Goal: Task Accomplishment & Management: Use online tool/utility

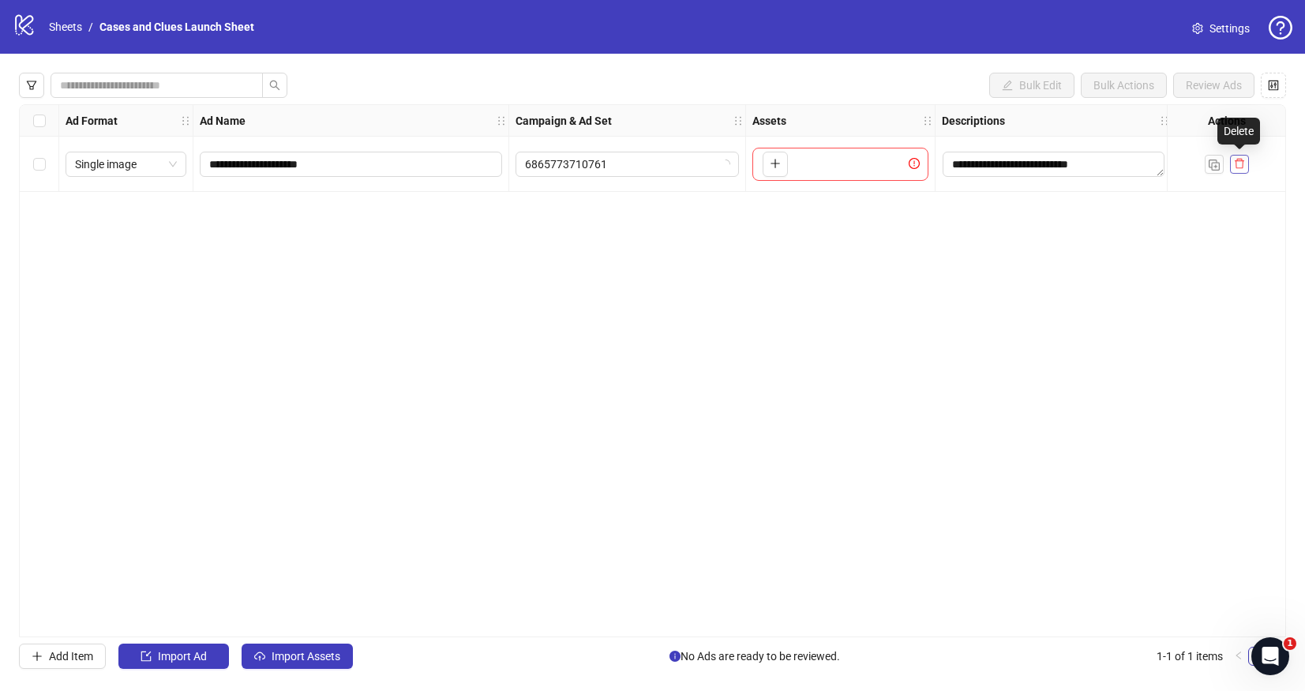
click at [1243, 164] on icon "delete" at bounding box center [1239, 163] width 11 height 11
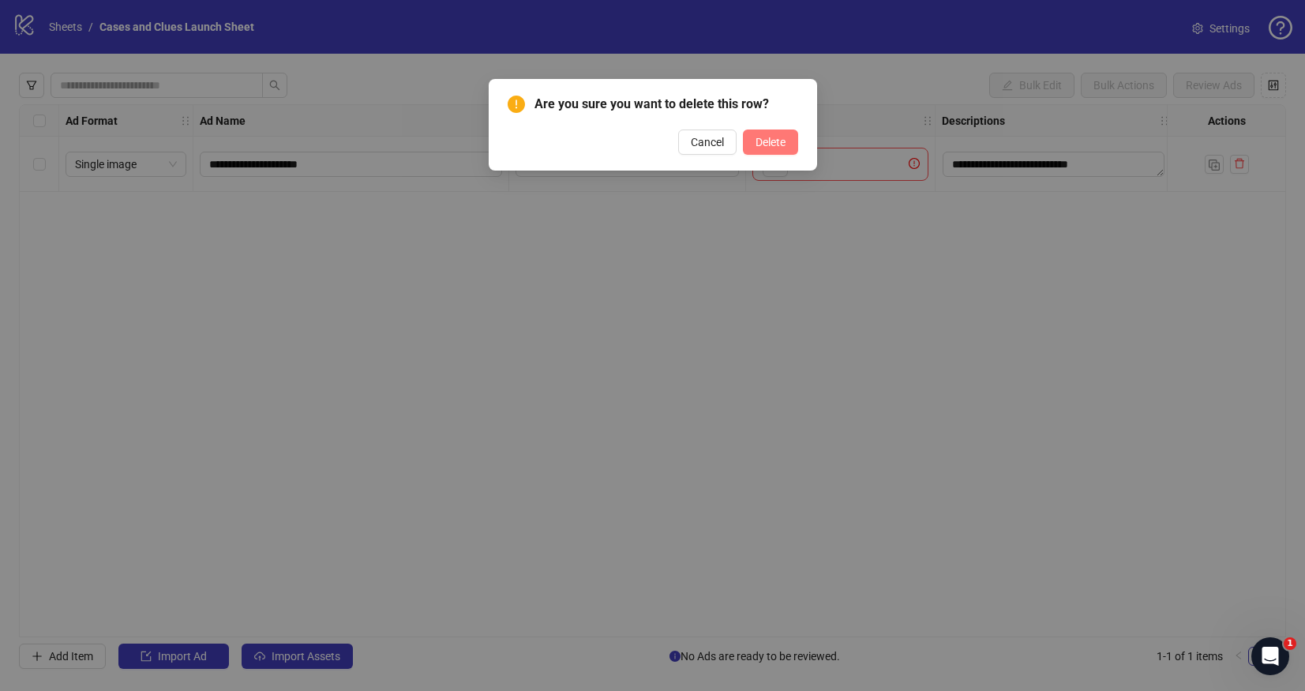
click at [787, 146] on button "Delete" at bounding box center [770, 142] width 55 height 25
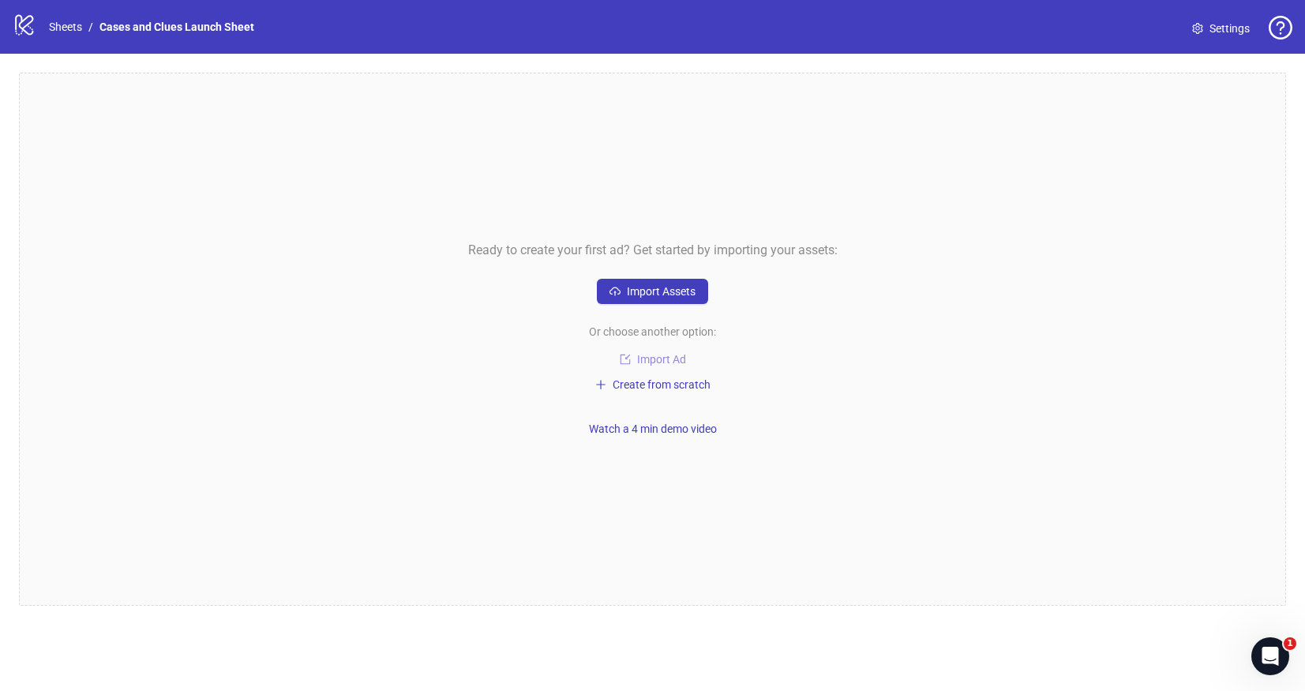
click at [639, 357] on span "Import Ad" at bounding box center [661, 359] width 49 height 13
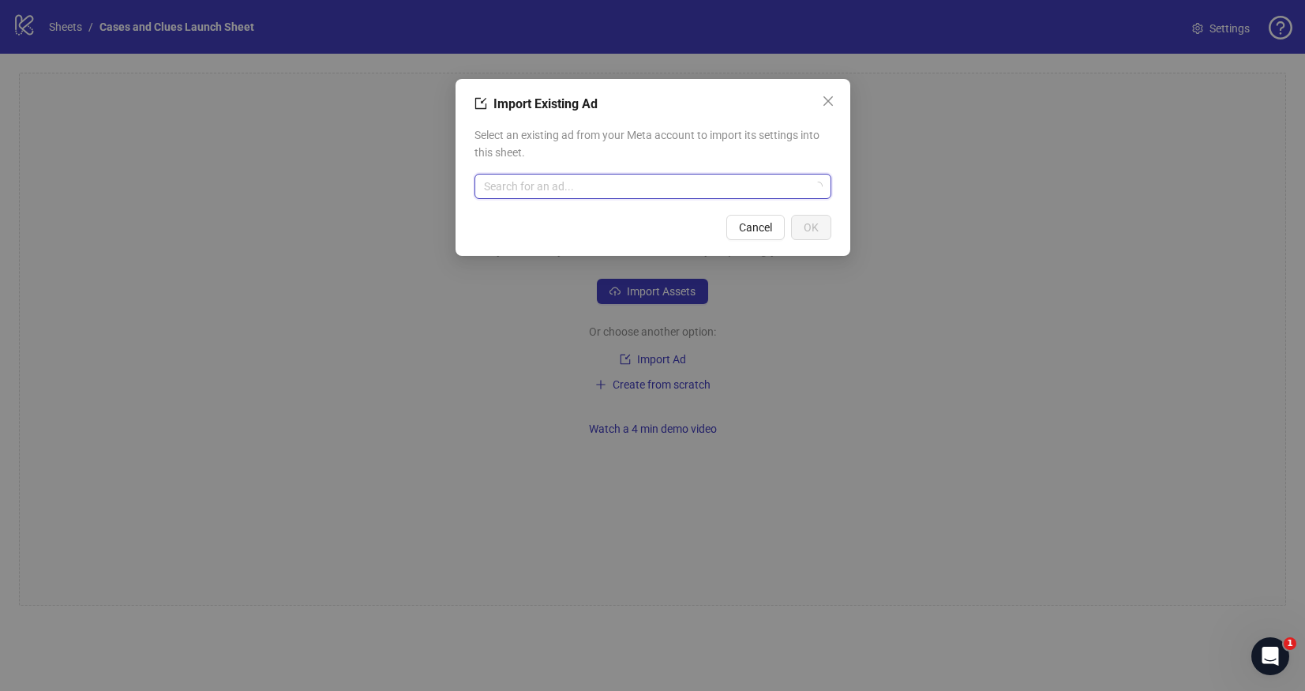
click at [652, 182] on input "search" at bounding box center [646, 187] width 324 height 24
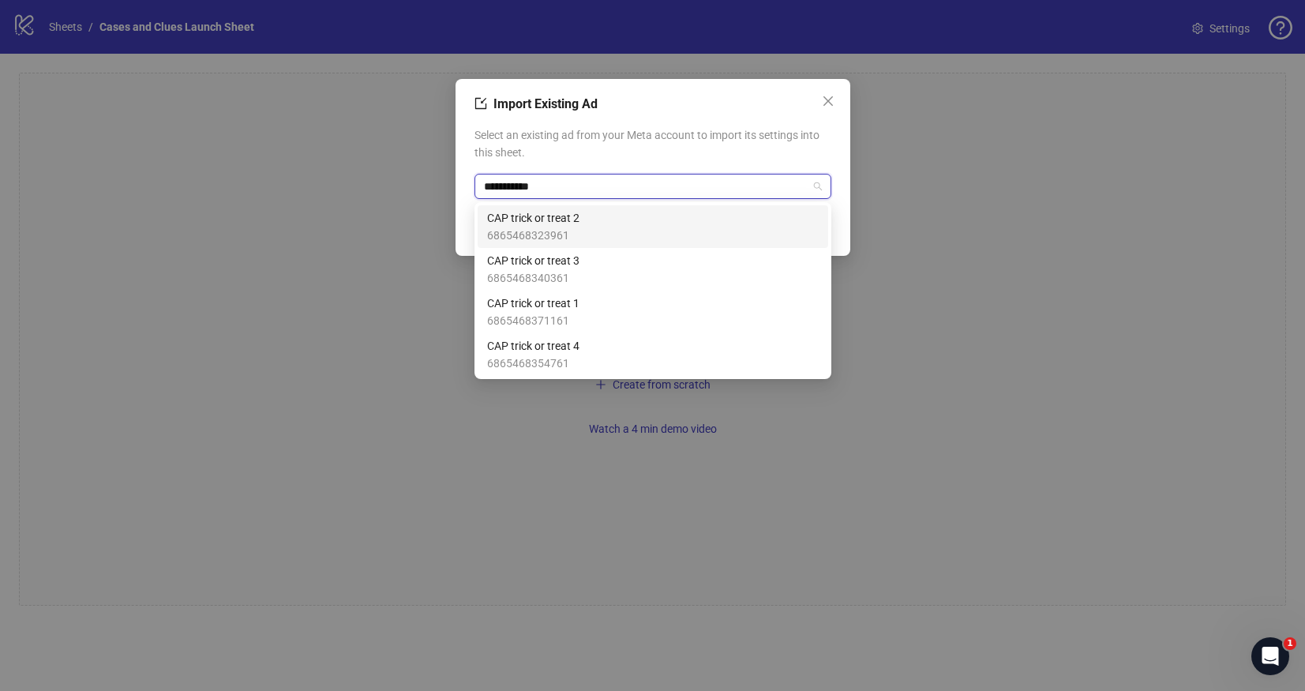
type input "**********"
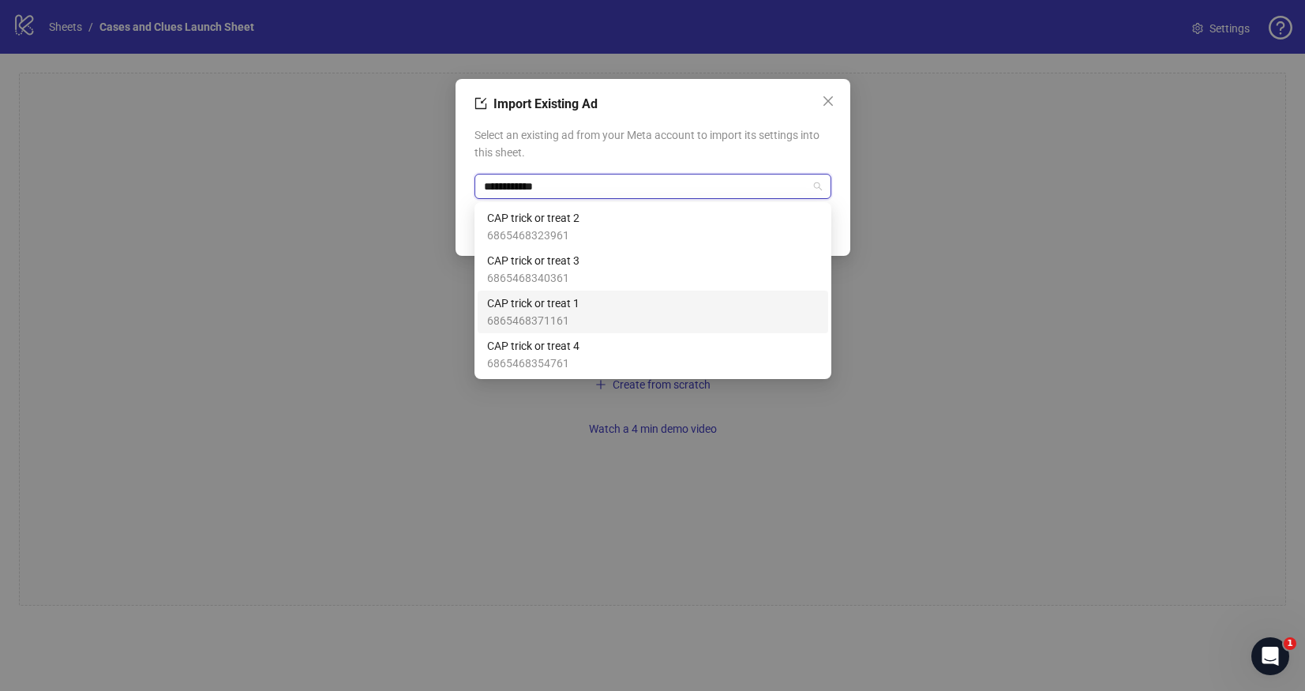
click at [610, 304] on div "CAP trick or treat 1 6865468371161" at bounding box center [653, 312] width 332 height 35
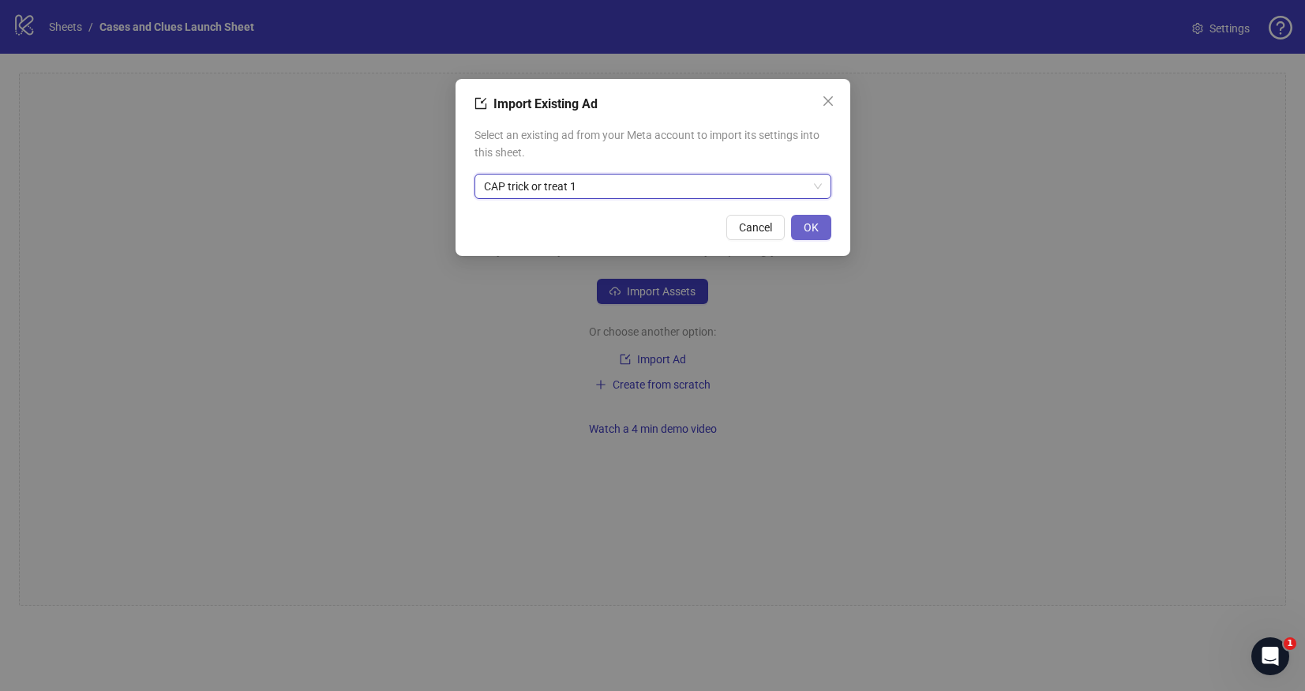
click at [813, 229] on span "OK" at bounding box center [811, 227] width 15 height 13
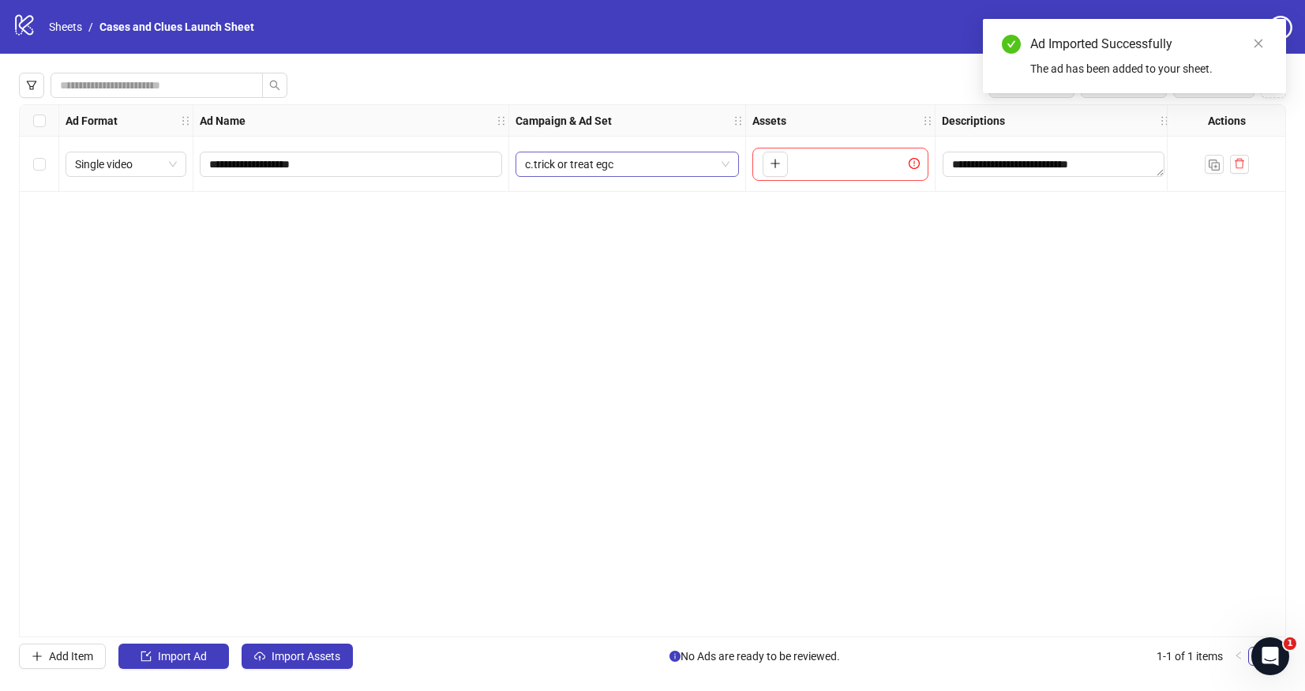
click at [722, 168] on span "c.trick or treat egc" at bounding box center [627, 164] width 205 height 24
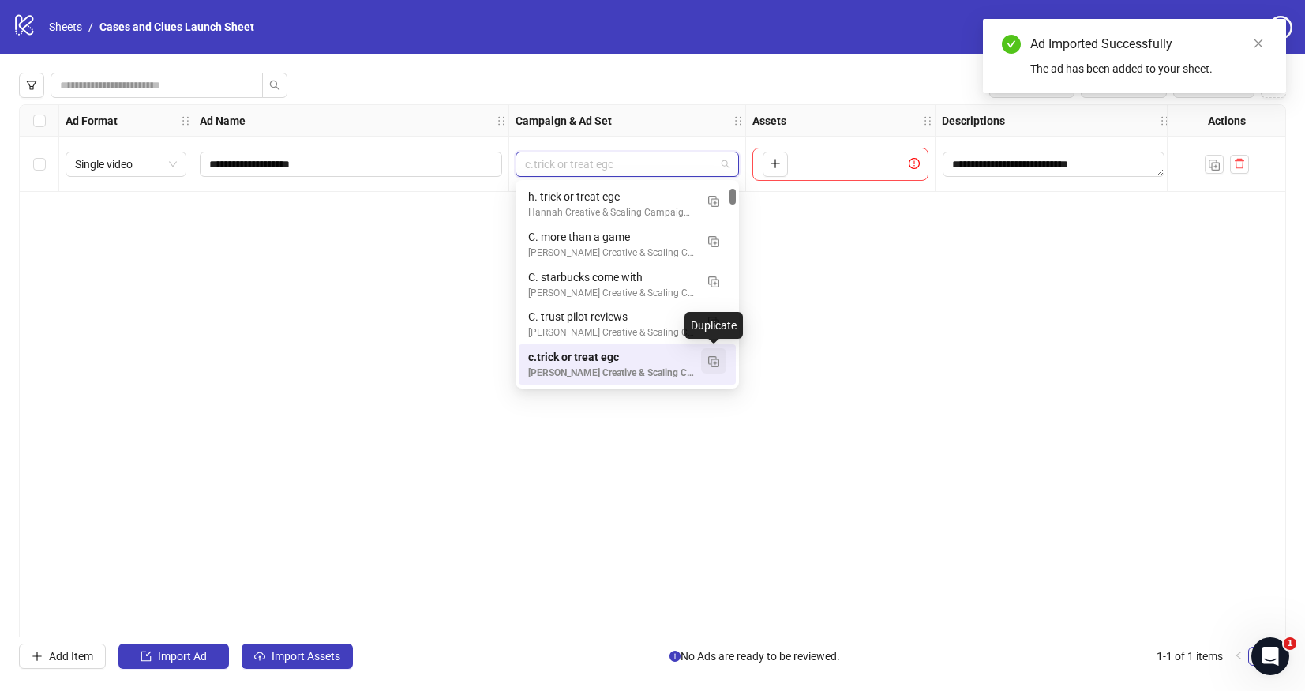
click at [710, 357] on img "button" at bounding box center [713, 361] width 11 height 11
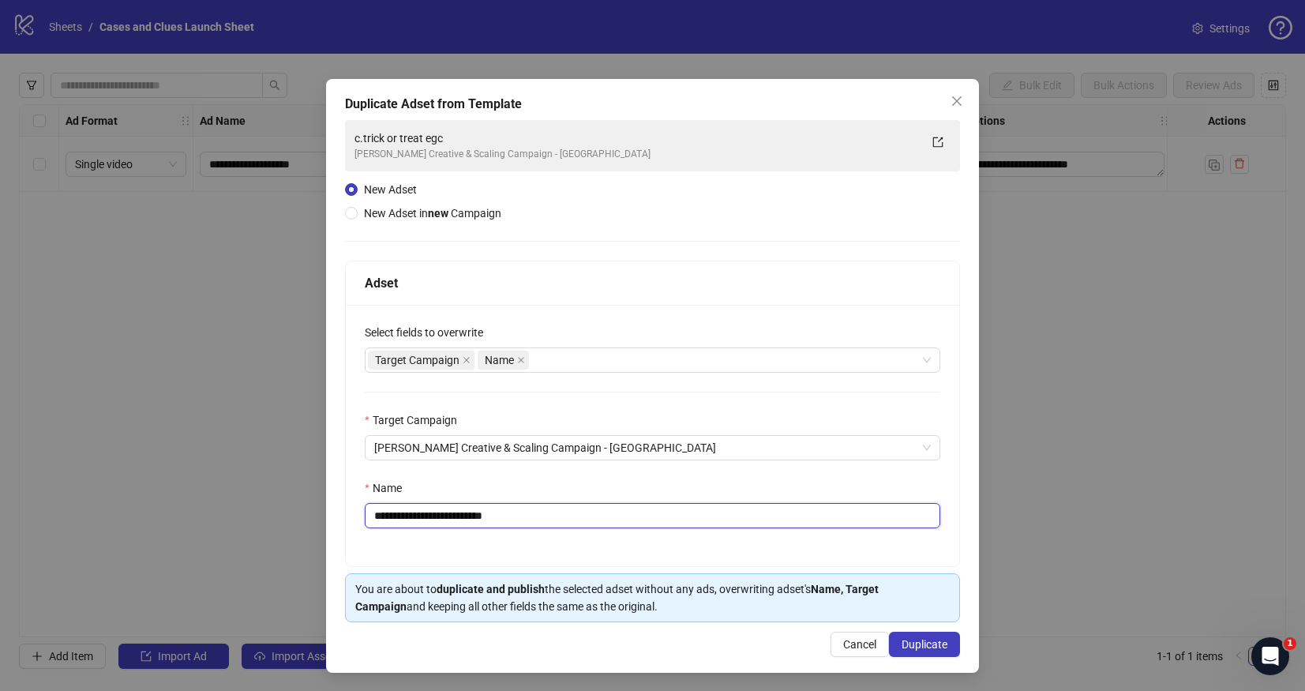
drag, startPoint x: 479, startPoint y: 523, endPoint x: 380, endPoint y: 519, distance: 98.8
click at [380, 519] on input "**********" at bounding box center [653, 515] width 576 height 25
type input "**********"
click at [915, 642] on span "Duplicate" at bounding box center [925, 644] width 46 height 13
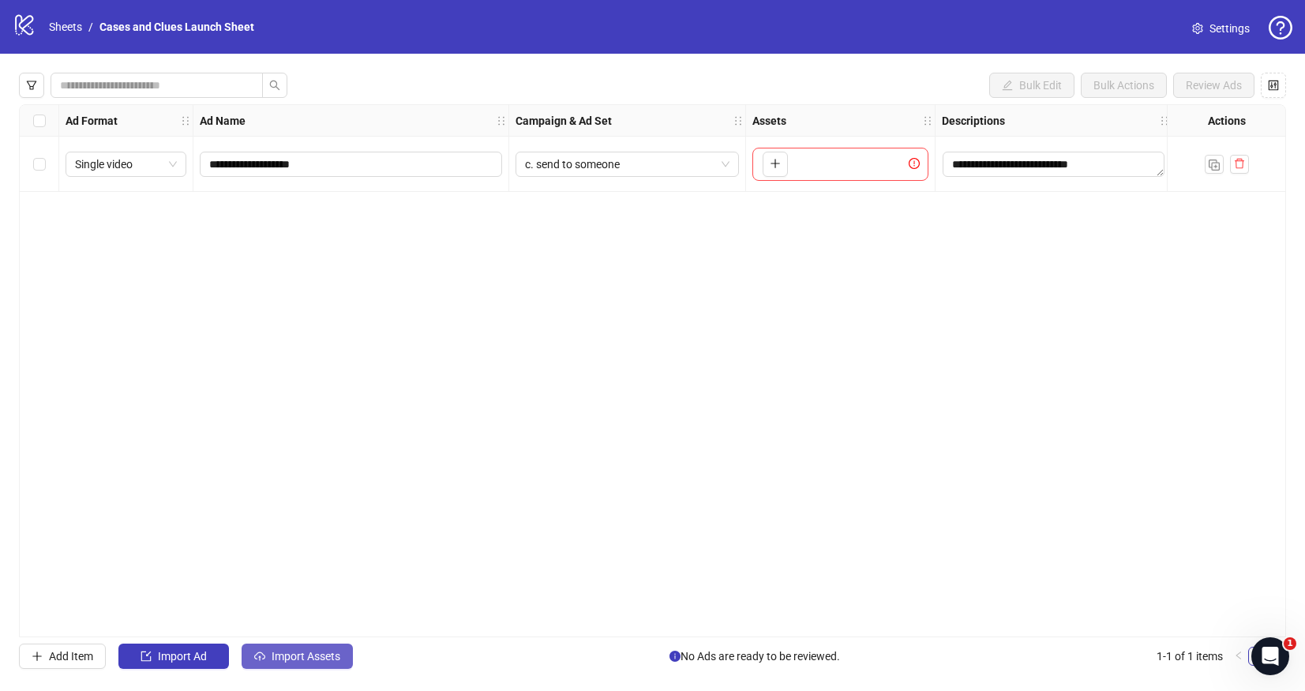
click at [287, 650] on span "Import Assets" at bounding box center [306, 656] width 69 height 13
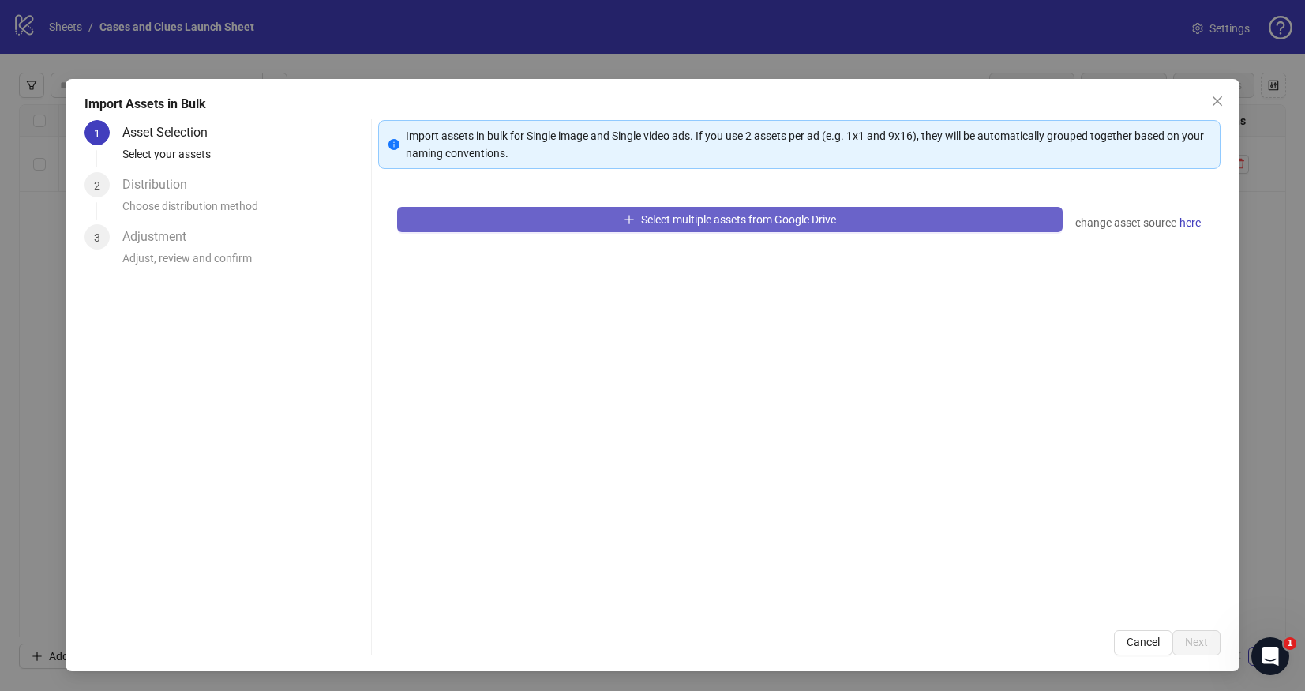
click at [625, 213] on button "Select multiple assets from Google Drive" at bounding box center [730, 219] width 666 height 25
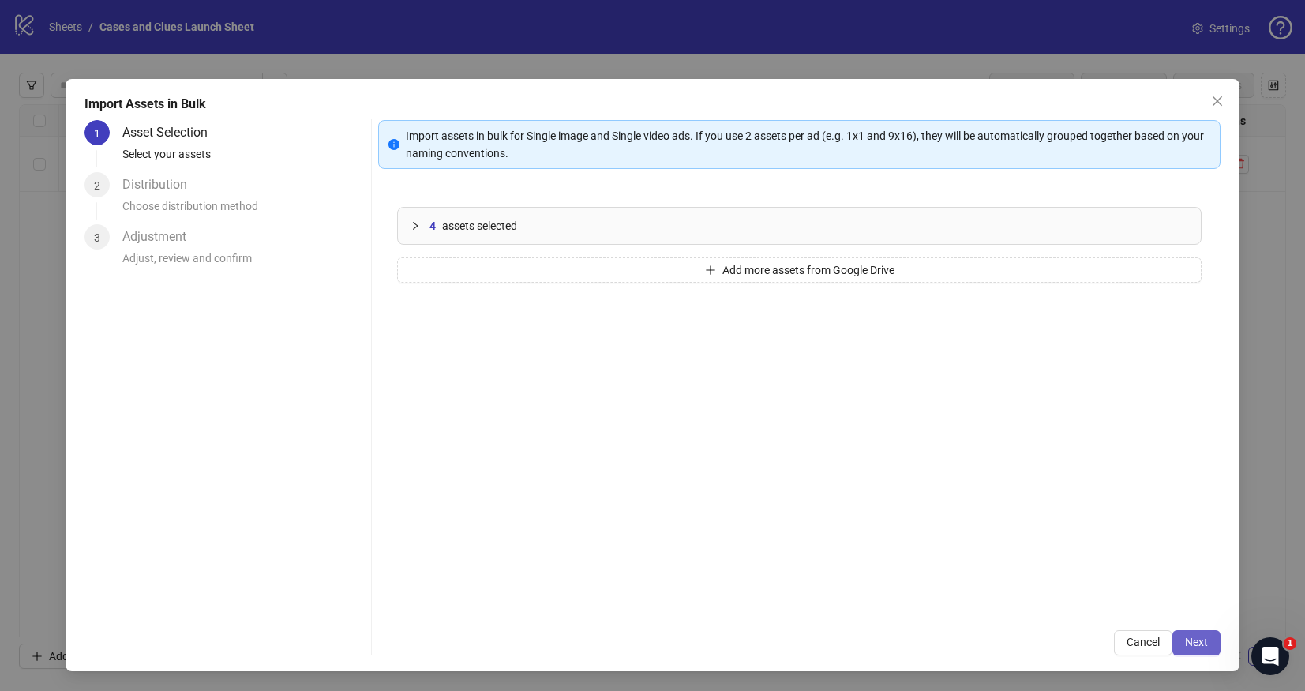
click at [1195, 635] on button "Next" at bounding box center [1197, 642] width 48 height 25
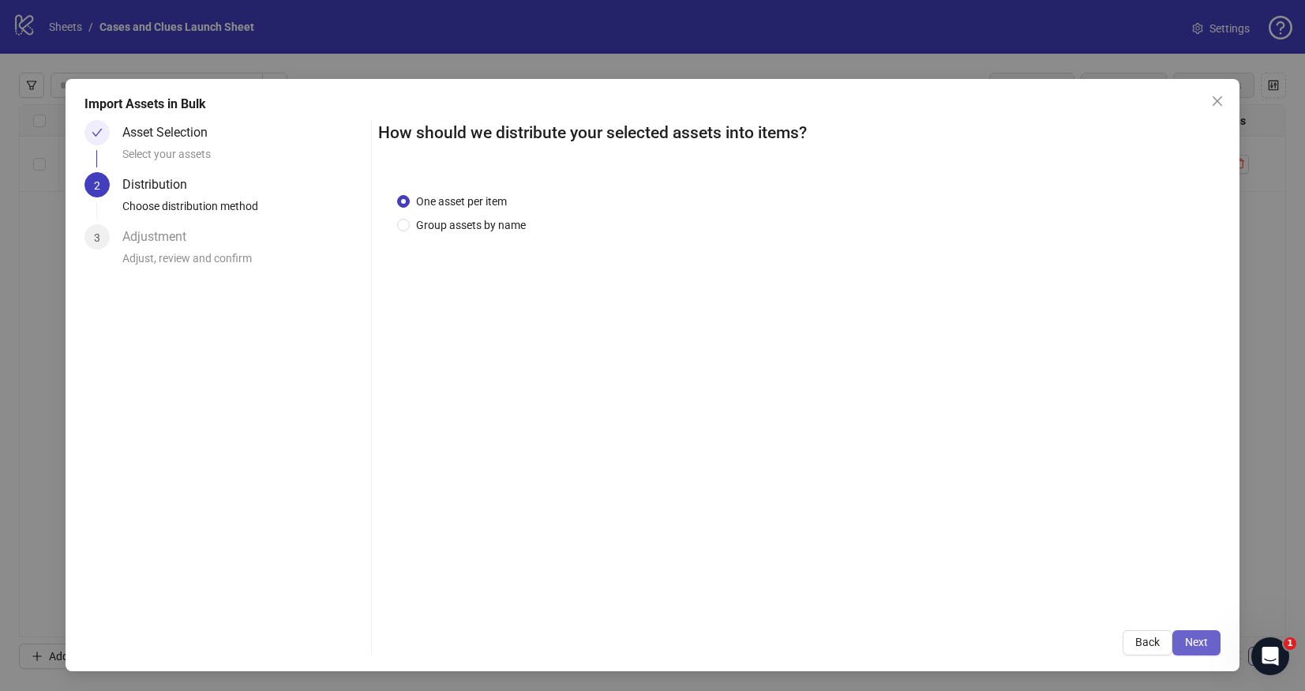
click at [1208, 646] on button "Next" at bounding box center [1197, 642] width 48 height 25
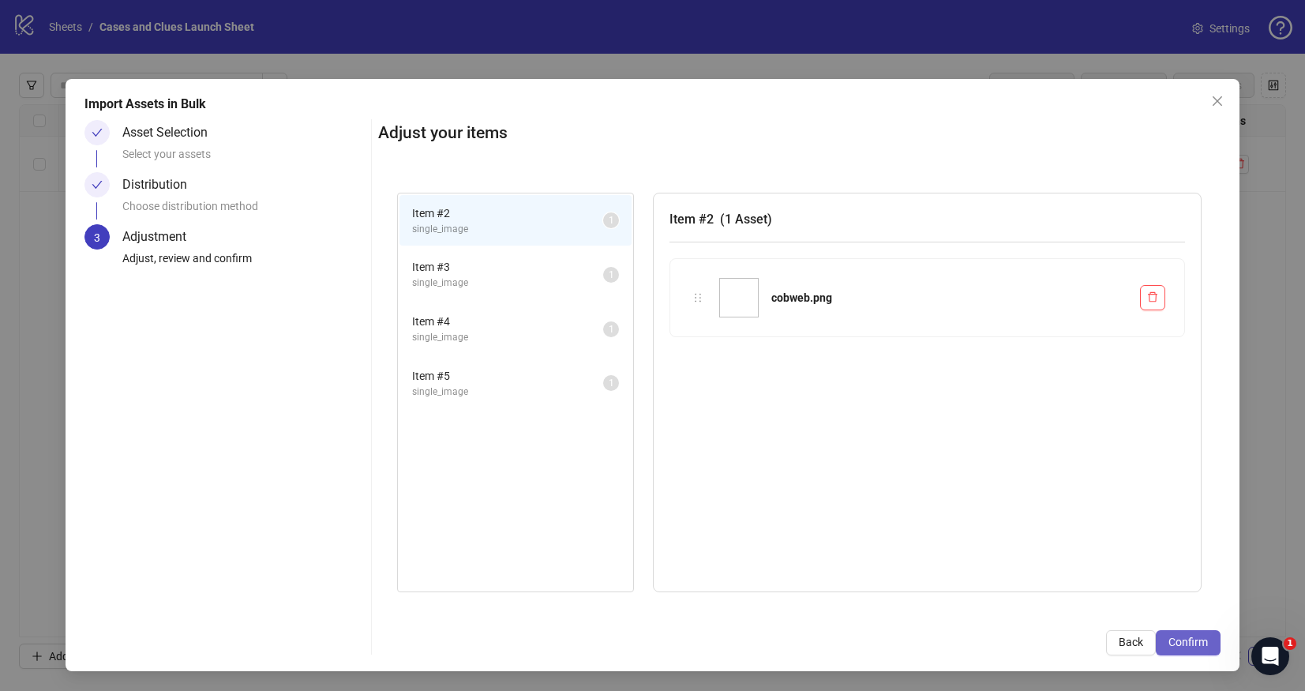
click at [1191, 636] on span "Confirm" at bounding box center [1188, 642] width 39 height 13
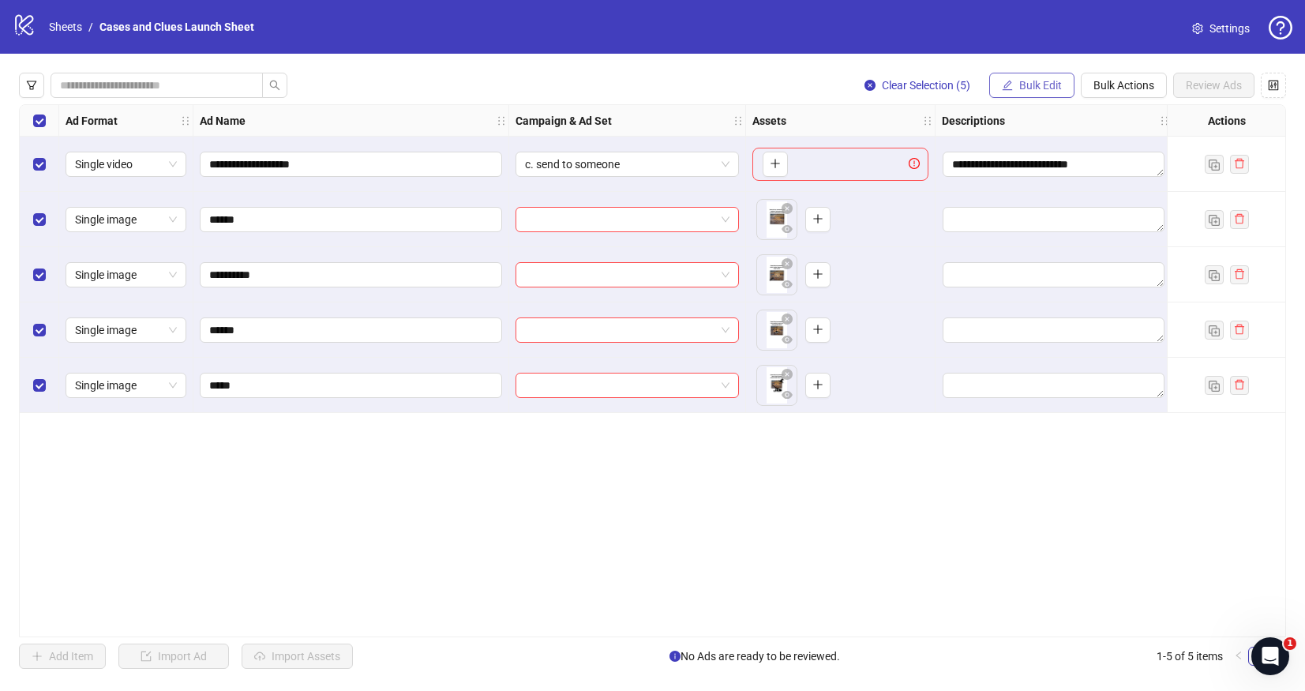
click at [1049, 84] on span "Bulk Edit" at bounding box center [1041, 85] width 43 height 13
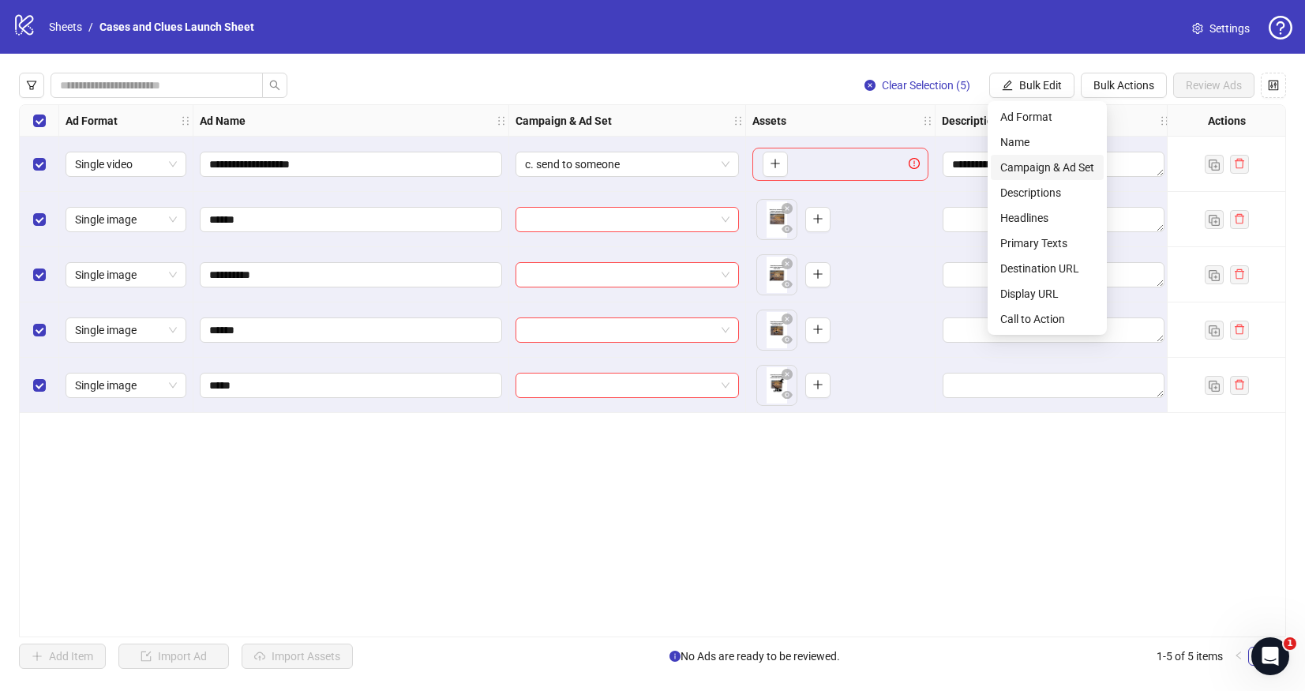
click at [1046, 156] on li "Campaign & Ad Set" at bounding box center [1047, 167] width 113 height 25
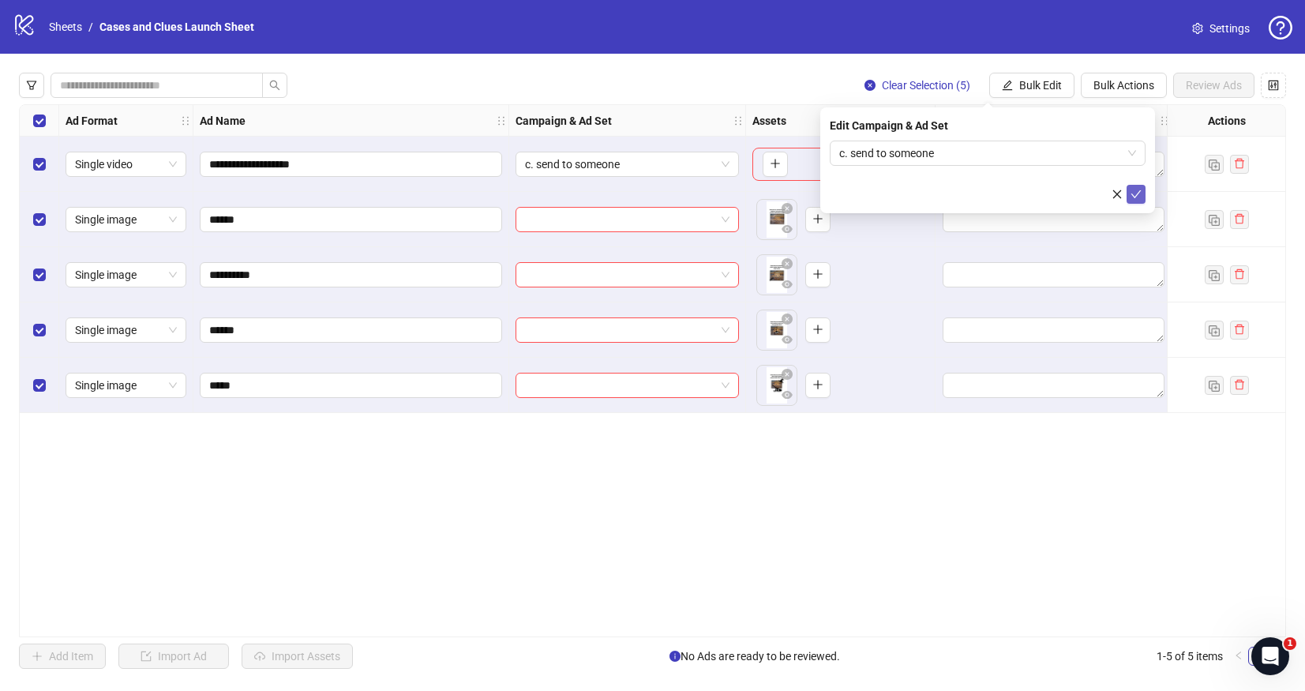
click at [1141, 193] on icon "check" at bounding box center [1136, 194] width 11 height 11
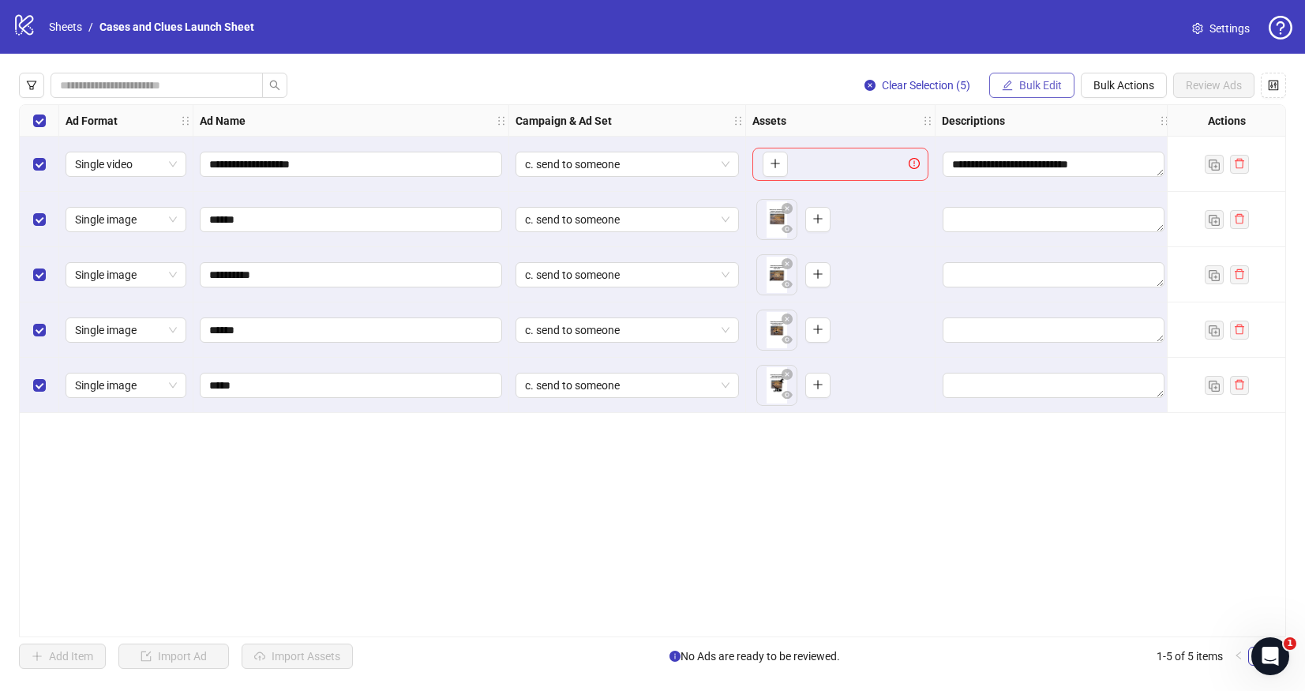
click at [1046, 79] on span "Bulk Edit" at bounding box center [1041, 85] width 43 height 13
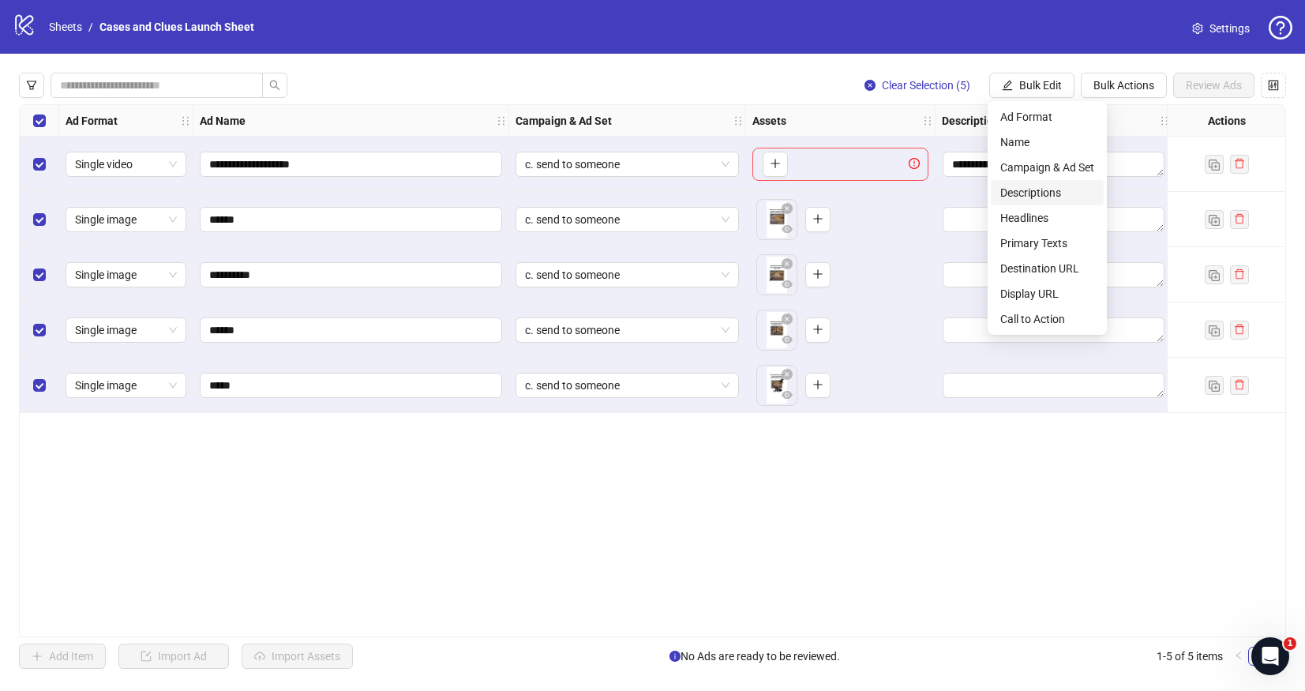
click at [1046, 186] on span "Descriptions" at bounding box center [1048, 192] width 94 height 17
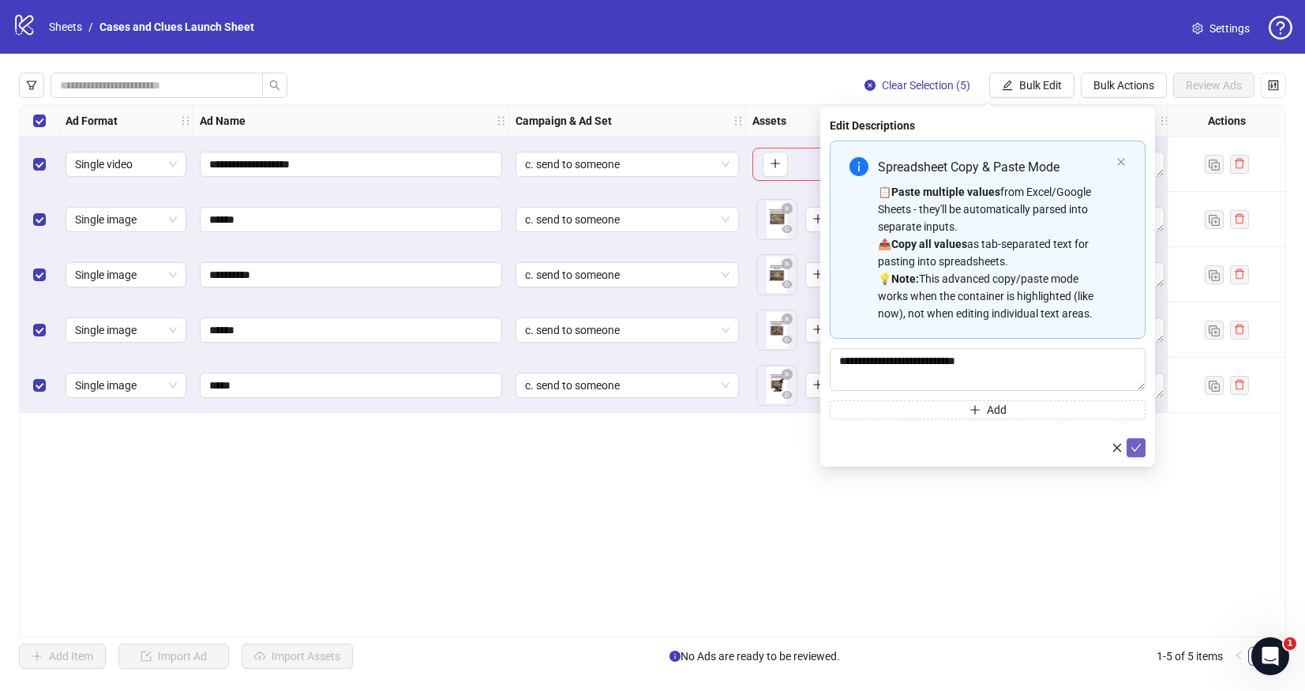
click at [1133, 449] on icon "check" at bounding box center [1137, 448] width 10 height 8
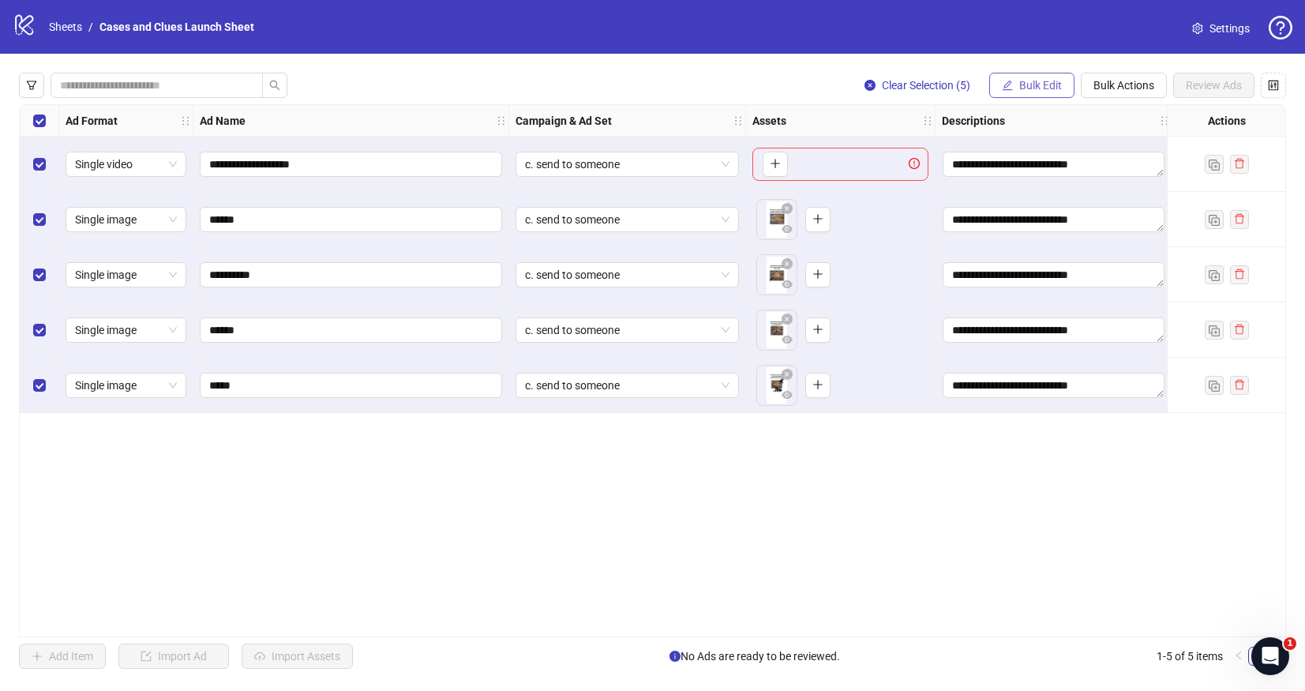
click at [1011, 83] on icon "edit" at bounding box center [1007, 85] width 11 height 11
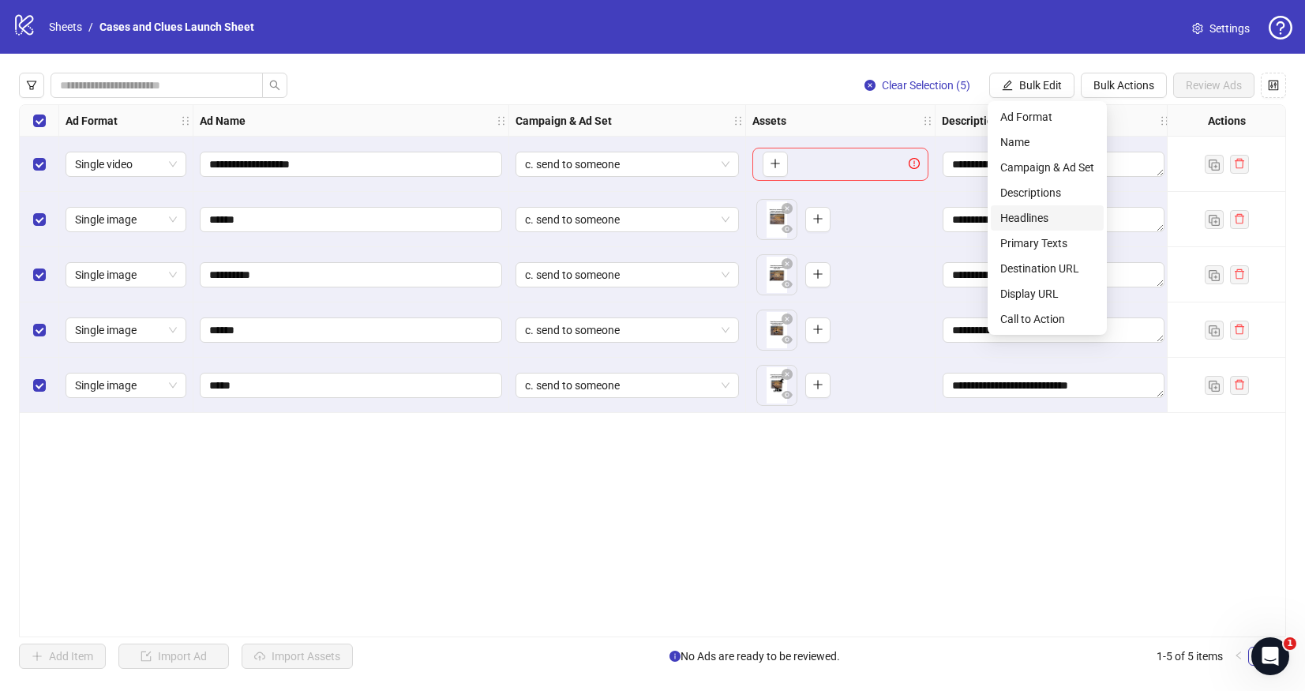
click at [1014, 217] on span "Headlines" at bounding box center [1048, 217] width 94 height 17
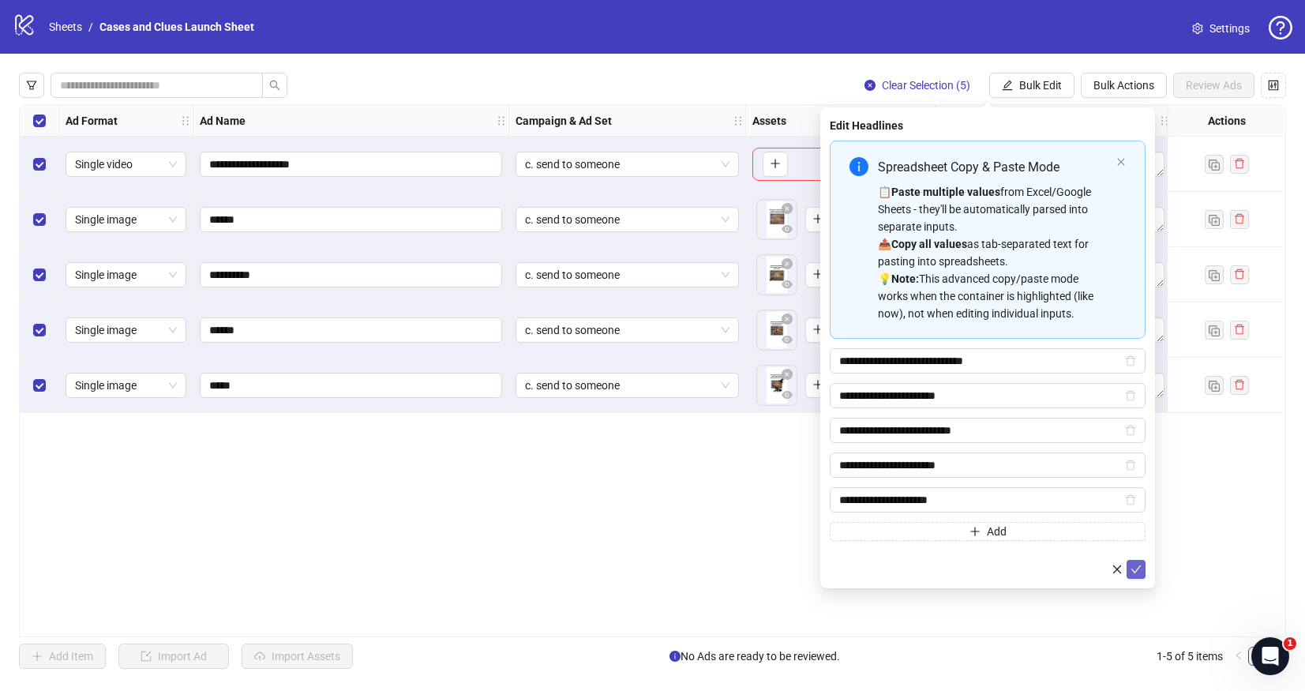
click at [1136, 566] on icon "check" at bounding box center [1136, 569] width 11 height 11
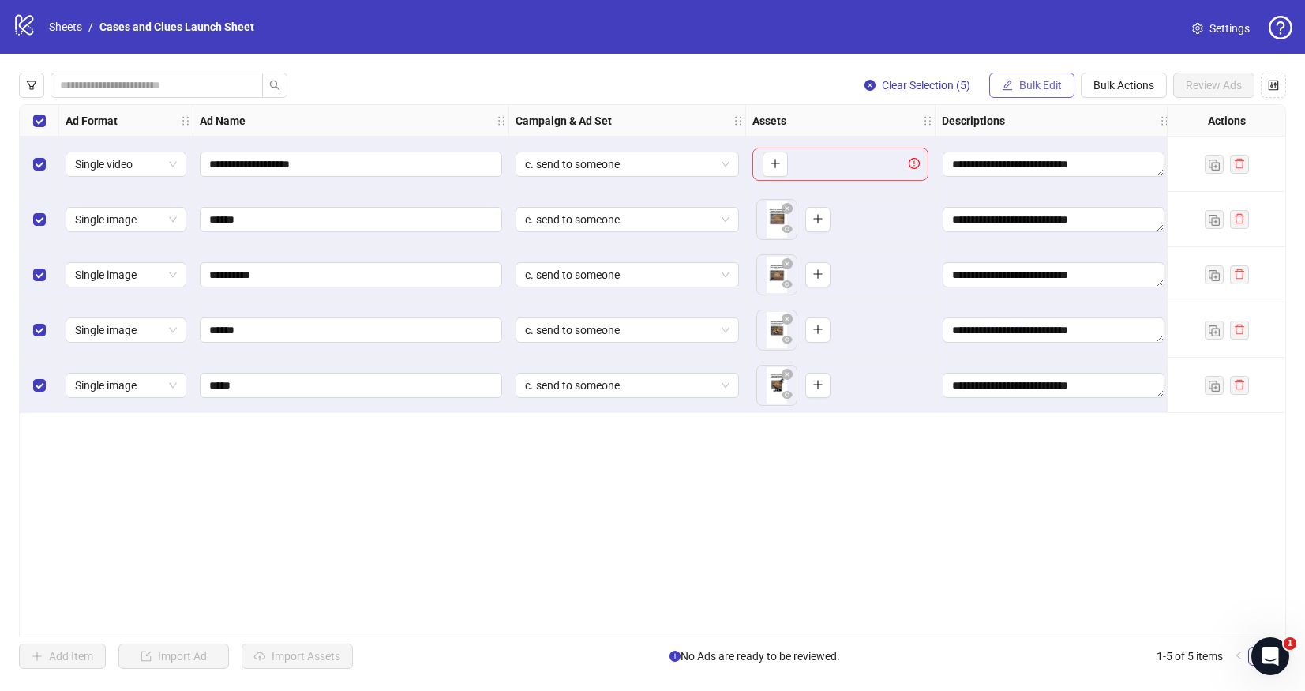
click at [1024, 90] on span "Bulk Edit" at bounding box center [1041, 85] width 43 height 13
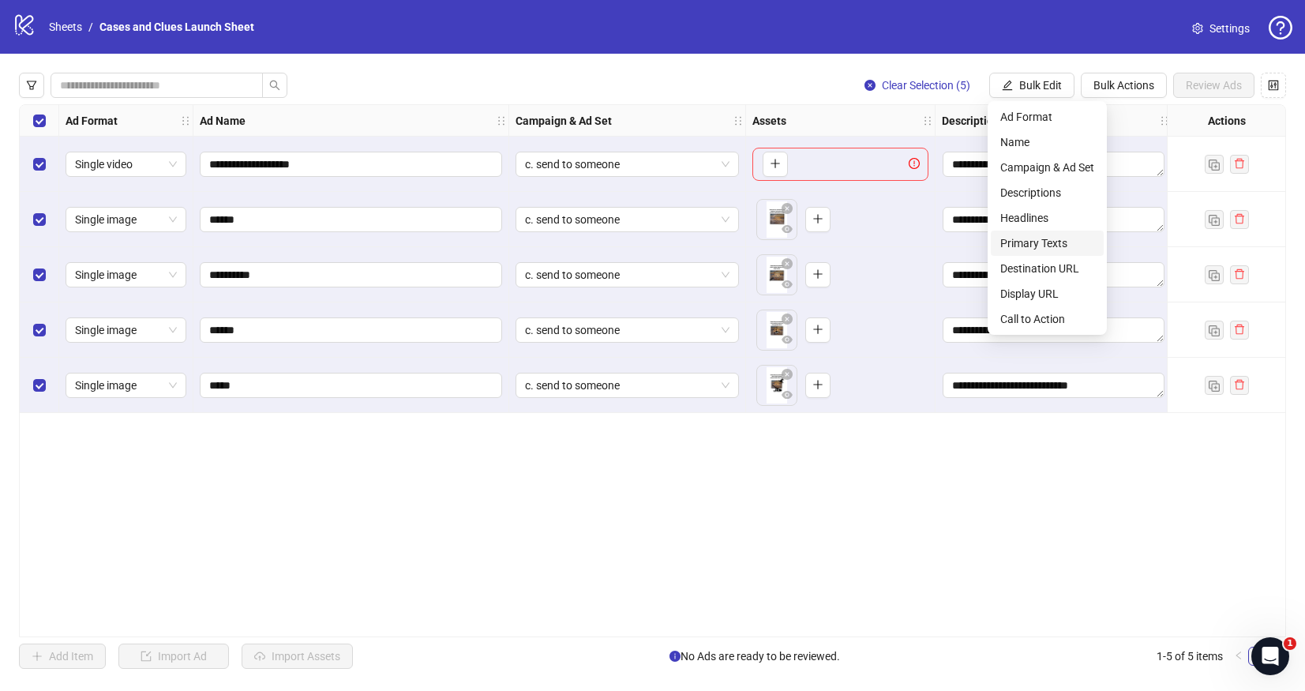
click at [1028, 251] on span "Primary Texts" at bounding box center [1048, 243] width 94 height 17
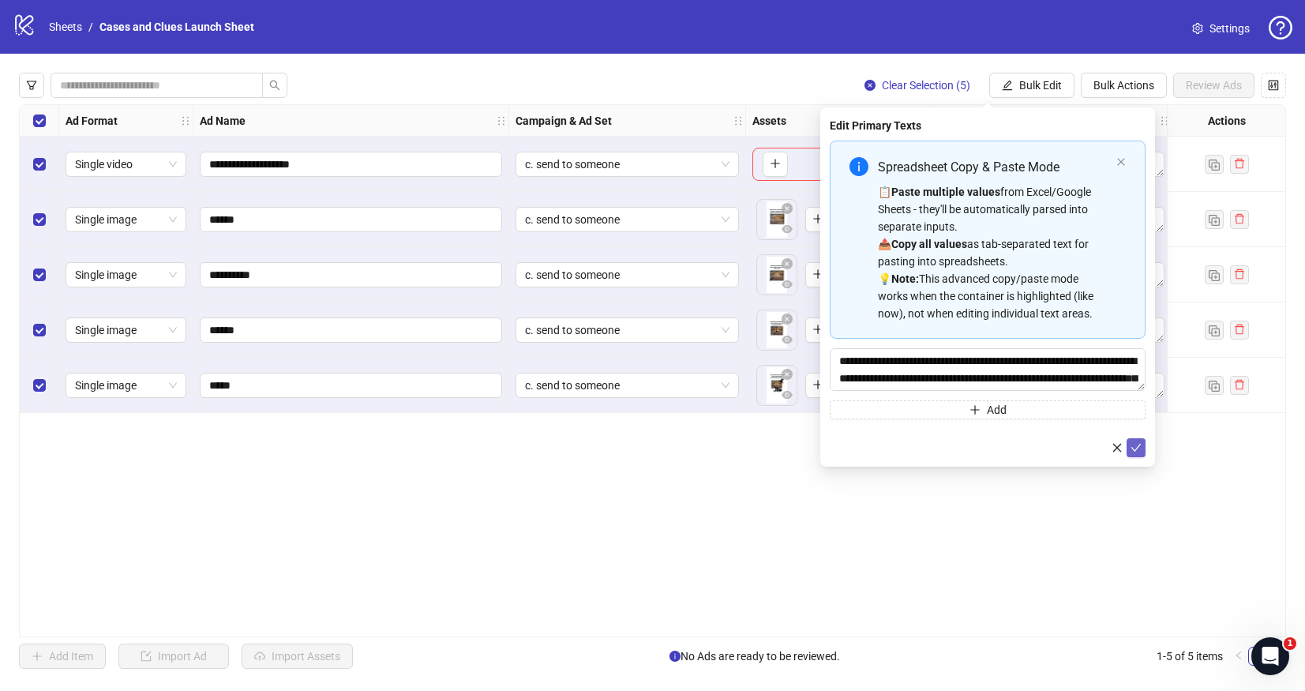
click at [1136, 445] on icon "check" at bounding box center [1136, 447] width 11 height 11
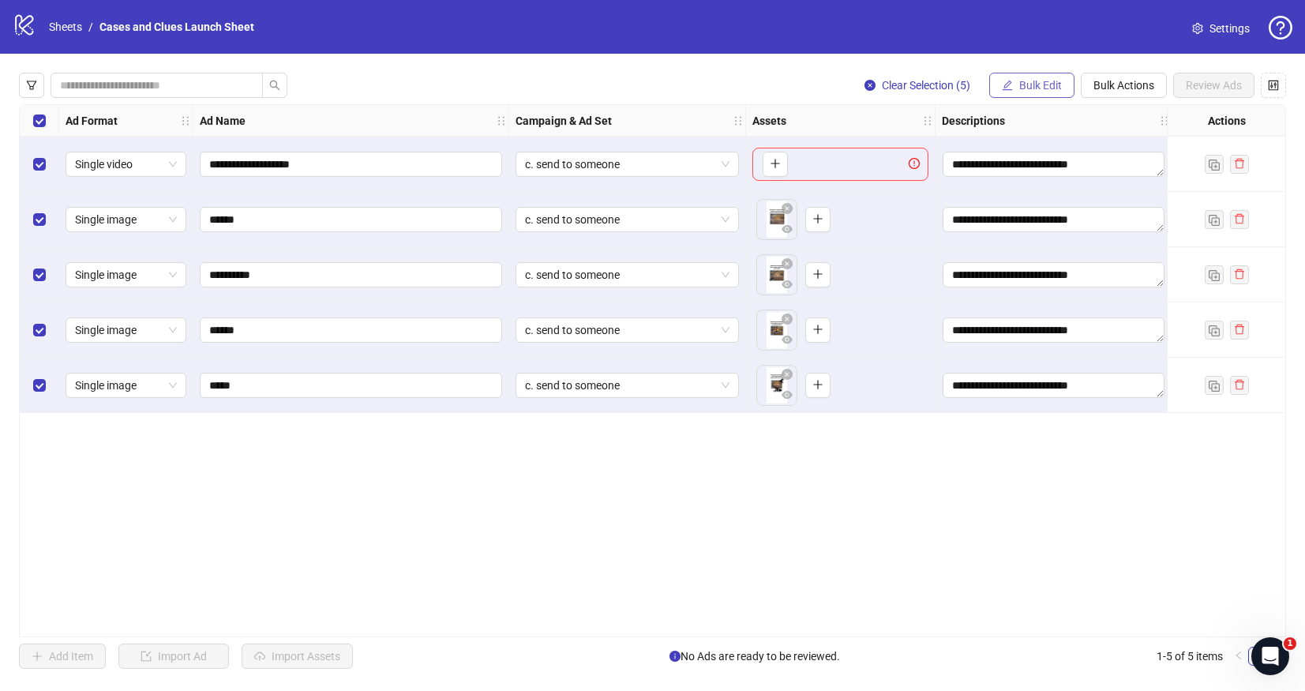
click at [1036, 87] on span "Bulk Edit" at bounding box center [1041, 85] width 43 height 13
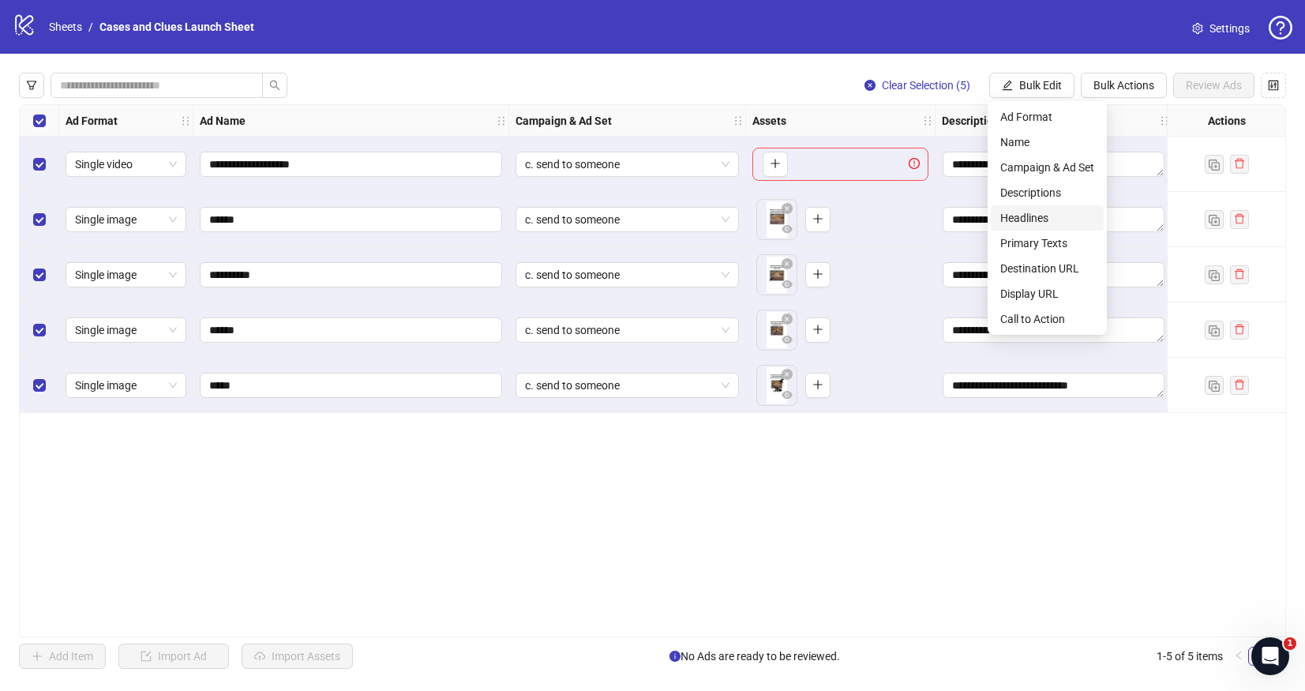
click at [1039, 224] on span "Headlines" at bounding box center [1048, 217] width 94 height 17
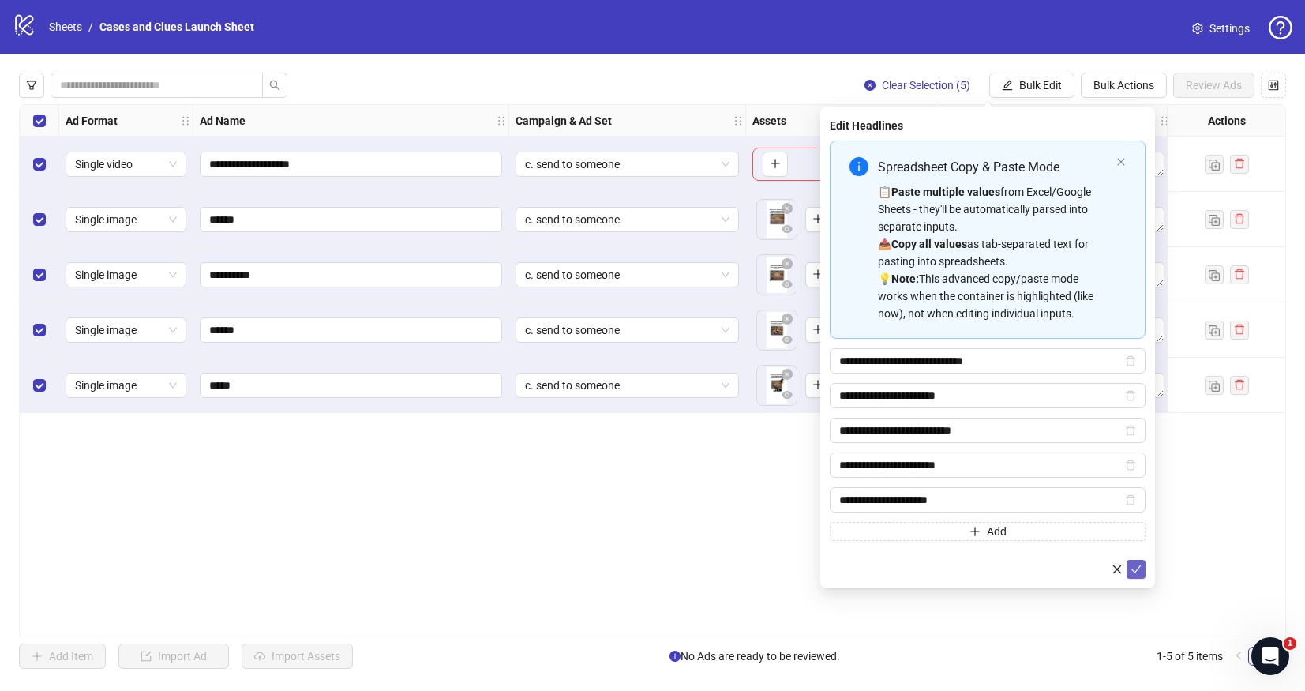
click at [1136, 564] on icon "check" at bounding box center [1136, 569] width 11 height 11
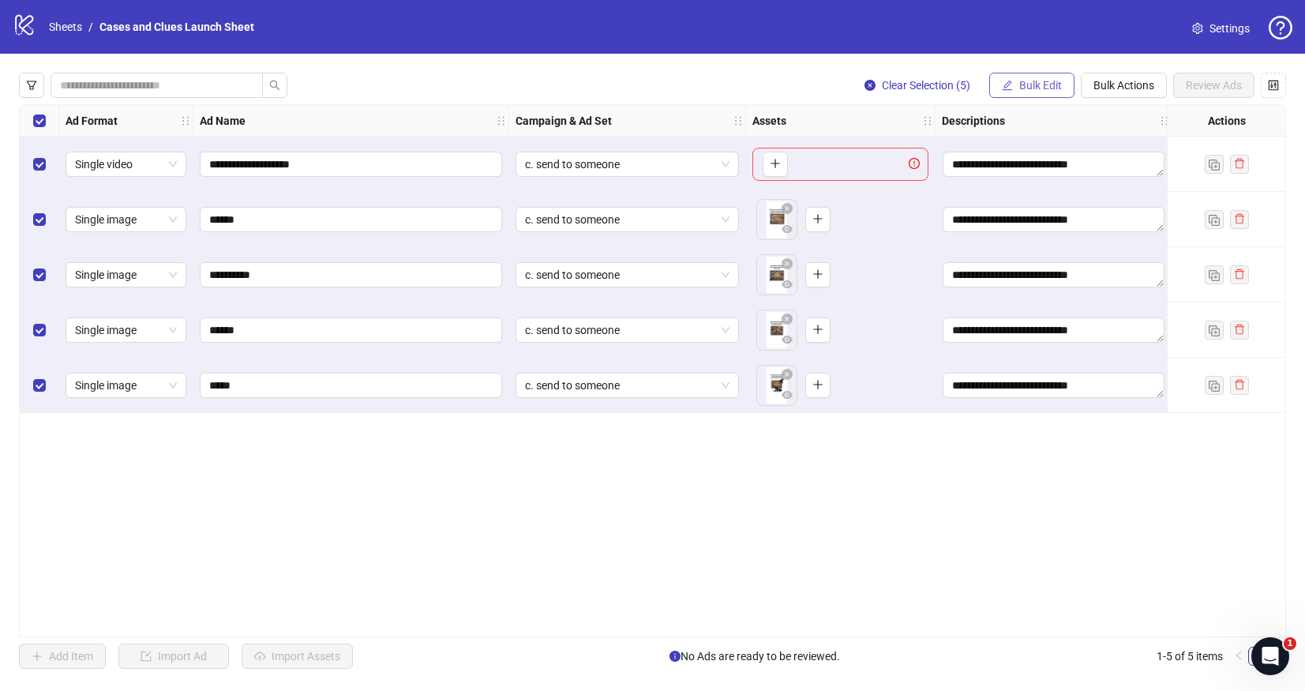
click at [1038, 88] on span "Bulk Edit" at bounding box center [1041, 85] width 43 height 13
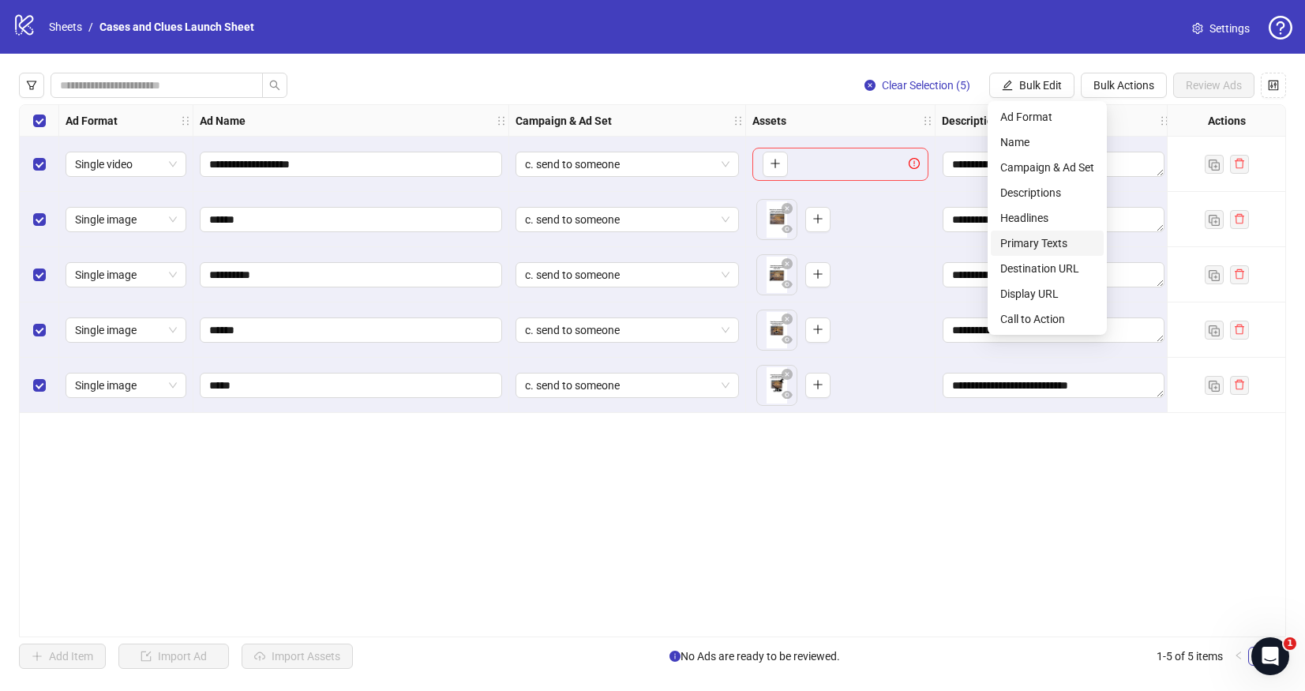
click at [1058, 246] on span "Primary Texts" at bounding box center [1048, 243] width 94 height 17
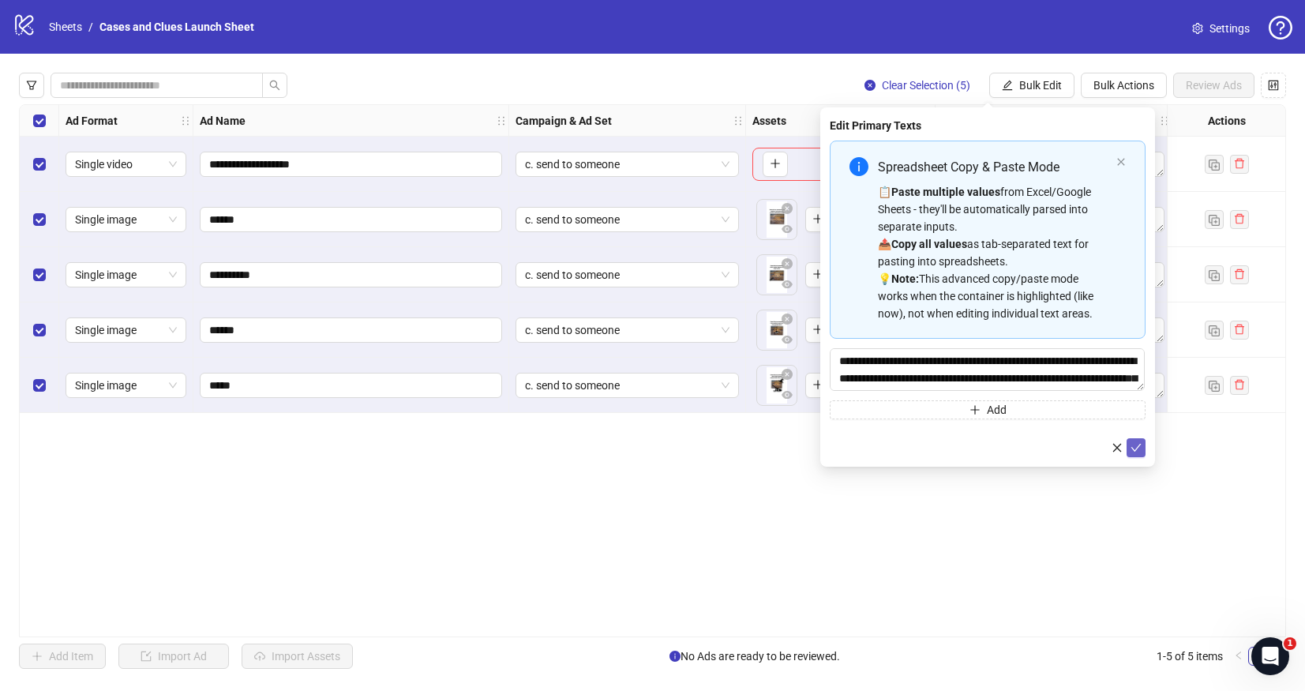
click at [1136, 441] on button "submit" at bounding box center [1136, 447] width 19 height 19
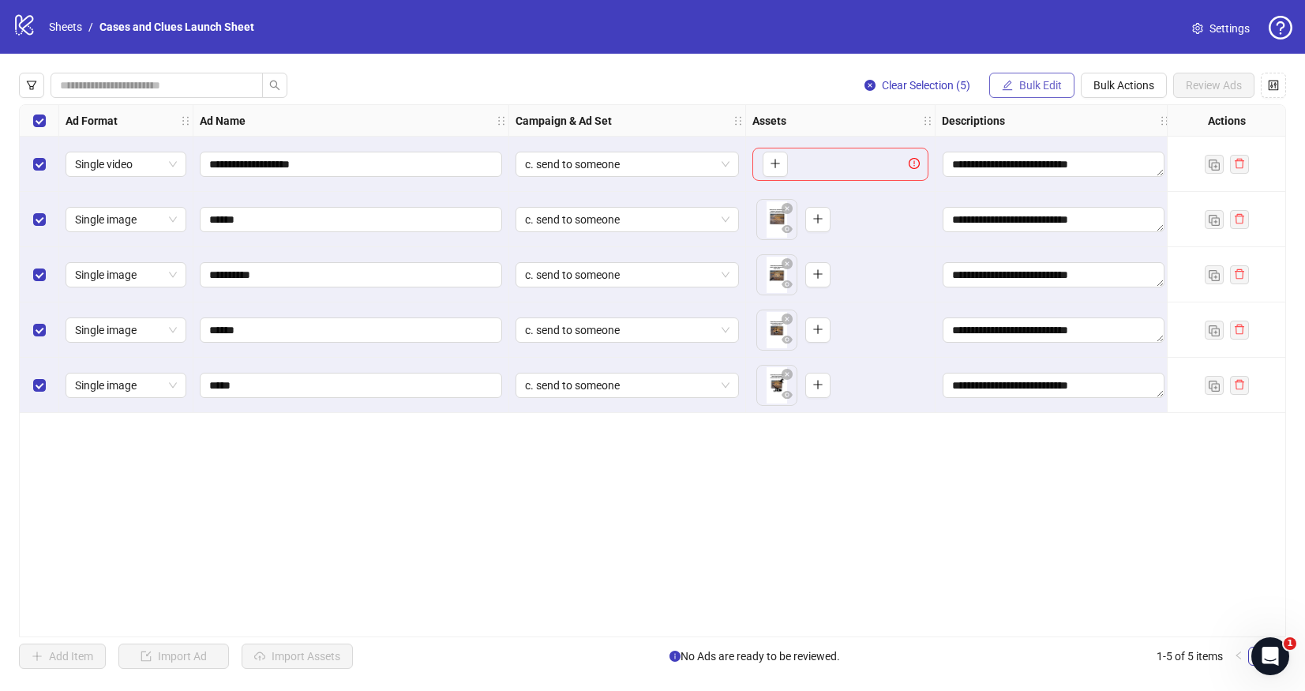
click at [1024, 81] on span "Bulk Edit" at bounding box center [1041, 85] width 43 height 13
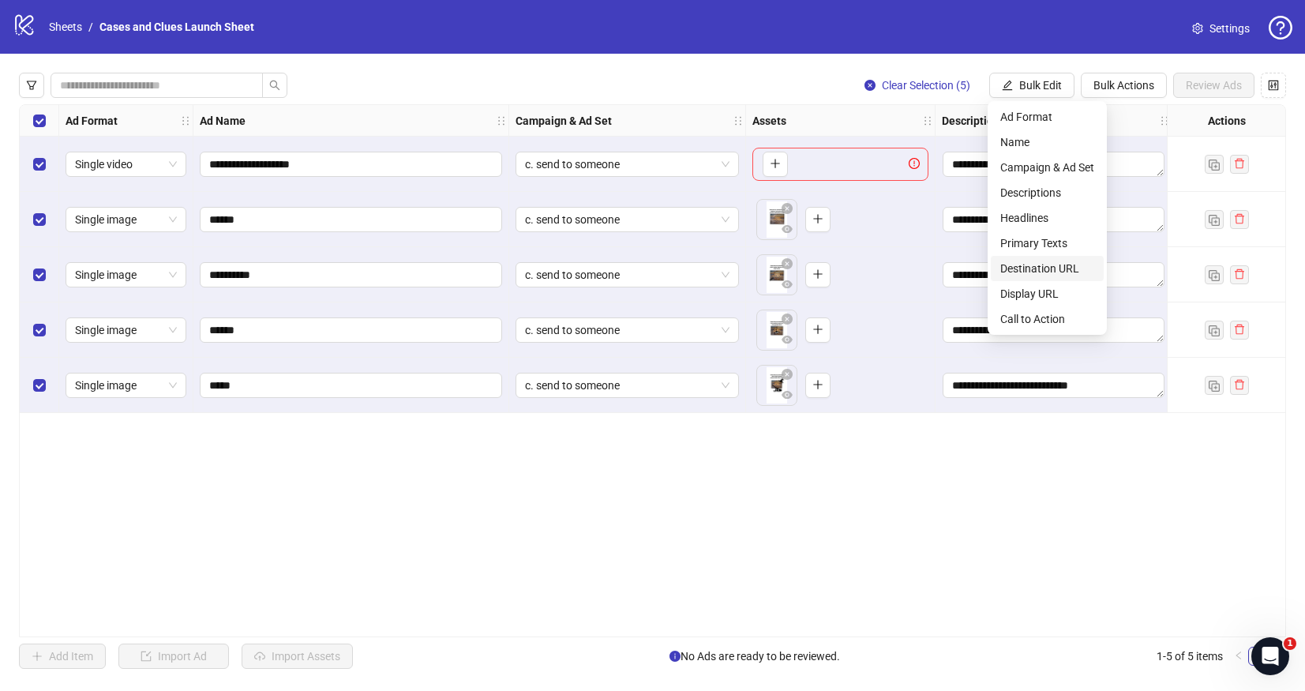
click at [1053, 272] on span "Destination URL" at bounding box center [1048, 268] width 94 height 17
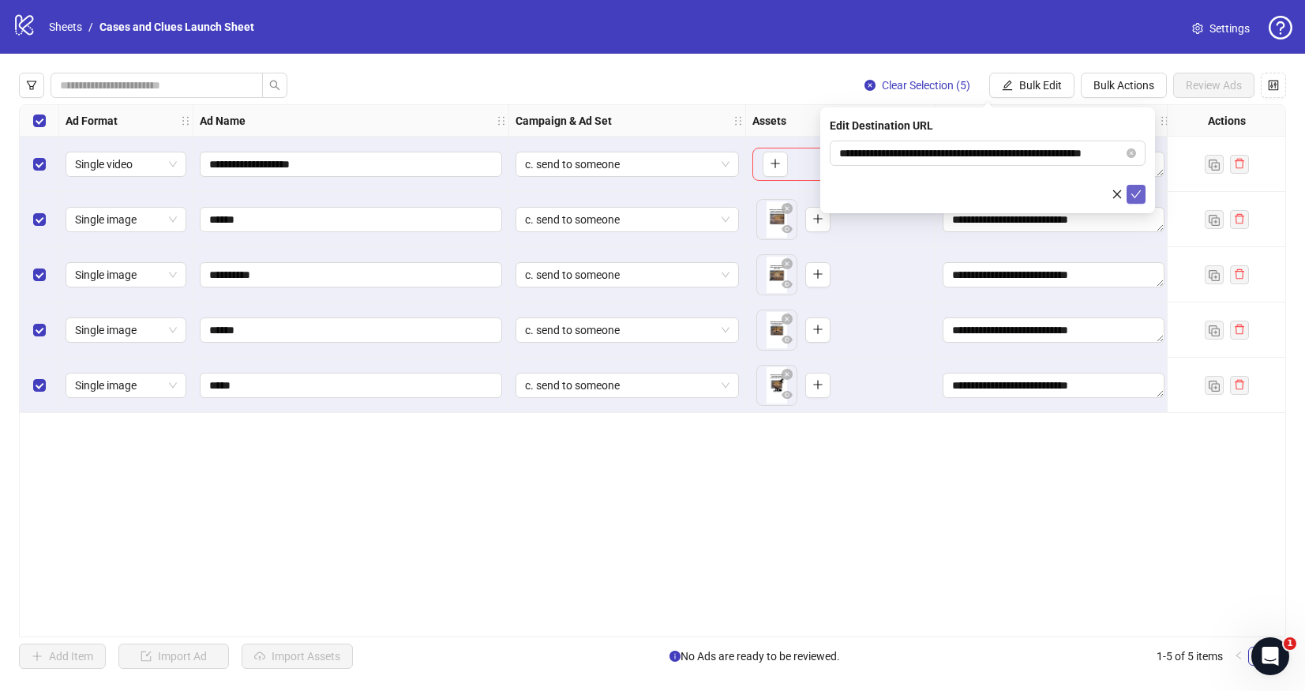
click at [1139, 196] on icon "check" at bounding box center [1136, 194] width 11 height 11
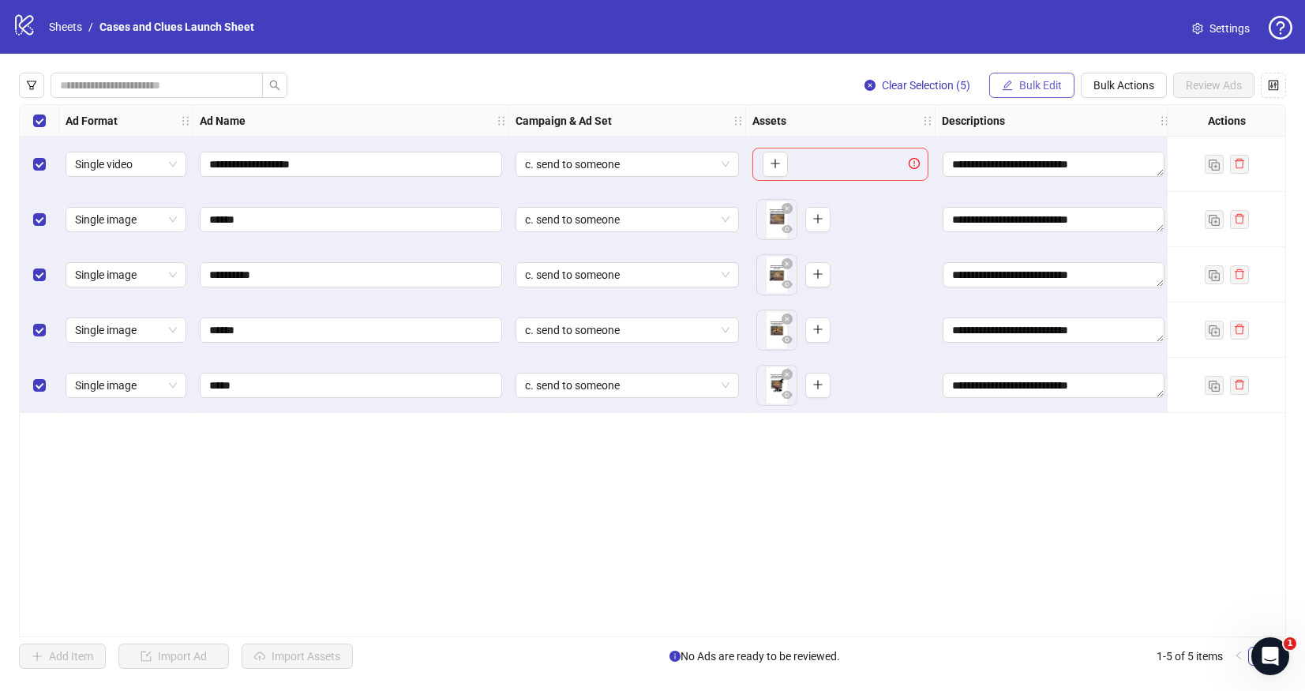
click at [1050, 82] on span "Bulk Edit" at bounding box center [1041, 85] width 43 height 13
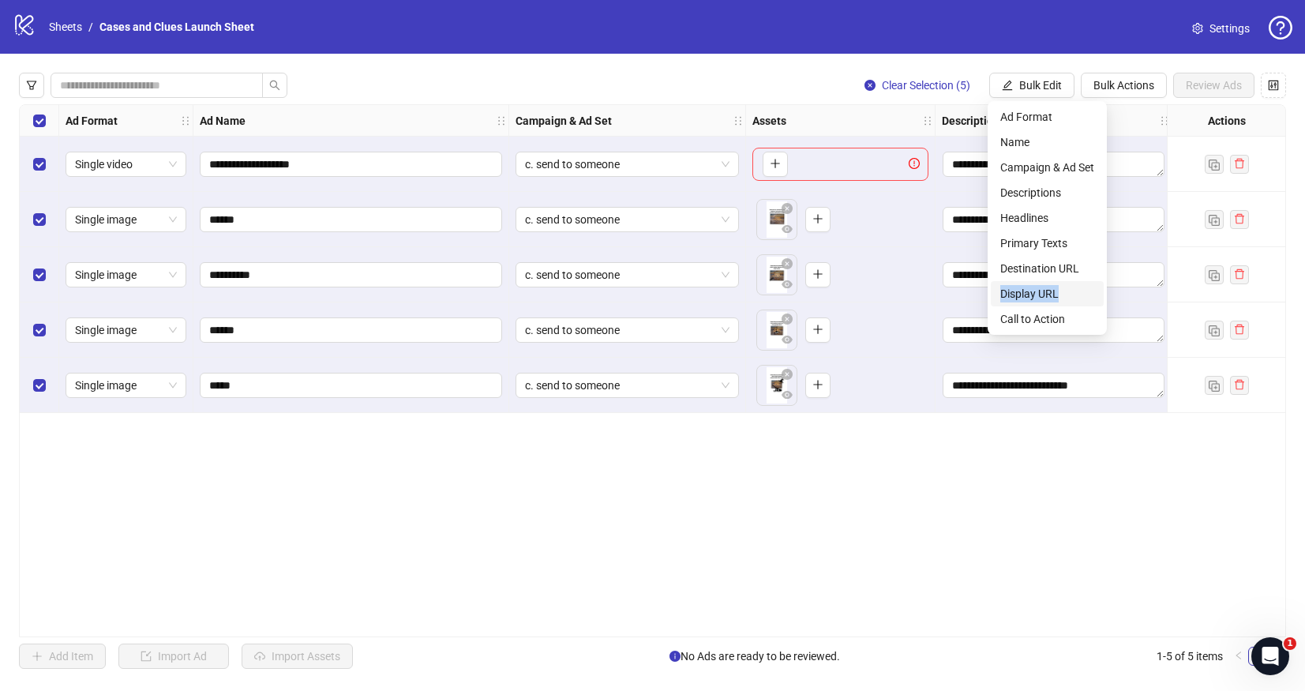
click at [1067, 287] on li "Display URL" at bounding box center [1047, 293] width 113 height 25
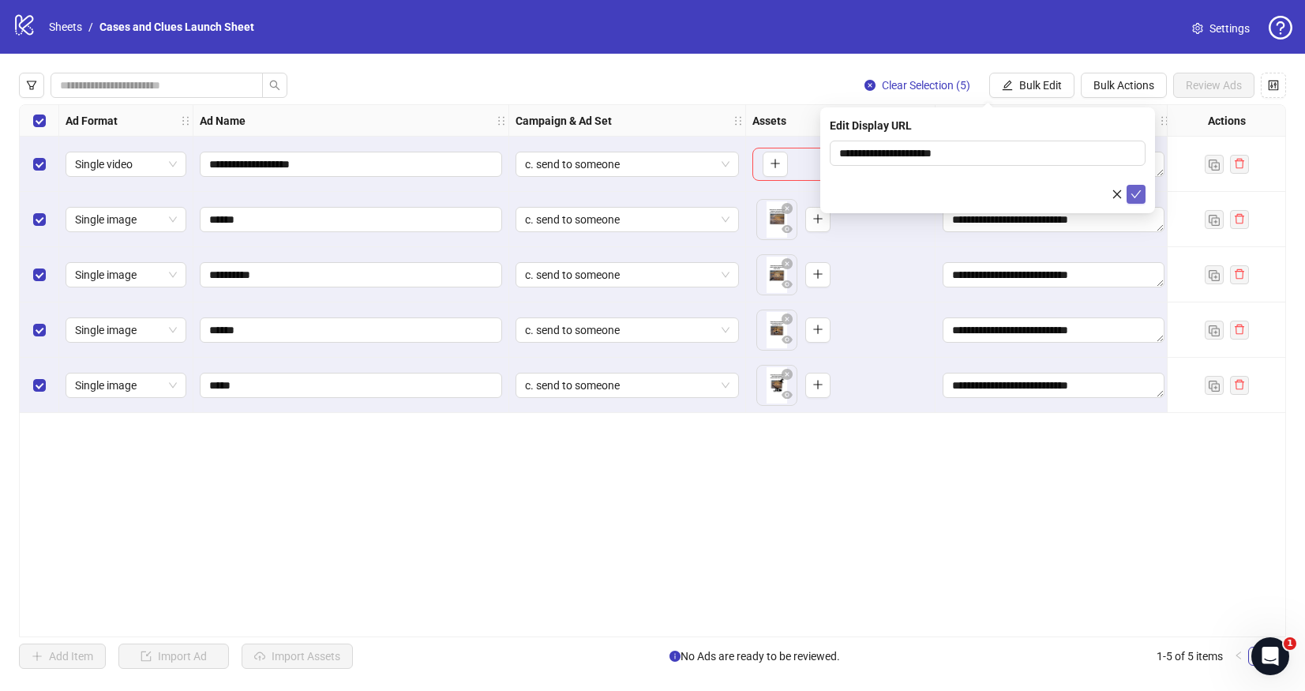
click at [1135, 193] on icon "check" at bounding box center [1136, 194] width 11 height 11
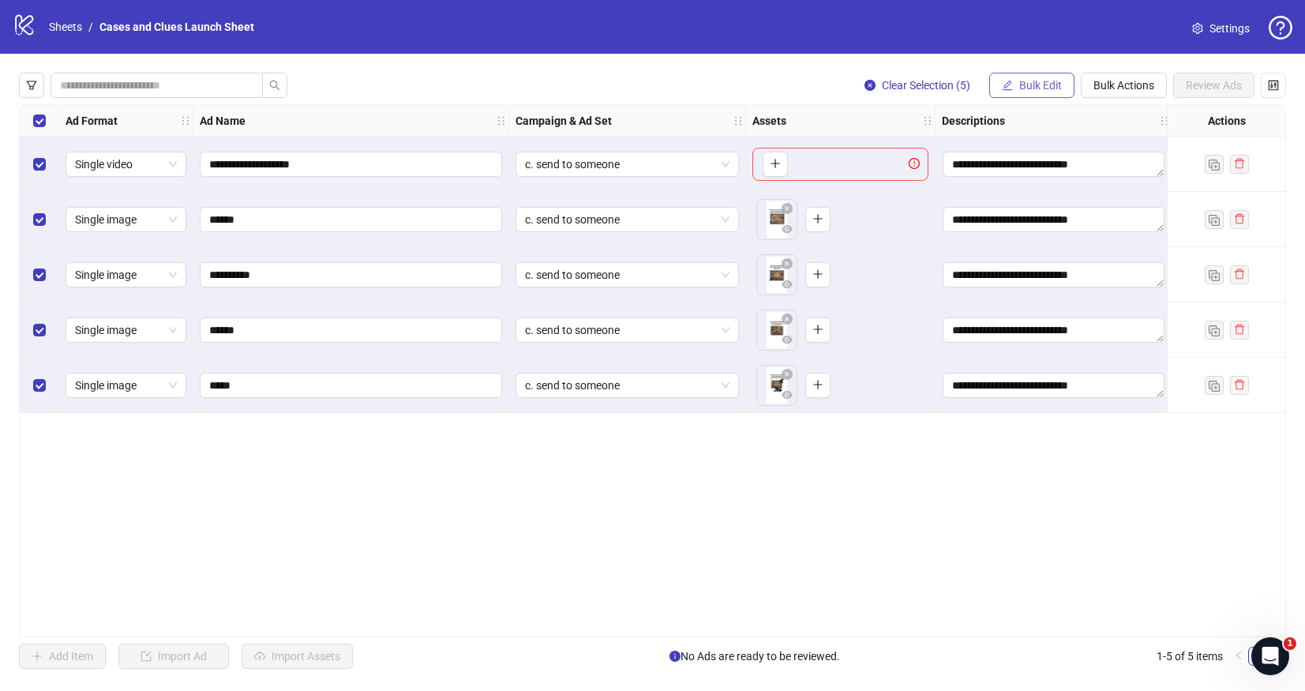
click at [1039, 86] on span "Bulk Edit" at bounding box center [1041, 85] width 43 height 13
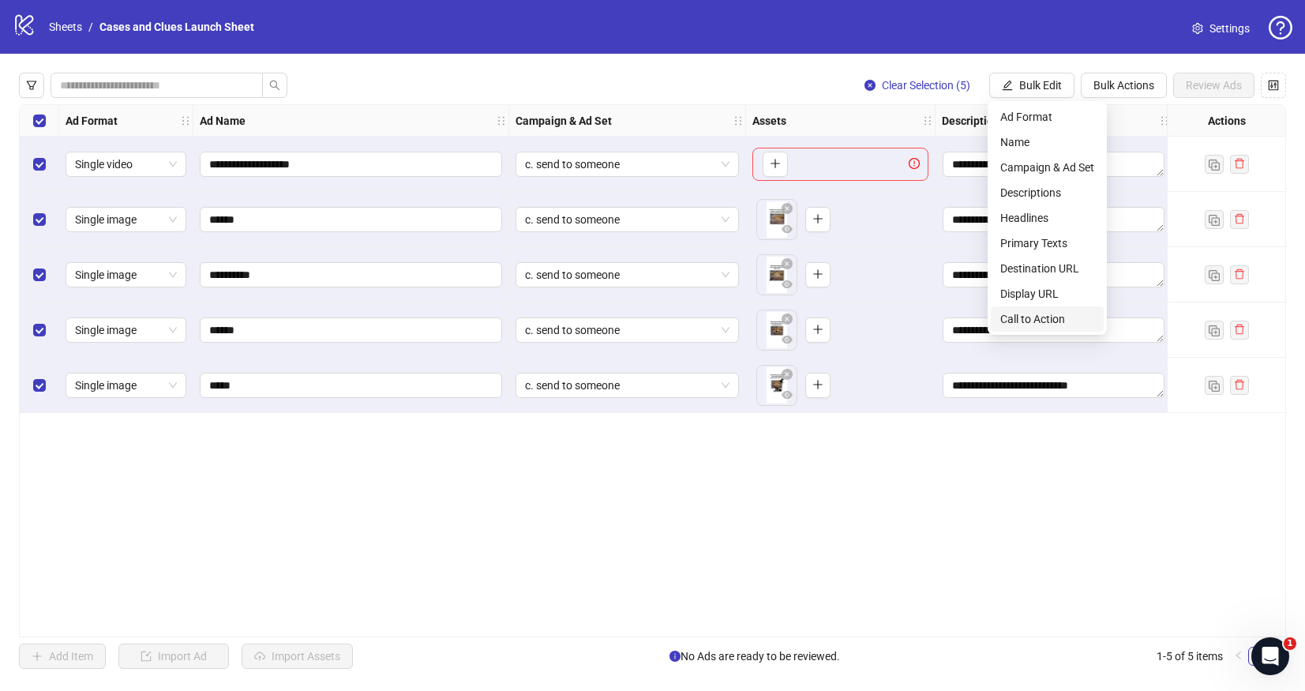
click at [1036, 314] on span "Call to Action" at bounding box center [1048, 318] width 94 height 17
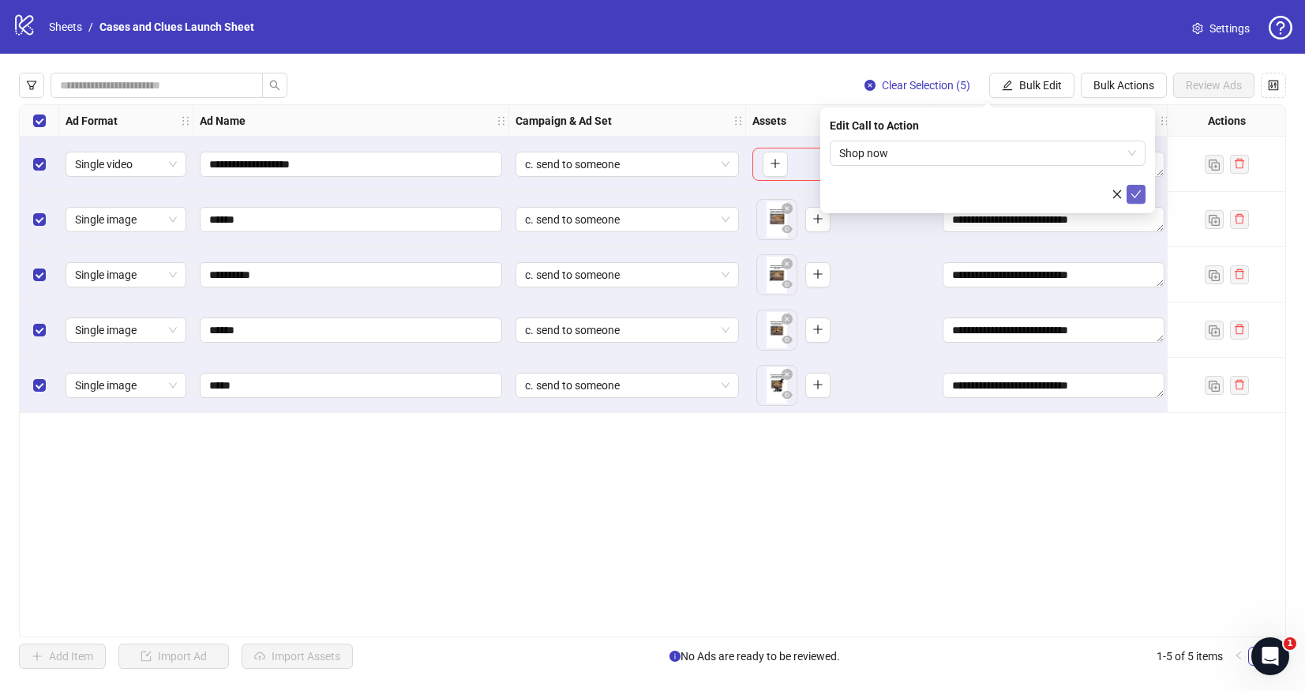
click at [1137, 190] on icon "check" at bounding box center [1136, 194] width 11 height 11
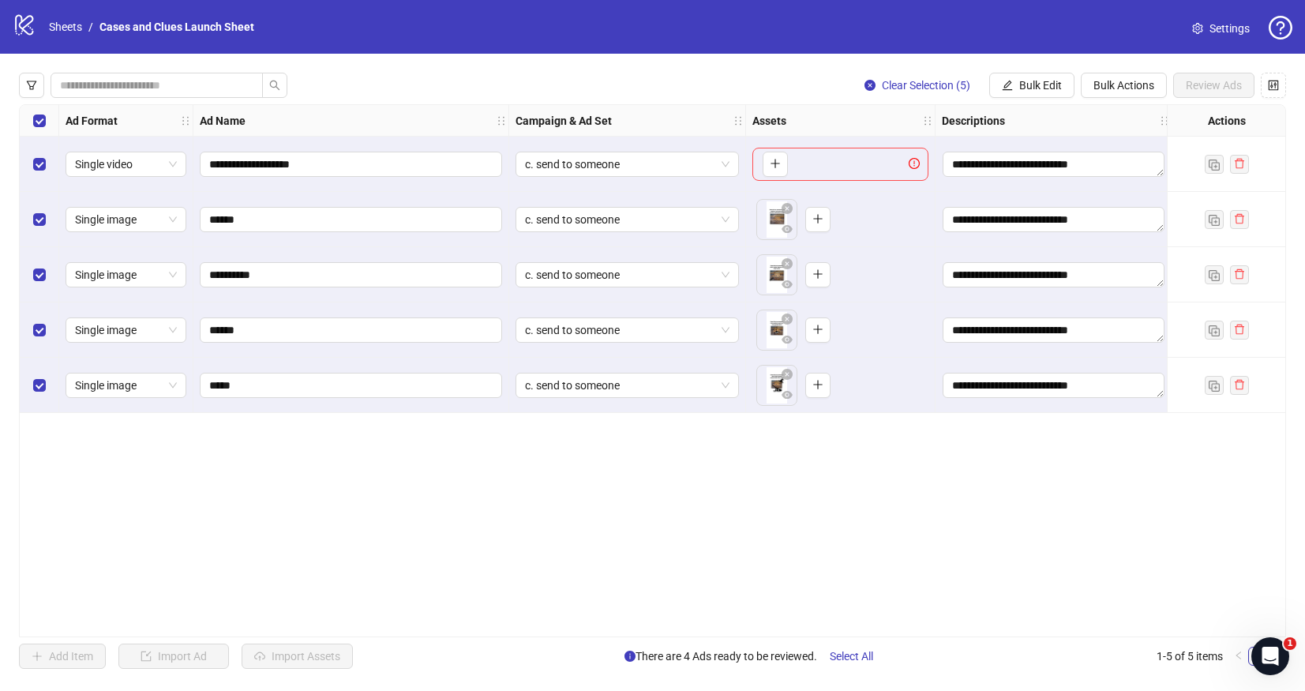
drag, startPoint x: 681, startPoint y: 637, endPoint x: 700, endPoint y: 637, distance: 19.0
click at [700, 637] on div "**********" at bounding box center [653, 370] width 1268 height 533
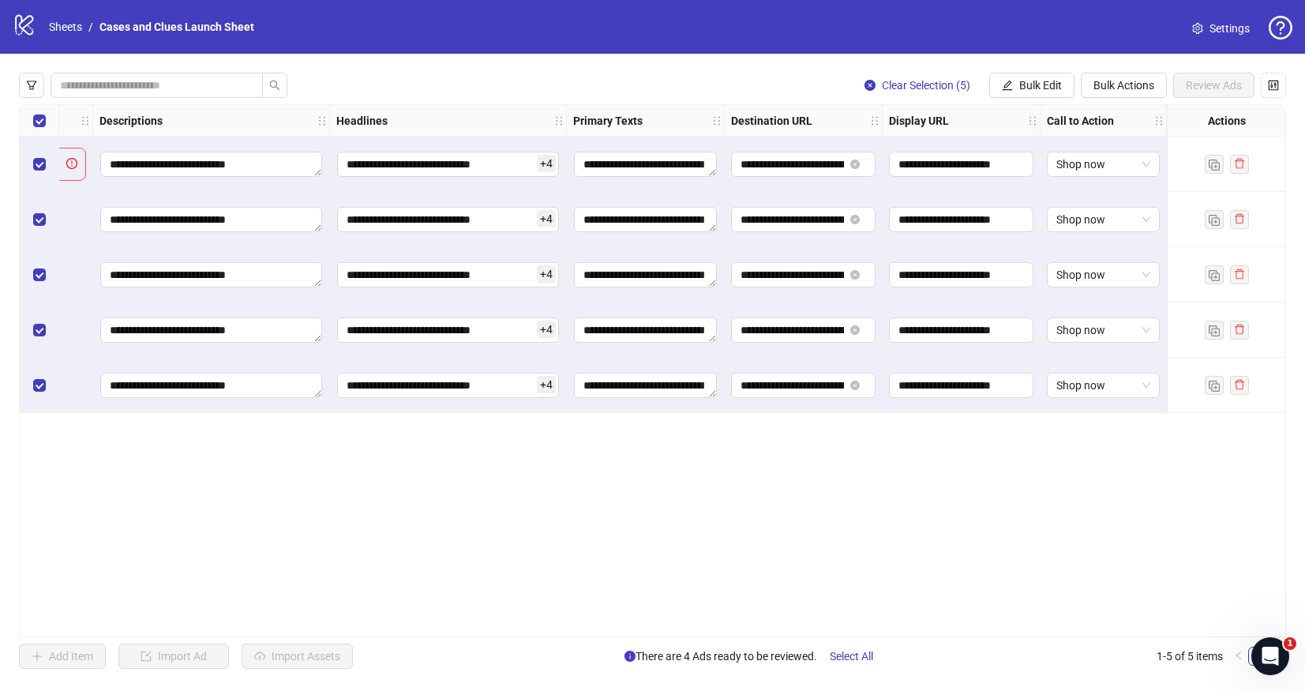
scroll to position [0, 0]
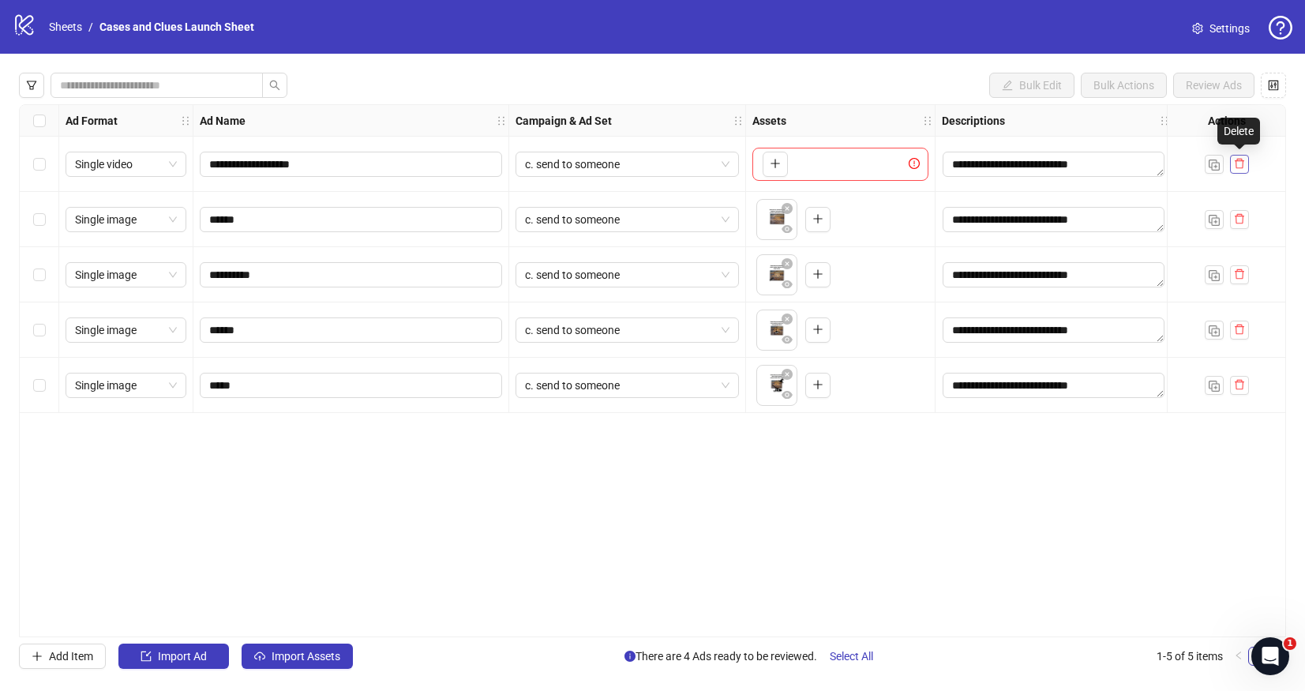
click at [1241, 163] on icon "delete" at bounding box center [1239, 163] width 11 height 11
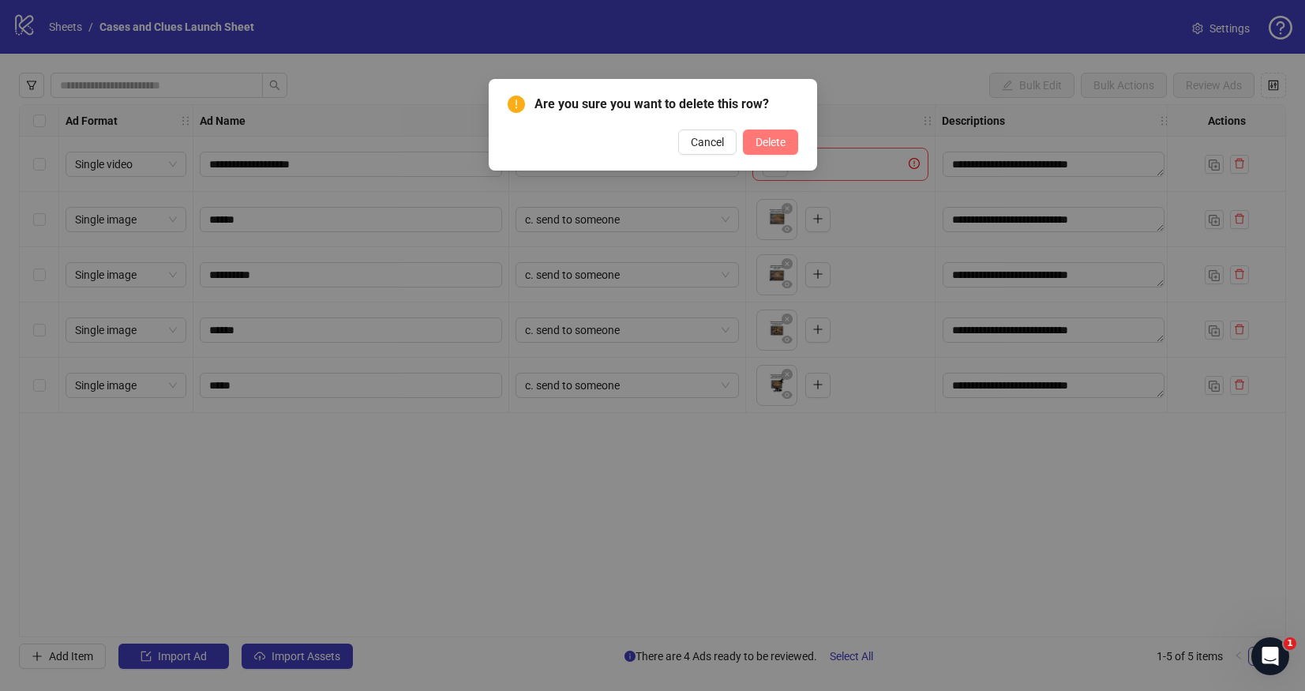
click at [765, 147] on span "Delete" at bounding box center [771, 142] width 30 height 13
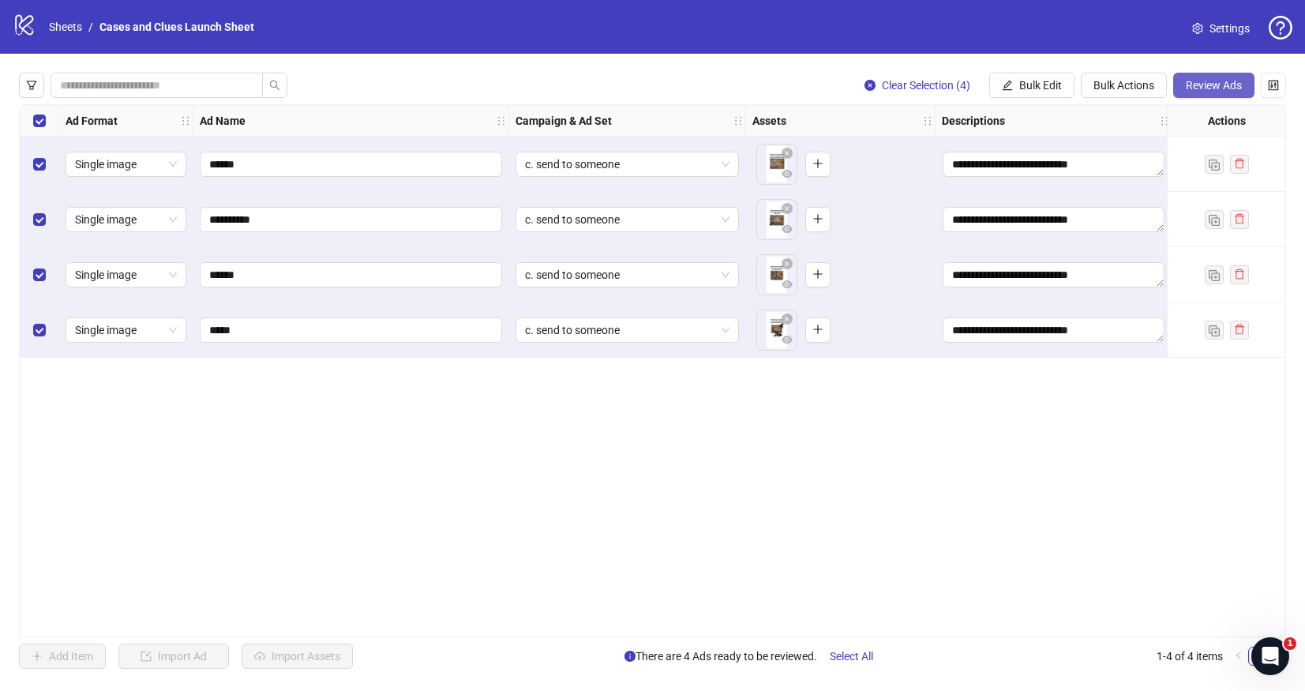
click at [1207, 85] on span "Review Ads" at bounding box center [1214, 85] width 56 height 13
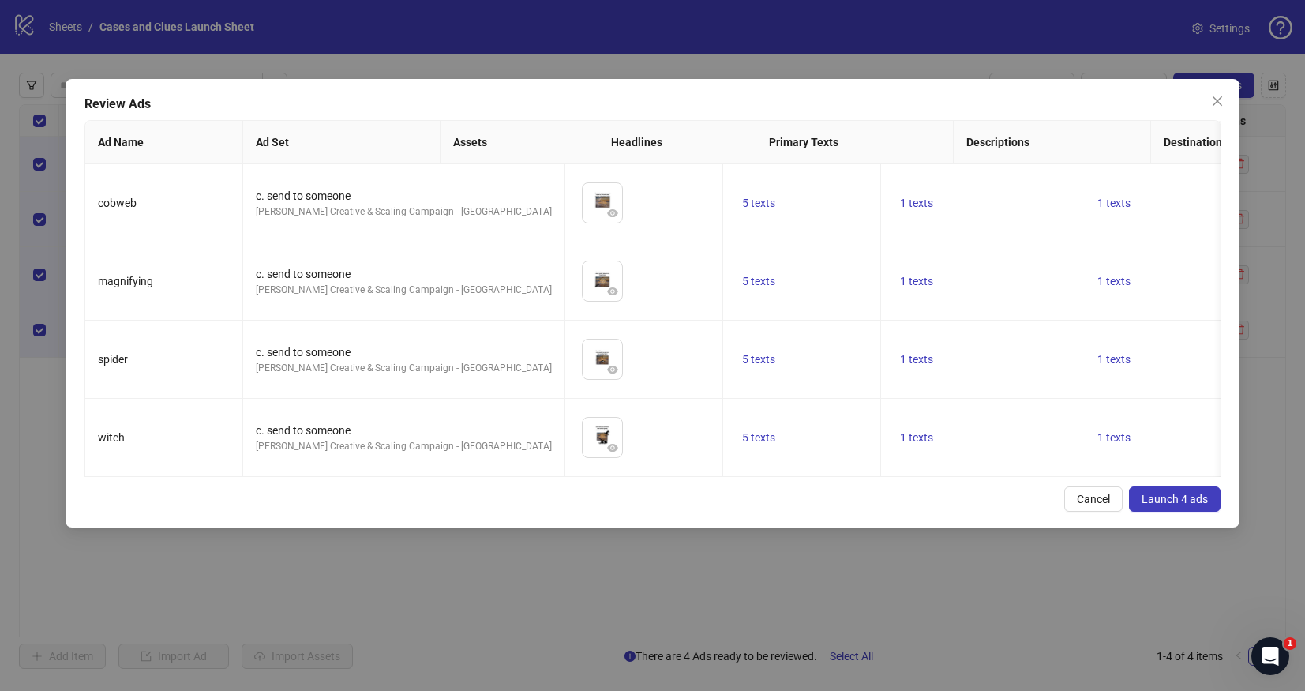
click at [1177, 498] on span "Launch 4 ads" at bounding box center [1175, 499] width 66 height 13
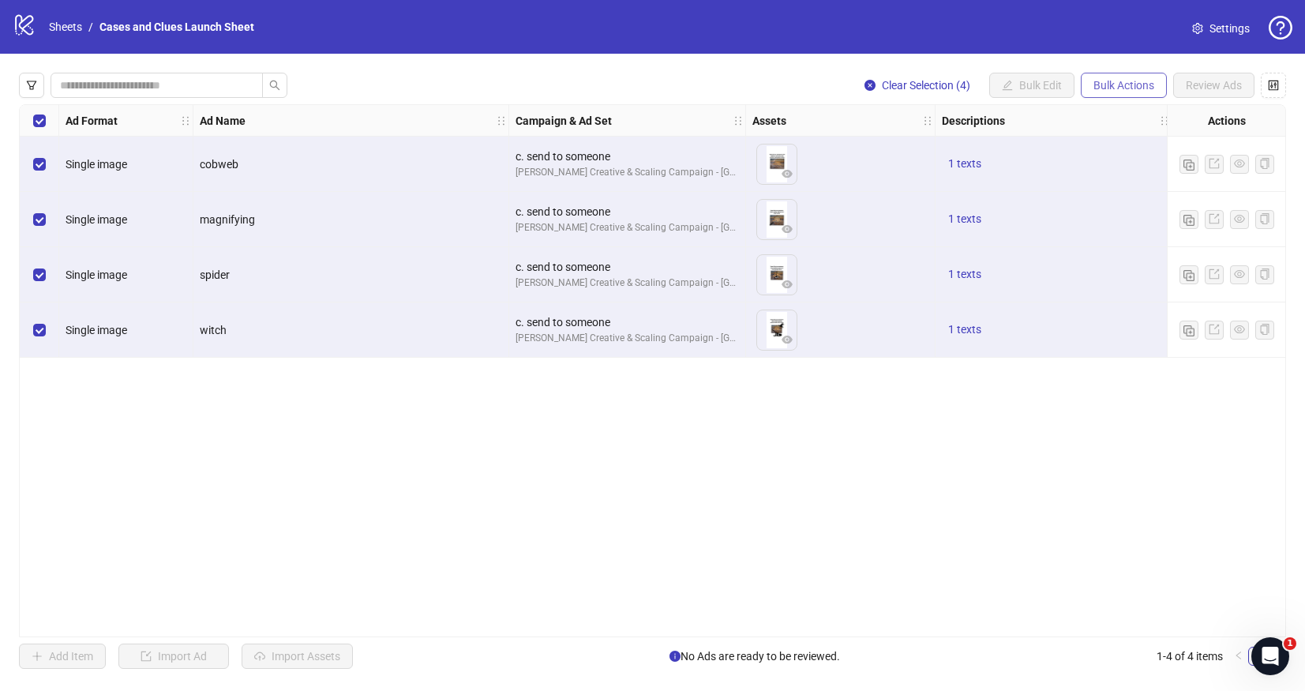
click at [1133, 87] on span "Bulk Actions" at bounding box center [1124, 85] width 61 height 13
click at [1114, 111] on span "Delete" at bounding box center [1146, 116] width 108 height 17
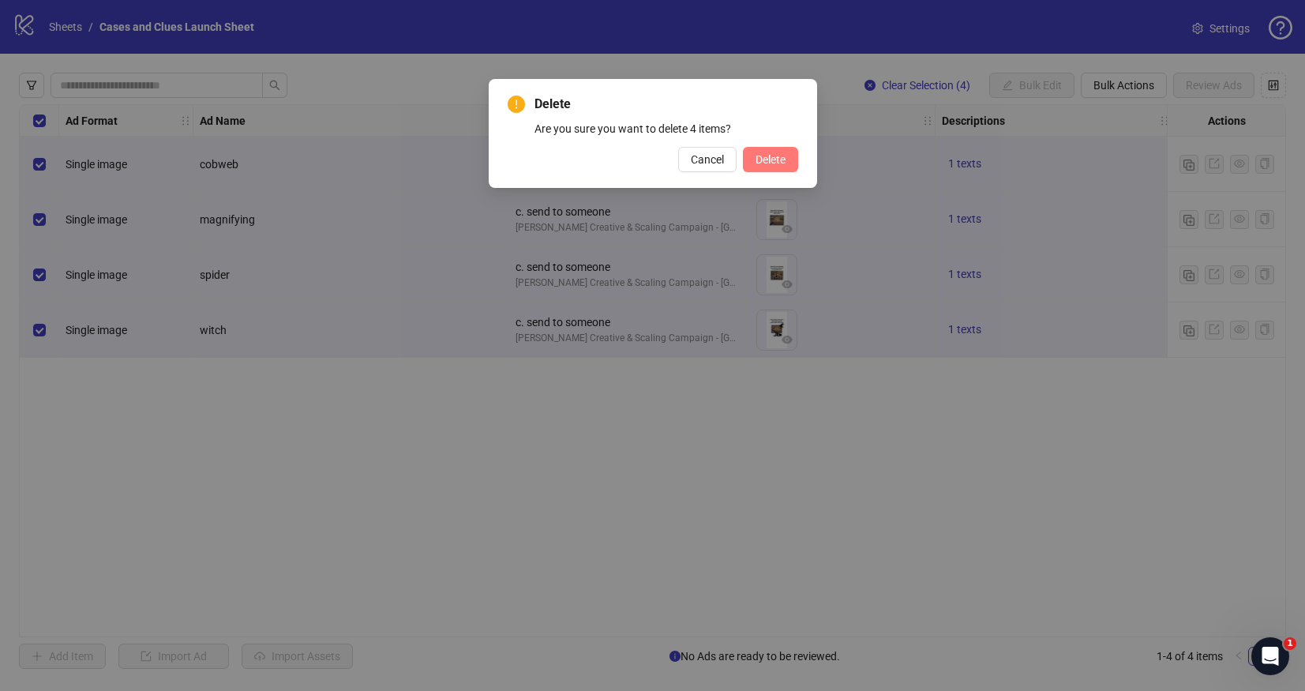
click at [776, 157] on span "Delete" at bounding box center [771, 159] width 30 height 13
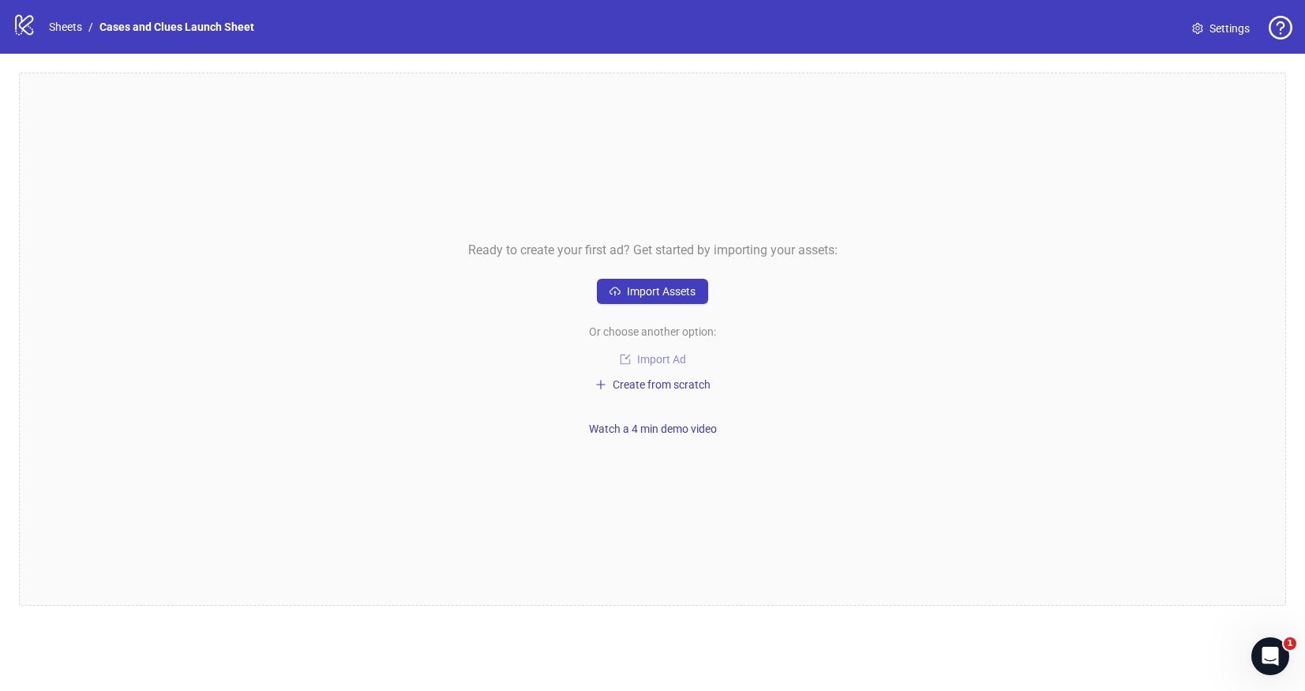
click at [651, 355] on span "Import Ad" at bounding box center [661, 359] width 49 height 13
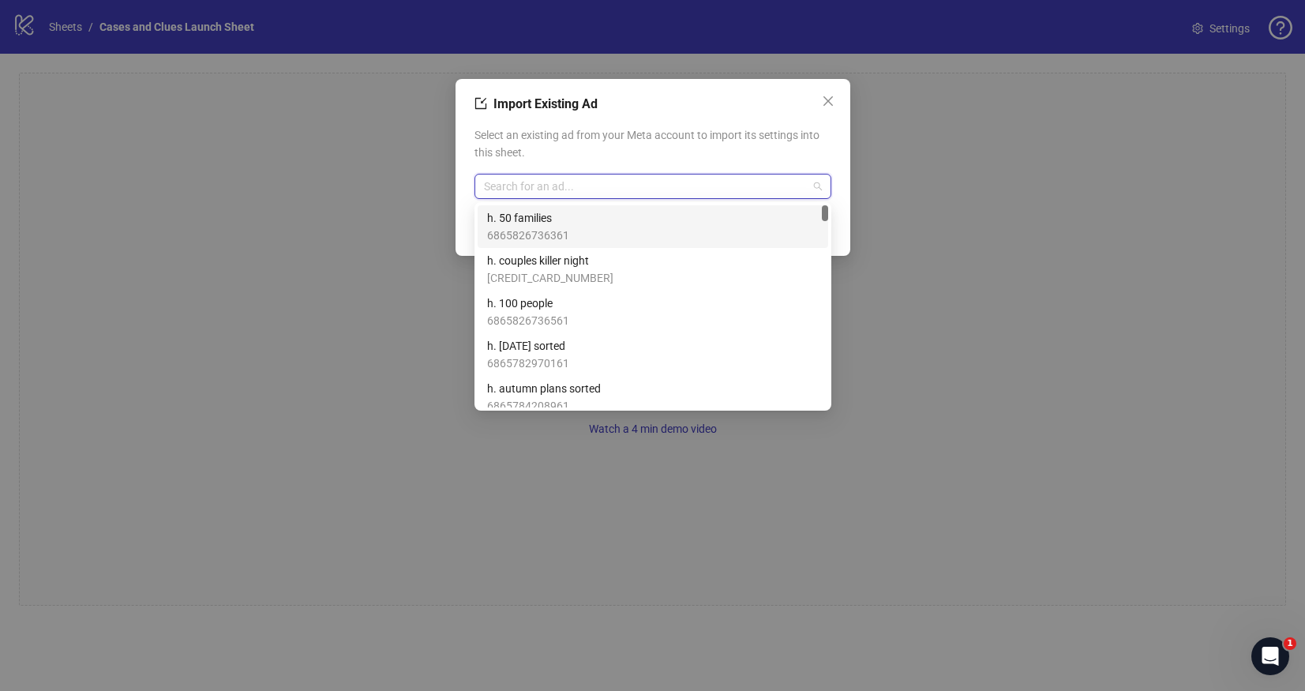
click at [565, 189] on input "search" at bounding box center [646, 187] width 324 height 24
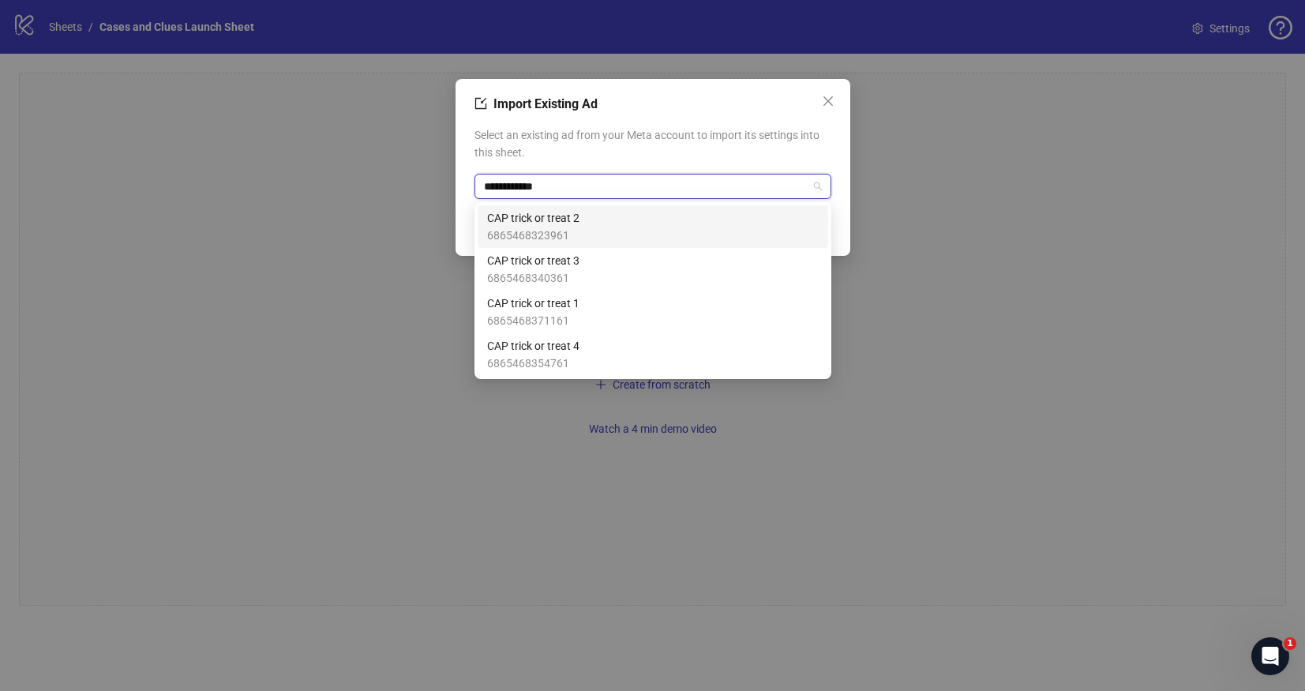
type input "**********"
click at [575, 227] on span "6865468323961" at bounding box center [533, 235] width 92 height 17
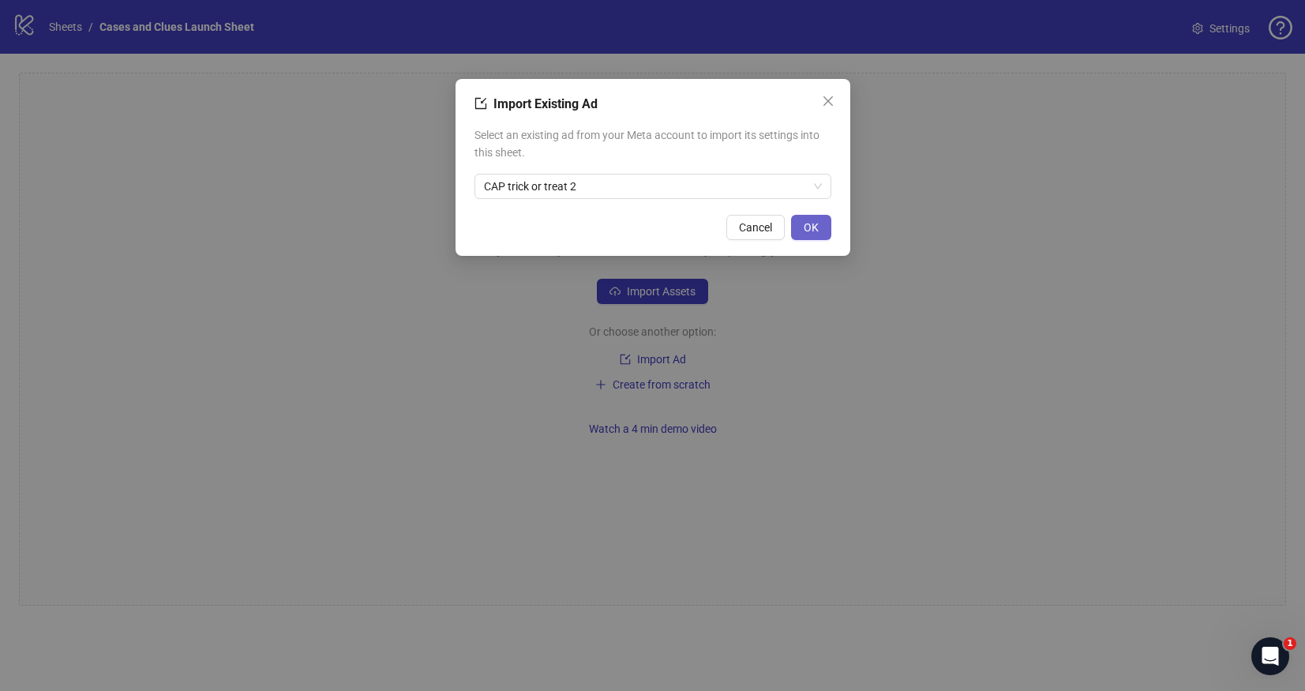
click at [810, 227] on span "OK" at bounding box center [811, 227] width 15 height 13
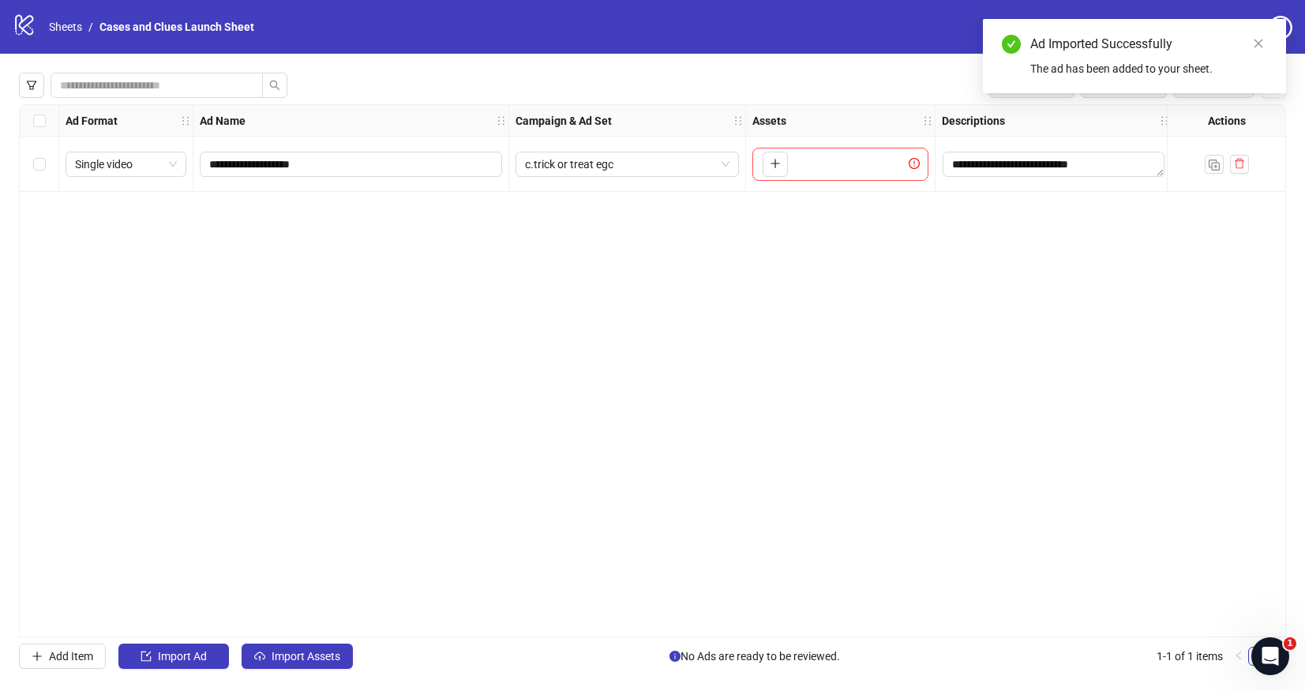
click at [321, 673] on div "**********" at bounding box center [652, 371] width 1305 height 634
click at [325, 657] on span "Import Assets" at bounding box center [306, 656] width 69 height 13
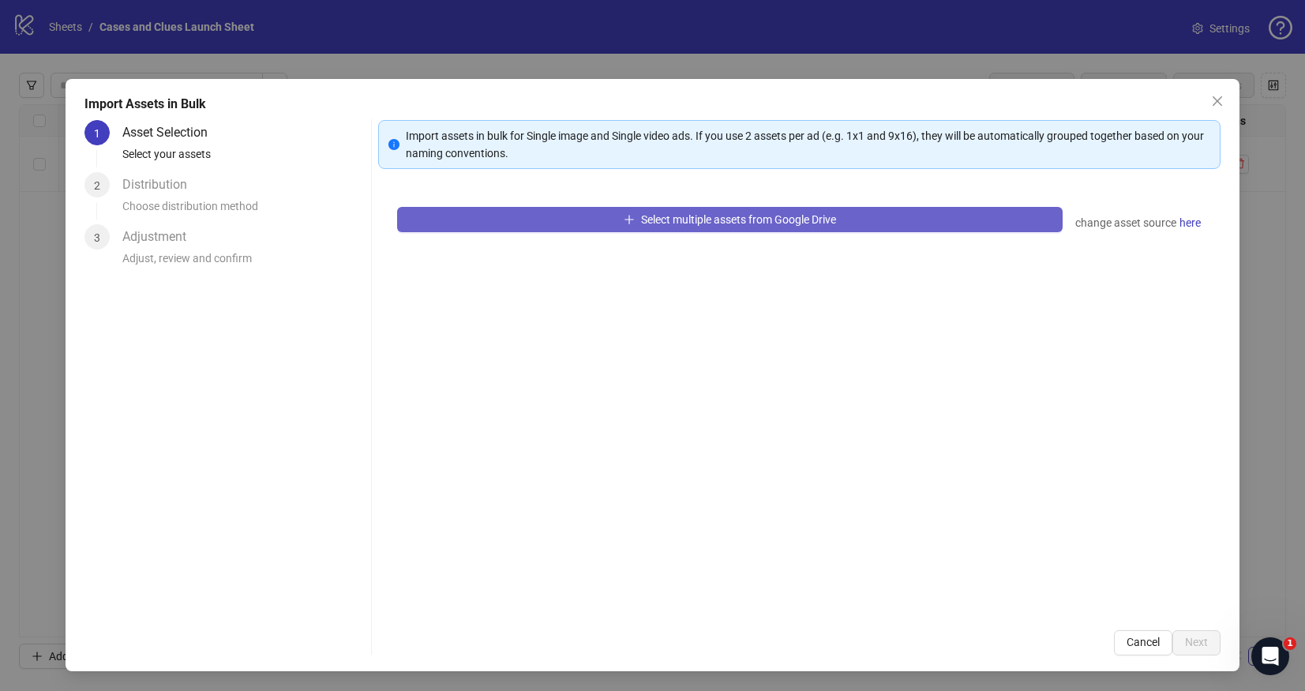
click at [684, 221] on span "Select multiple assets from Google Drive" at bounding box center [738, 219] width 195 height 13
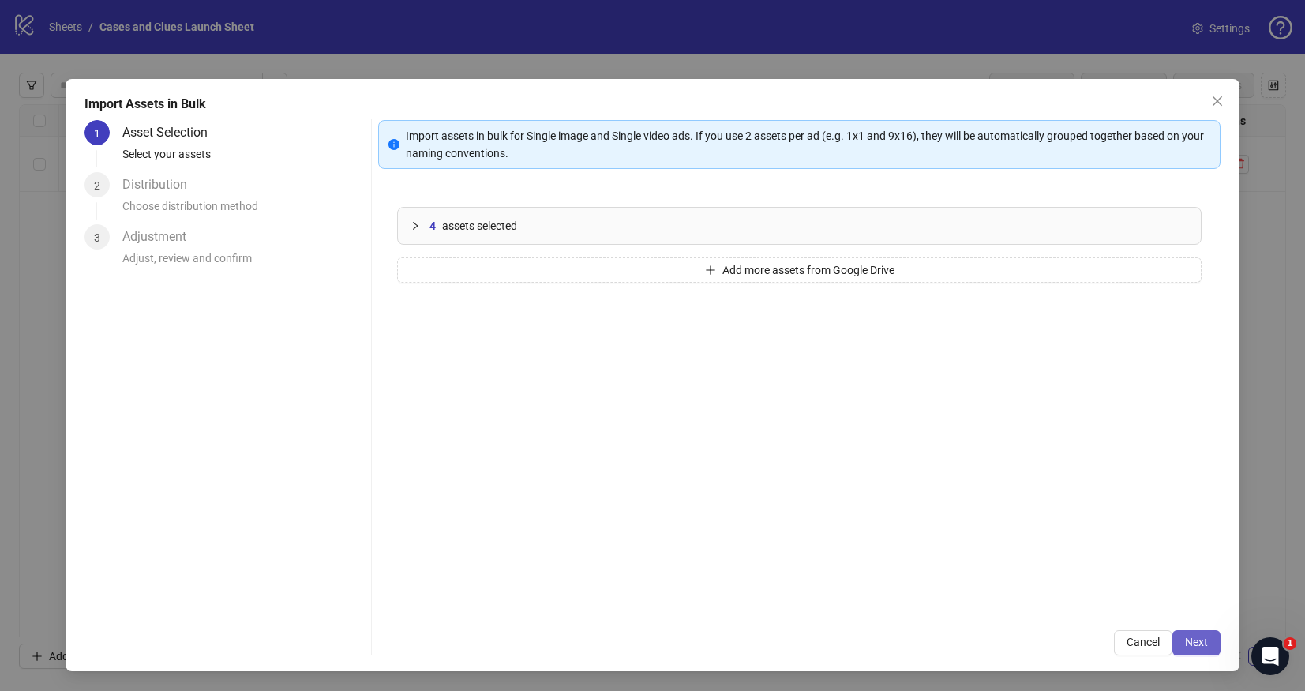
click at [1201, 637] on span "Next" at bounding box center [1196, 642] width 23 height 13
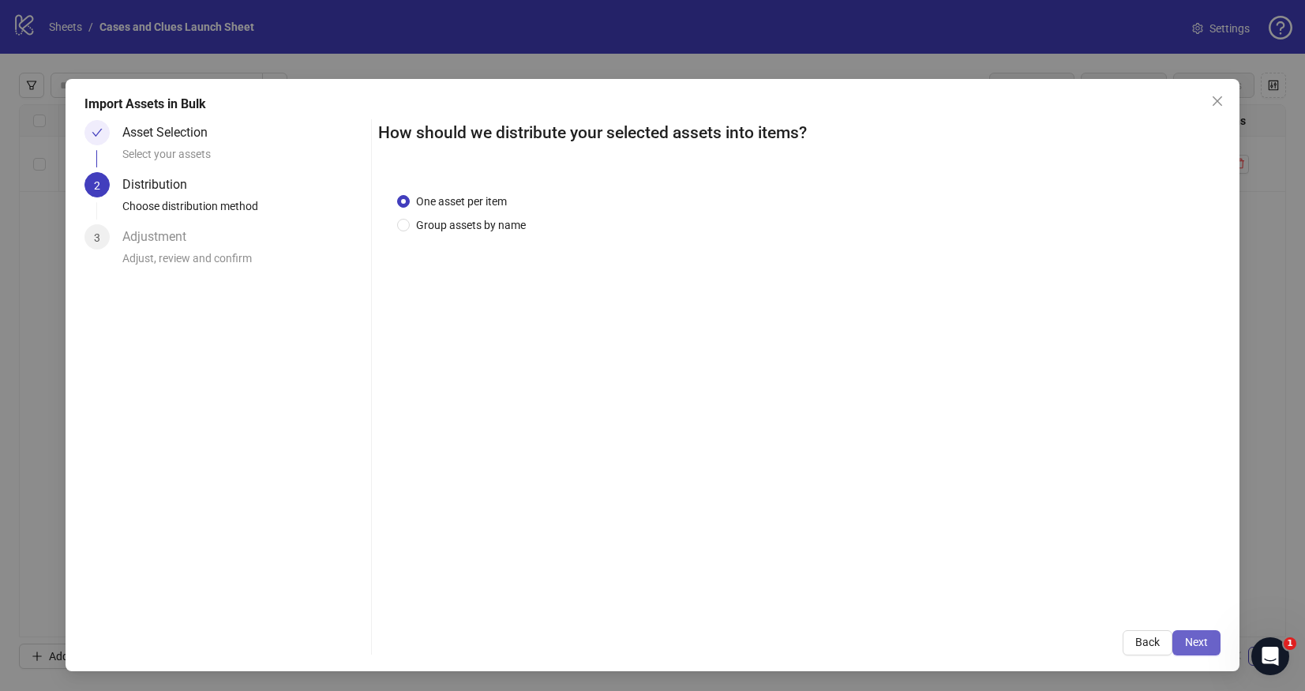
click at [1199, 637] on span "Next" at bounding box center [1196, 642] width 23 height 13
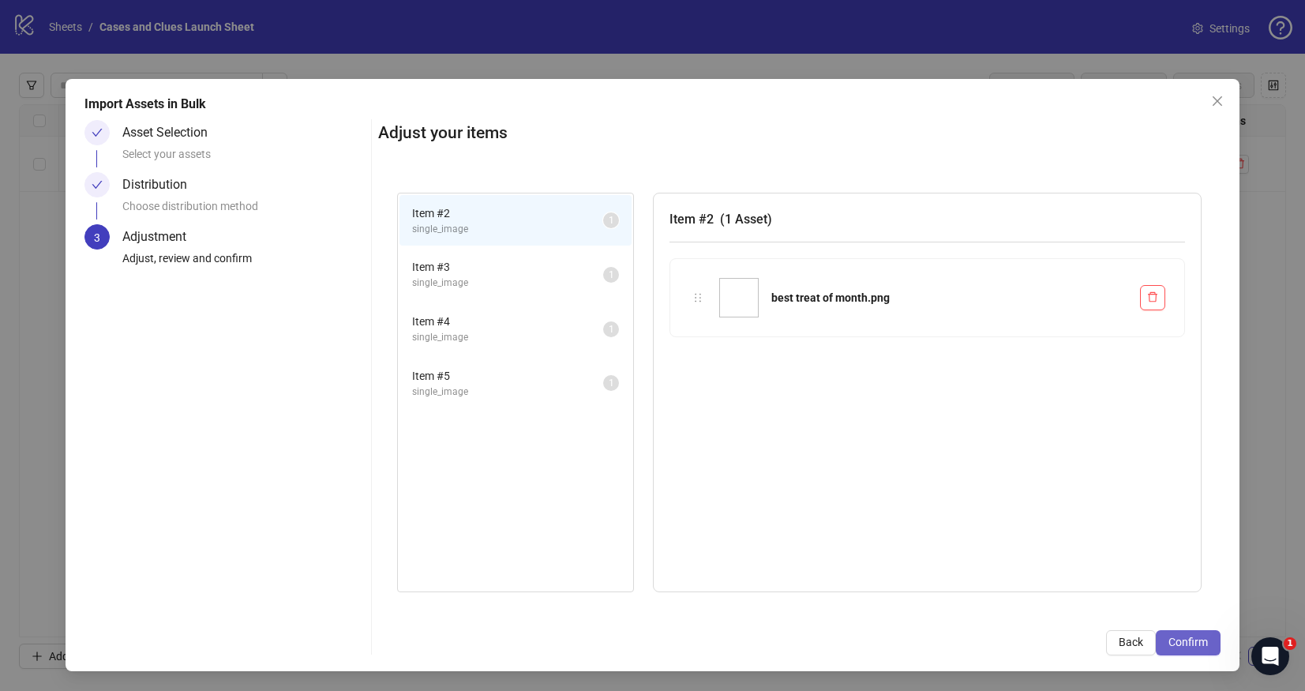
click at [1194, 644] on span "Confirm" at bounding box center [1188, 642] width 39 height 13
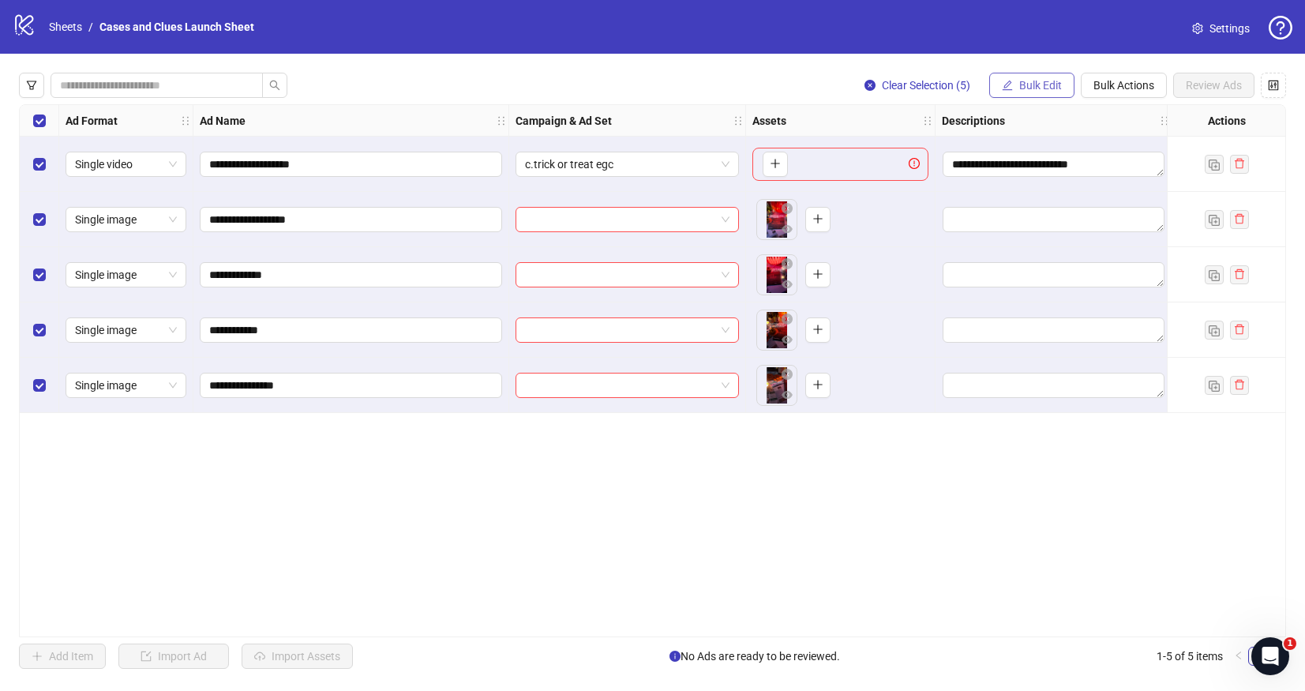
click at [1035, 84] on span "Bulk Edit" at bounding box center [1041, 85] width 43 height 13
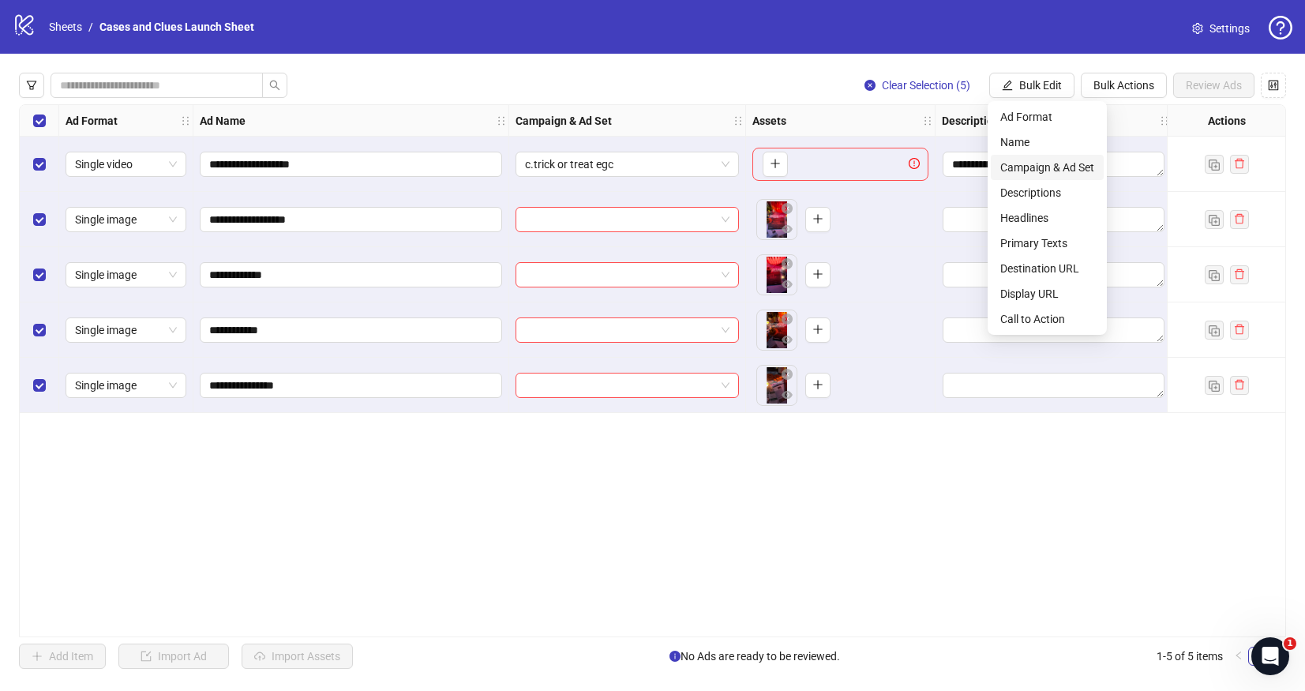
click at [1035, 167] on span "Campaign & Ad Set" at bounding box center [1048, 167] width 94 height 17
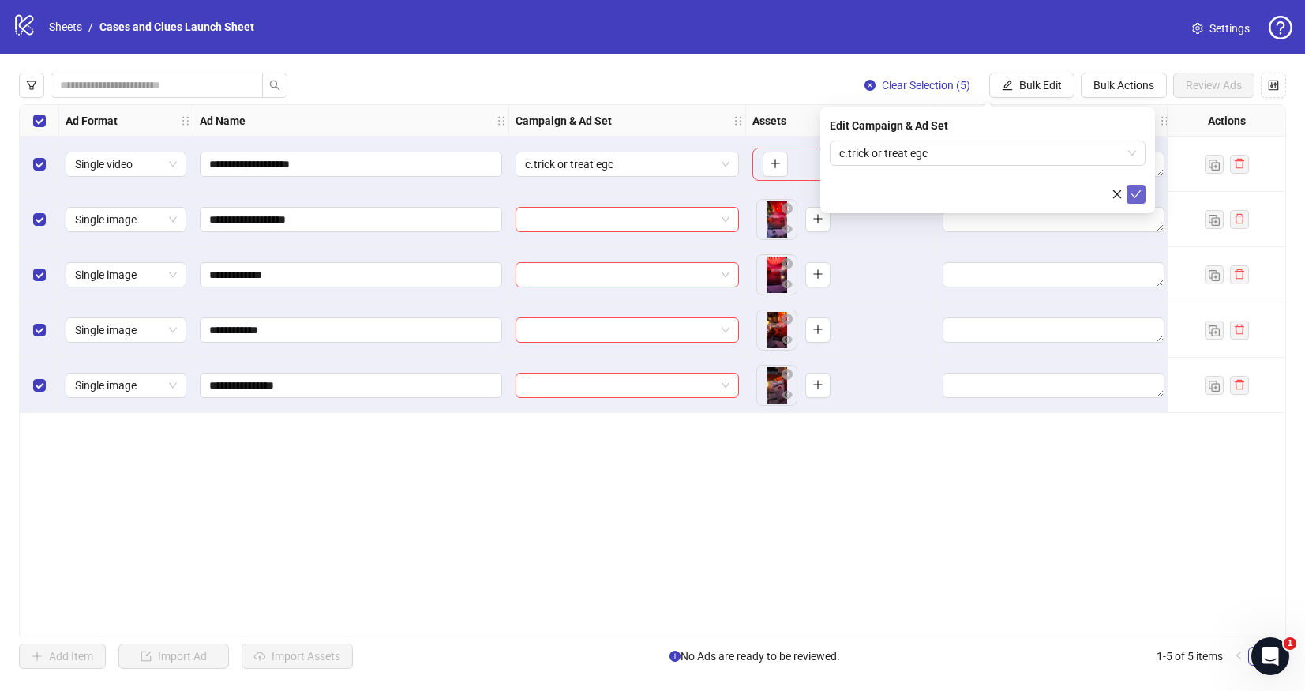
click at [1138, 190] on icon "check" at bounding box center [1136, 194] width 11 height 11
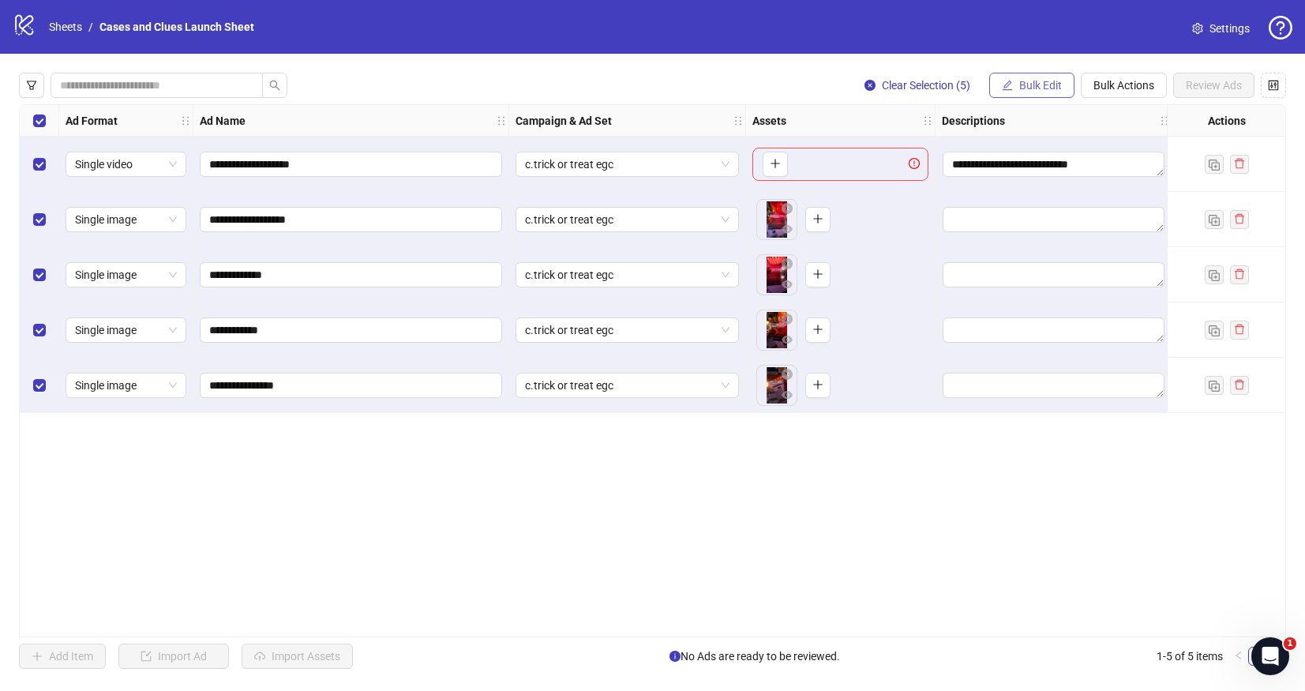
click at [1022, 90] on span "Bulk Edit" at bounding box center [1041, 85] width 43 height 13
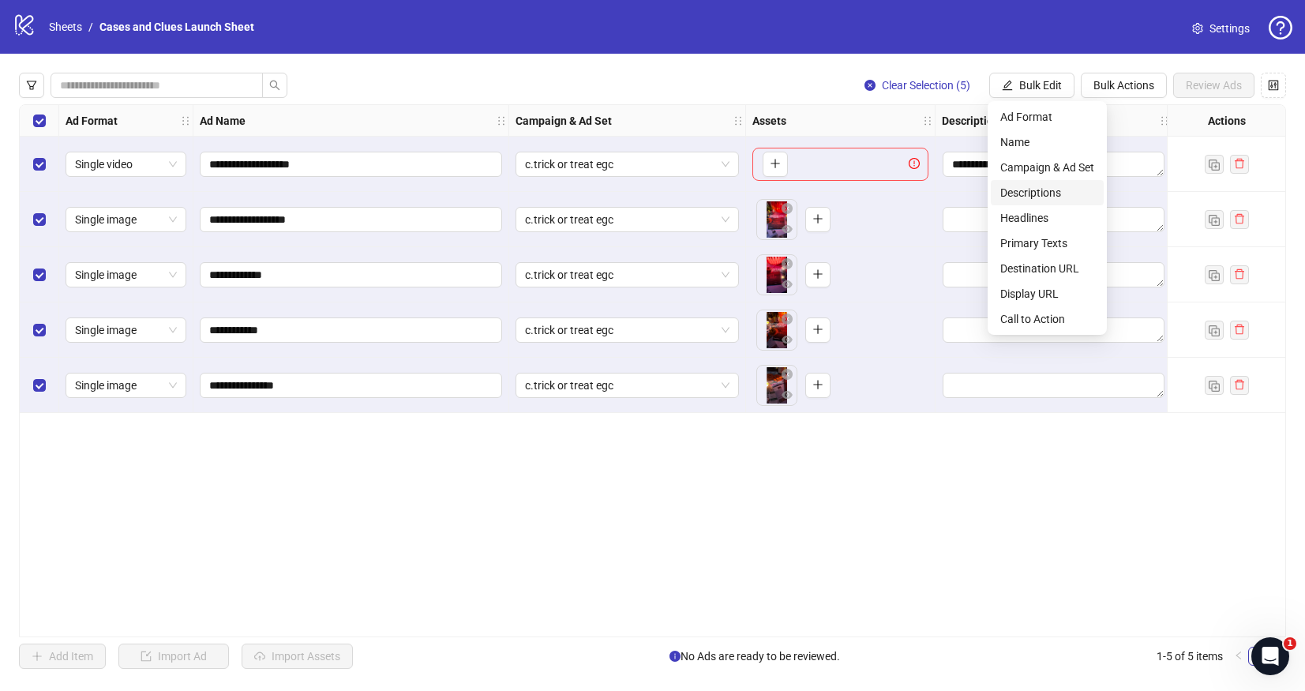
click at [1030, 184] on span "Descriptions" at bounding box center [1048, 192] width 94 height 17
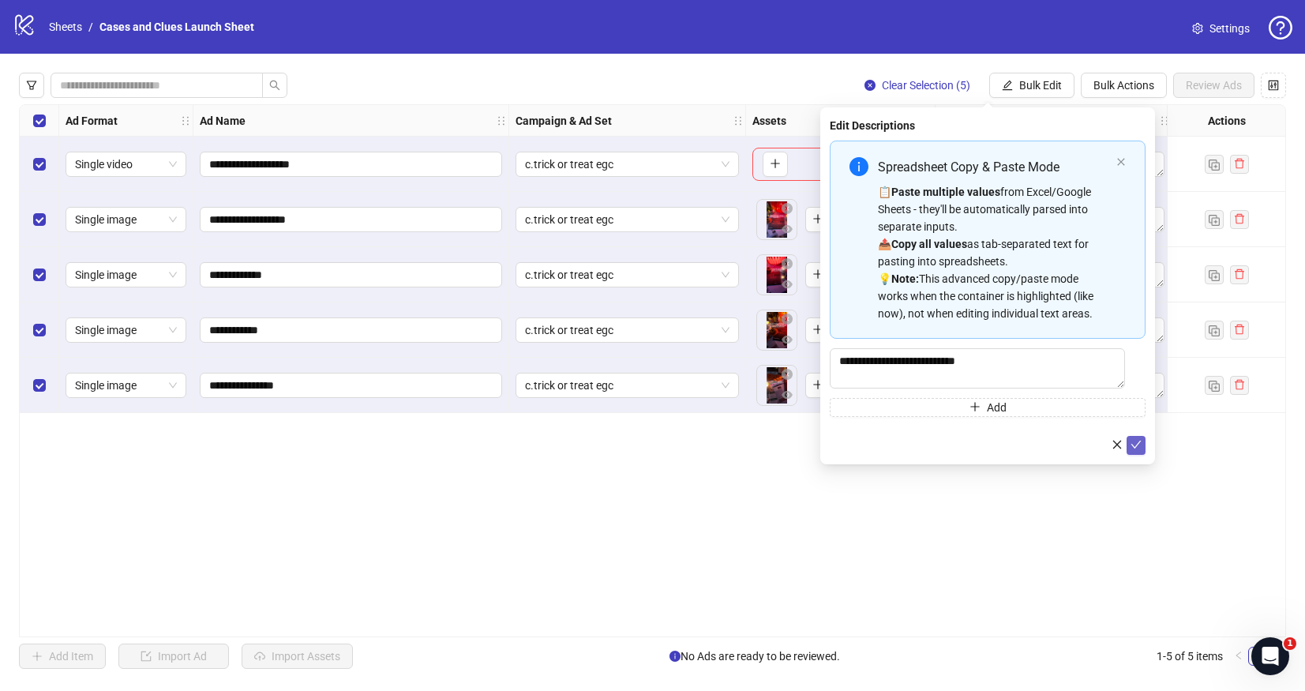
click at [1136, 445] on icon "check" at bounding box center [1136, 444] width 11 height 11
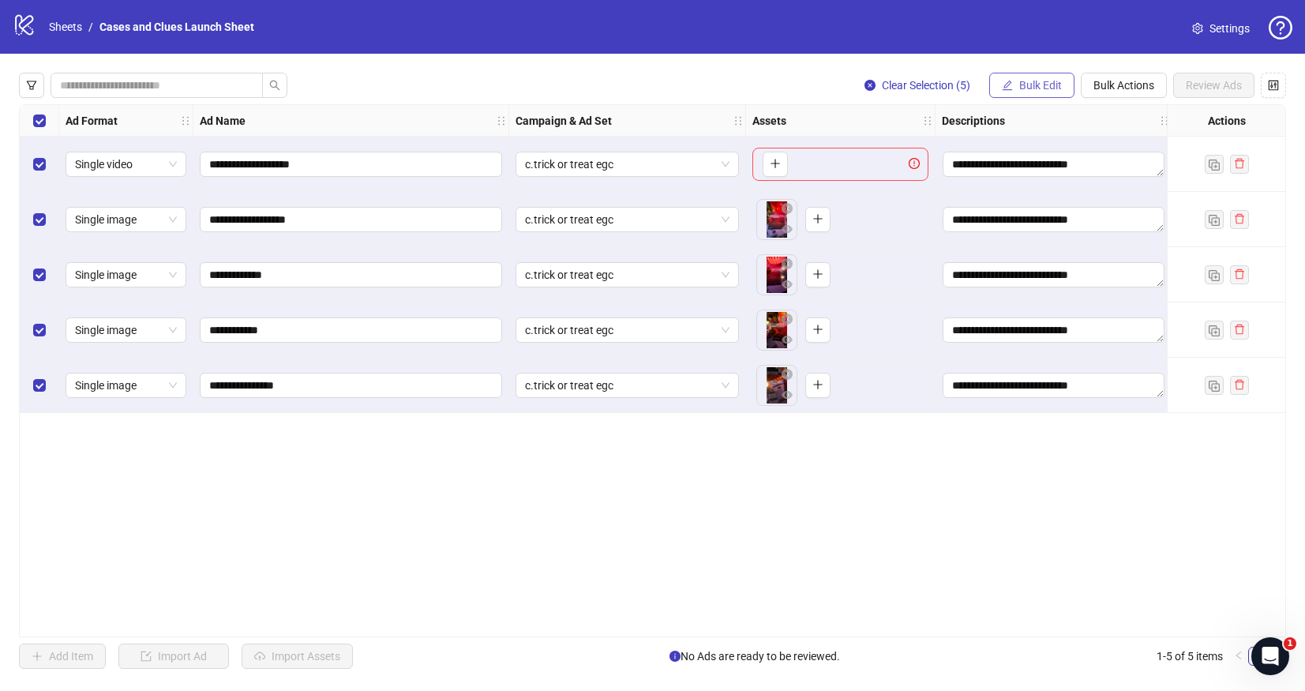
click at [1030, 81] on span "Bulk Edit" at bounding box center [1041, 85] width 43 height 13
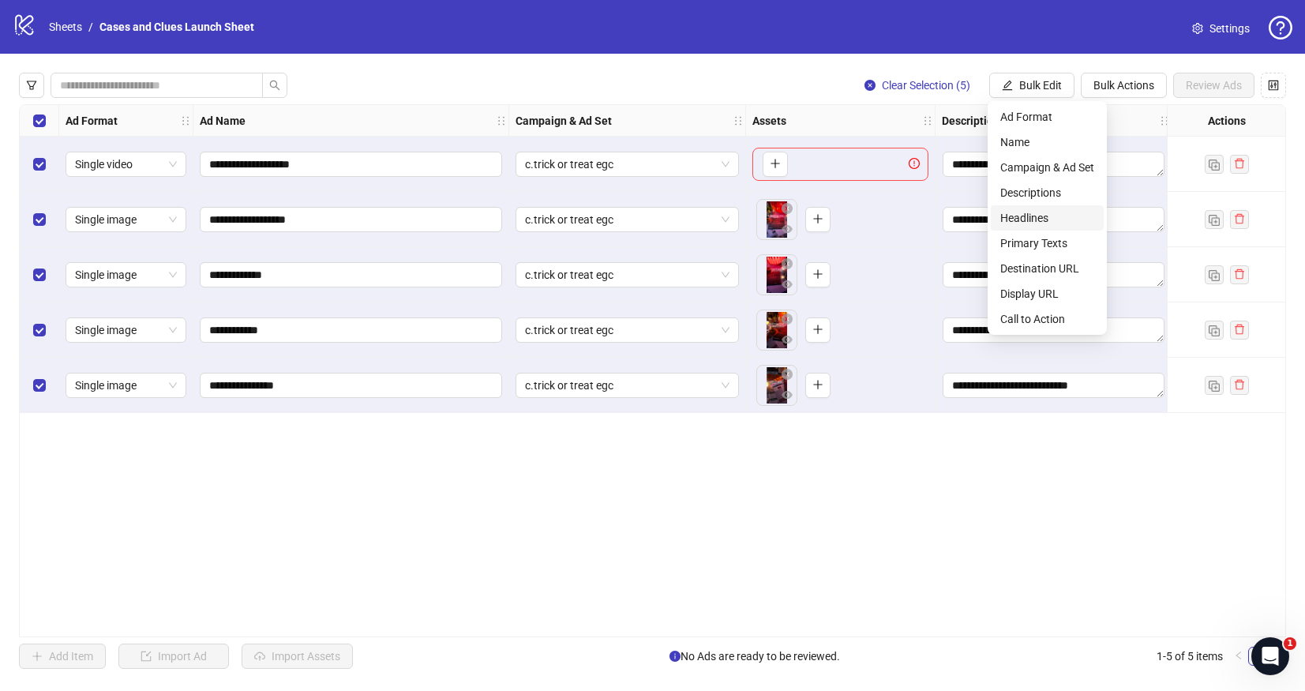
click at [1031, 220] on span "Headlines" at bounding box center [1048, 217] width 94 height 17
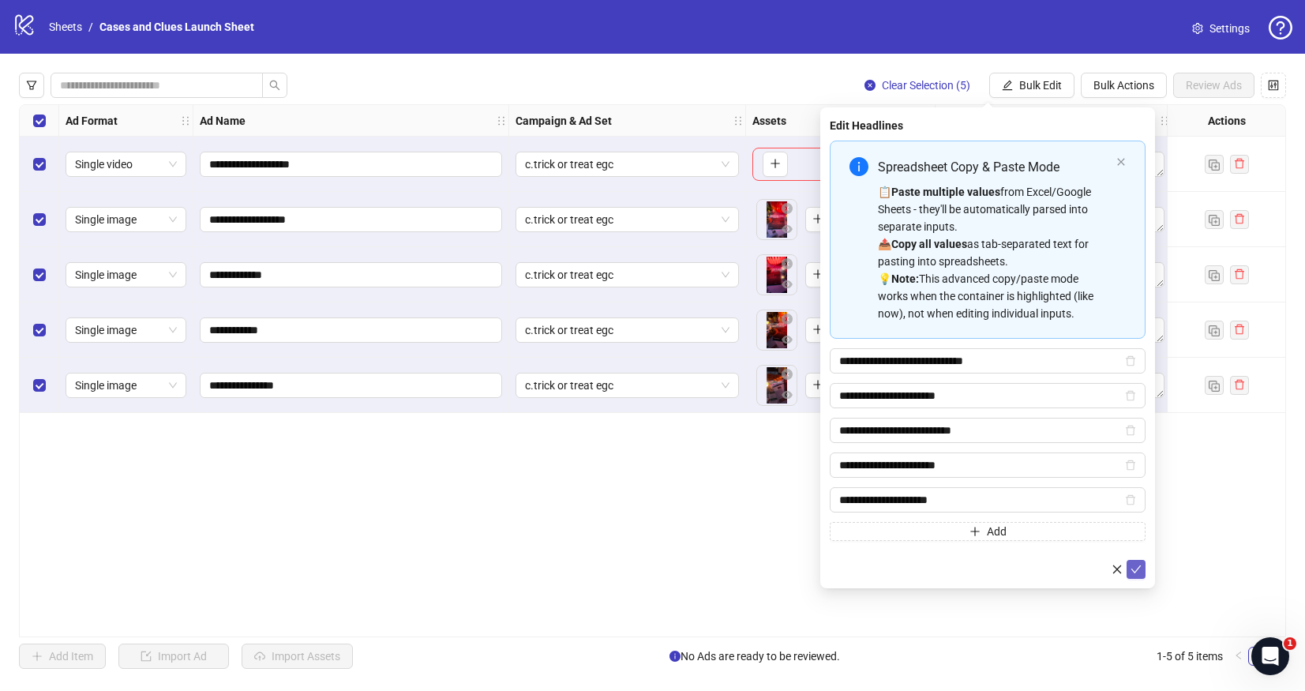
click at [1142, 569] on button "submit" at bounding box center [1136, 569] width 19 height 19
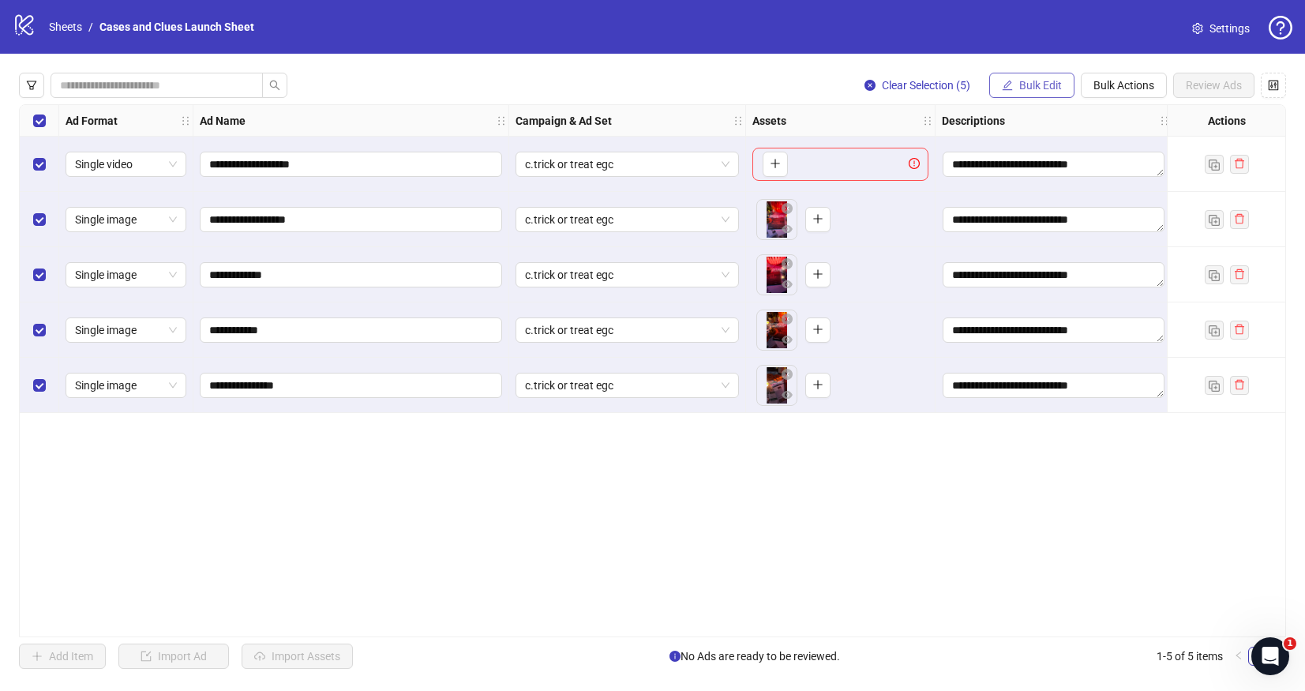
click at [1042, 87] on span "Bulk Edit" at bounding box center [1041, 85] width 43 height 13
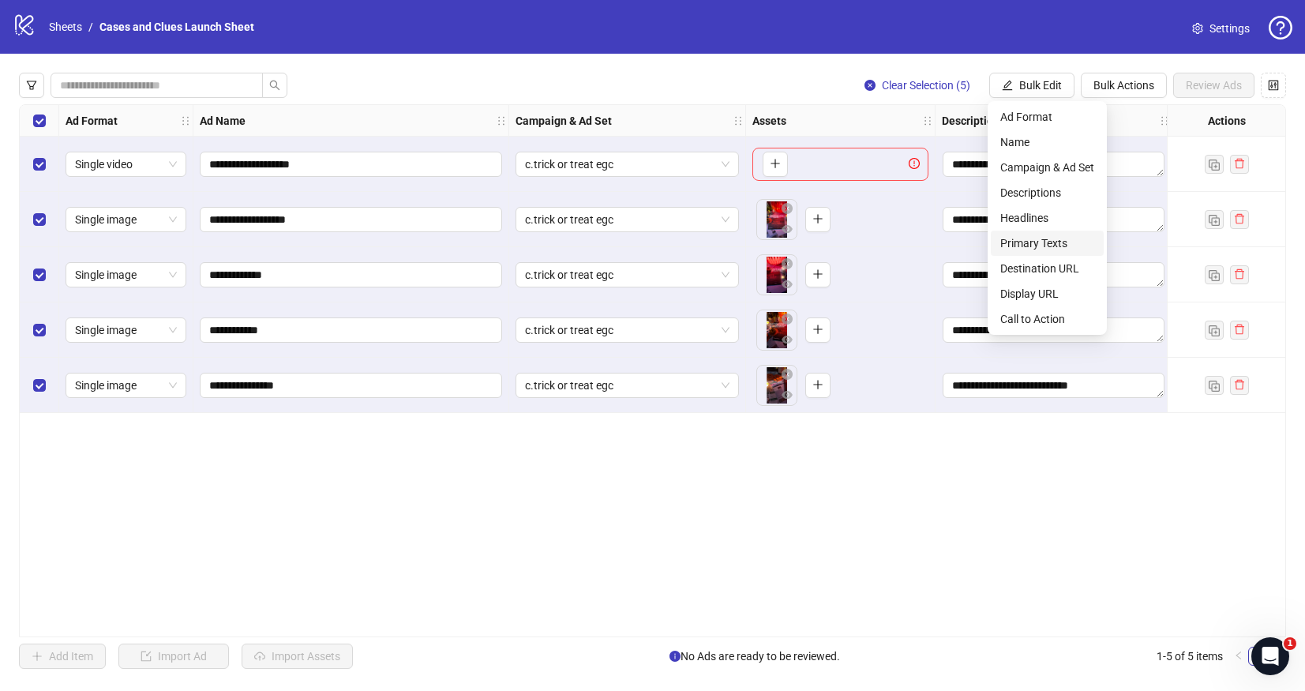
click at [1058, 240] on span "Primary Texts" at bounding box center [1048, 243] width 94 height 17
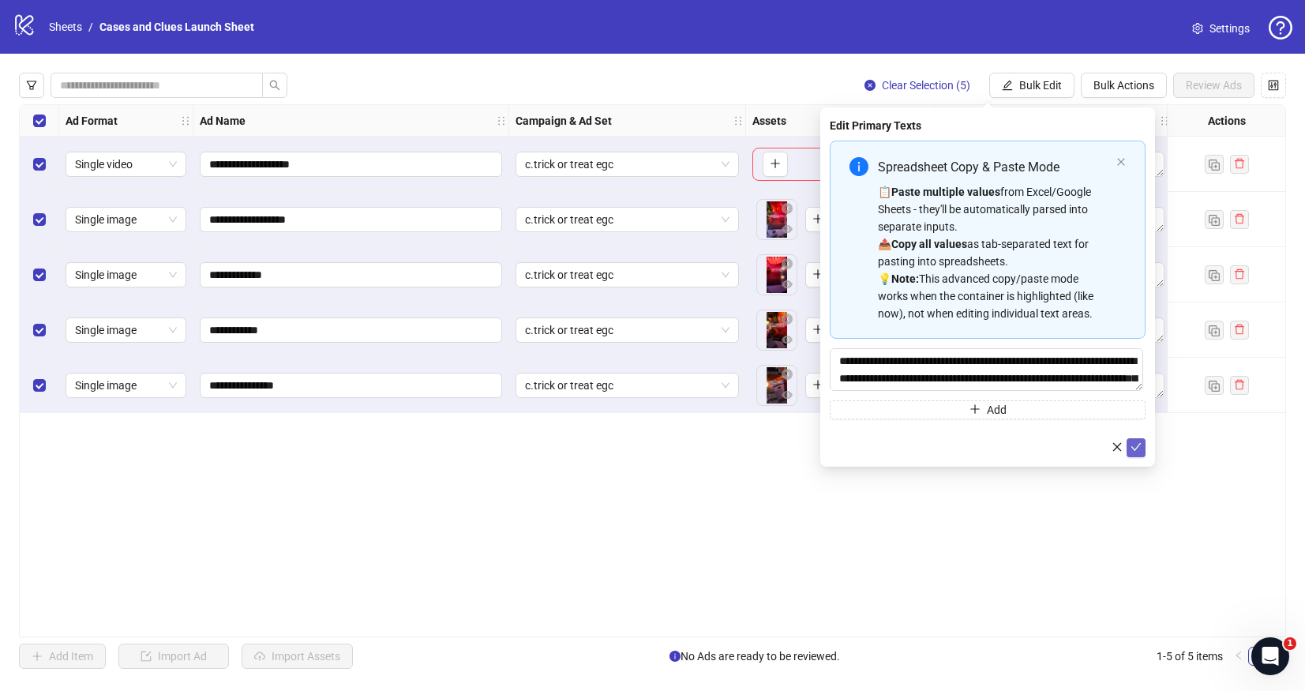
click at [1140, 449] on icon "check" at bounding box center [1136, 446] width 11 height 11
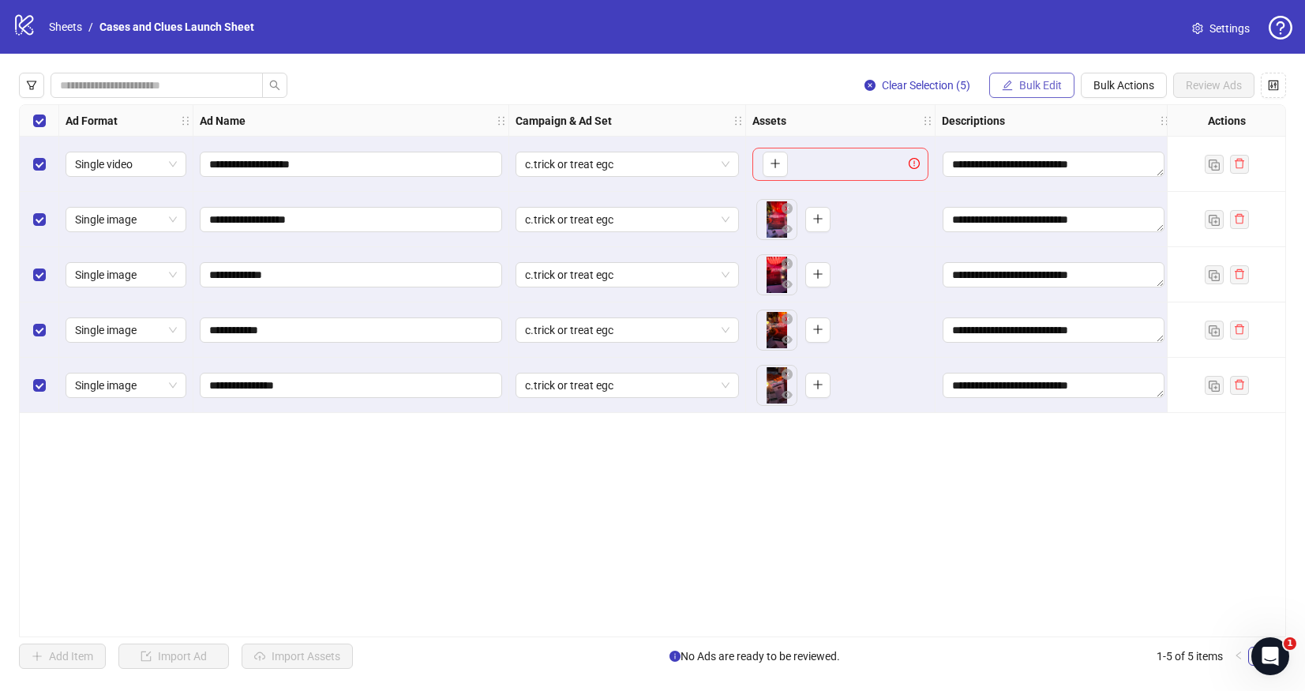
click at [1021, 86] on span "Bulk Edit" at bounding box center [1041, 85] width 43 height 13
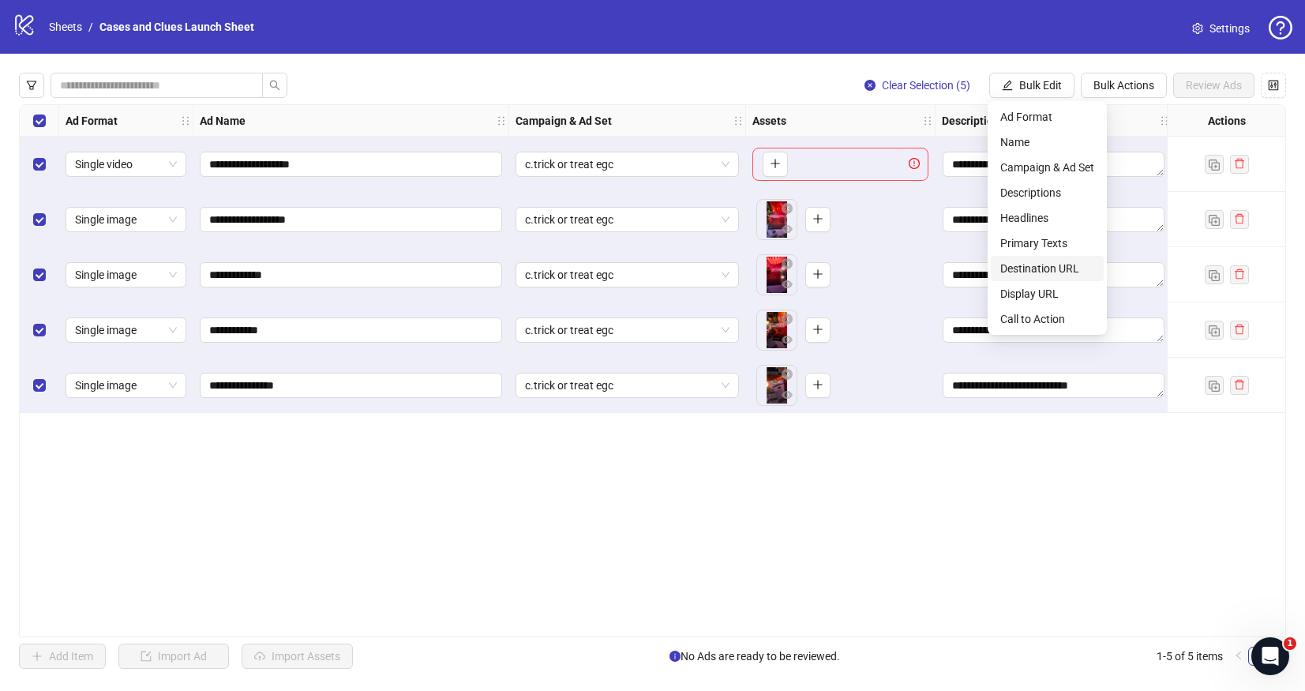
click at [1050, 265] on span "Destination URL" at bounding box center [1048, 268] width 94 height 17
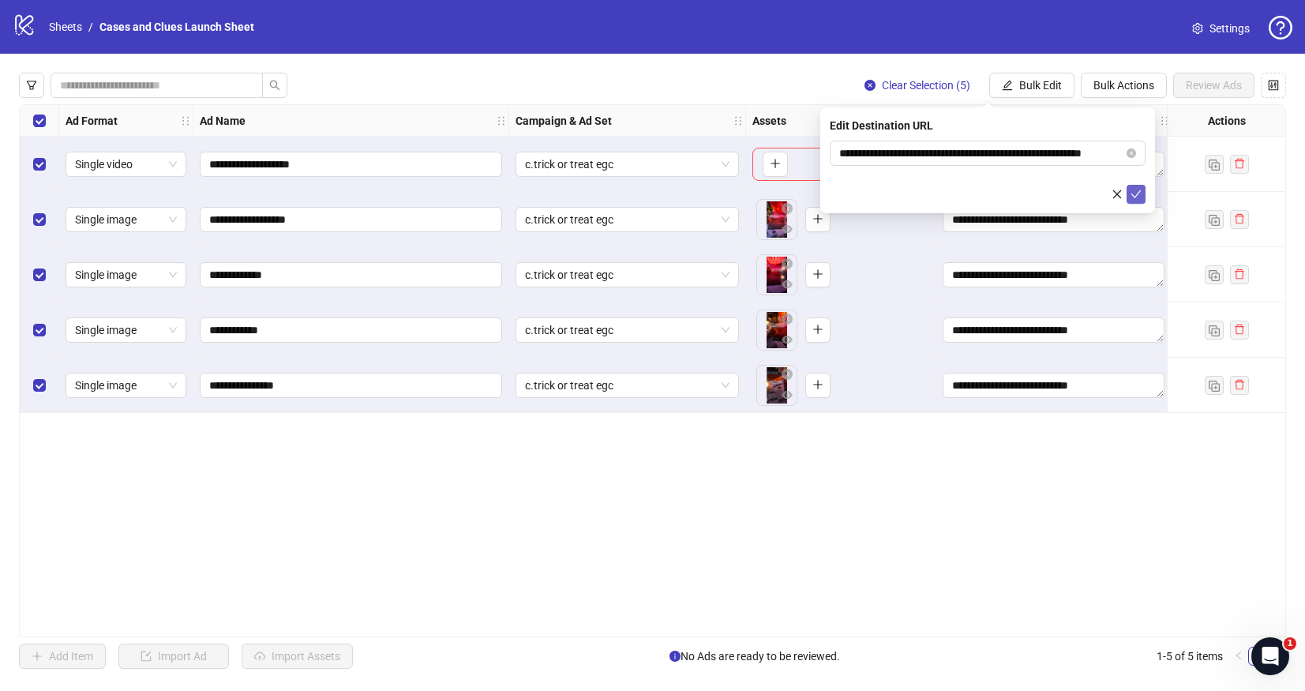
click at [1136, 185] on button "submit" at bounding box center [1136, 194] width 19 height 19
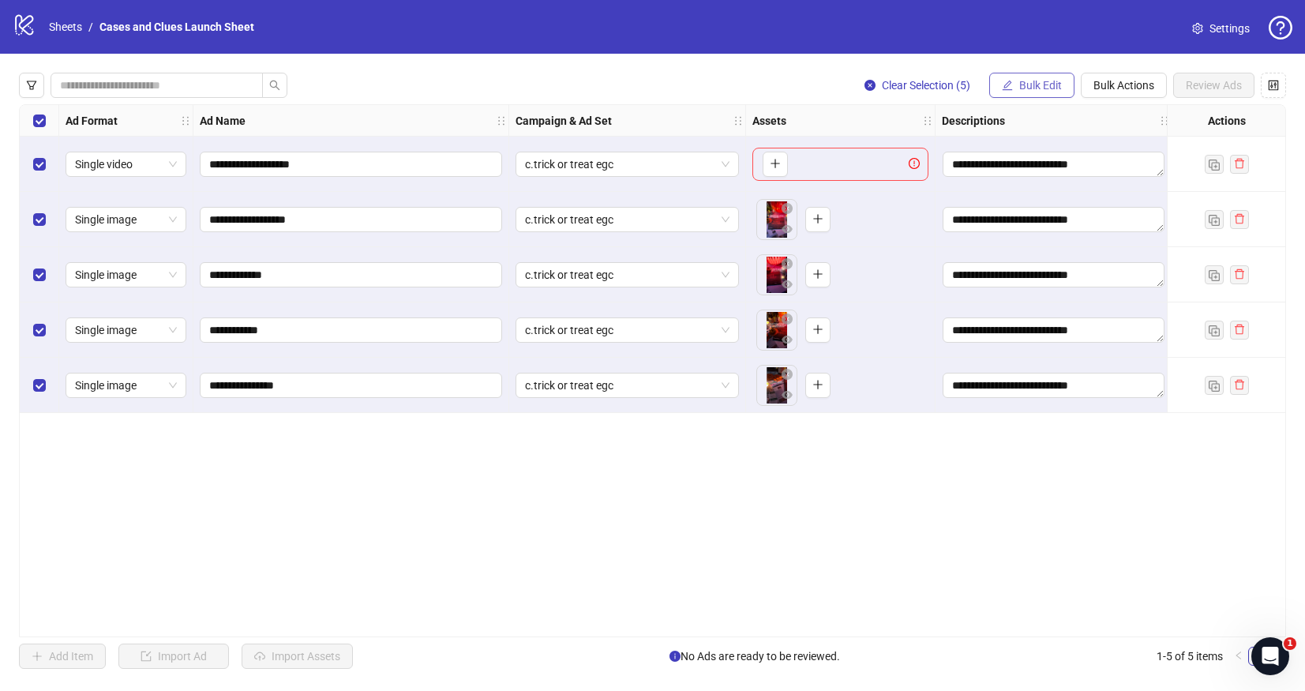
click at [1056, 87] on span "Bulk Edit" at bounding box center [1041, 85] width 43 height 13
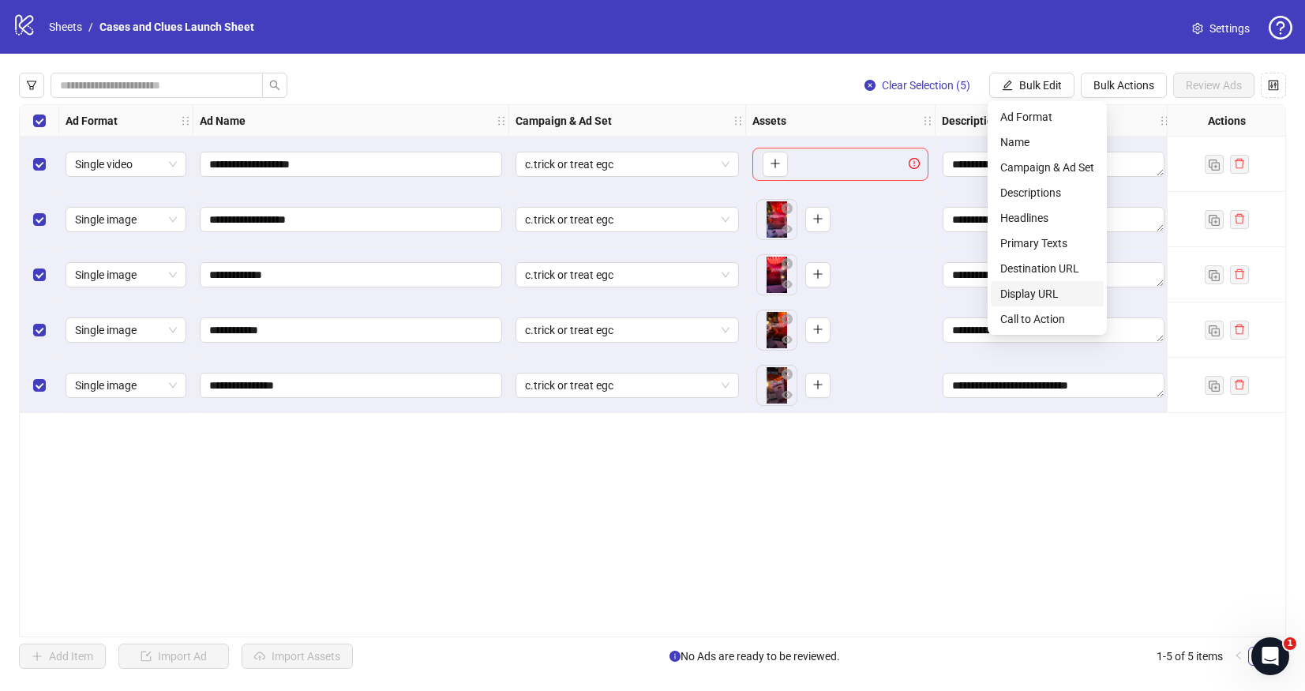
click at [1068, 289] on span "Display URL" at bounding box center [1048, 293] width 94 height 17
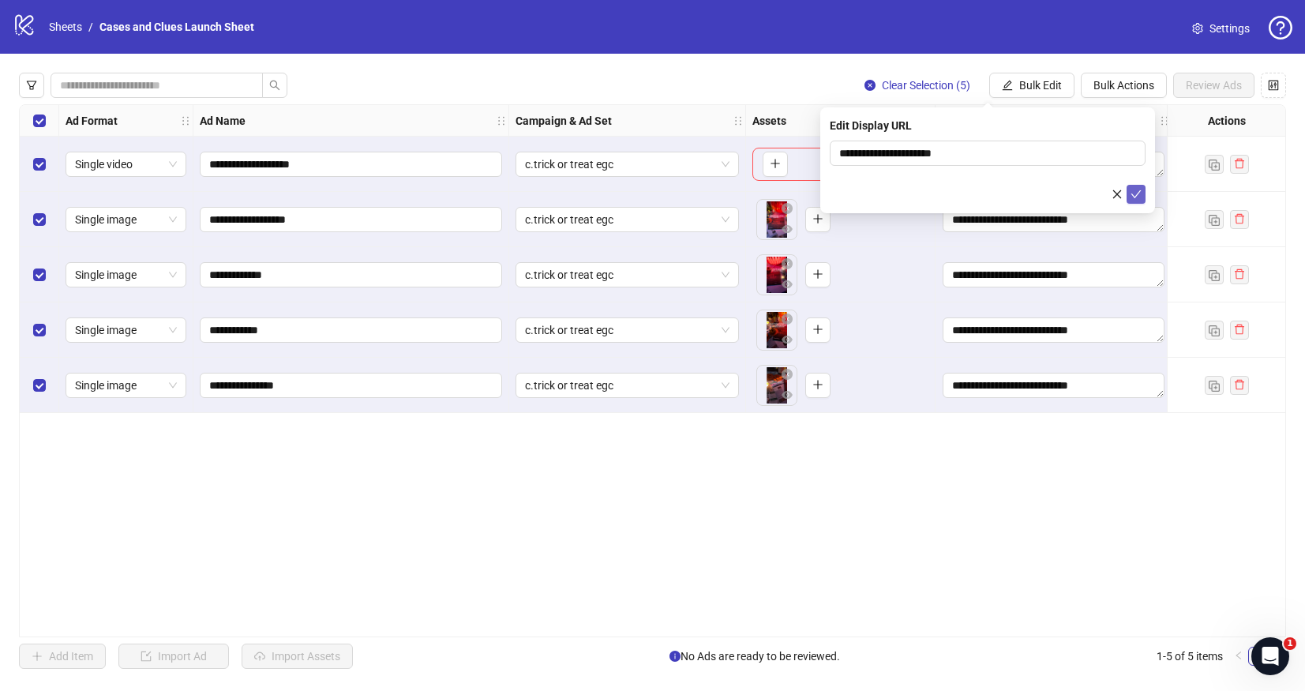
click at [1136, 194] on icon "check" at bounding box center [1137, 194] width 10 height 8
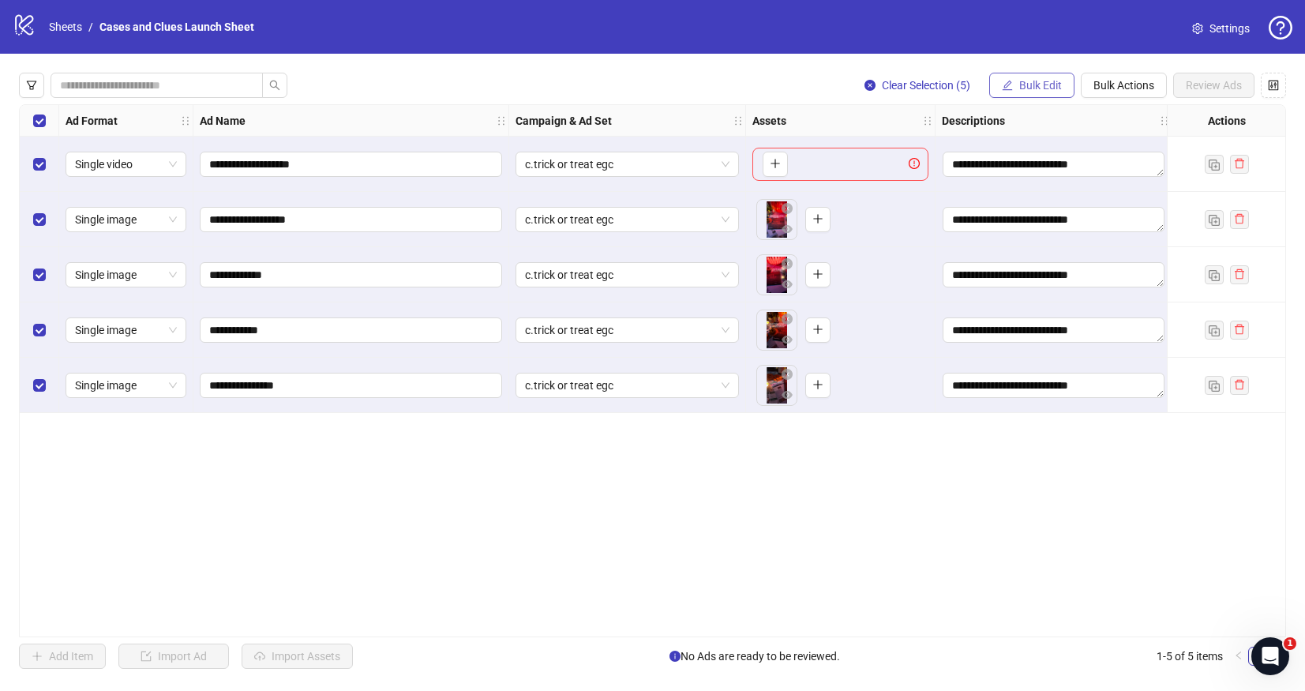
click at [1029, 90] on span "Bulk Edit" at bounding box center [1041, 85] width 43 height 13
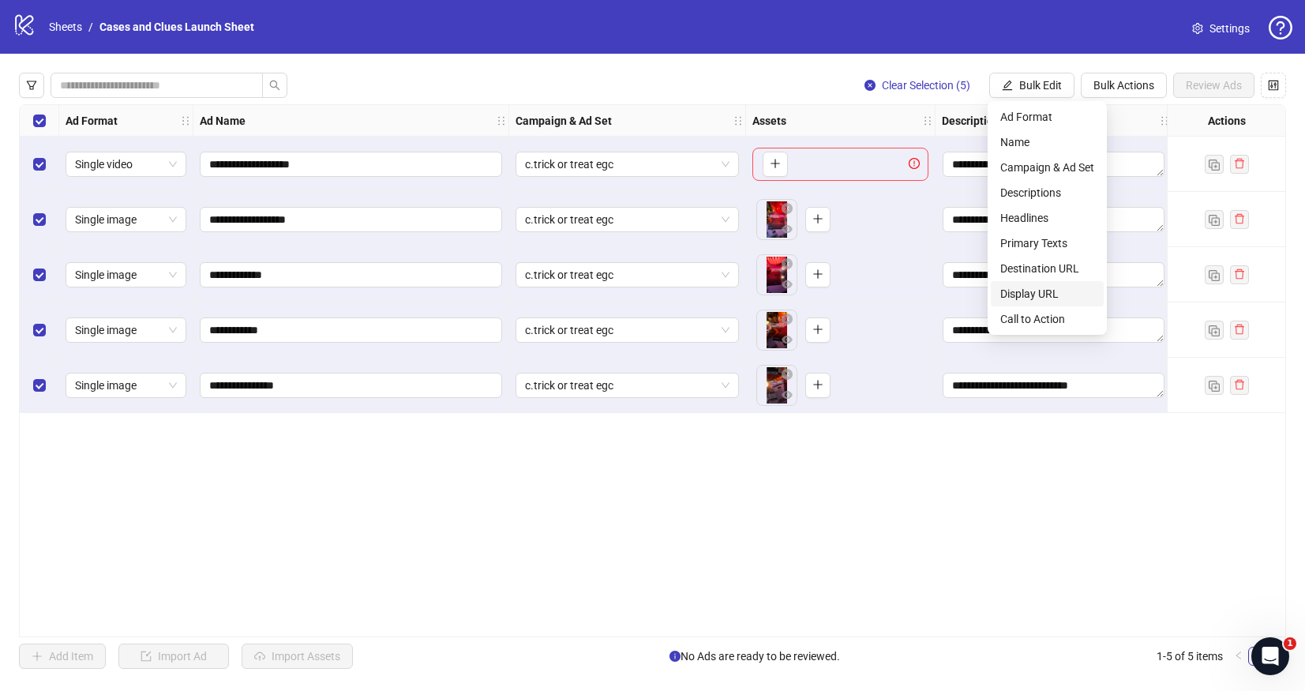
click at [1054, 296] on span "Display URL" at bounding box center [1048, 293] width 94 height 17
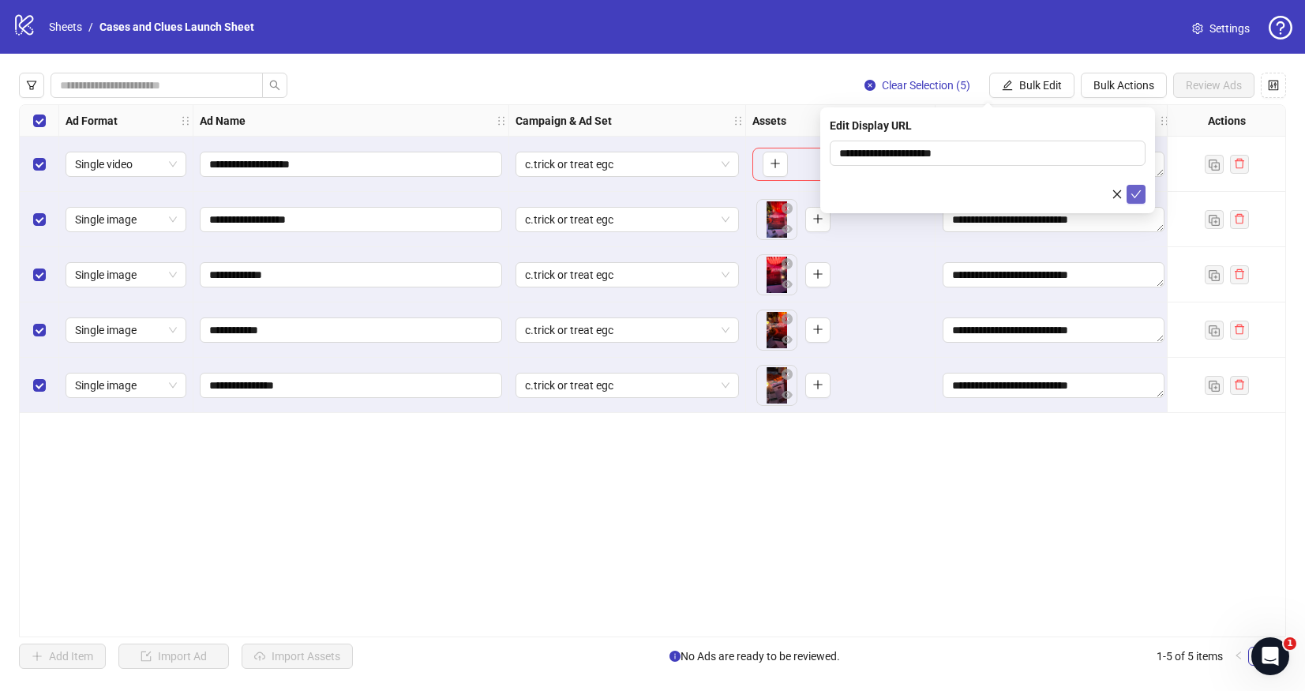
click at [1141, 199] on icon "check" at bounding box center [1136, 194] width 11 height 11
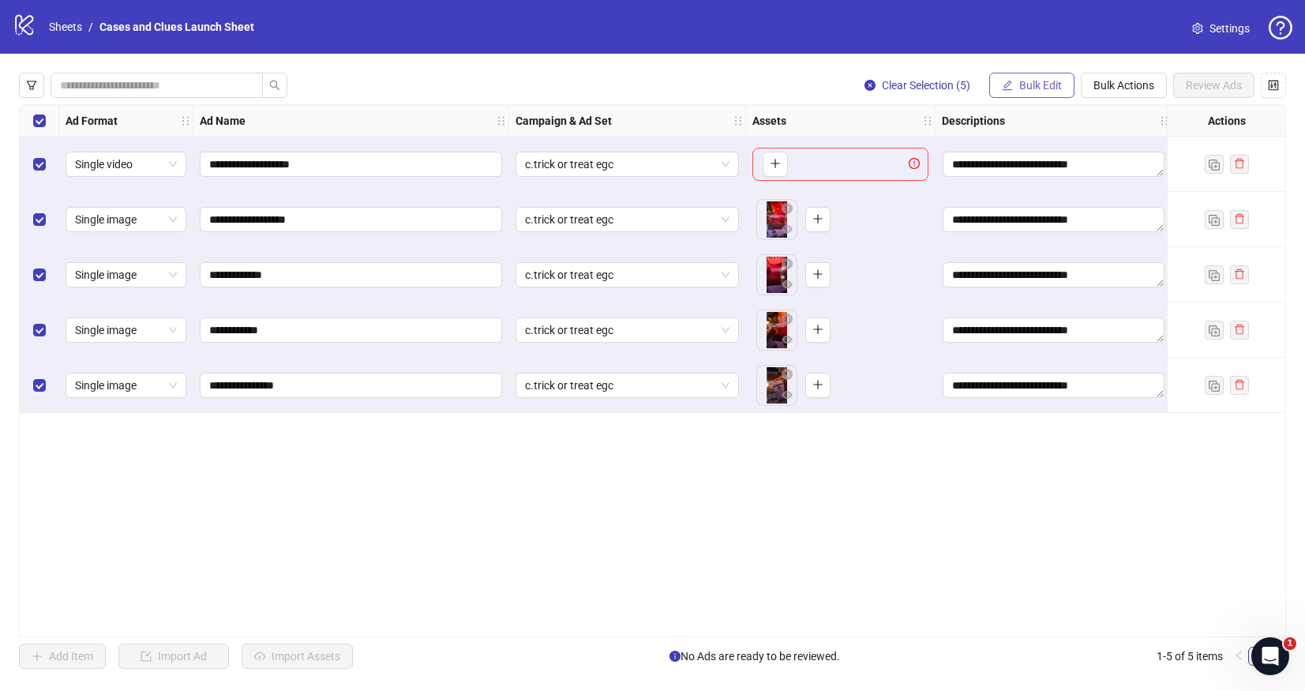
click at [1028, 86] on span "Bulk Edit" at bounding box center [1041, 85] width 43 height 13
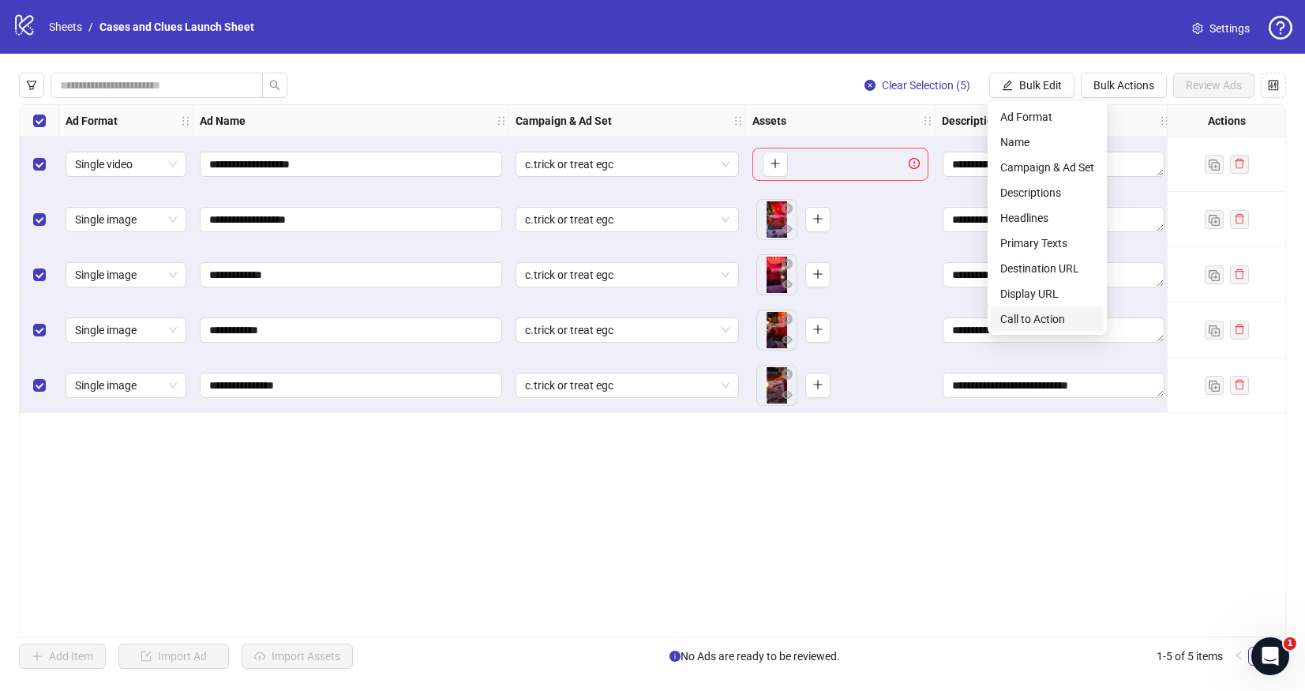
click at [1054, 315] on span "Call to Action" at bounding box center [1048, 318] width 94 height 17
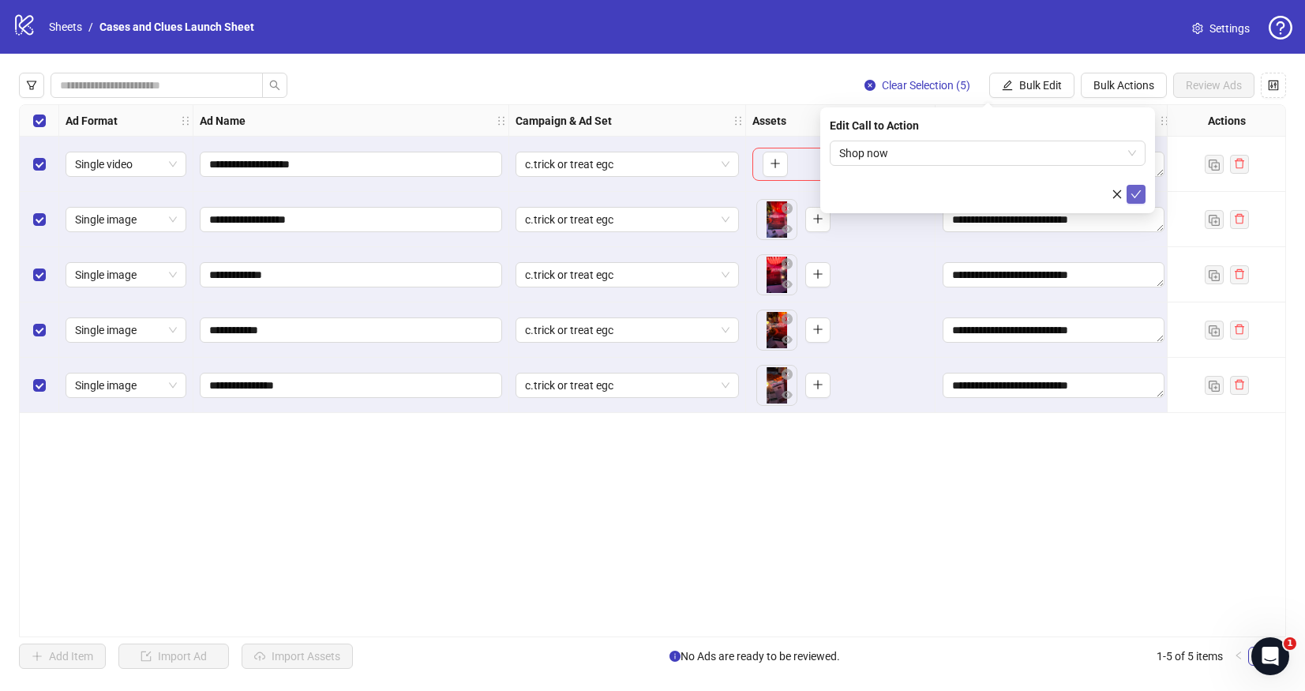
click at [1135, 189] on icon "check" at bounding box center [1136, 194] width 11 height 11
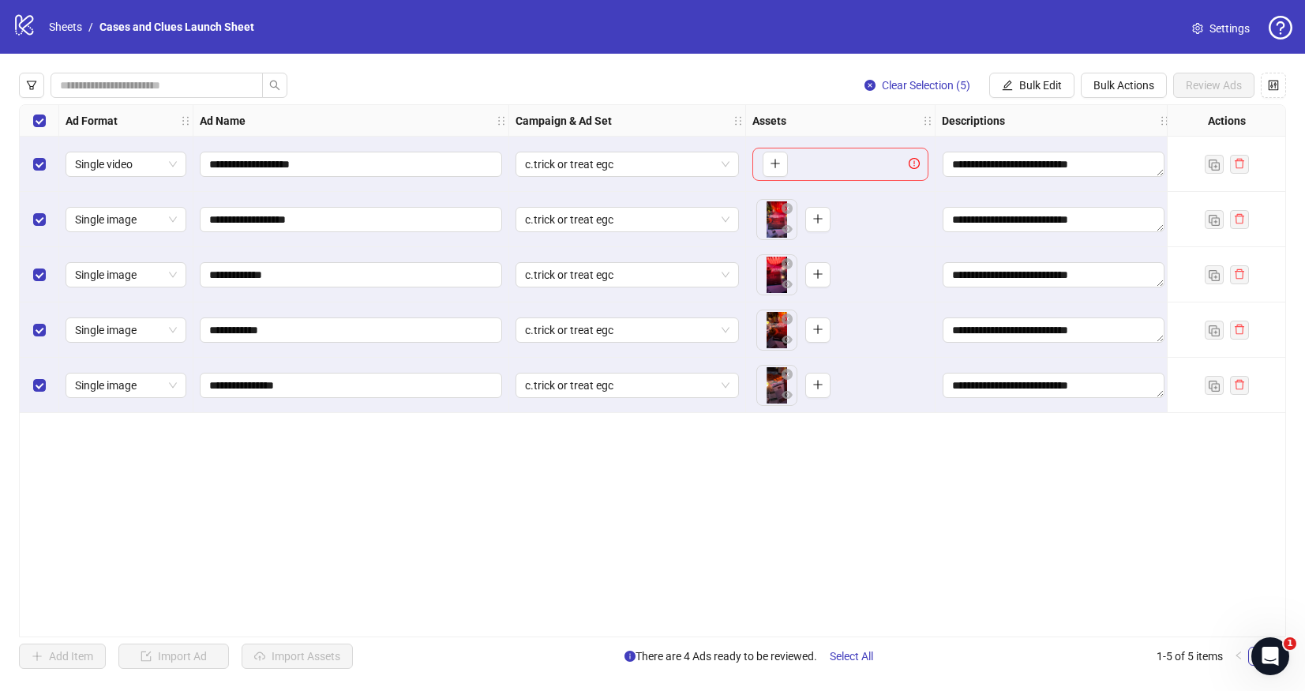
click at [50, 118] on div "Select all rows" at bounding box center [39, 121] width 39 height 32
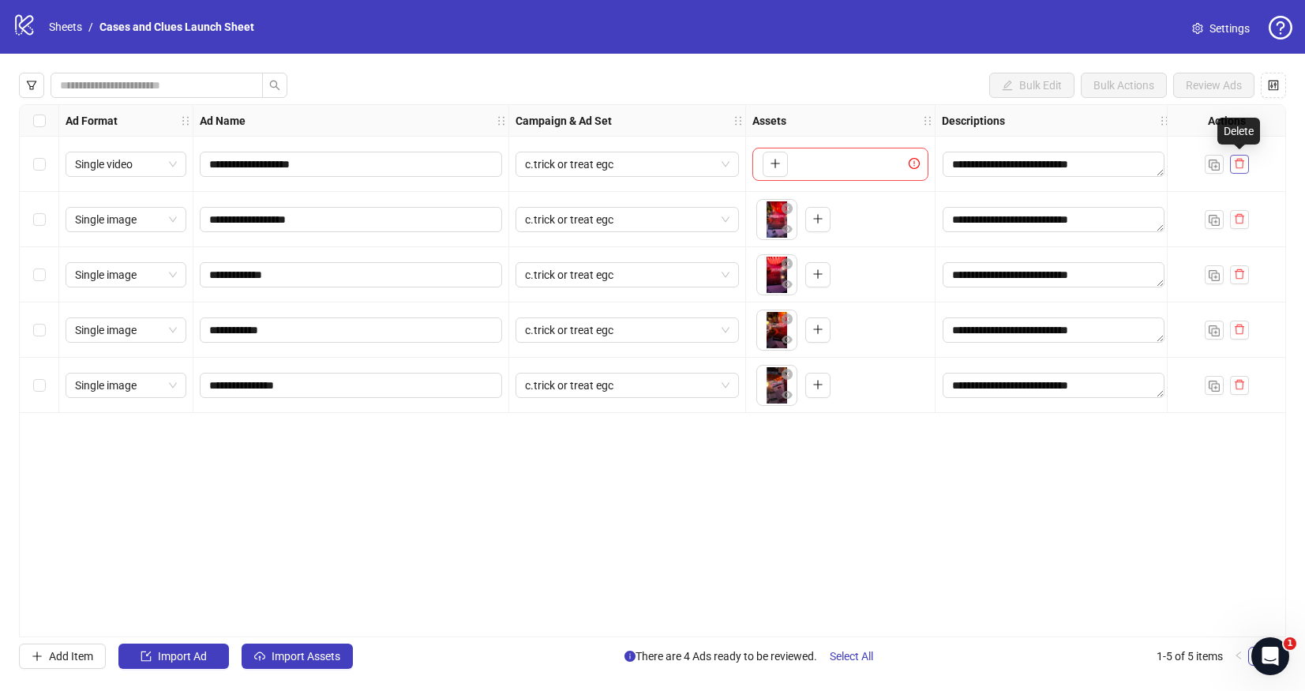
click at [1247, 163] on button "button" at bounding box center [1239, 164] width 19 height 19
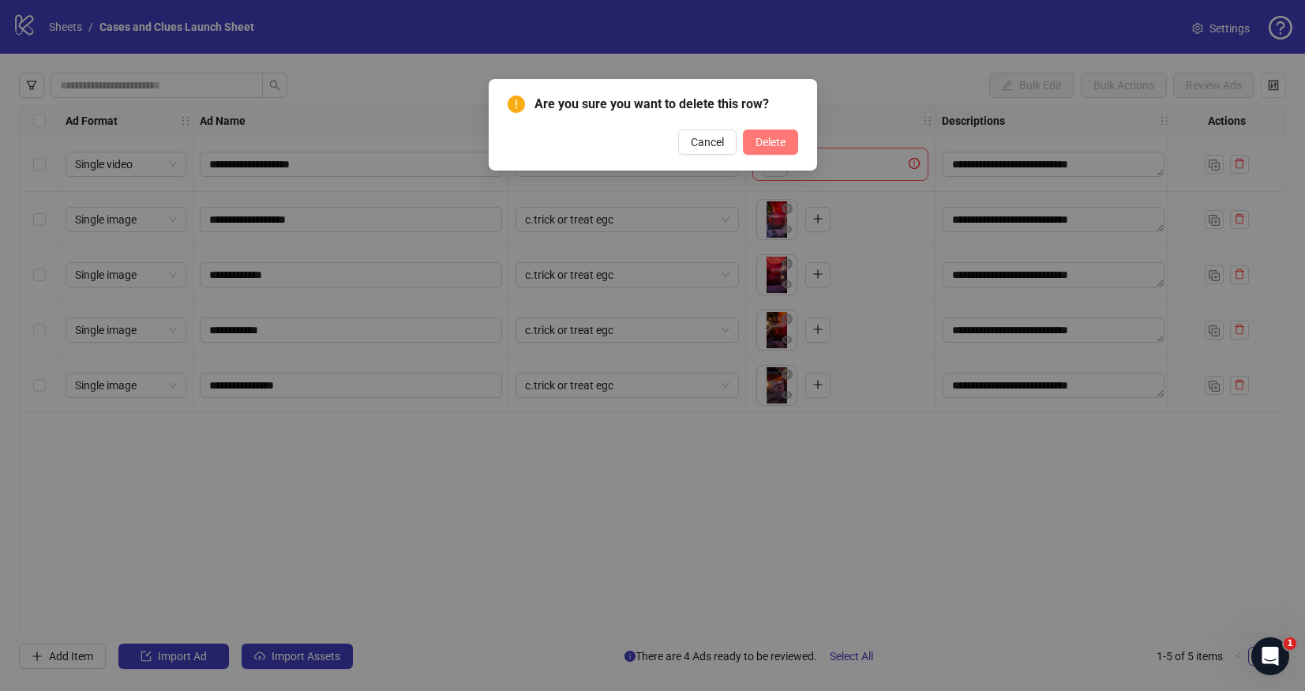
click at [768, 143] on span "Delete" at bounding box center [771, 142] width 30 height 13
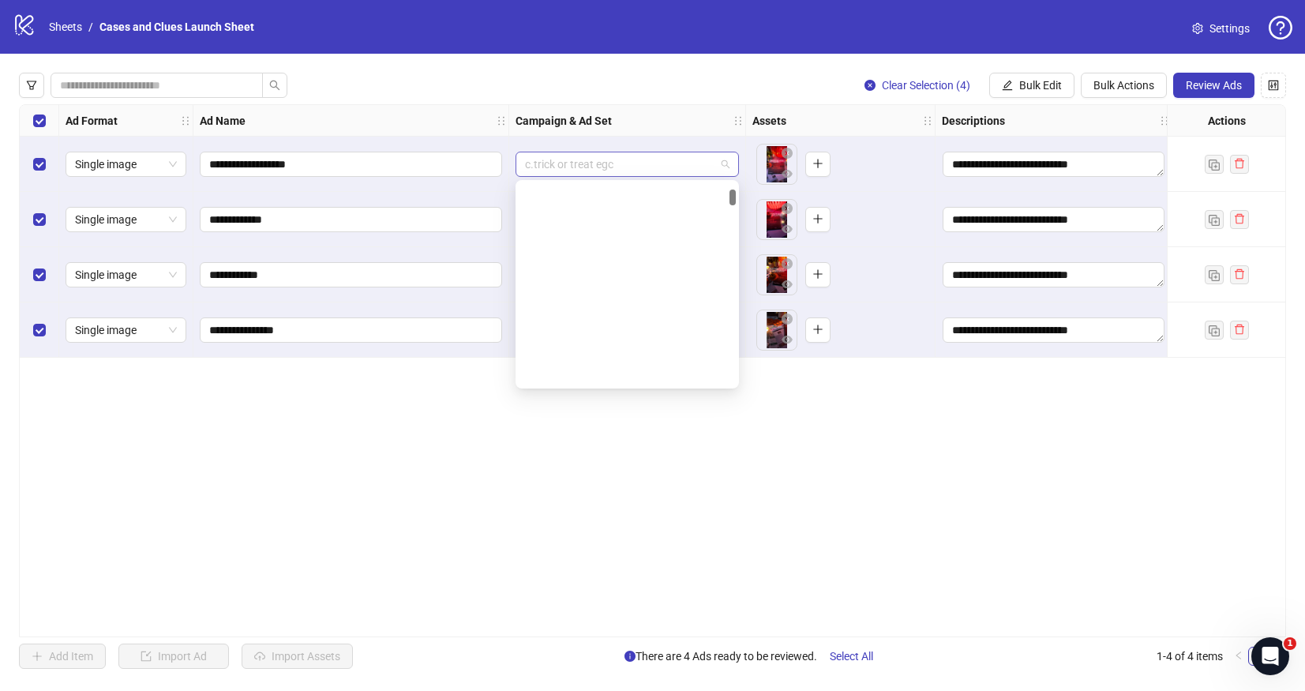
click at [729, 163] on span "c.trick or treat egc" at bounding box center [627, 164] width 205 height 24
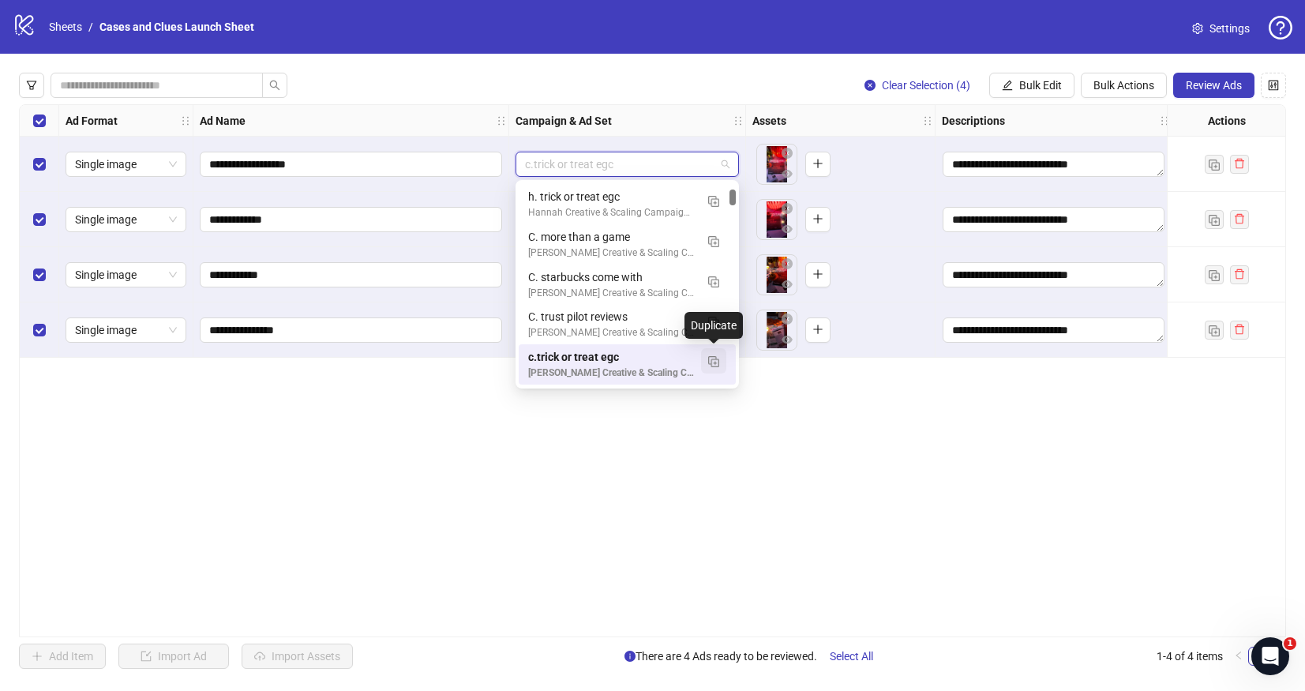
click at [712, 358] on img "button" at bounding box center [713, 361] width 11 height 11
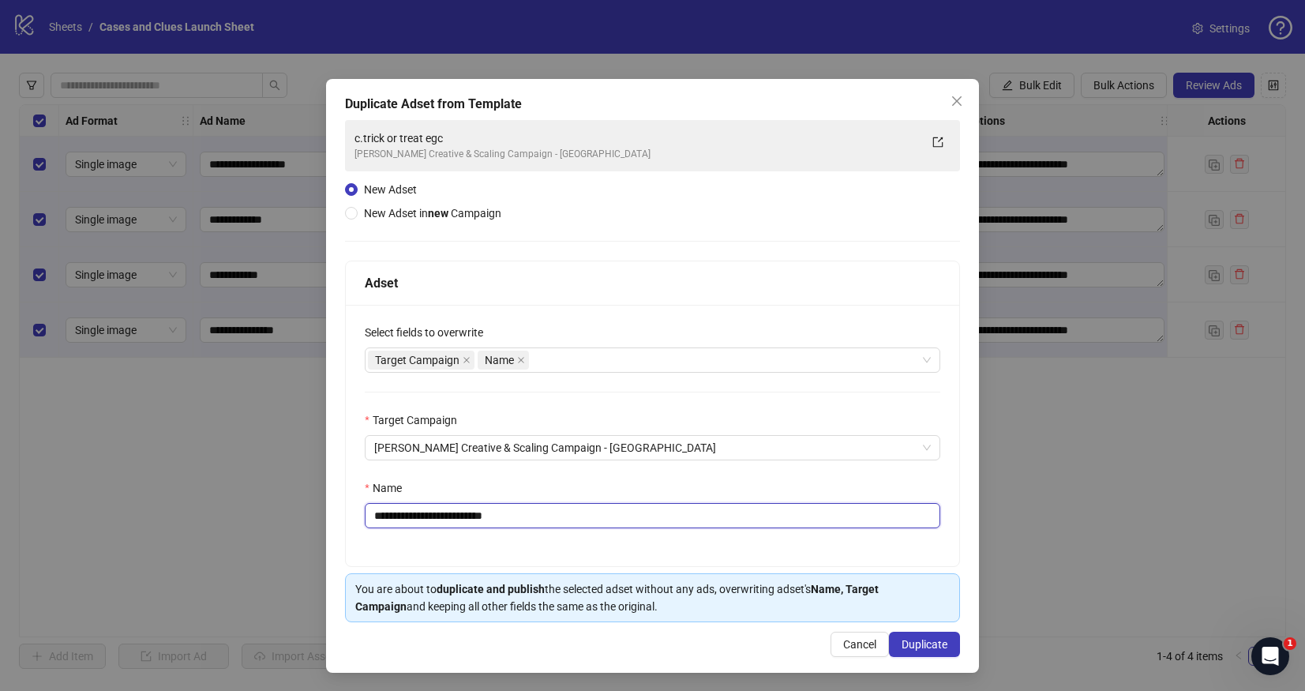
drag, startPoint x: 502, startPoint y: 523, endPoint x: 382, endPoint y: 519, distance: 120.1
click at [382, 519] on input "**********" at bounding box center [653, 515] width 576 height 25
type input "**********"
click at [911, 637] on button "Duplicate" at bounding box center [924, 644] width 71 height 25
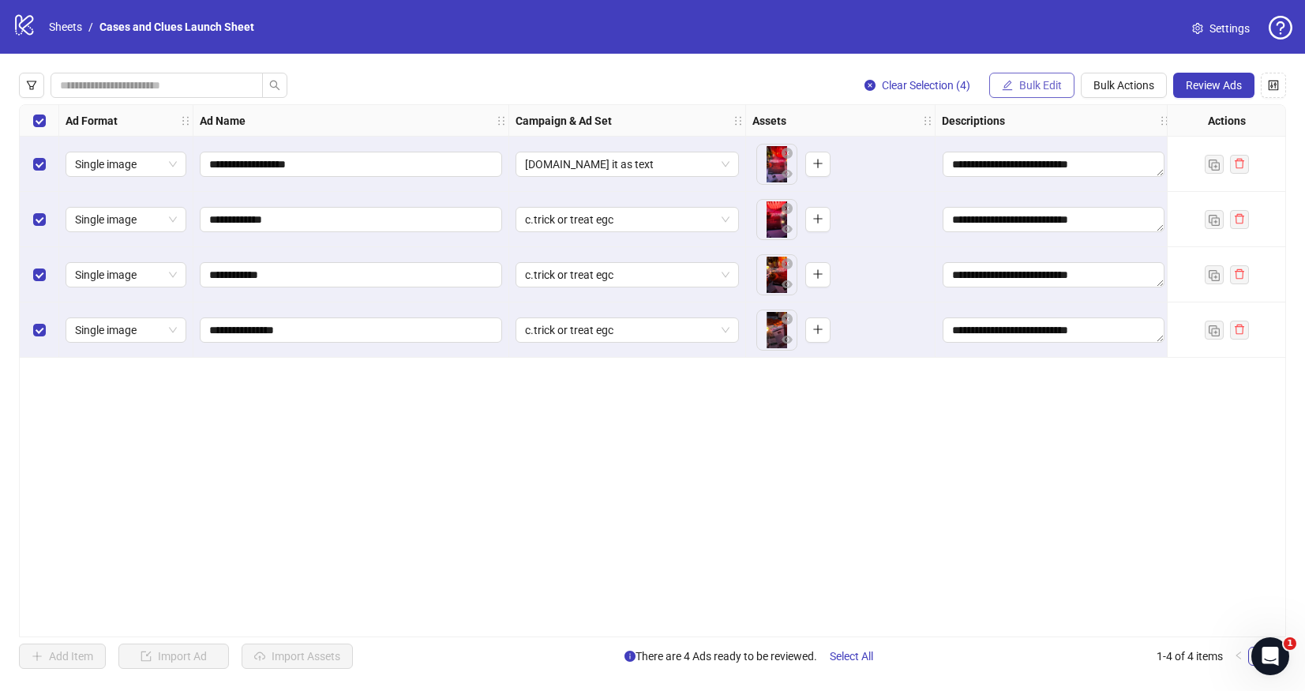
click at [1031, 85] on span "Bulk Edit" at bounding box center [1041, 85] width 43 height 13
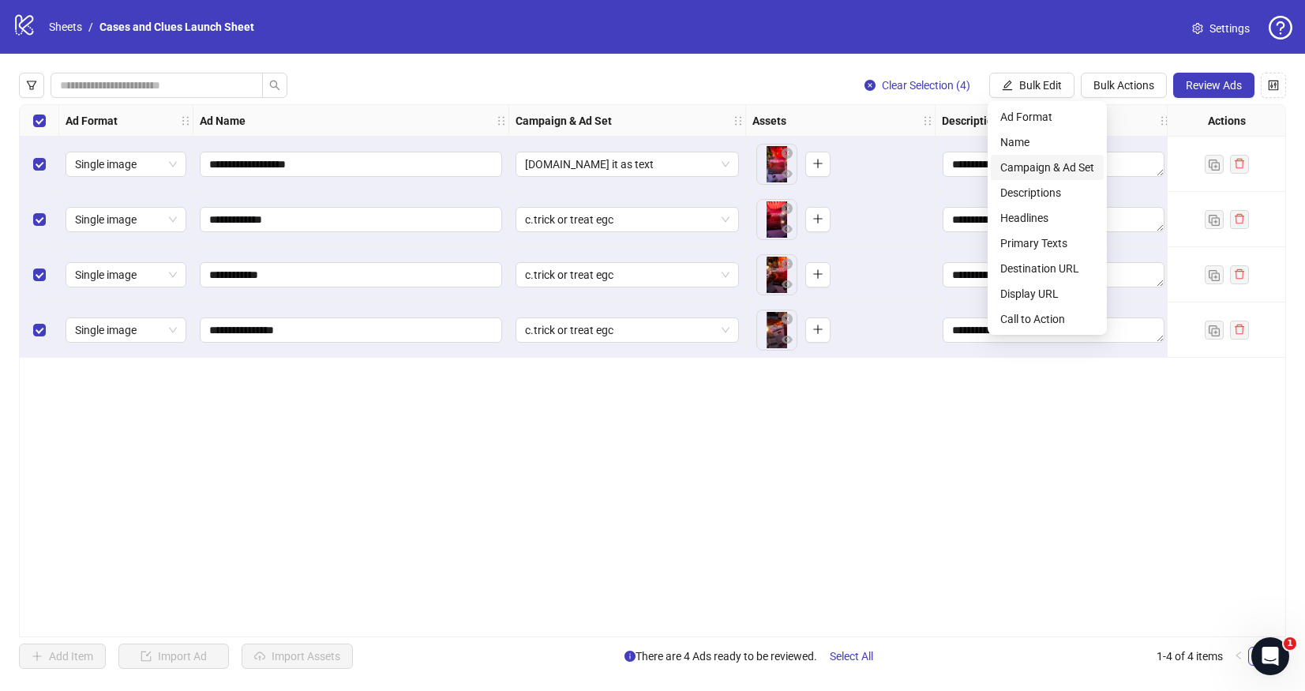
click at [1032, 160] on span "Campaign & Ad Set" at bounding box center [1048, 167] width 94 height 17
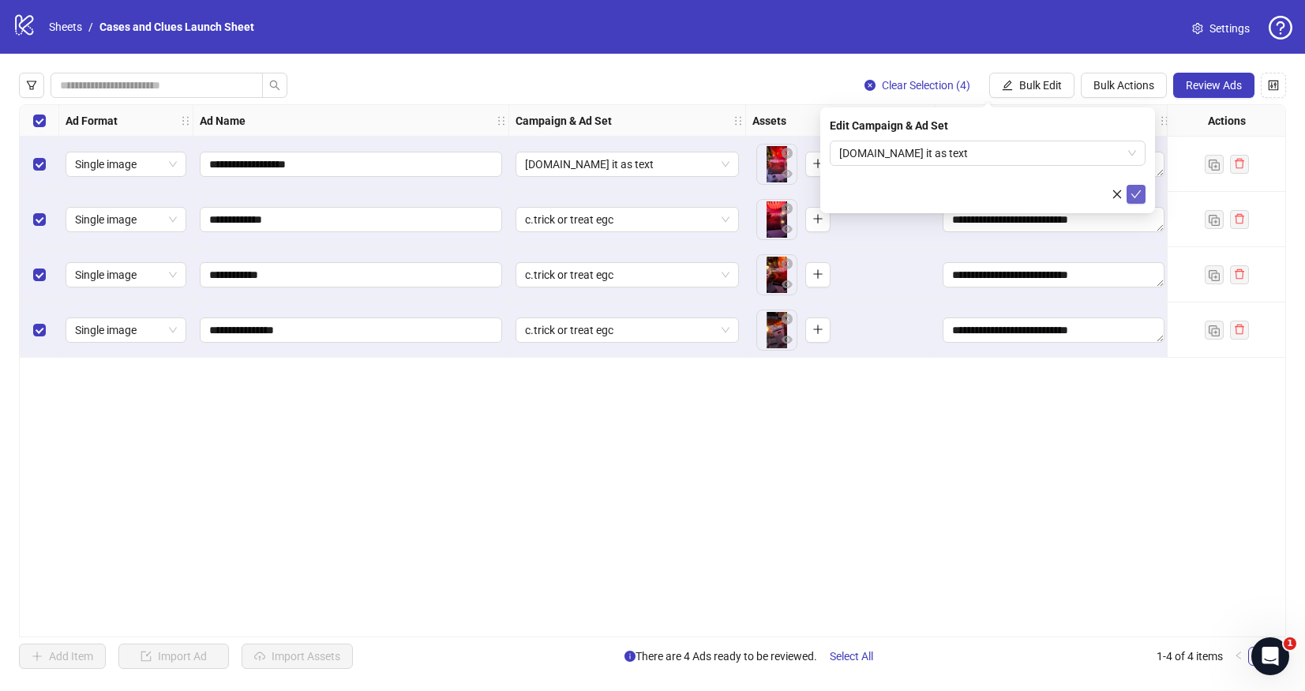
click at [1140, 193] on icon "check" at bounding box center [1136, 194] width 11 height 11
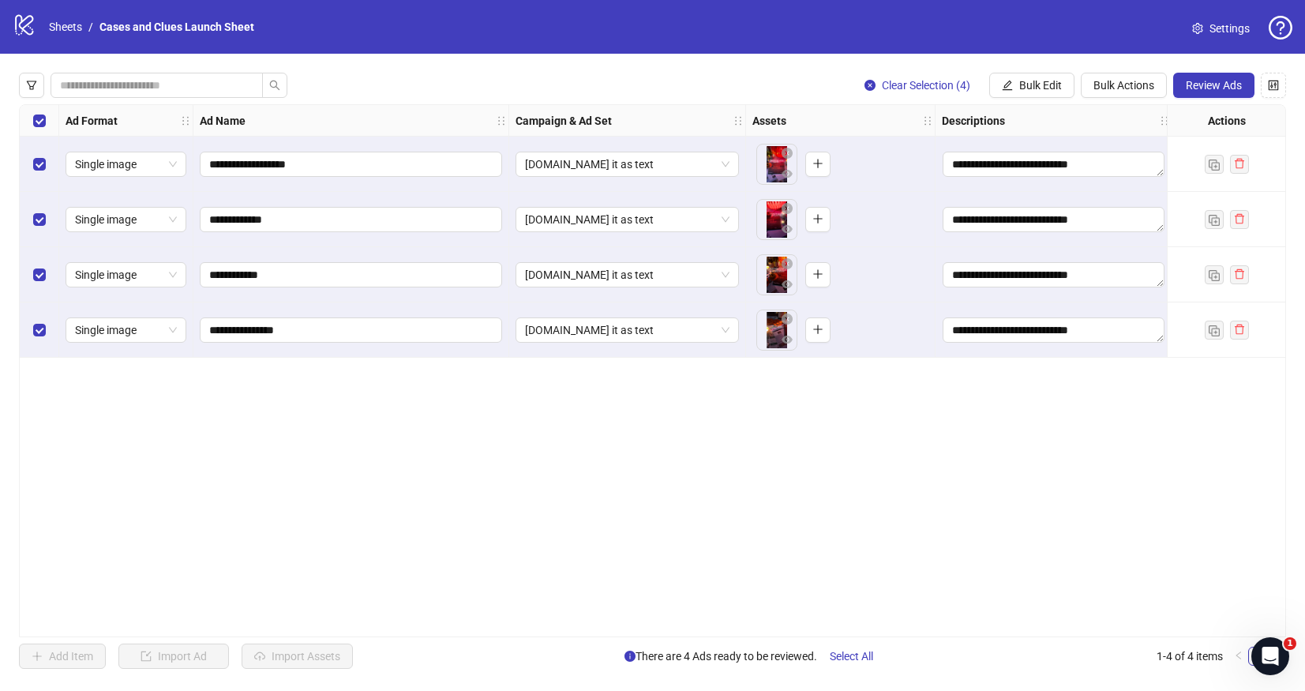
click at [952, 454] on div "**********" at bounding box center [653, 370] width 1268 height 533
click at [1215, 79] on span "Review Ads" at bounding box center [1214, 85] width 56 height 13
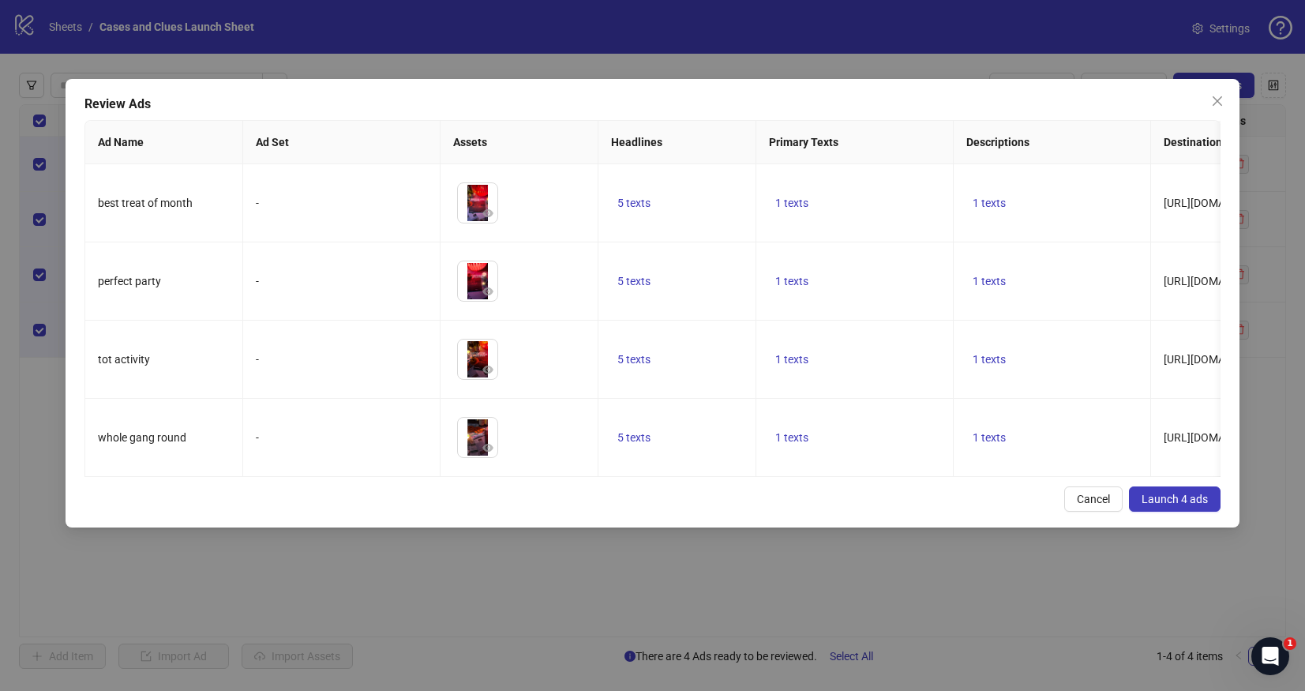
click at [1176, 496] on span "Launch 4 ads" at bounding box center [1175, 499] width 66 height 13
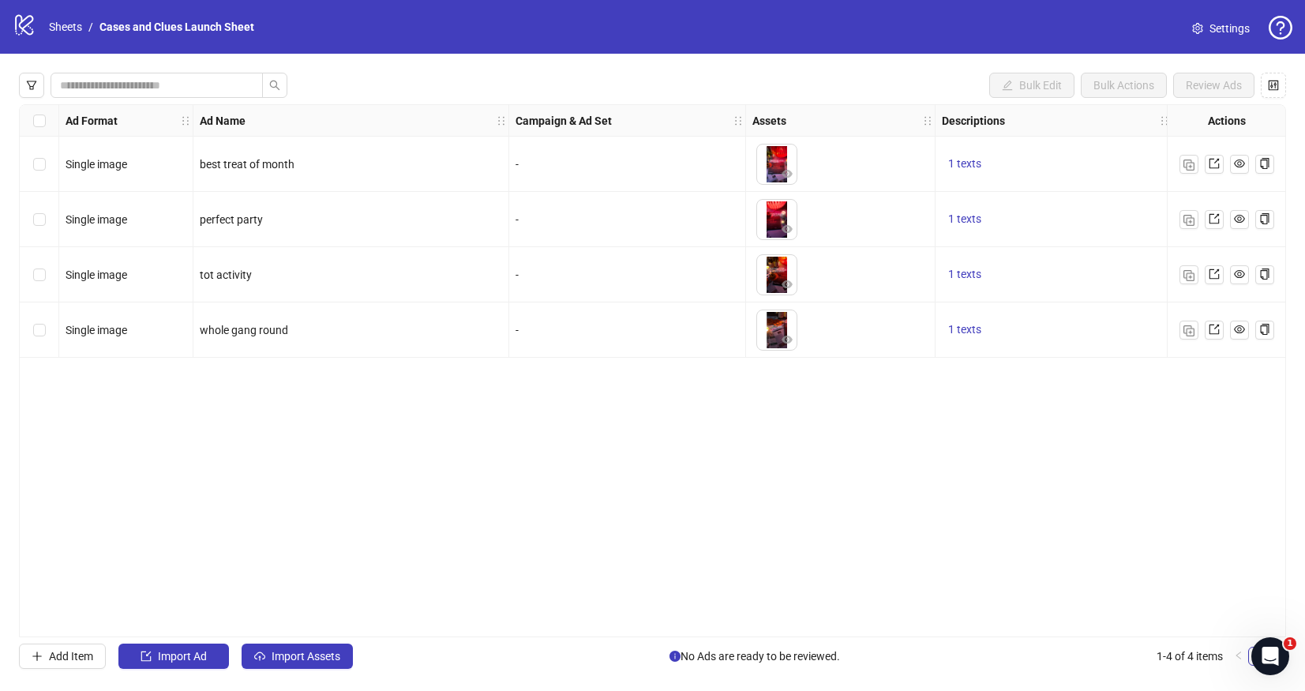
click at [46, 123] on div "Select all rows" at bounding box center [39, 121] width 39 height 32
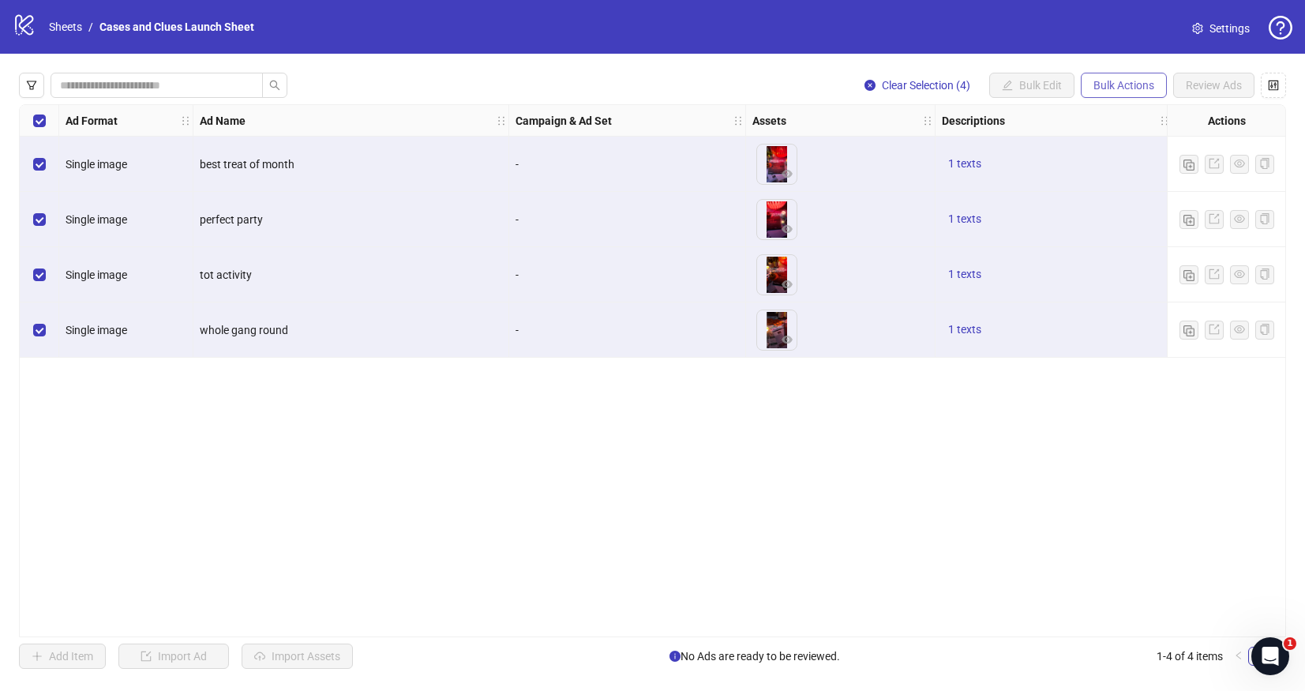
click at [1099, 82] on span "Bulk Actions" at bounding box center [1124, 85] width 61 height 13
click at [1102, 115] on span "Delete" at bounding box center [1146, 116] width 108 height 17
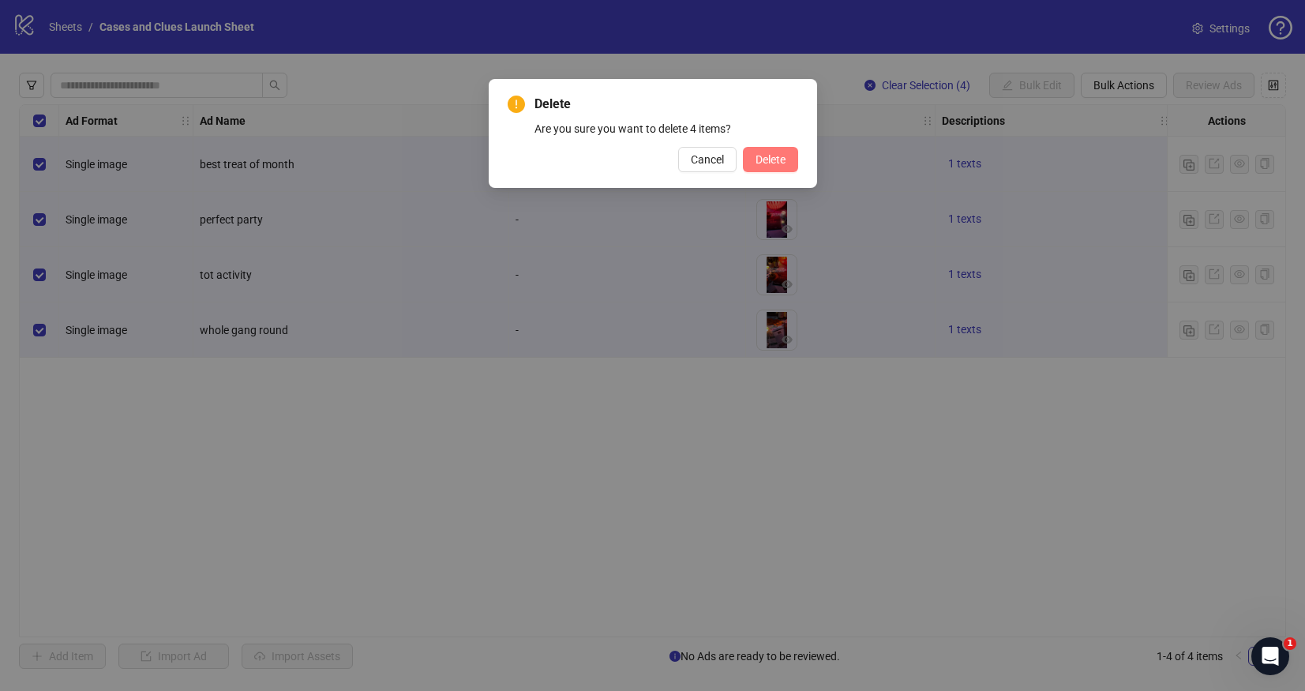
click at [771, 162] on span "Delete" at bounding box center [771, 159] width 30 height 13
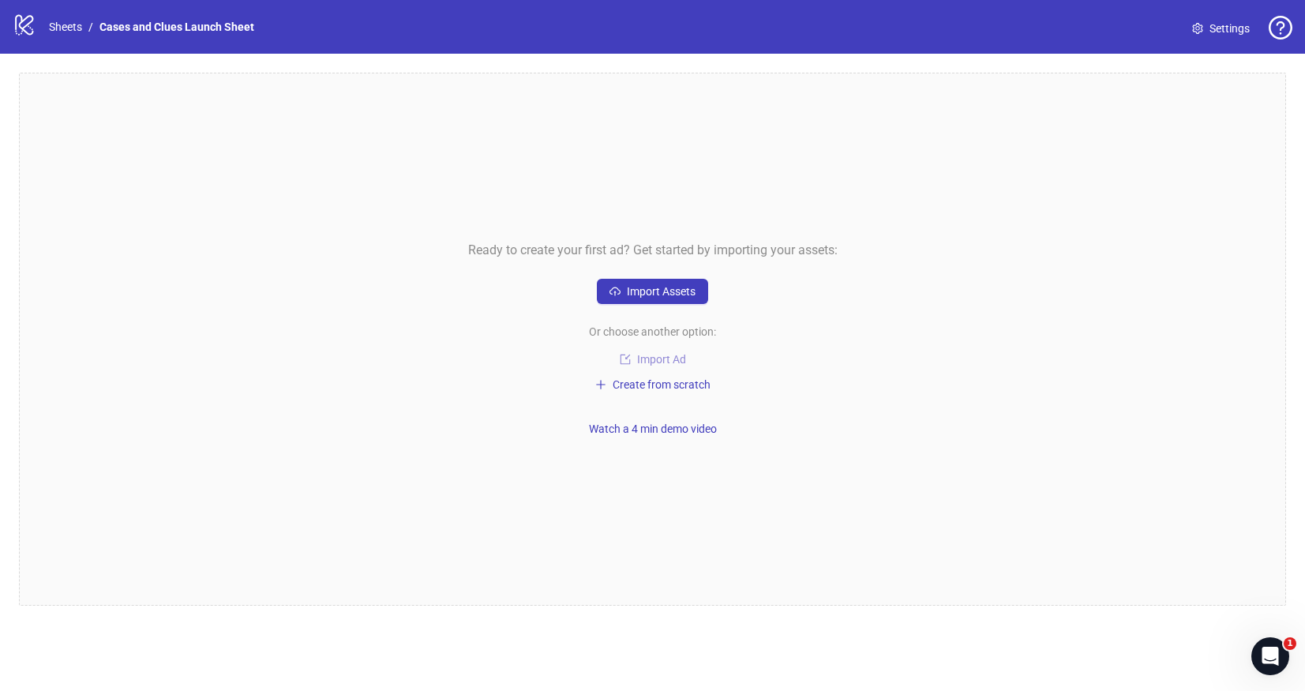
click at [661, 354] on span "Import Ad" at bounding box center [661, 359] width 49 height 13
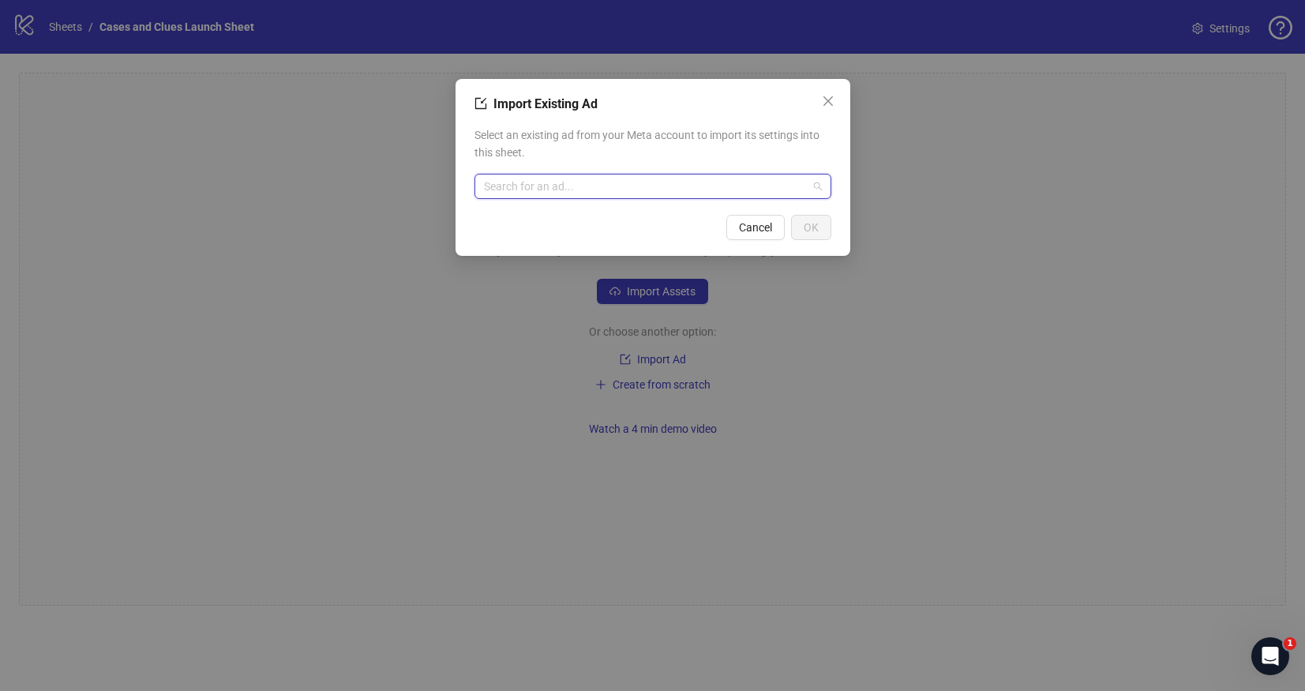
click at [591, 180] on input "search" at bounding box center [646, 187] width 324 height 24
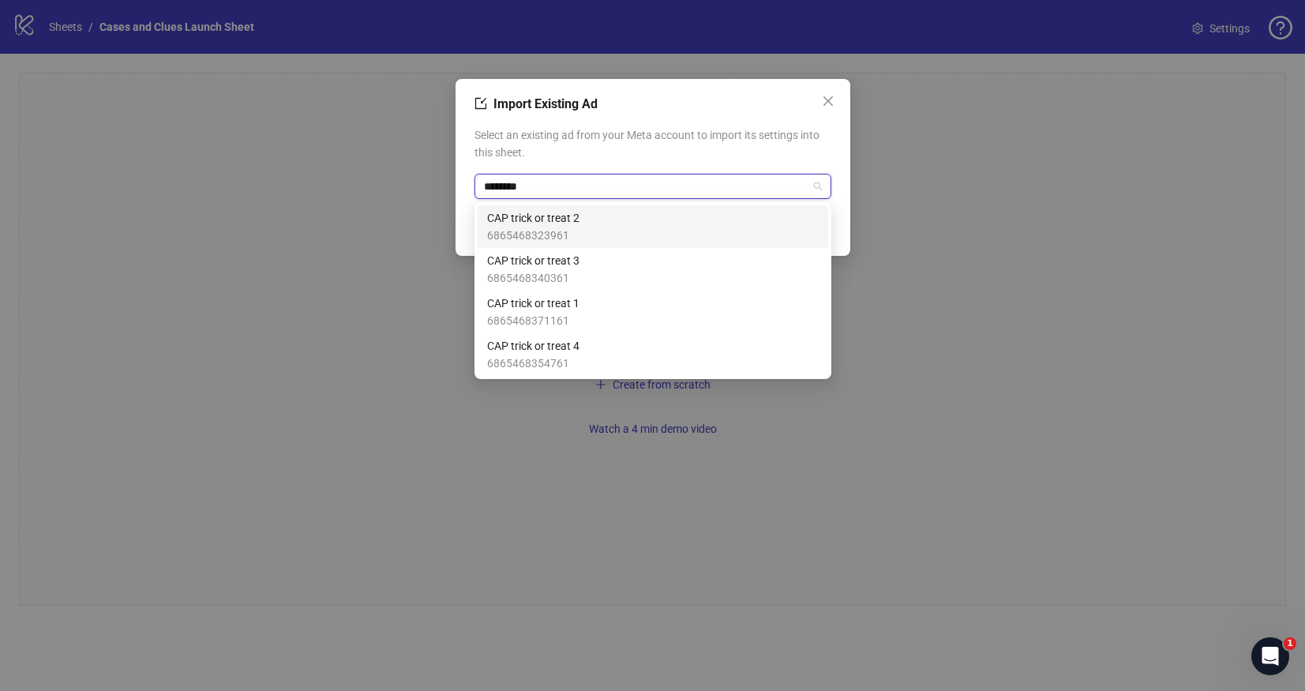
type input "*********"
click at [574, 212] on span "CAP trick or treat 2" at bounding box center [533, 217] width 92 height 17
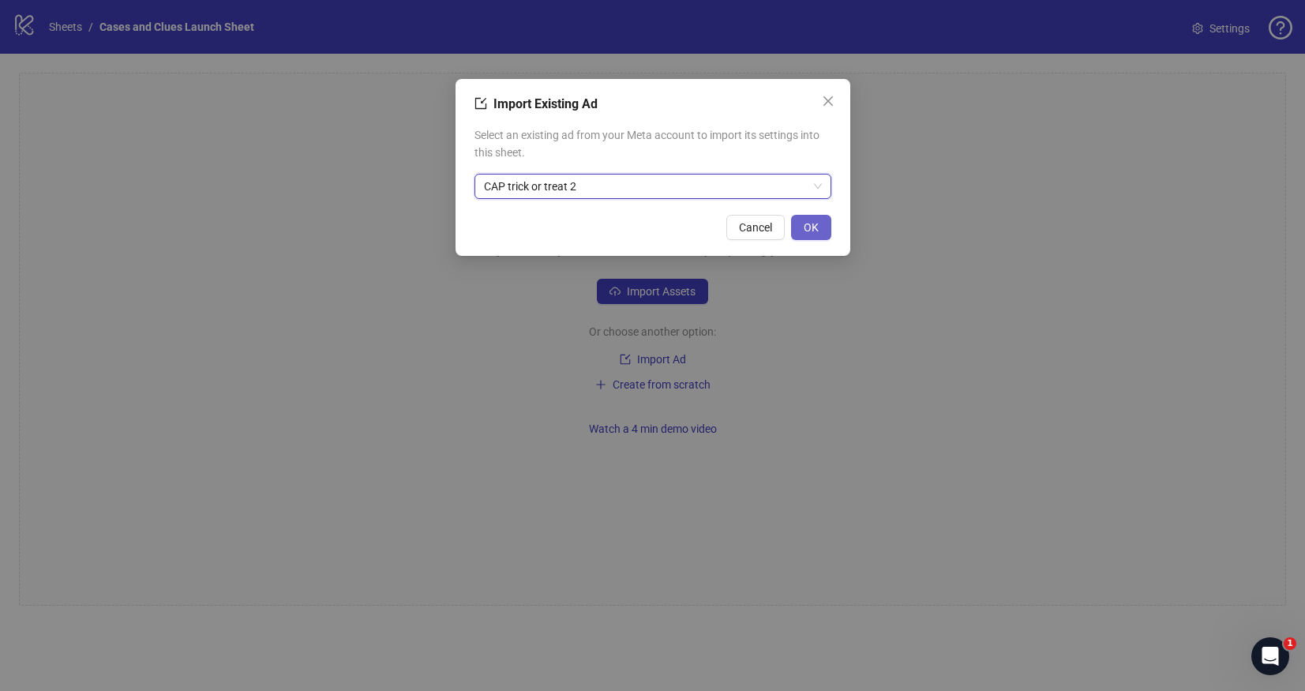
click at [823, 220] on button "OK" at bounding box center [811, 227] width 40 height 25
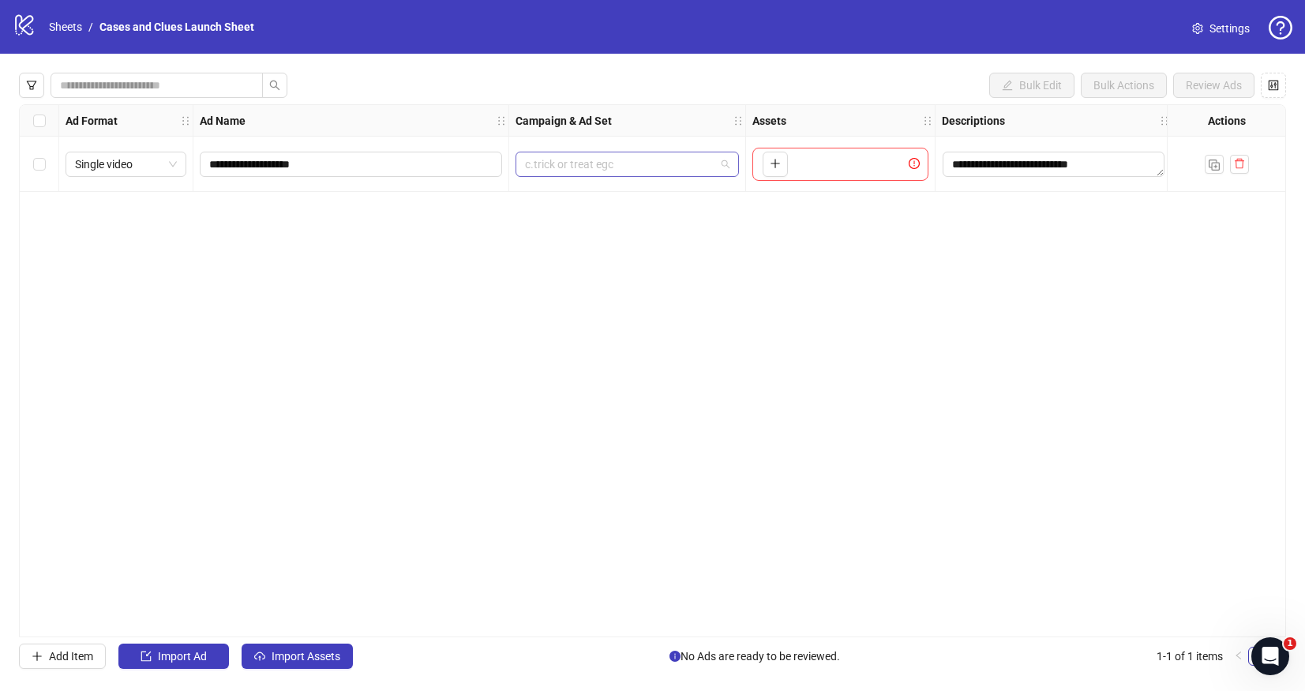
click at [720, 166] on span "c.trick or treat egc" at bounding box center [627, 164] width 205 height 24
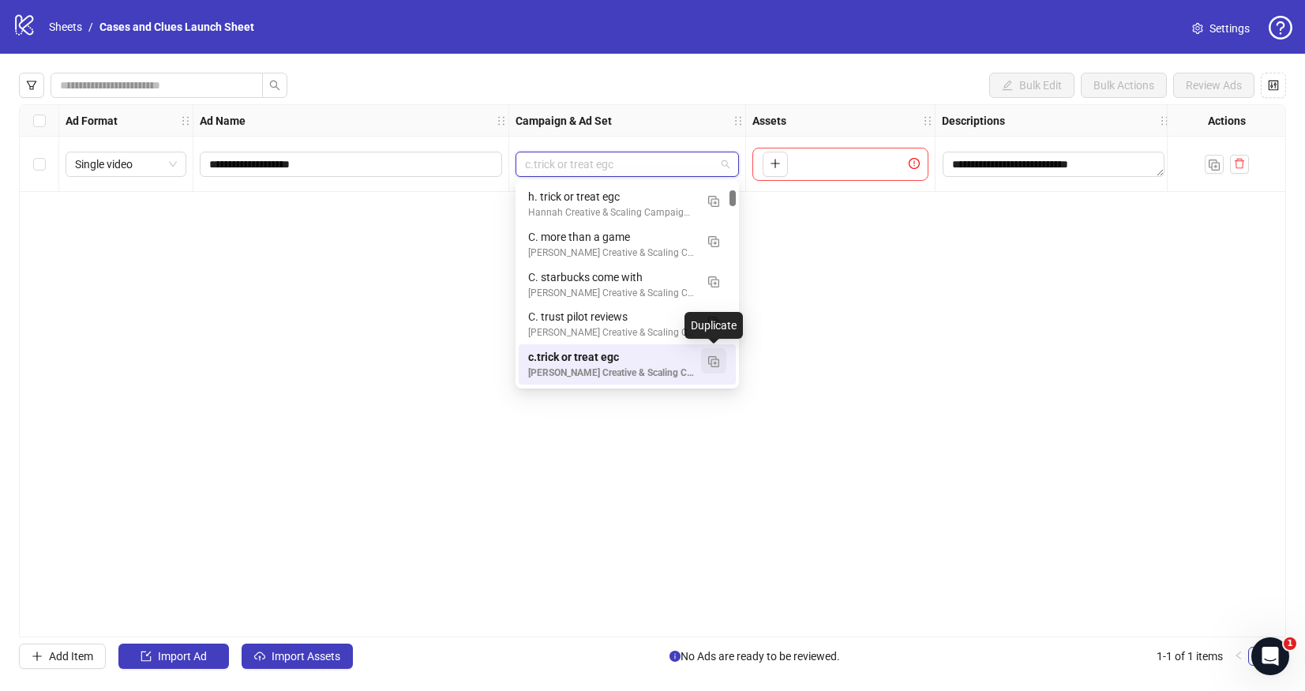
click at [719, 359] on img "button" at bounding box center [713, 361] width 11 height 11
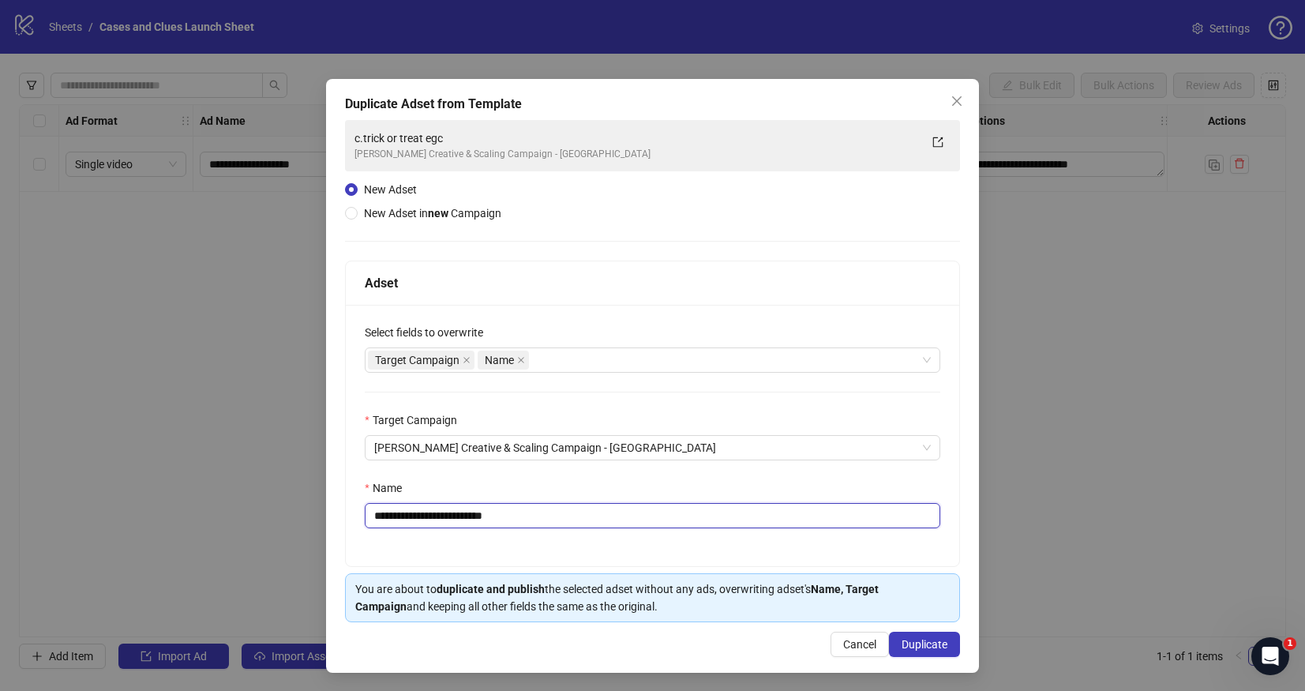
drag, startPoint x: 508, startPoint y: 519, endPoint x: 381, endPoint y: 517, distance: 127.2
click at [381, 517] on input "**********" at bounding box center [653, 515] width 576 height 25
type input "**********"
click at [916, 641] on span "Duplicate" at bounding box center [925, 644] width 46 height 13
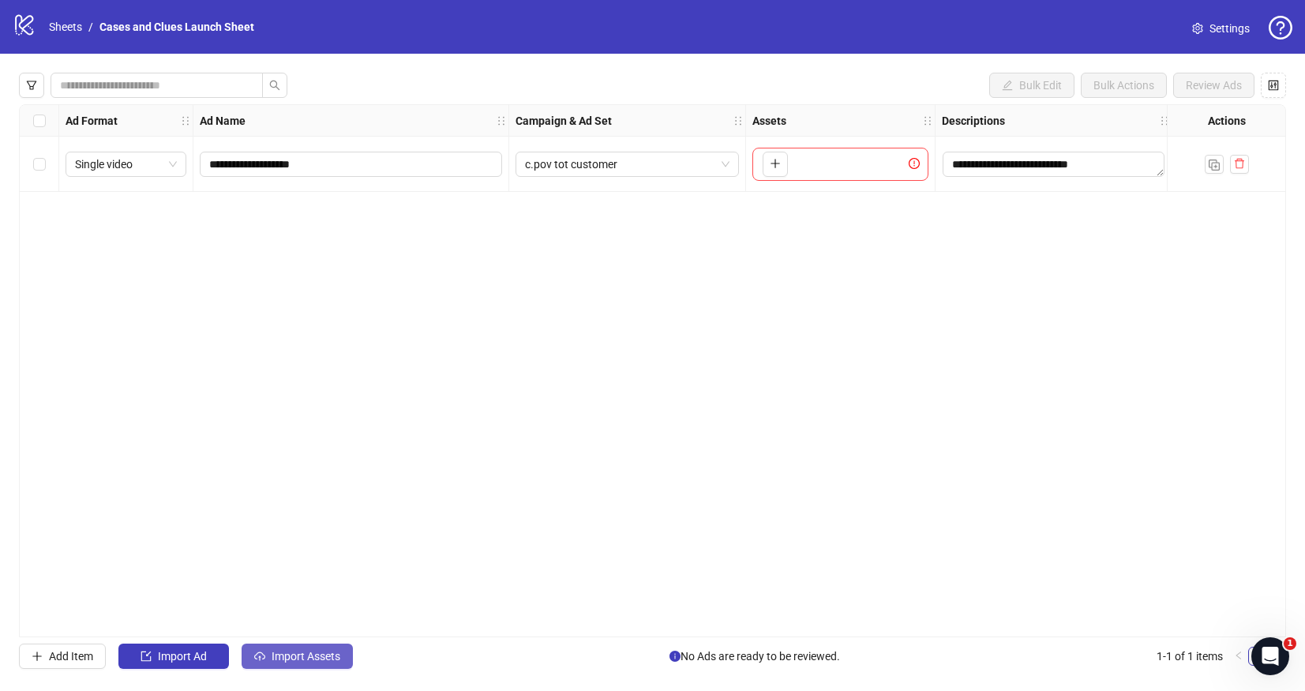
click at [268, 659] on button "Import Assets" at bounding box center [297, 656] width 111 height 25
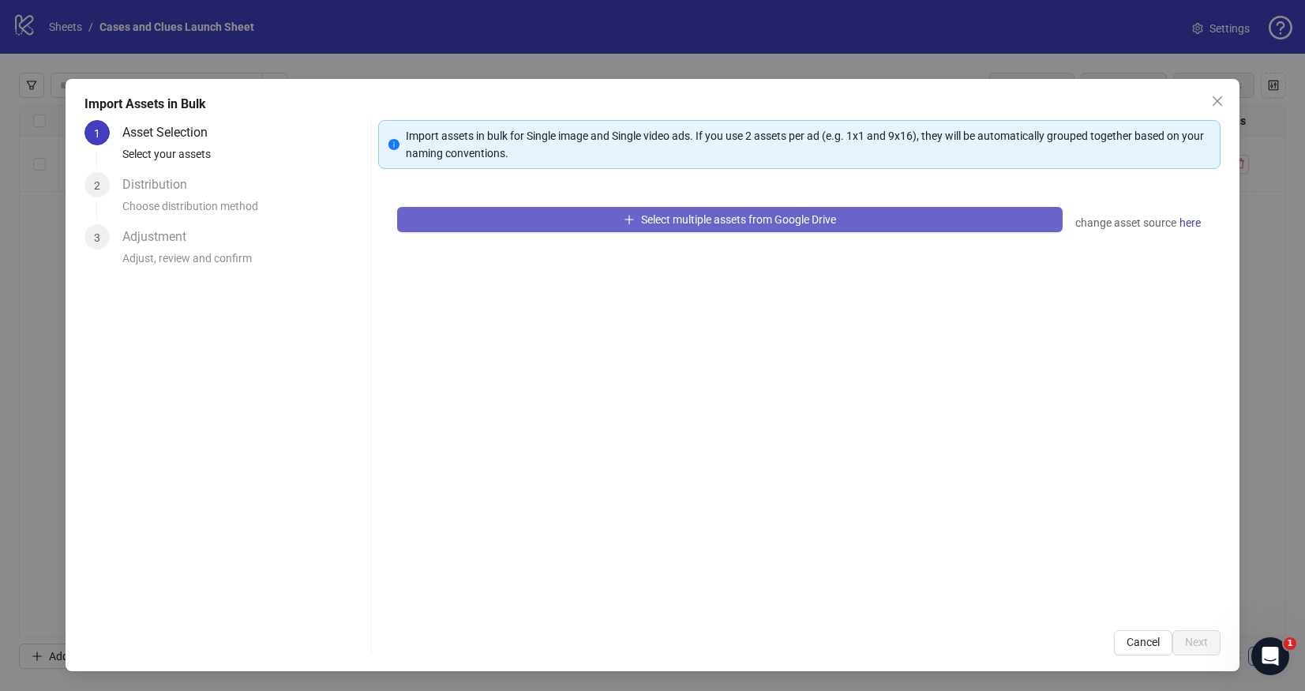
click at [543, 213] on button "Select multiple assets from Google Drive" at bounding box center [730, 219] width 666 height 25
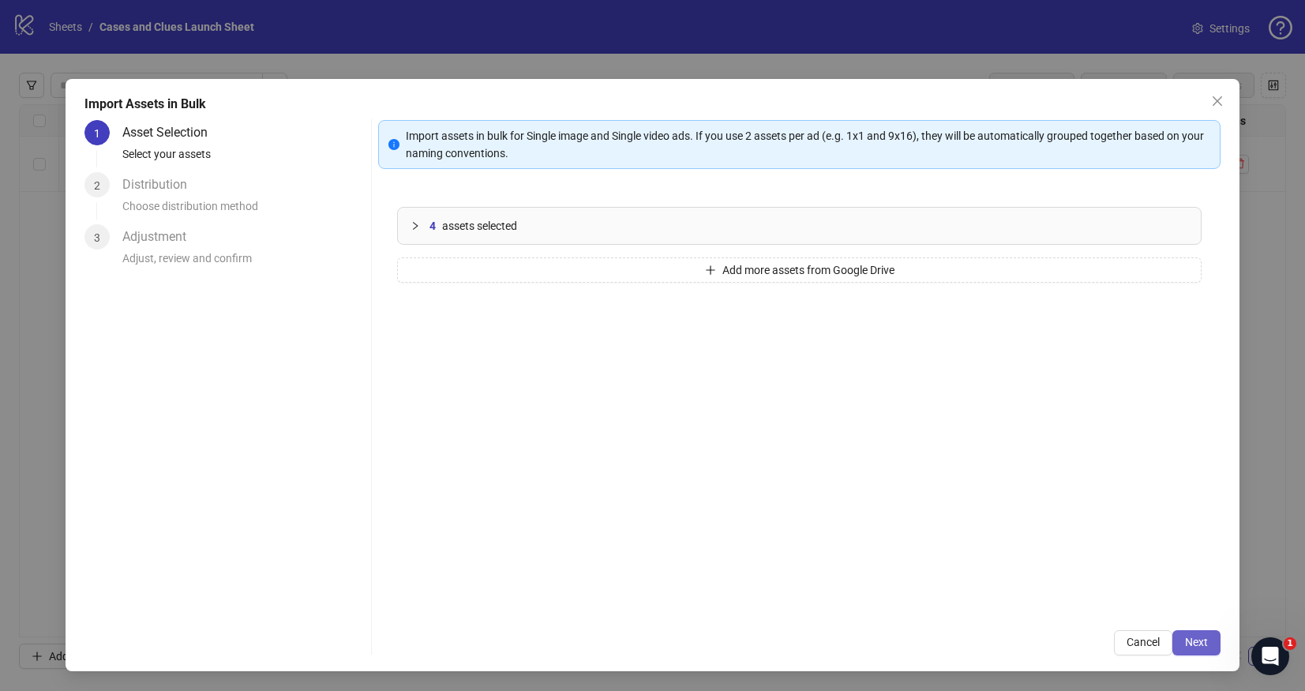
click at [1207, 636] on span "Next" at bounding box center [1196, 642] width 23 height 13
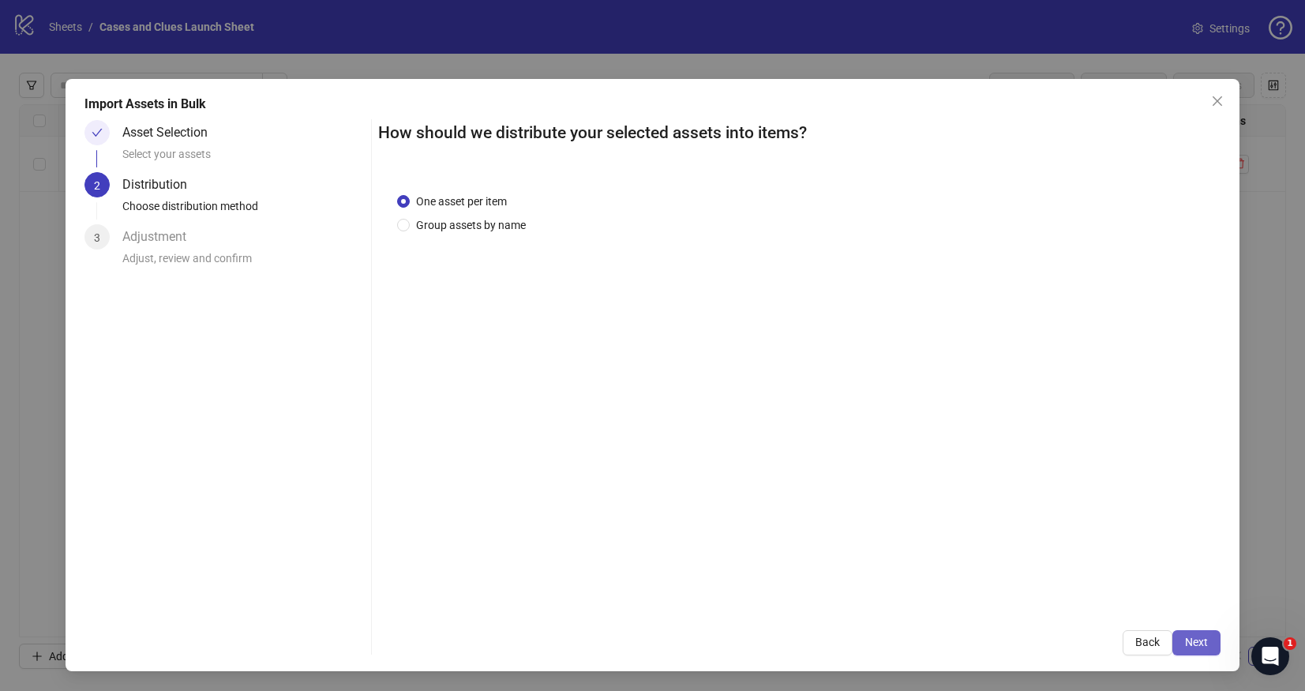
click at [1197, 639] on span "Next" at bounding box center [1196, 642] width 23 height 13
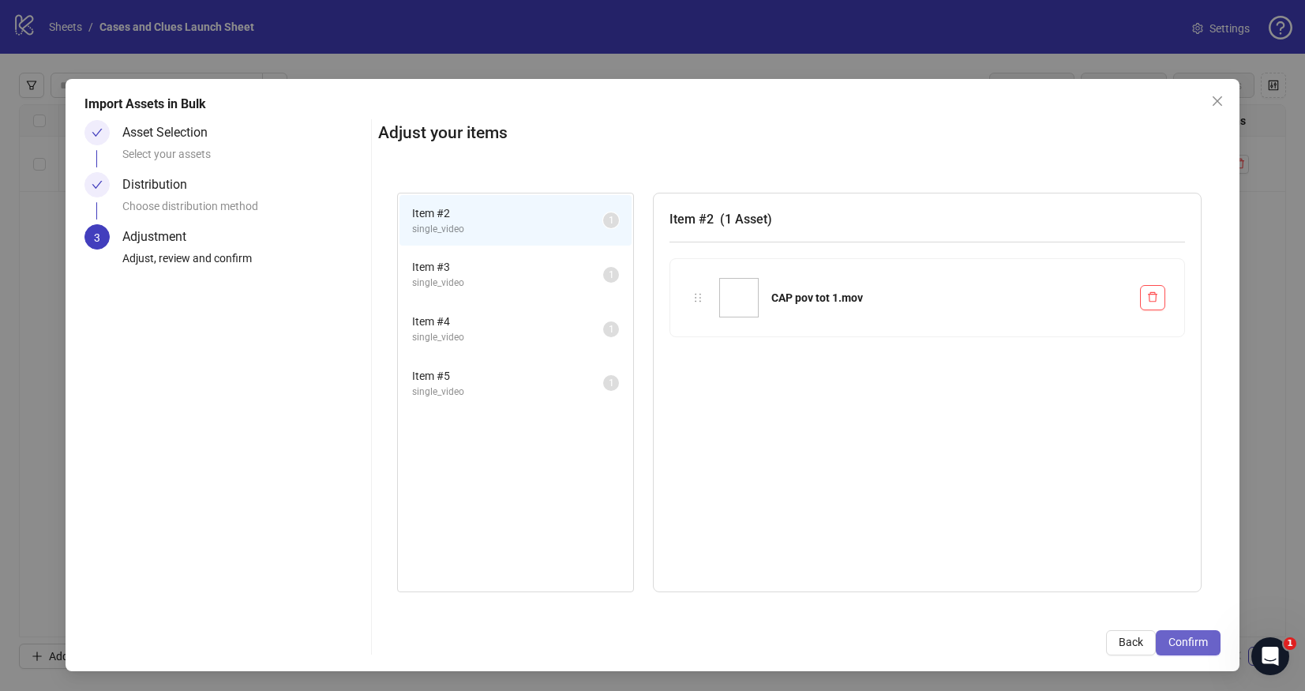
click at [1198, 640] on span "Confirm" at bounding box center [1188, 642] width 39 height 13
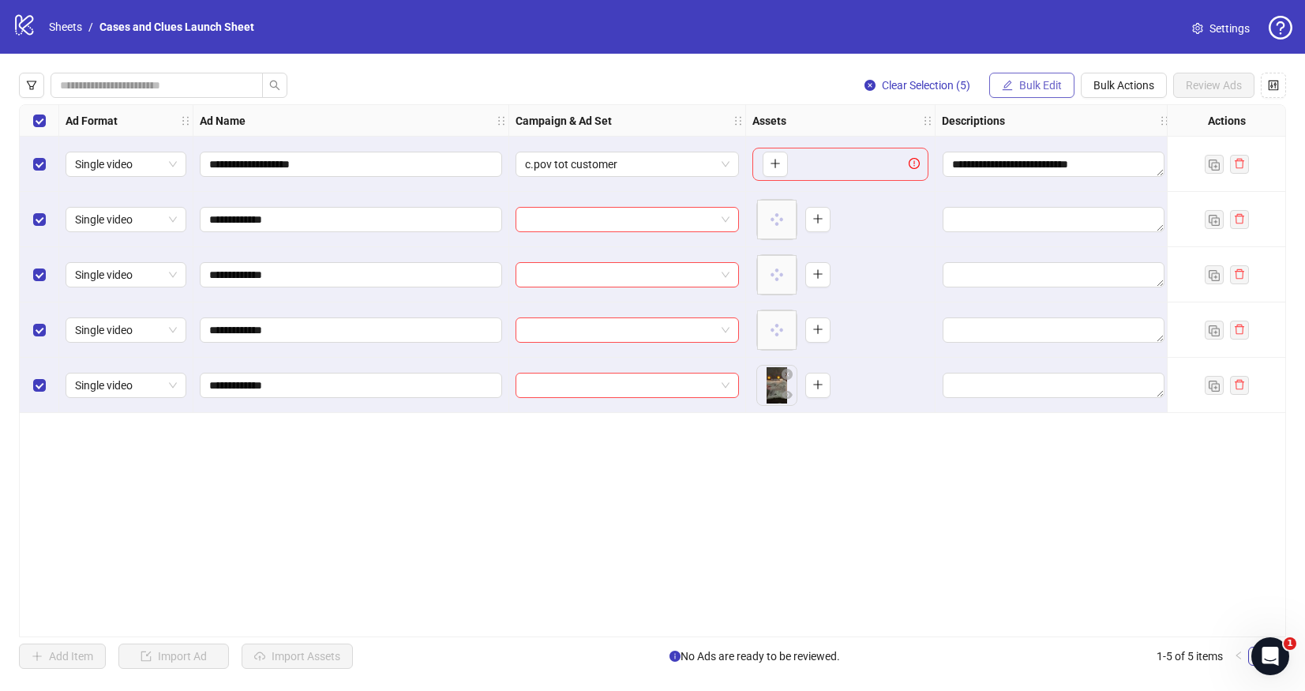
click at [1015, 88] on button "Bulk Edit" at bounding box center [1032, 85] width 85 height 25
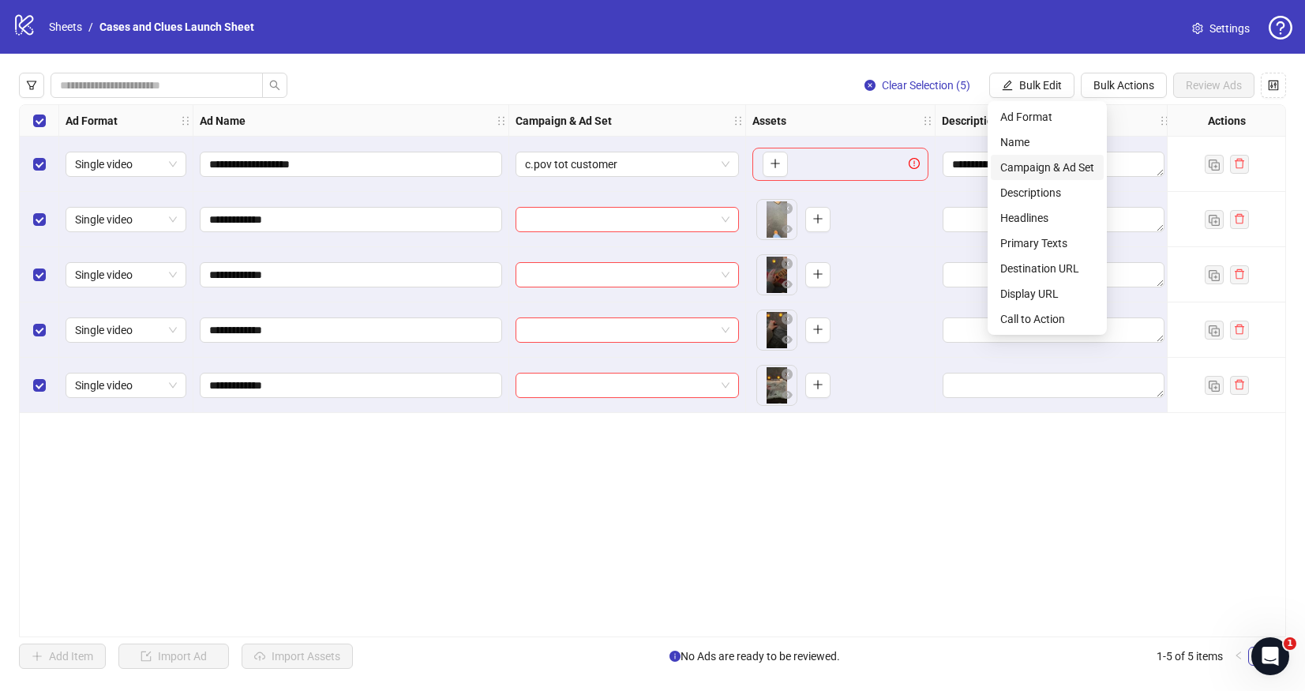
click at [1046, 159] on span "Campaign & Ad Set" at bounding box center [1048, 167] width 94 height 17
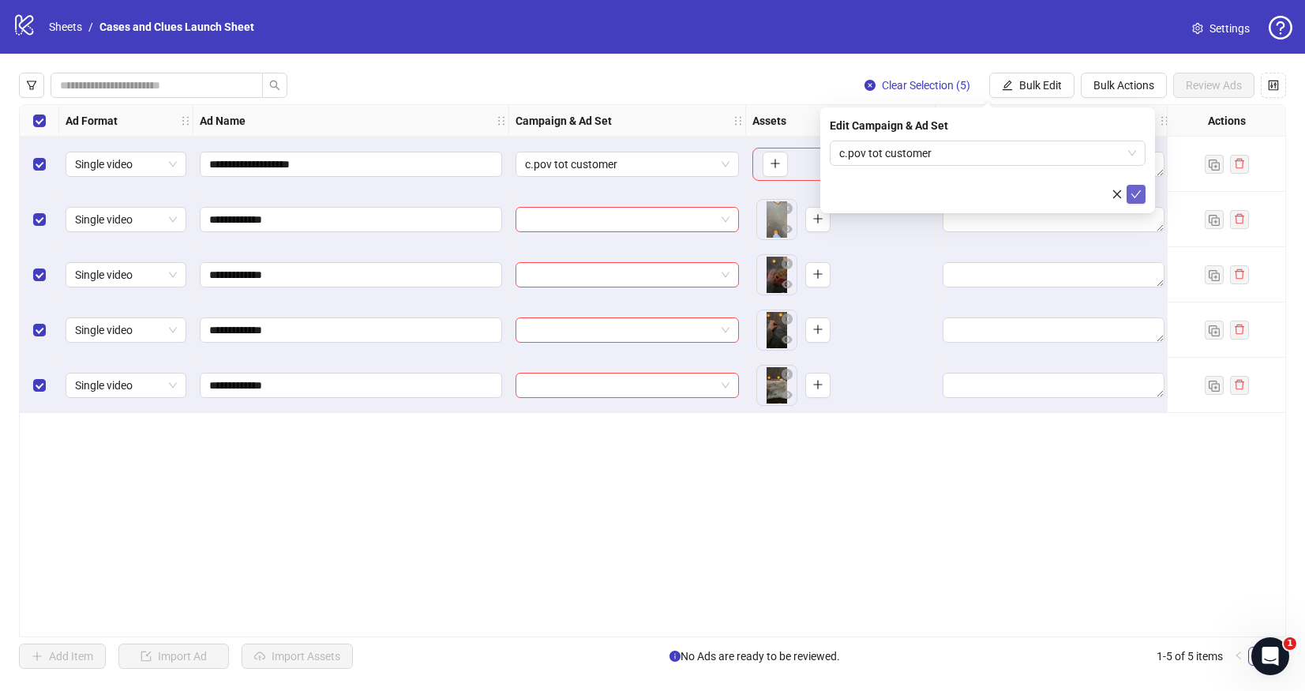
click at [1140, 190] on icon "check" at bounding box center [1136, 194] width 11 height 11
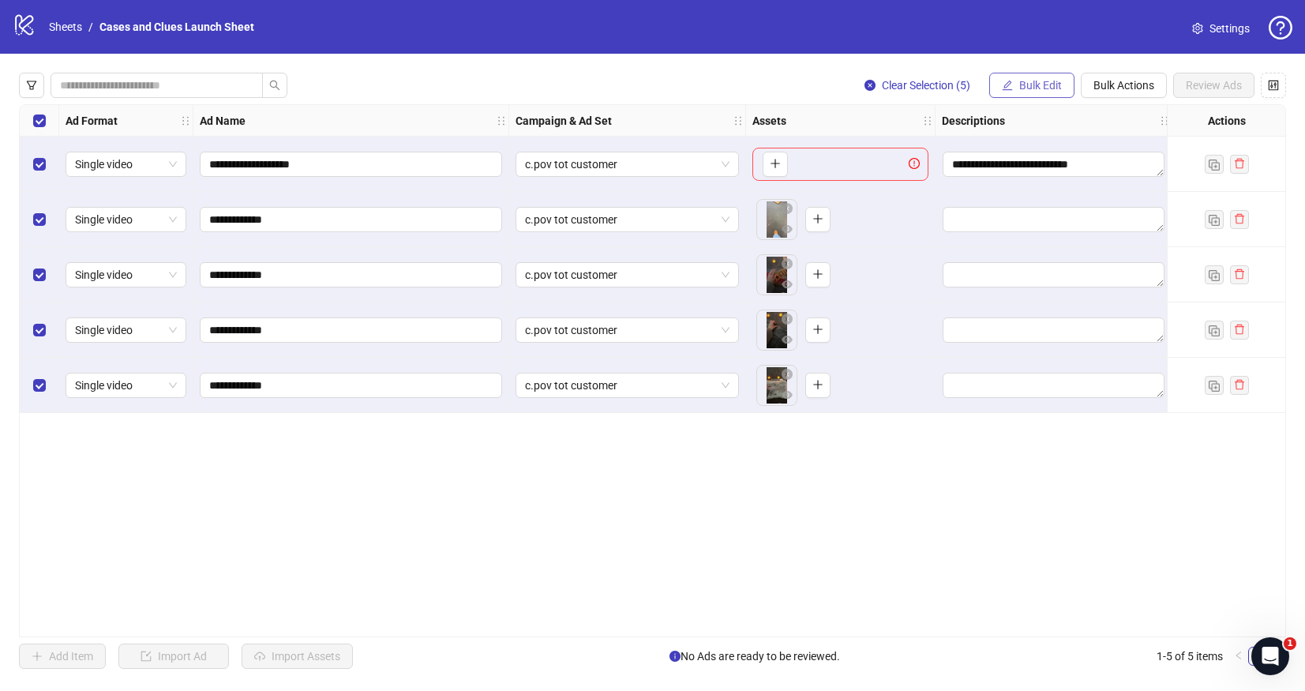
click at [1037, 82] on span "Bulk Edit" at bounding box center [1041, 85] width 43 height 13
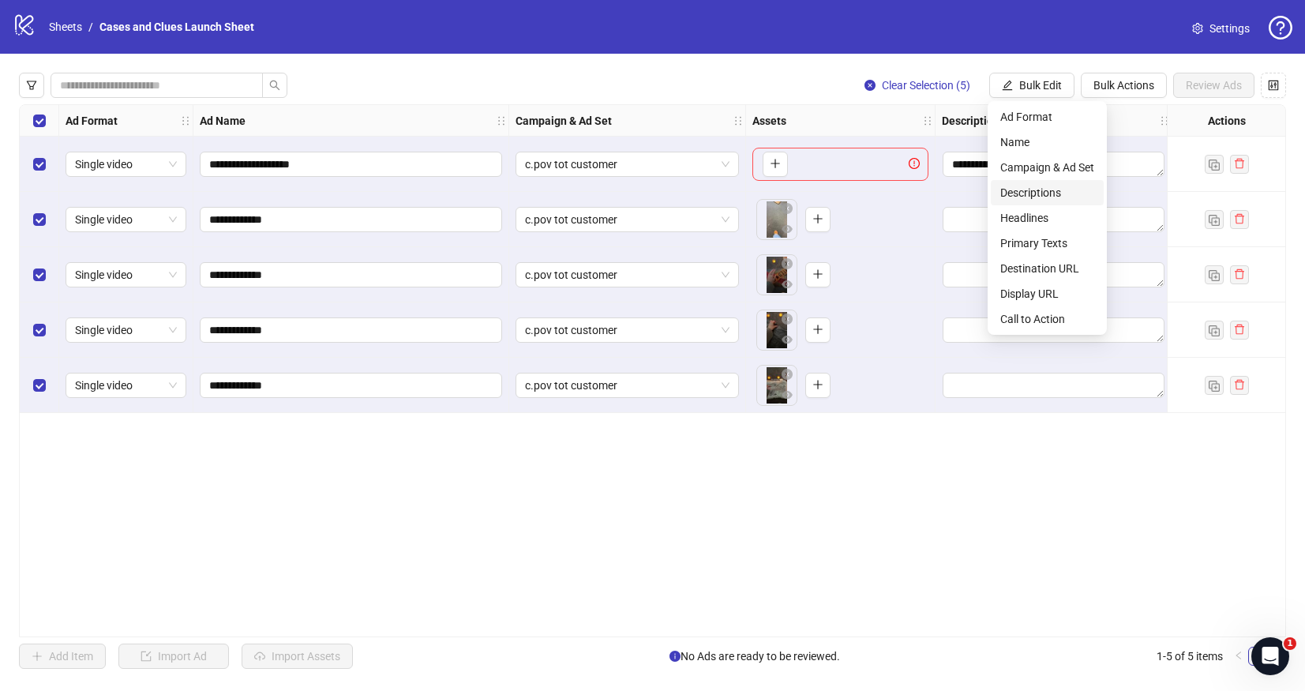
click at [1032, 190] on span "Descriptions" at bounding box center [1048, 192] width 94 height 17
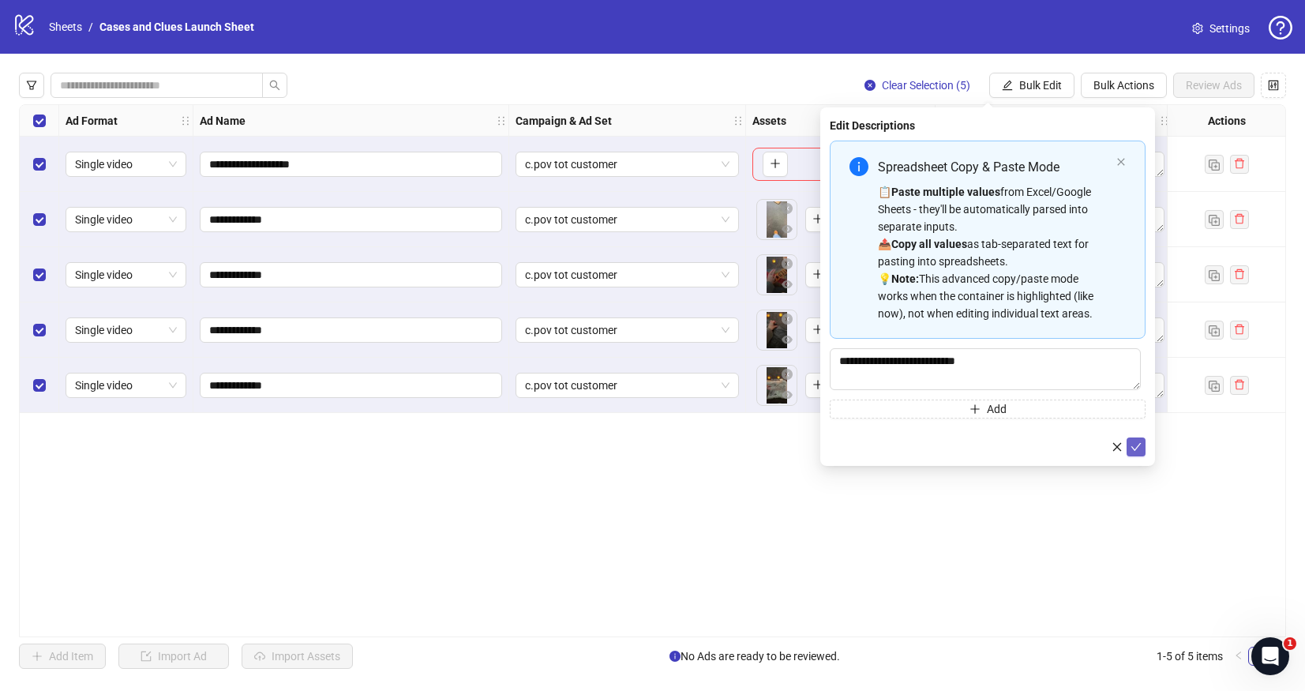
click at [1137, 446] on icon "check" at bounding box center [1136, 446] width 11 height 11
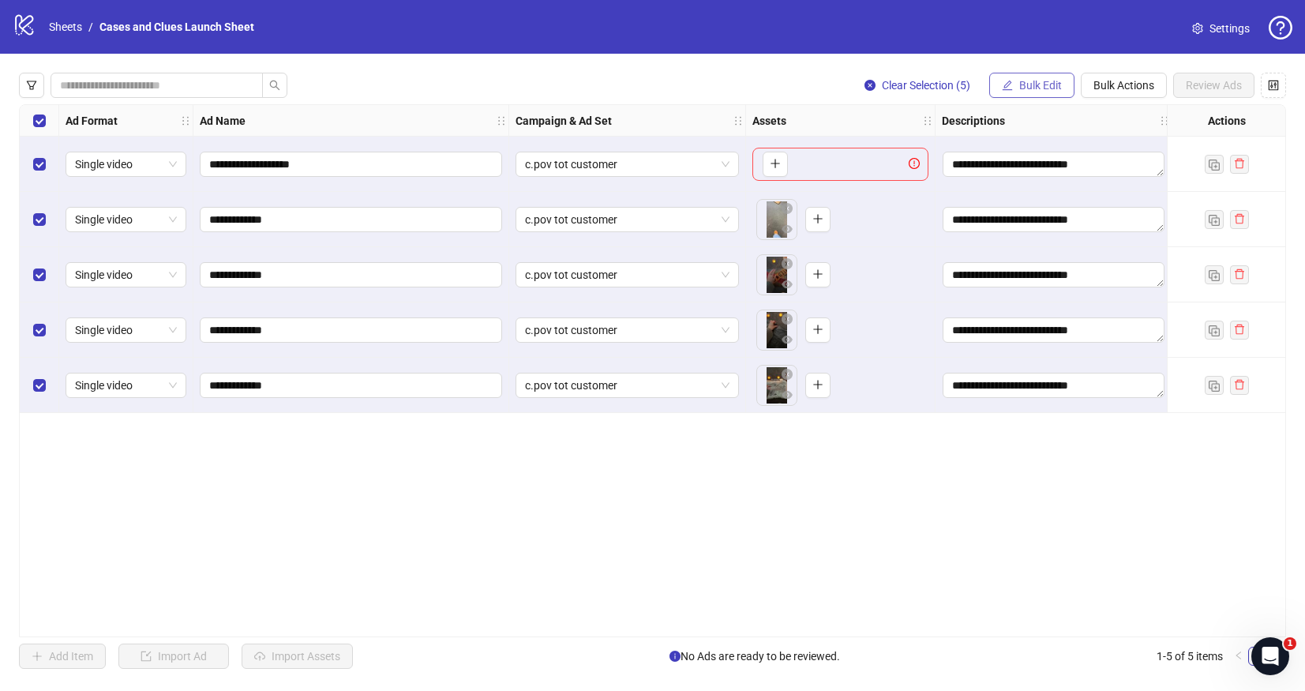
click at [1009, 89] on icon "edit" at bounding box center [1007, 85] width 11 height 11
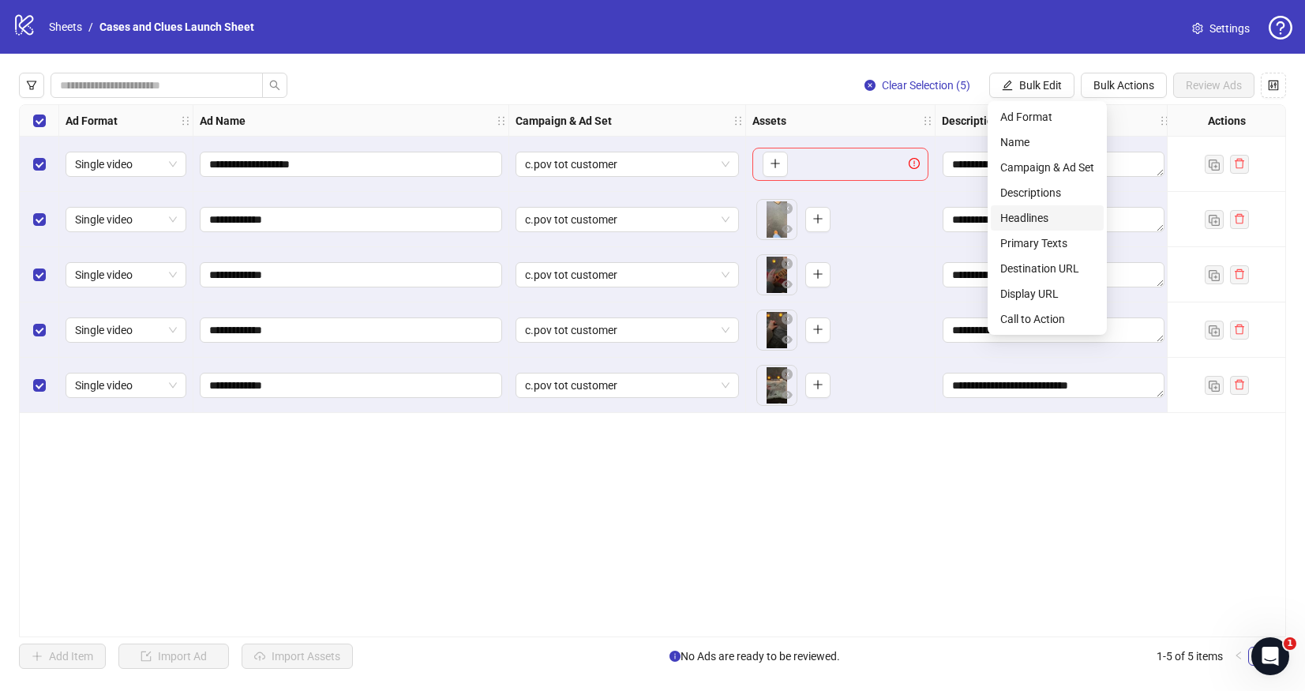
click at [1017, 213] on span "Headlines" at bounding box center [1048, 217] width 94 height 17
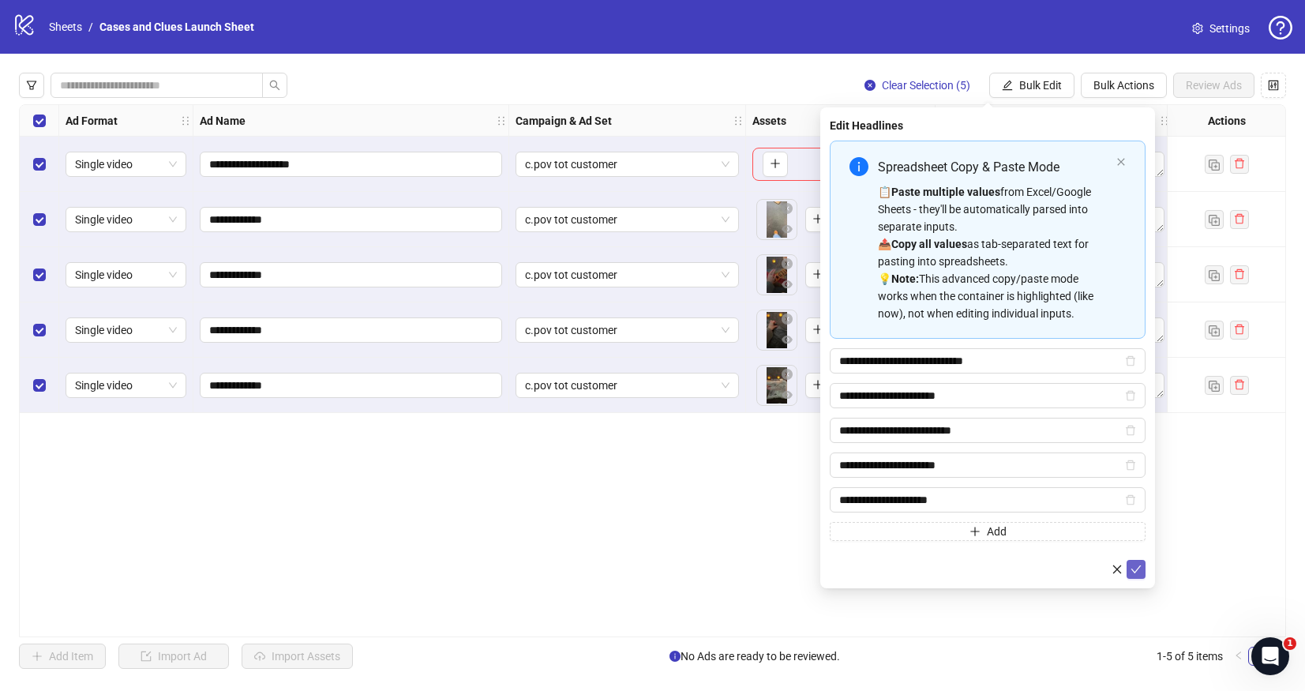
click at [1133, 569] on icon "check" at bounding box center [1136, 569] width 11 height 11
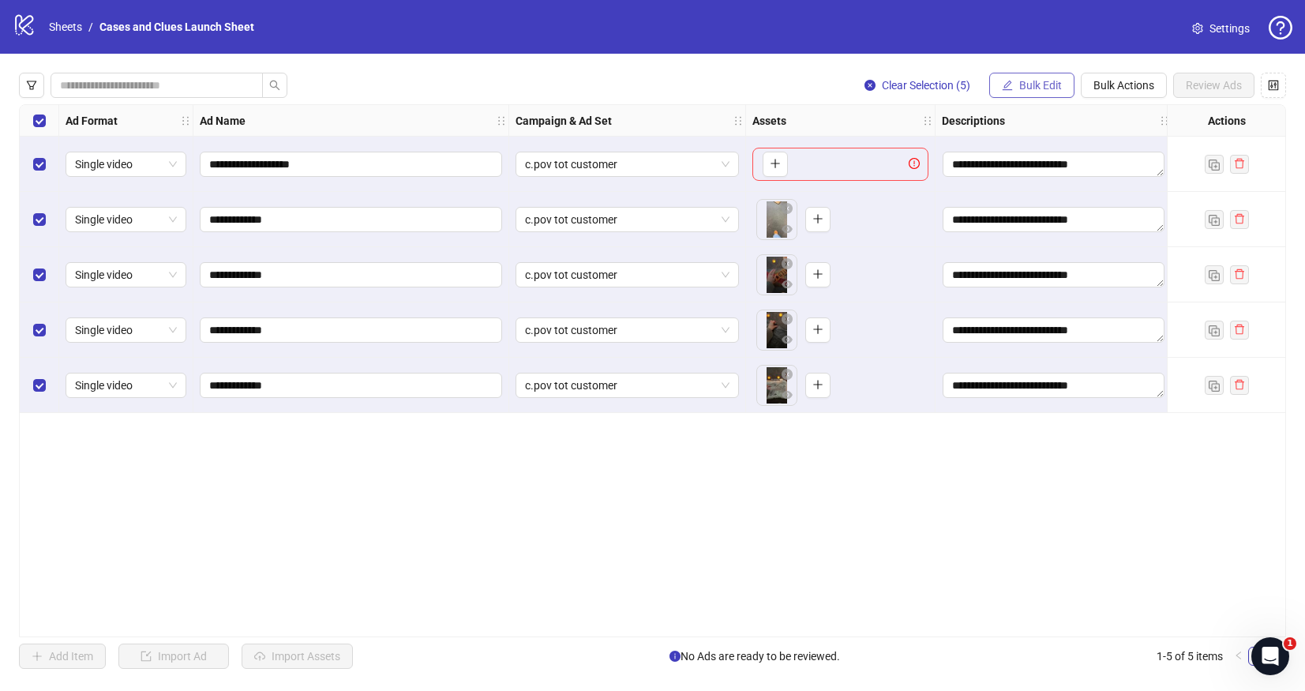
click at [1024, 85] on span "Bulk Edit" at bounding box center [1041, 85] width 43 height 13
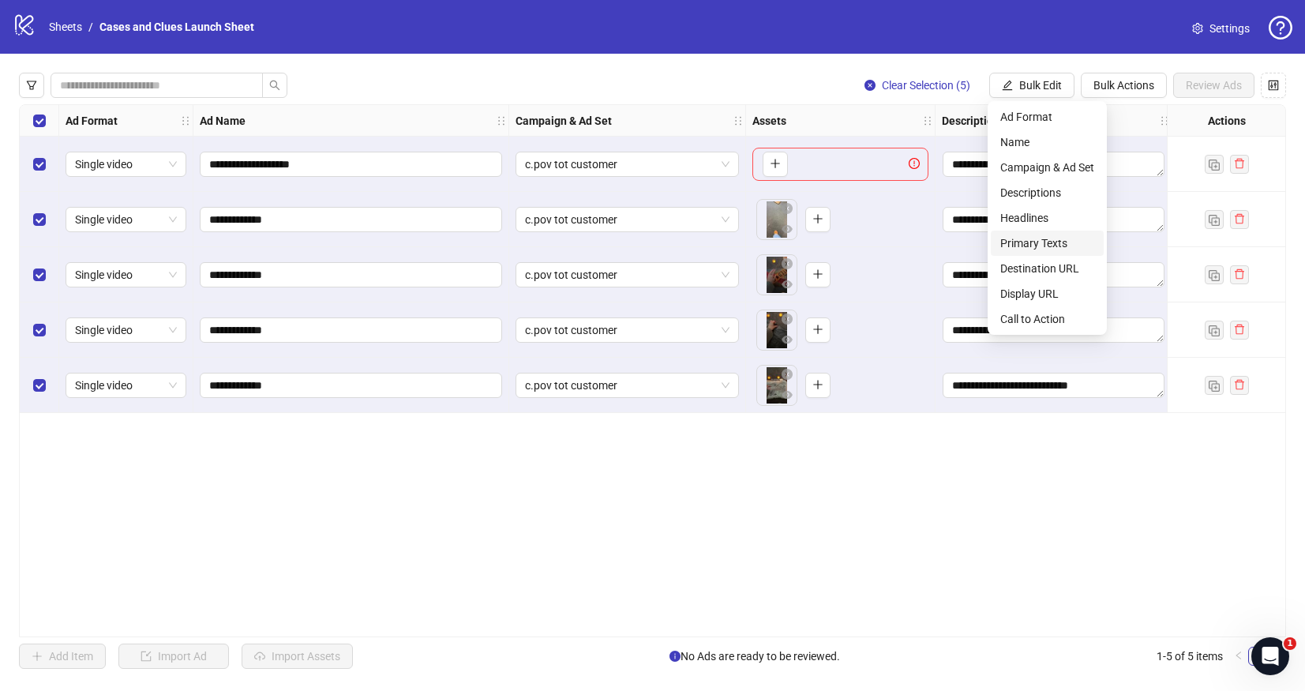
click at [1046, 242] on span "Primary Texts" at bounding box center [1048, 243] width 94 height 17
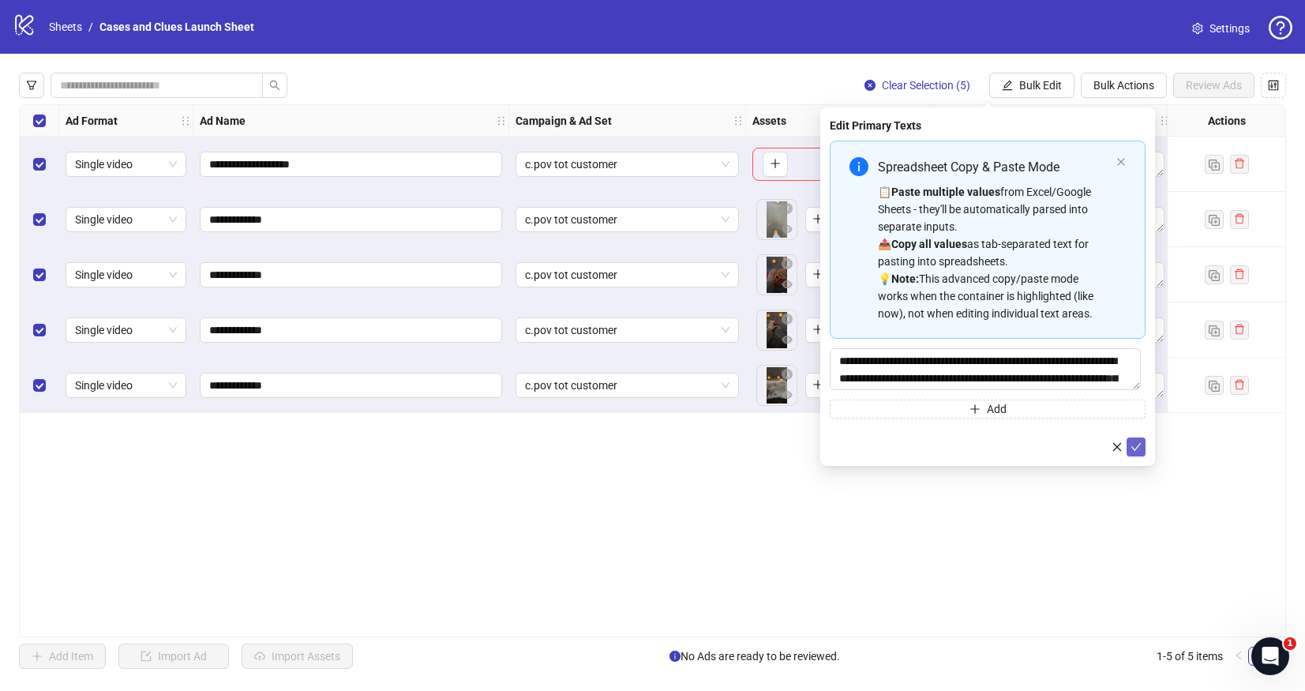
click at [1135, 445] on icon "check" at bounding box center [1136, 446] width 11 height 11
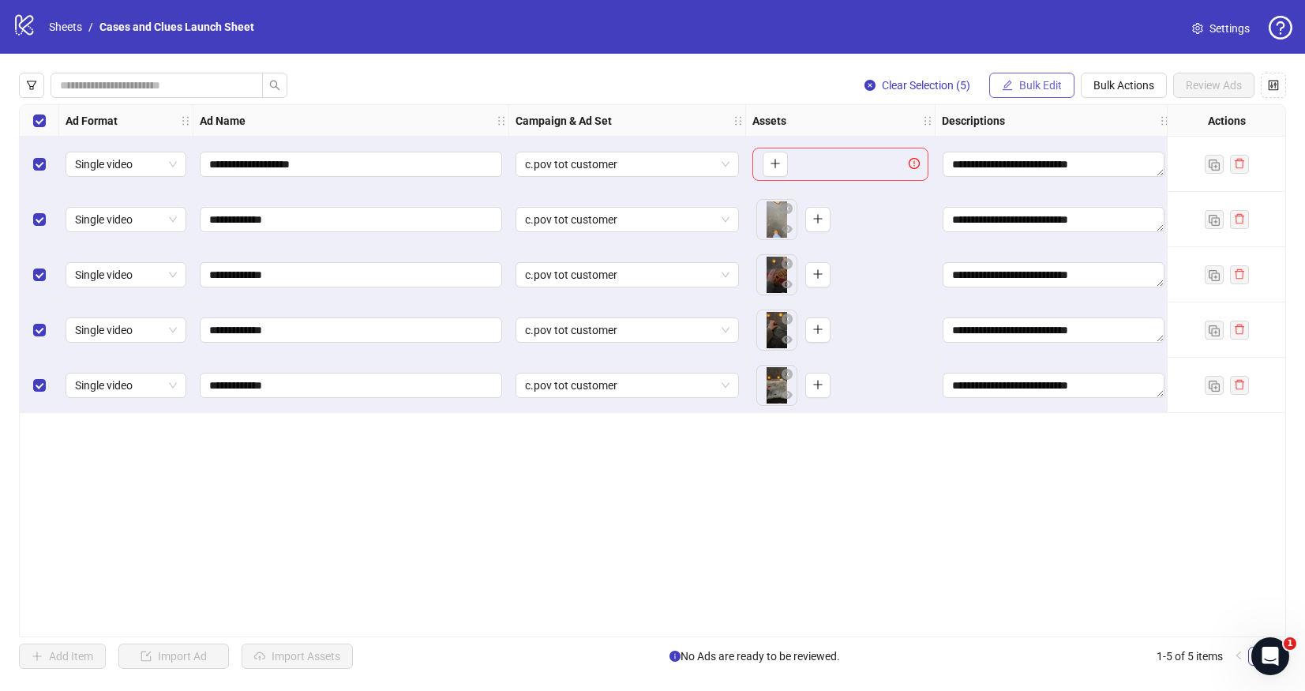
click at [1036, 80] on span "Bulk Edit" at bounding box center [1041, 85] width 43 height 13
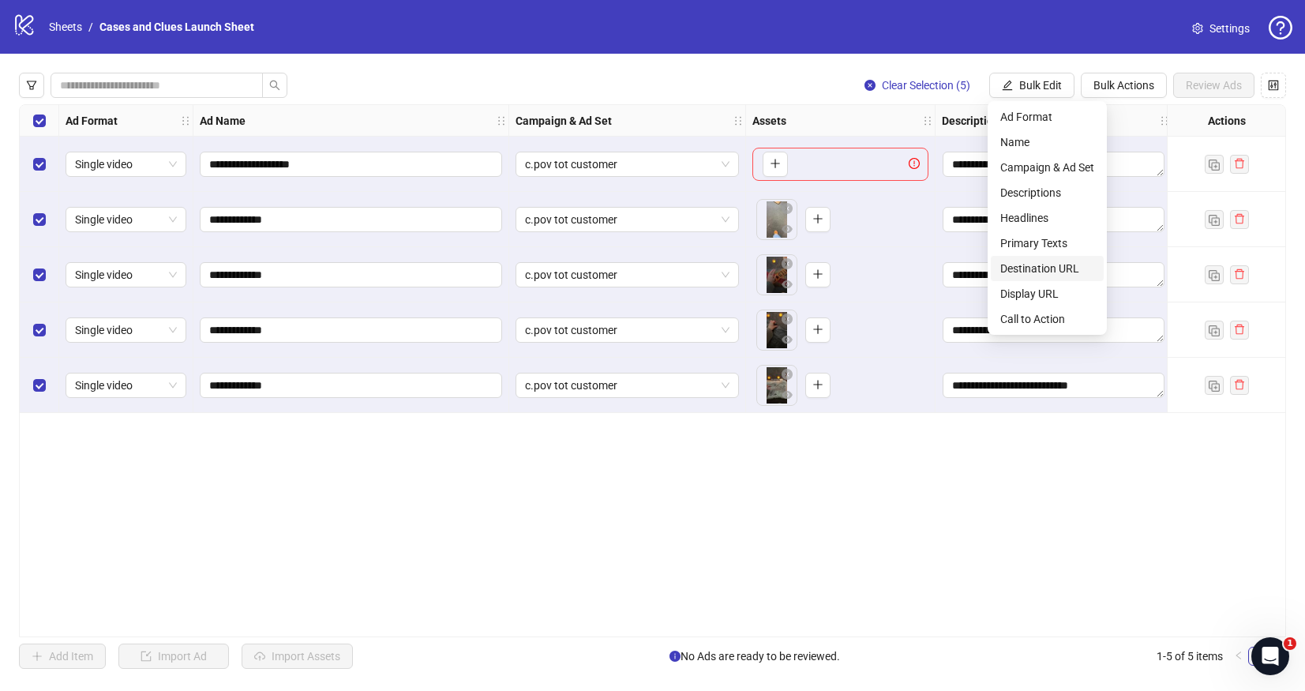
click at [1053, 276] on span "Destination URL" at bounding box center [1048, 268] width 94 height 17
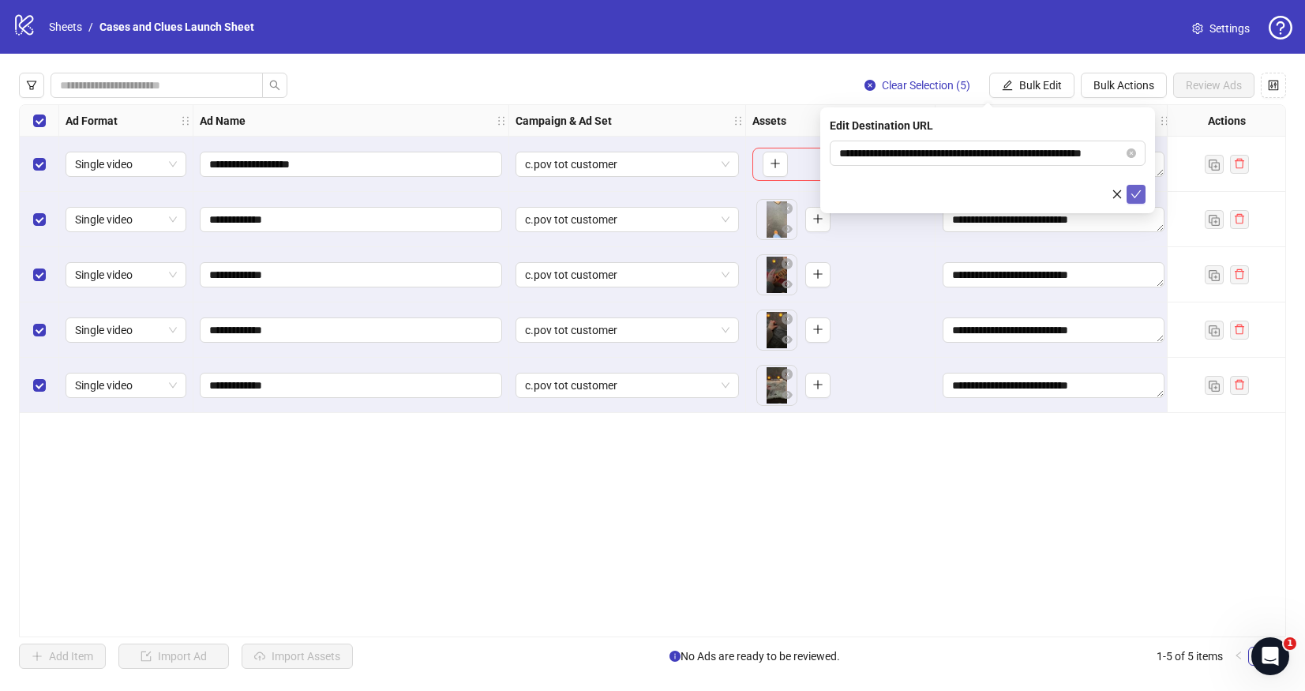
click at [1140, 193] on icon "check" at bounding box center [1136, 194] width 11 height 11
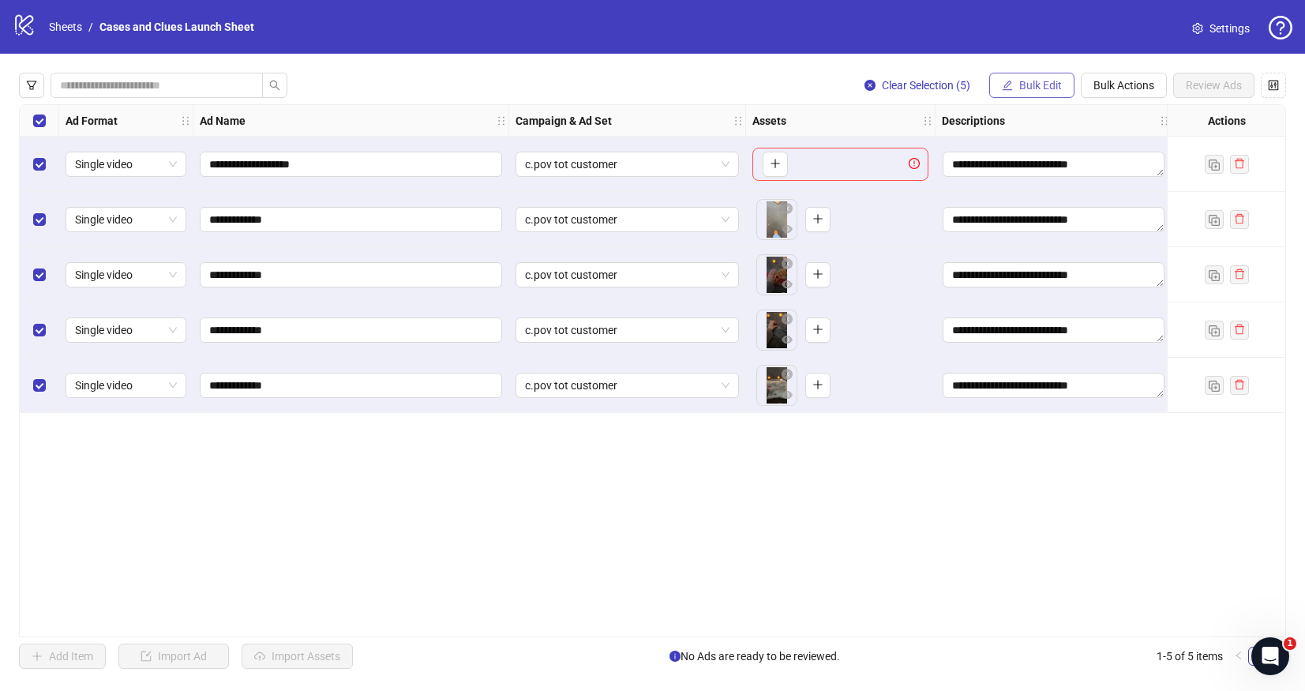
click at [1023, 76] on button "Bulk Edit" at bounding box center [1032, 85] width 85 height 25
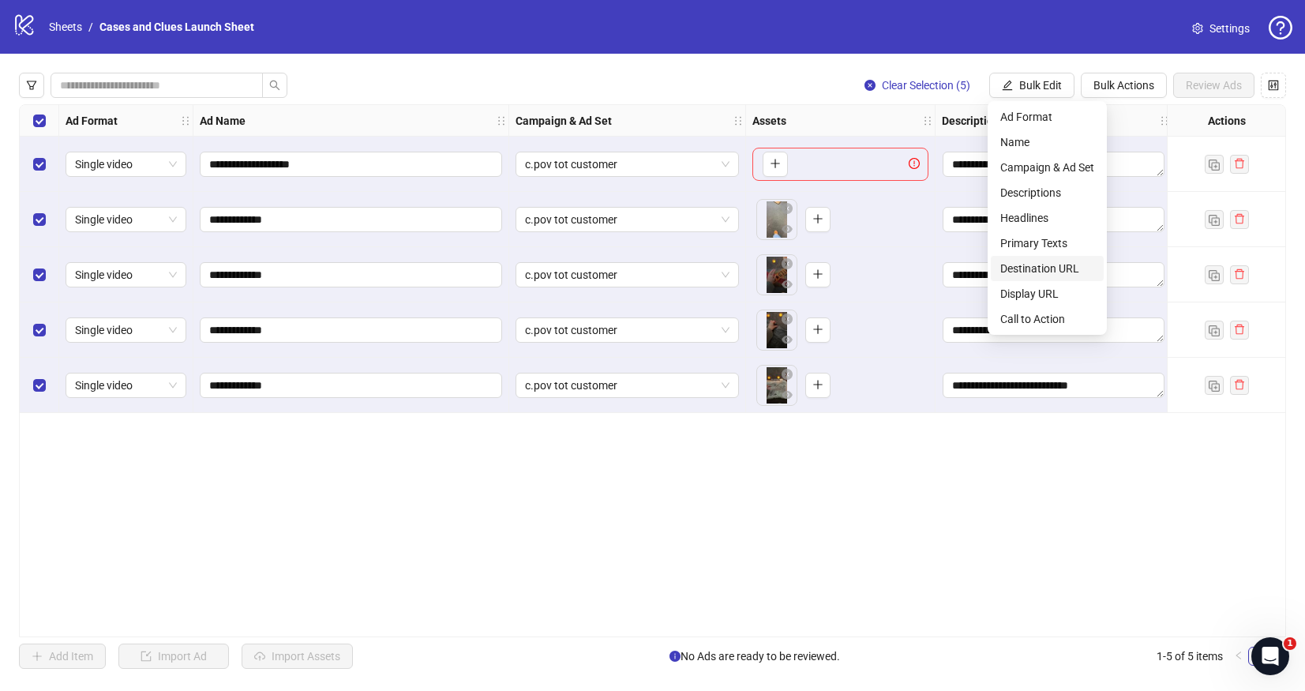
click at [1041, 267] on span "Destination URL" at bounding box center [1048, 268] width 94 height 17
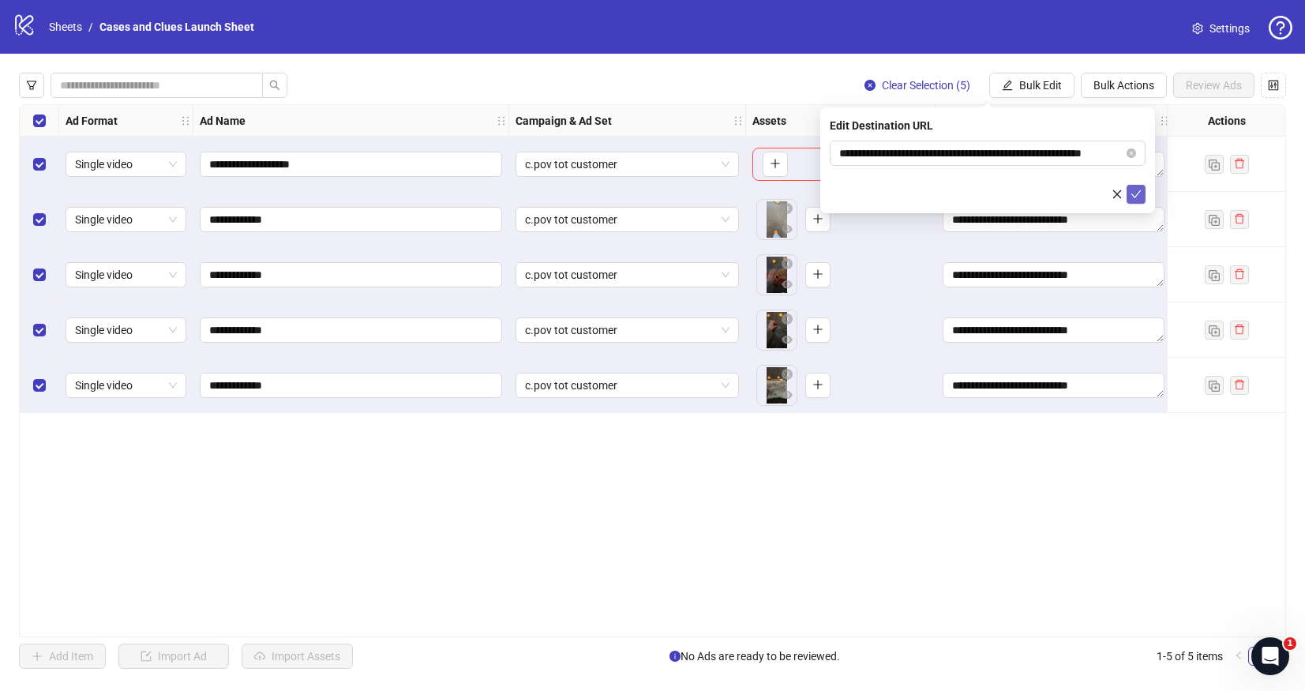
click at [1136, 198] on icon "check" at bounding box center [1136, 194] width 11 height 11
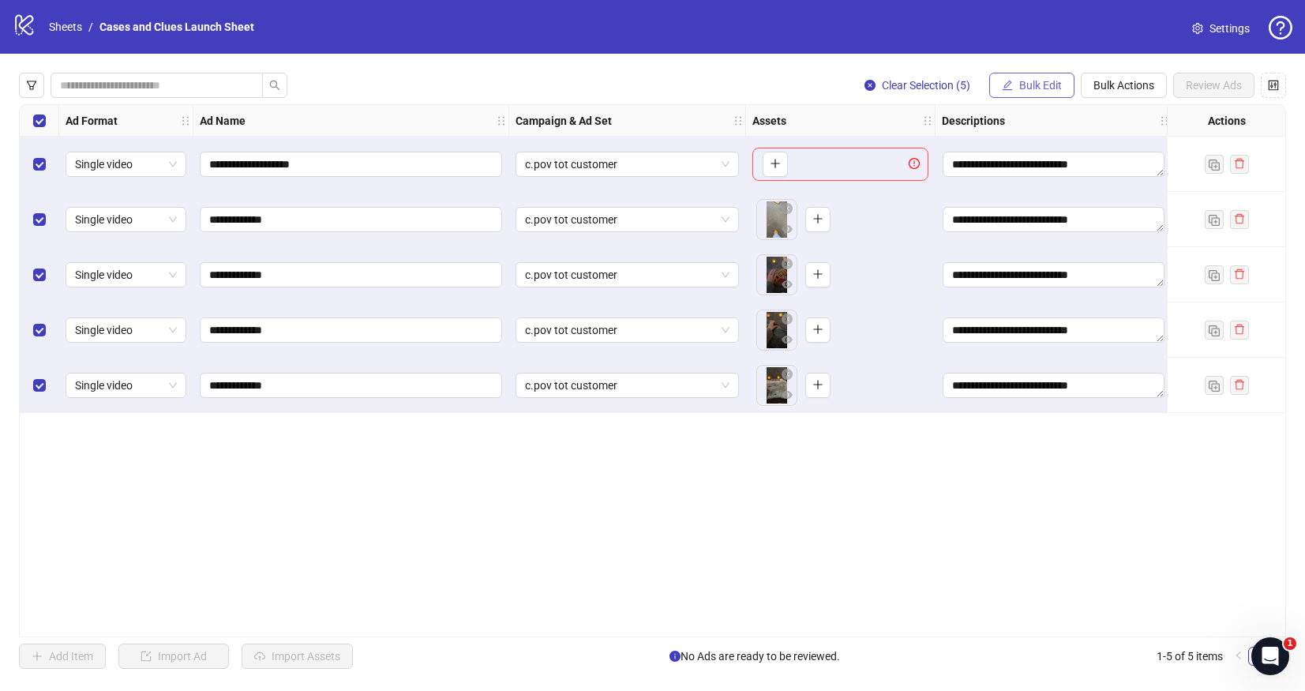
click at [1047, 80] on span "Bulk Edit" at bounding box center [1041, 85] width 43 height 13
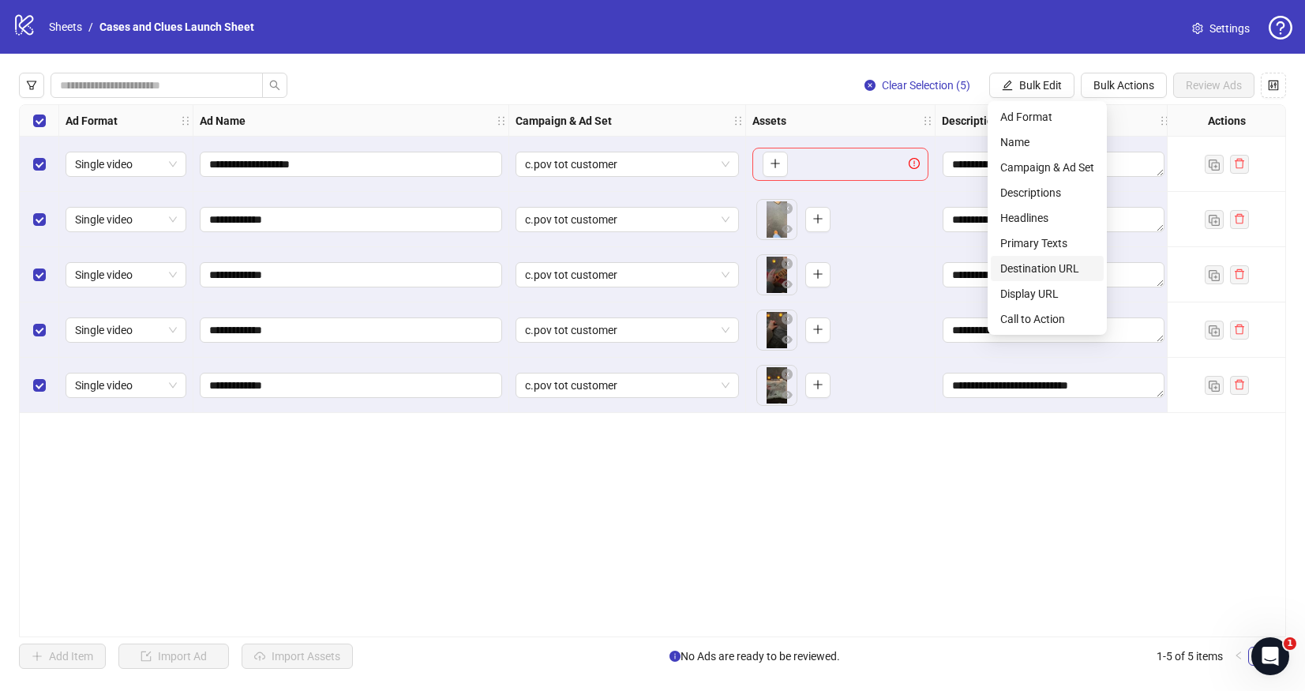
click at [1057, 263] on span "Destination URL" at bounding box center [1048, 268] width 94 height 17
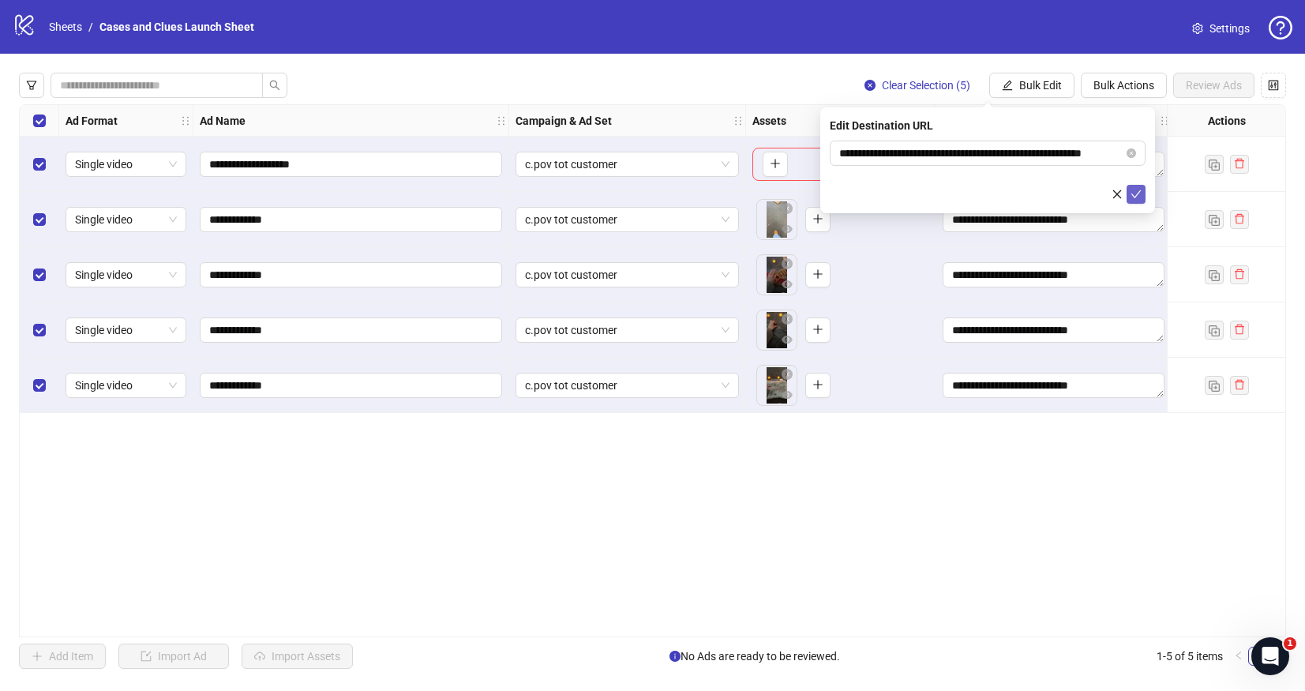
click at [1142, 190] on button "submit" at bounding box center [1136, 194] width 19 height 19
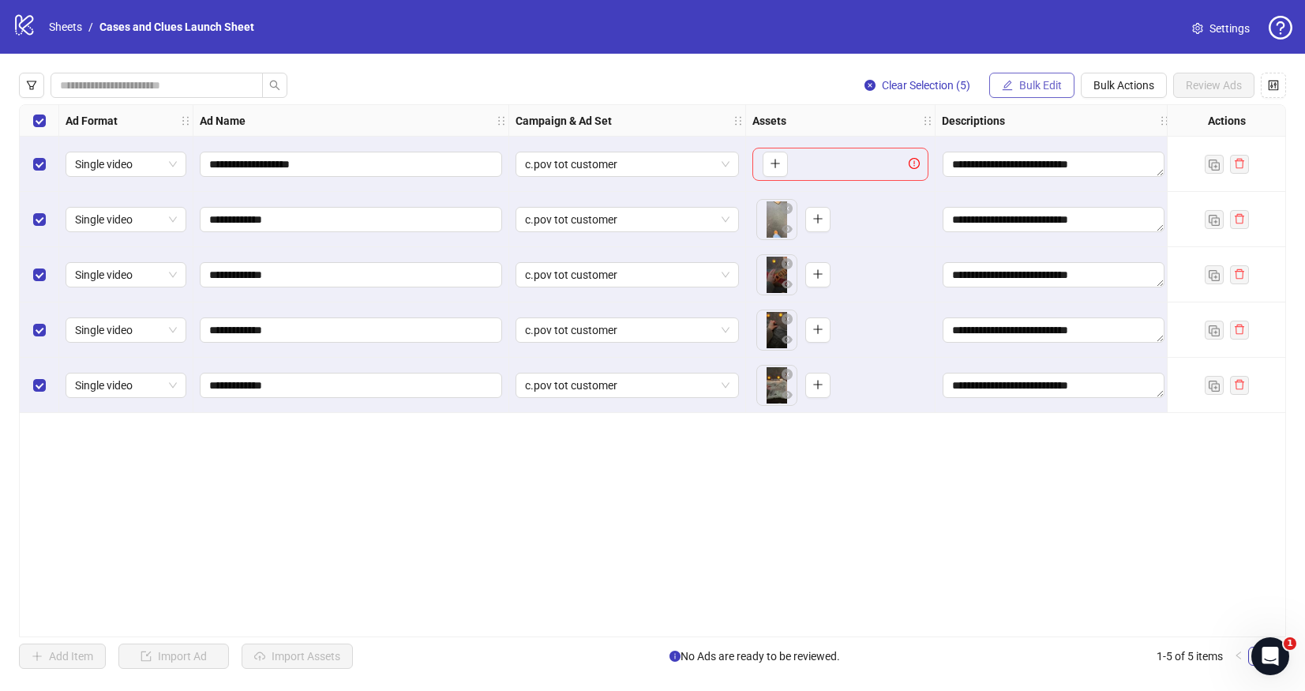
click at [1013, 76] on button "Bulk Edit" at bounding box center [1032, 85] width 85 height 25
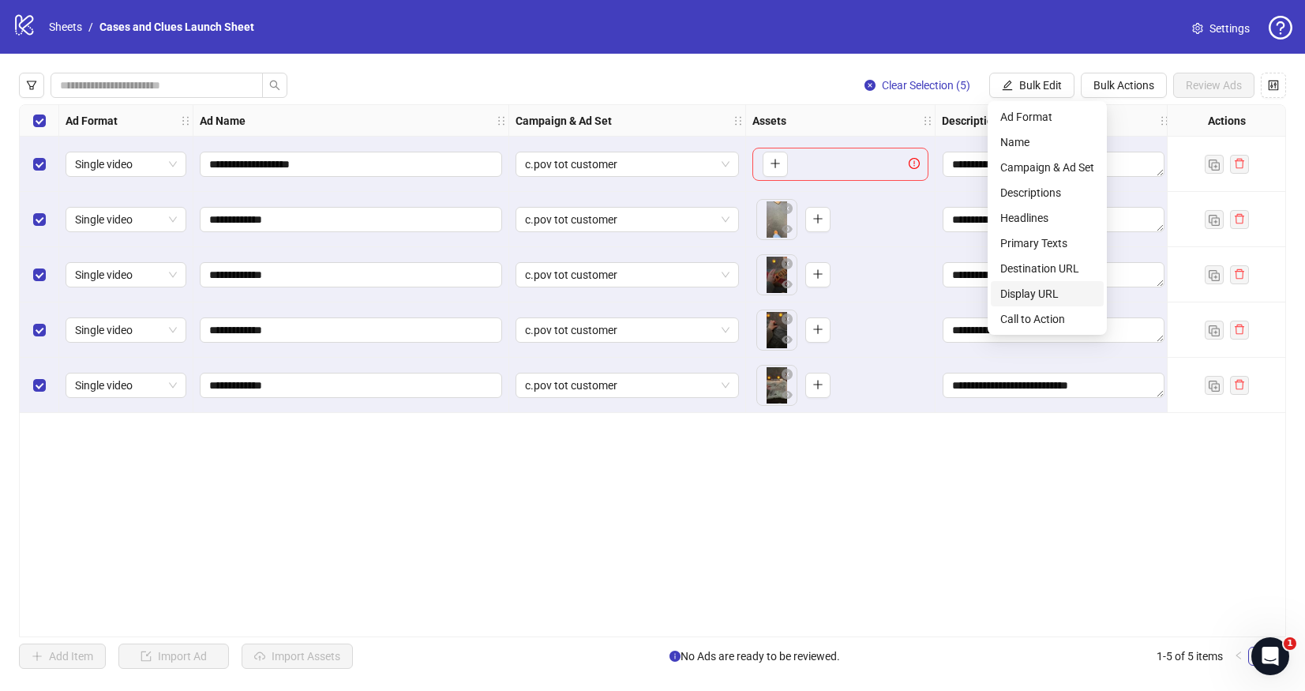
click at [1049, 288] on span "Display URL" at bounding box center [1048, 293] width 94 height 17
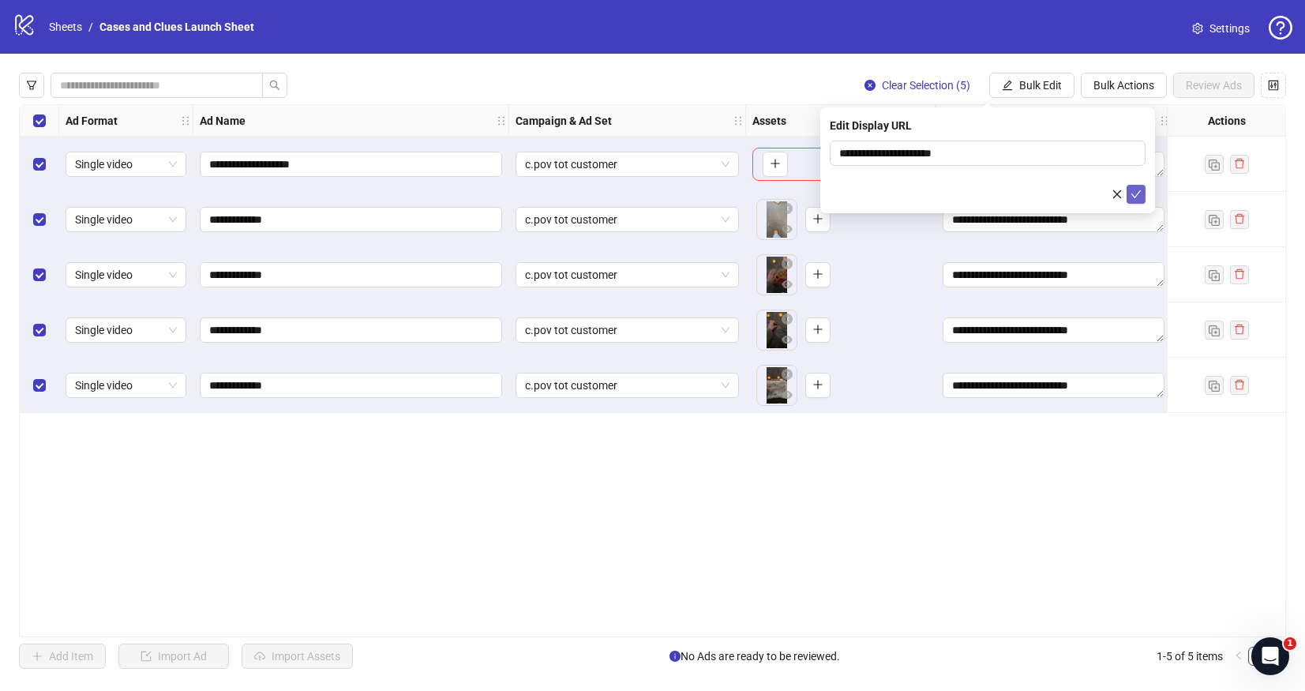
click at [1136, 191] on icon "check" at bounding box center [1136, 194] width 11 height 11
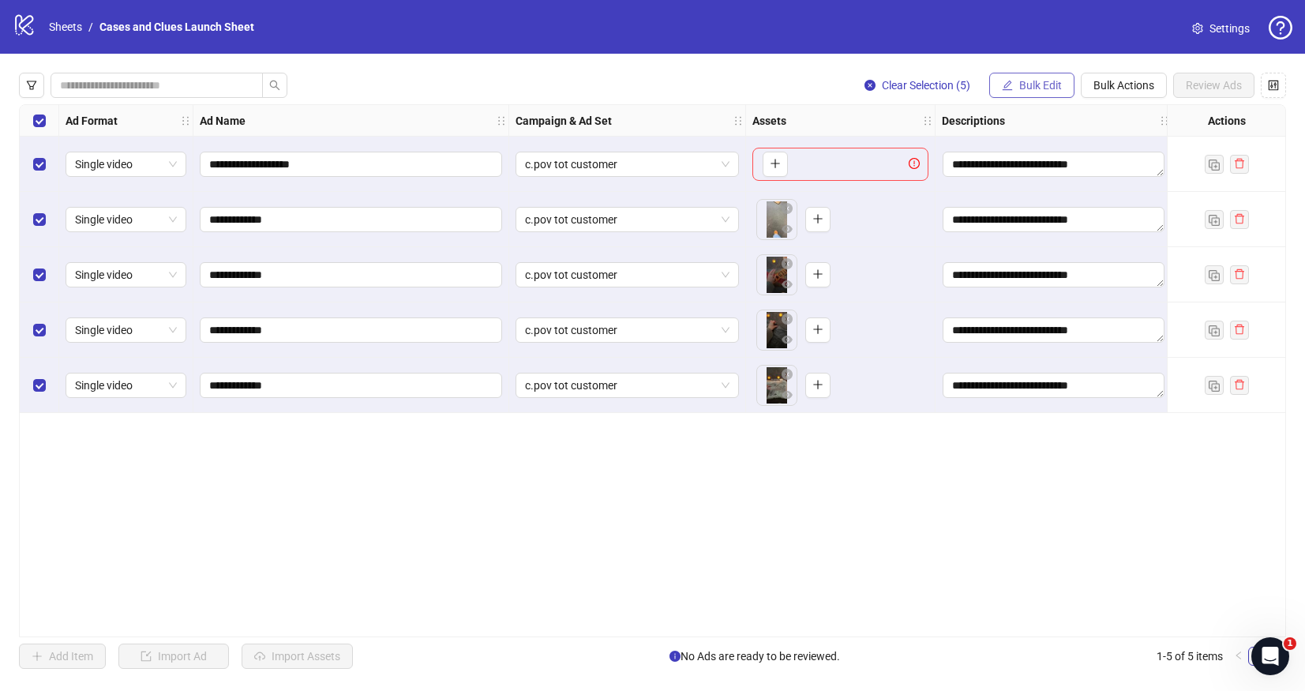
click at [1021, 85] on span "Bulk Edit" at bounding box center [1041, 85] width 43 height 13
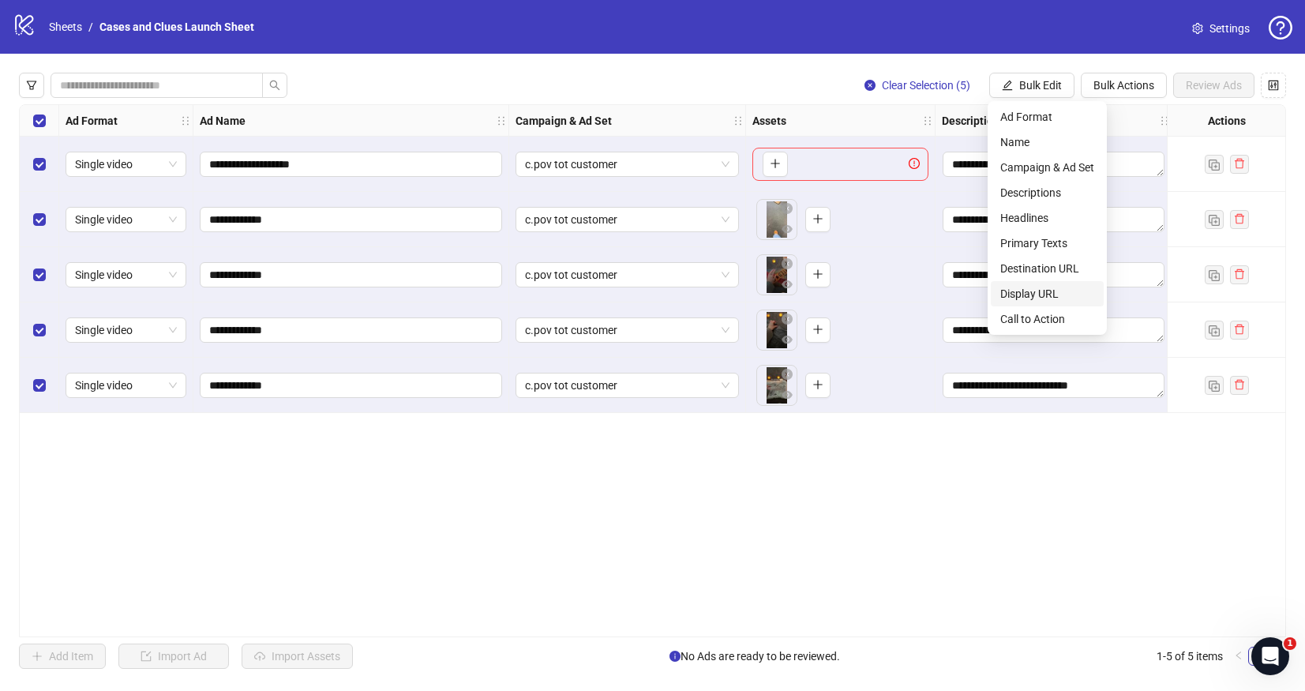
click at [1060, 300] on span "Display URL" at bounding box center [1048, 293] width 94 height 17
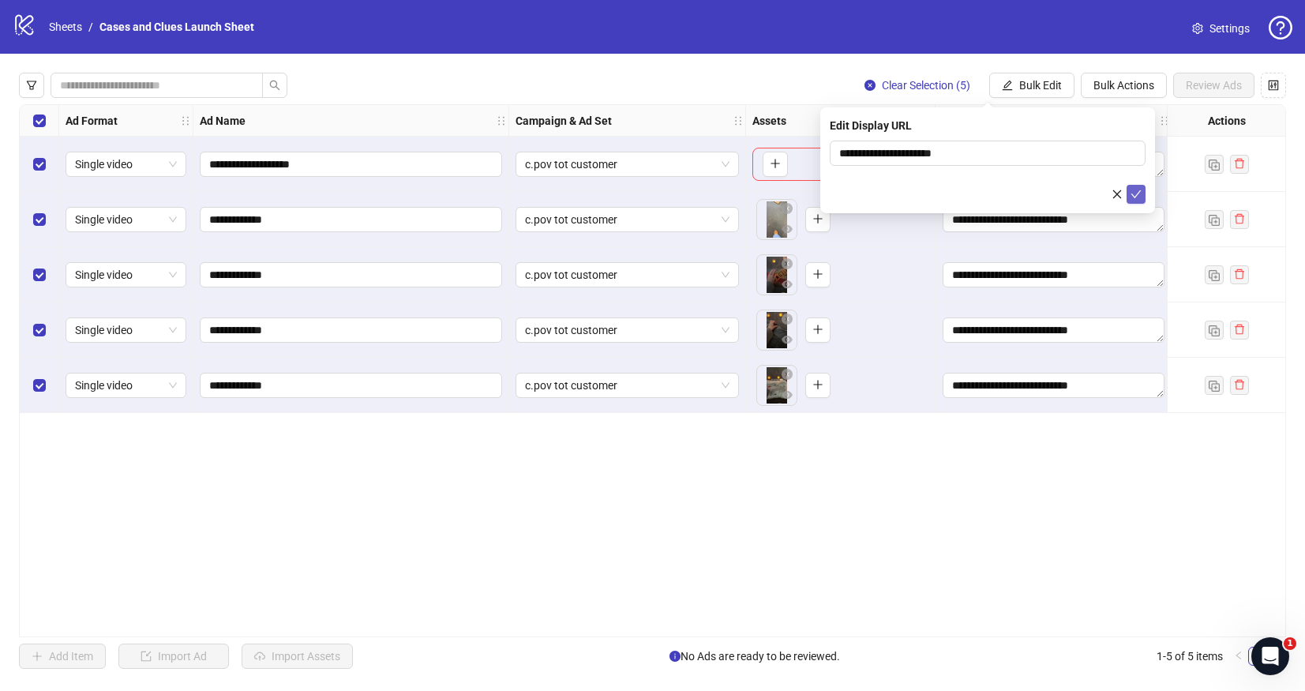
click at [1142, 201] on button "submit" at bounding box center [1136, 194] width 19 height 19
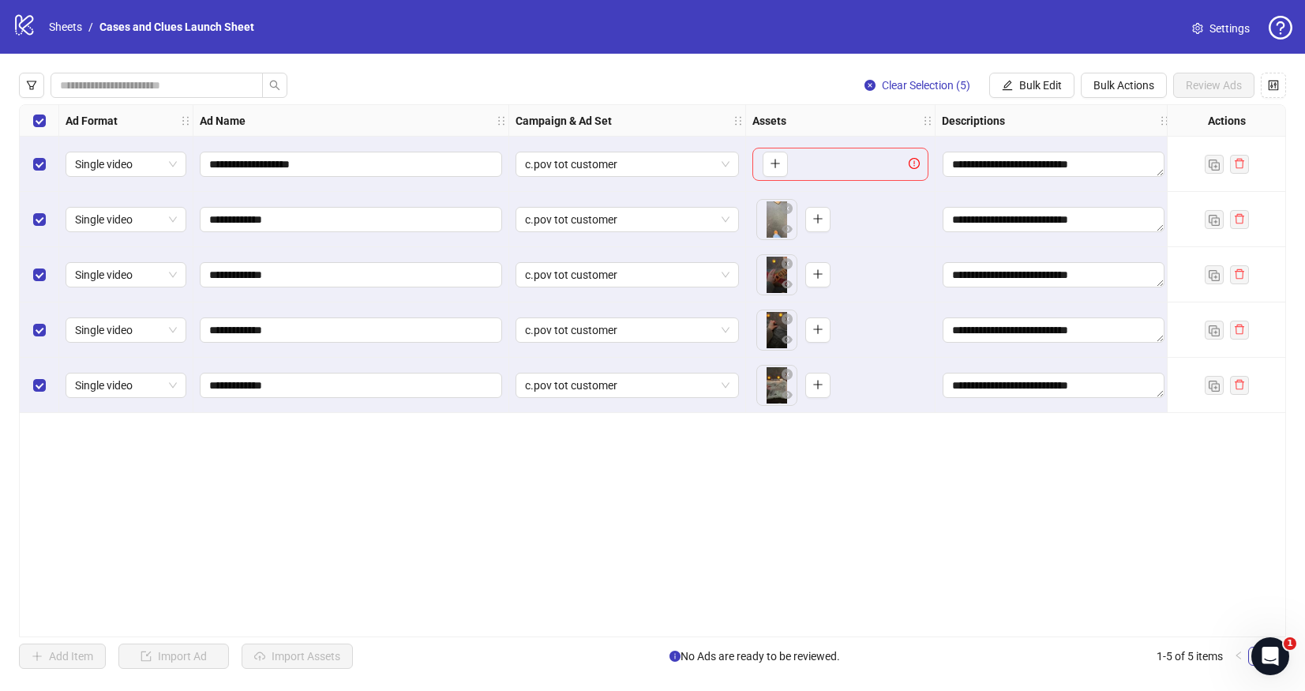
click at [1052, 99] on div "**********" at bounding box center [652, 371] width 1305 height 634
drag, startPoint x: 1045, startPoint y: 92, endPoint x: 1061, endPoint y: 182, distance: 91.4
click at [1045, 92] on button "Bulk Edit" at bounding box center [1032, 85] width 85 height 25
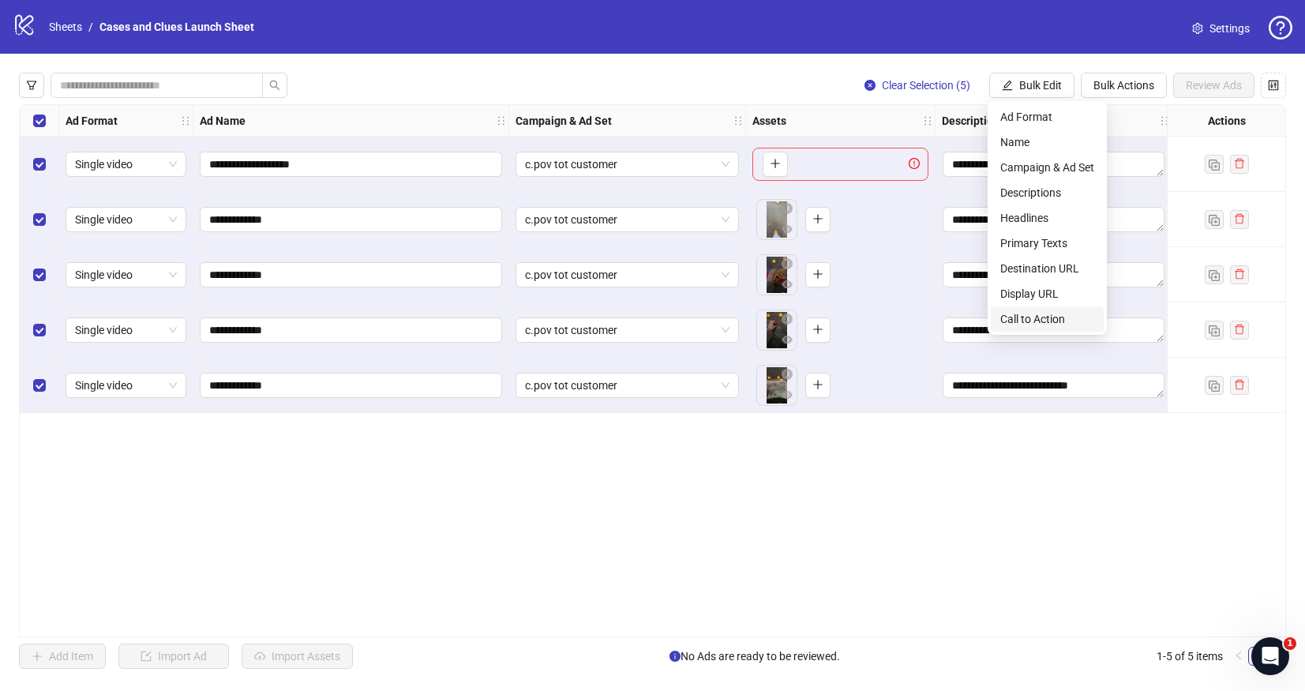
click at [1054, 323] on span "Call to Action" at bounding box center [1048, 318] width 94 height 17
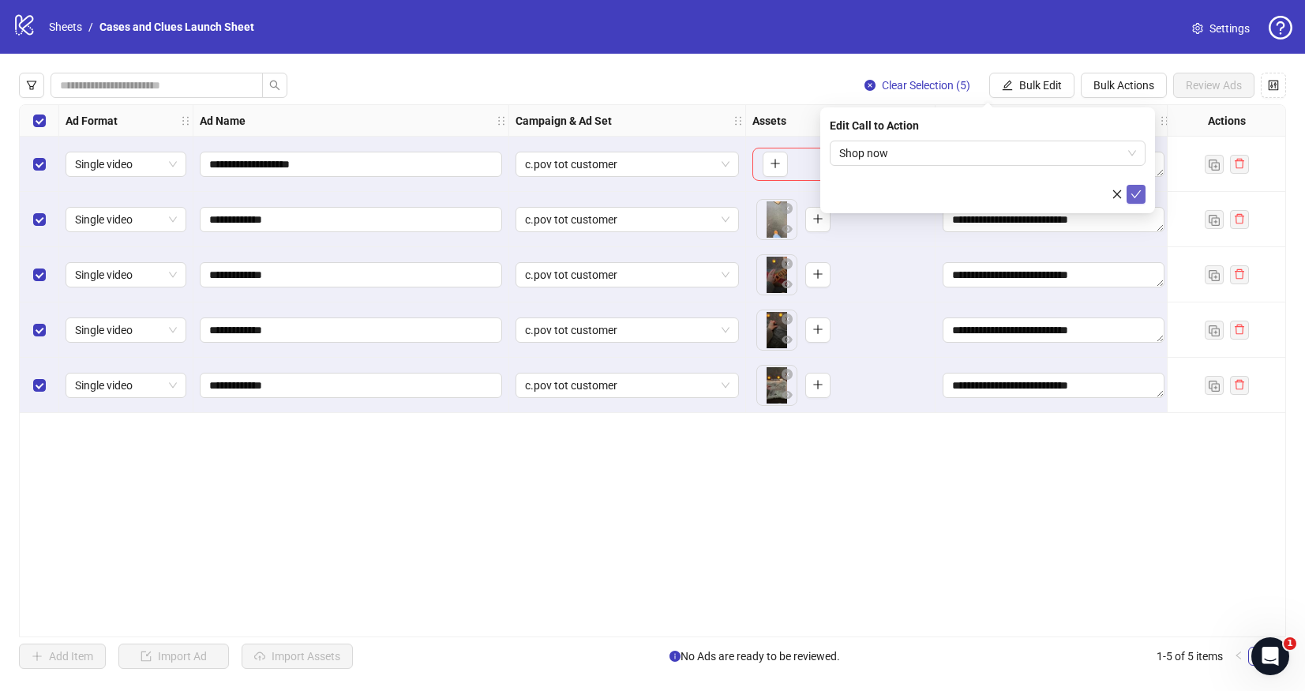
click at [1142, 194] on button "submit" at bounding box center [1136, 194] width 19 height 19
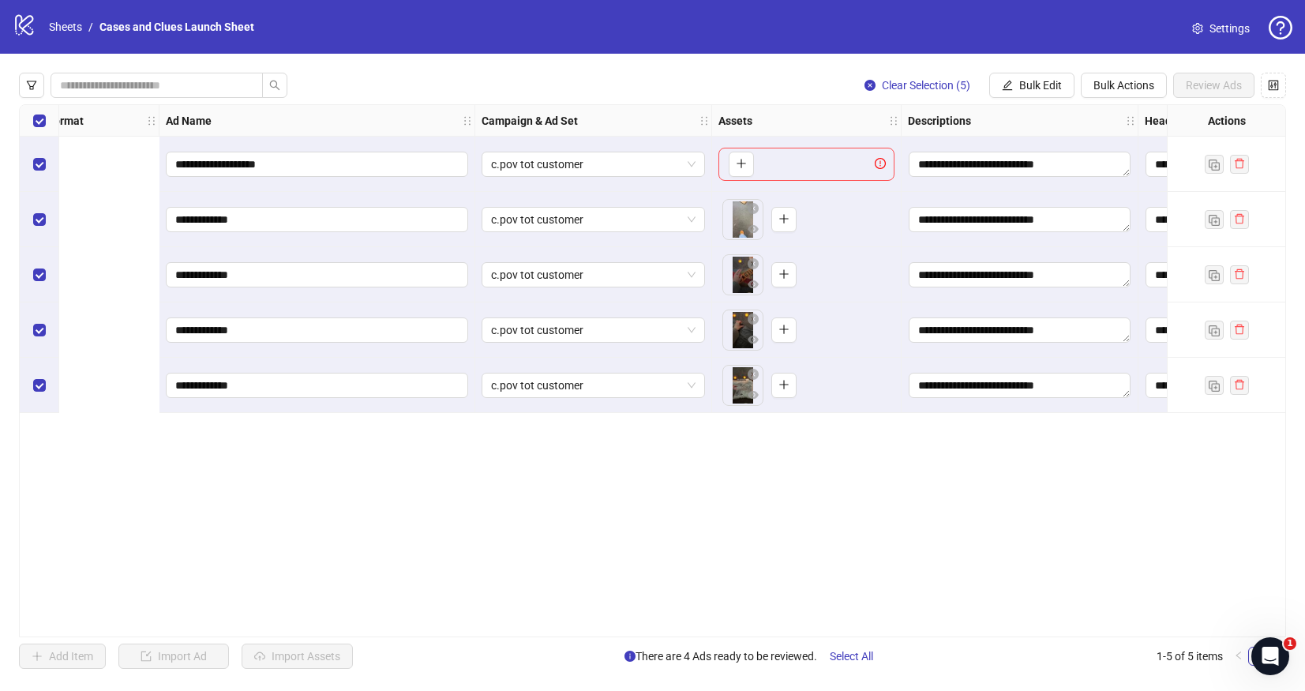
scroll to position [0, 0]
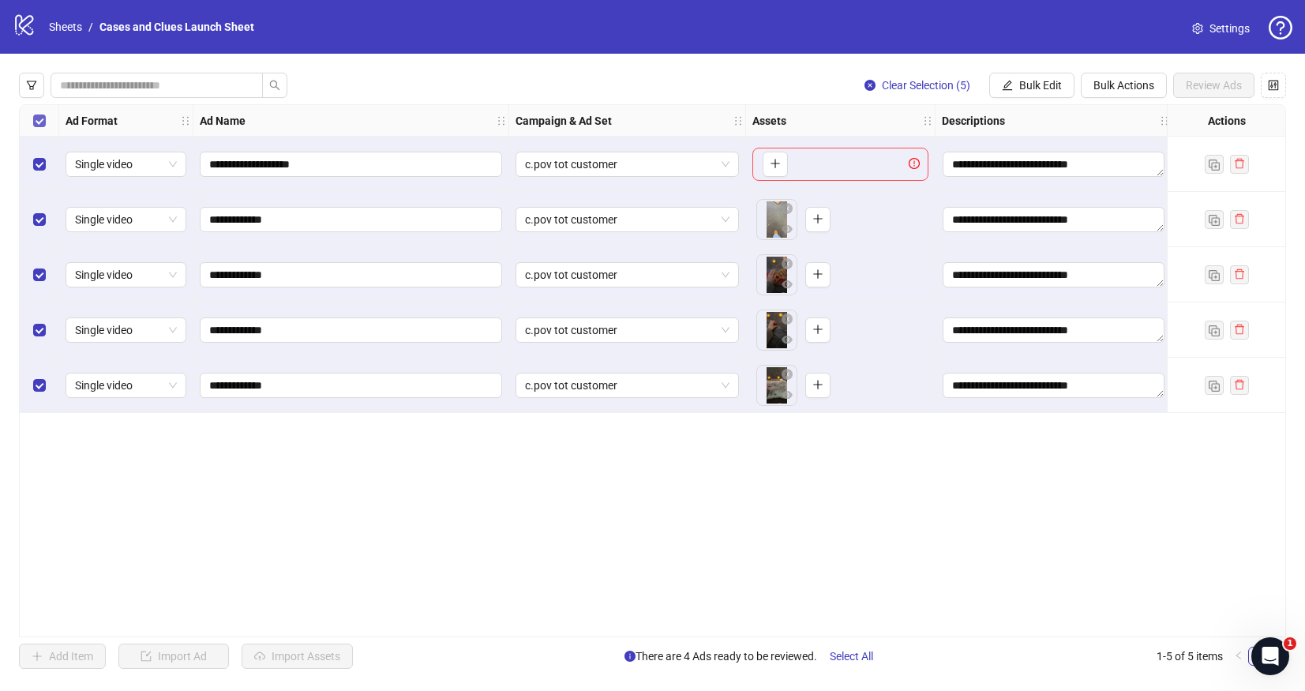
click at [29, 110] on div "Select all rows" at bounding box center [39, 121] width 39 height 32
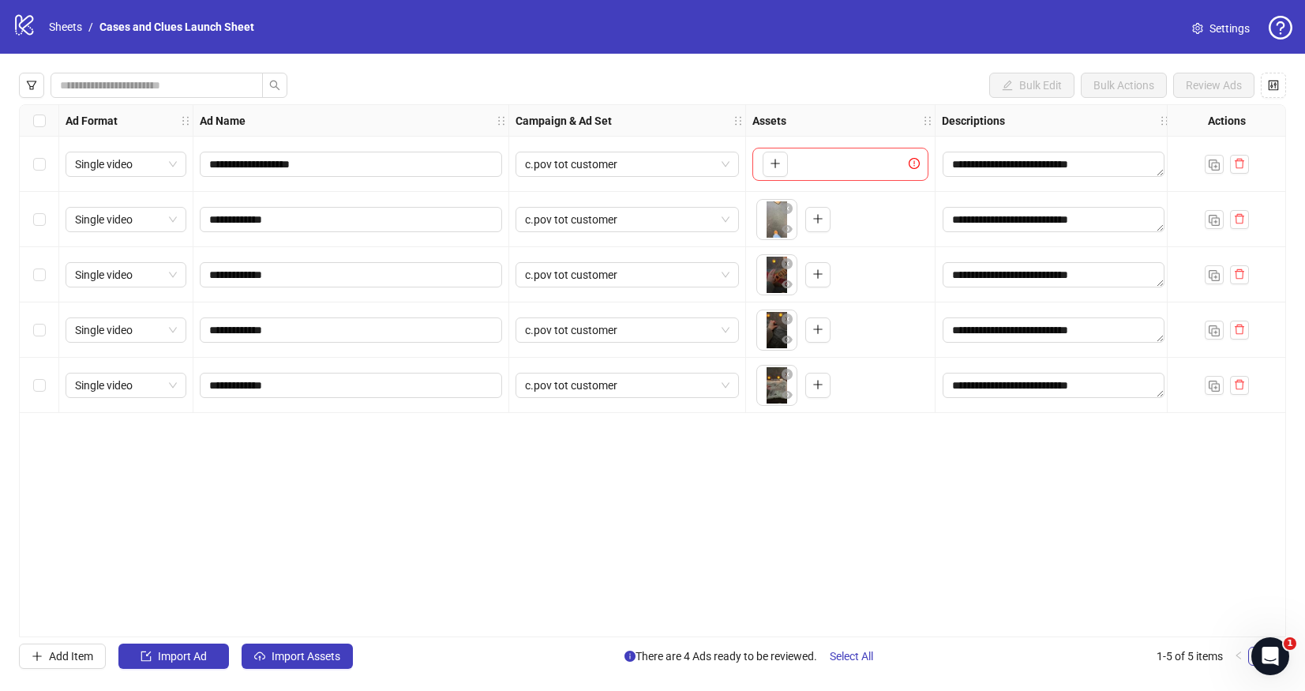
drag, startPoint x: 33, startPoint y: 111, endPoint x: 122, endPoint y: 129, distance: 91.1
click at [33, 112] on label "Select all rows" at bounding box center [39, 120] width 13 height 17
click at [1242, 163] on icon "delete" at bounding box center [1239, 164] width 9 height 10
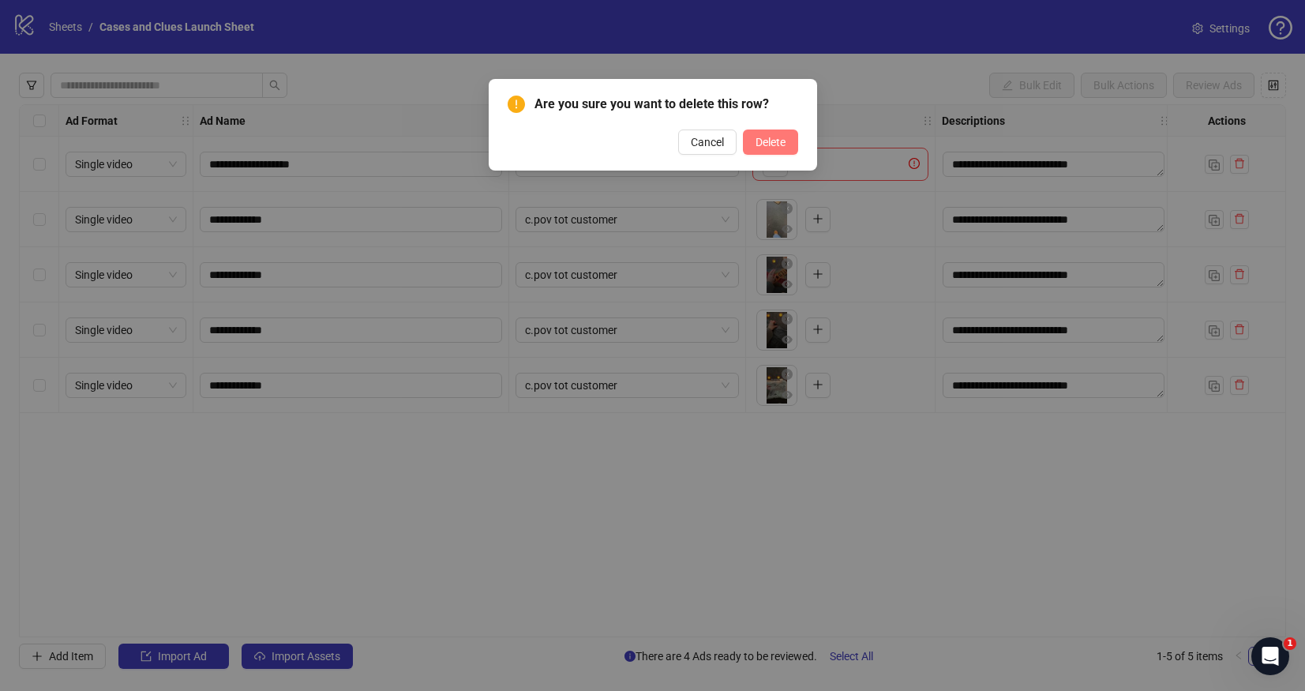
click at [779, 138] on span "Delete" at bounding box center [771, 142] width 30 height 13
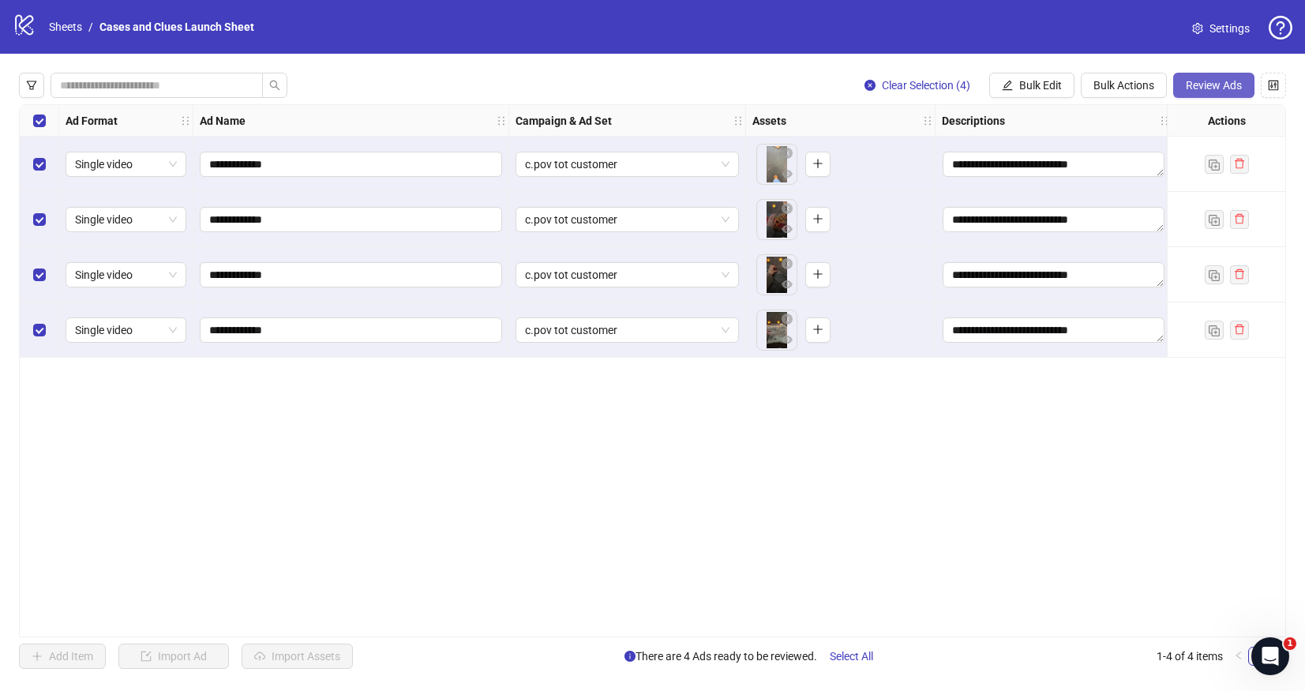
click at [1214, 84] on span "Review Ads" at bounding box center [1214, 85] width 56 height 13
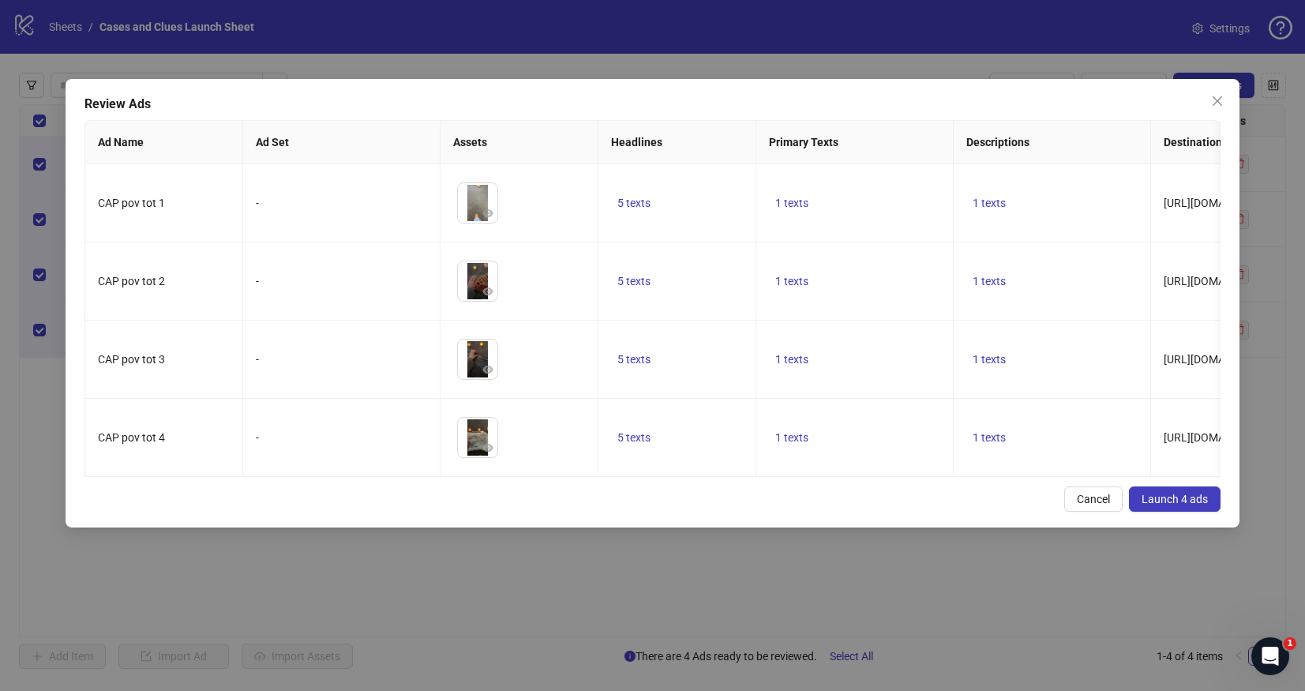
click at [1182, 498] on span "Launch 4 ads" at bounding box center [1175, 499] width 66 height 13
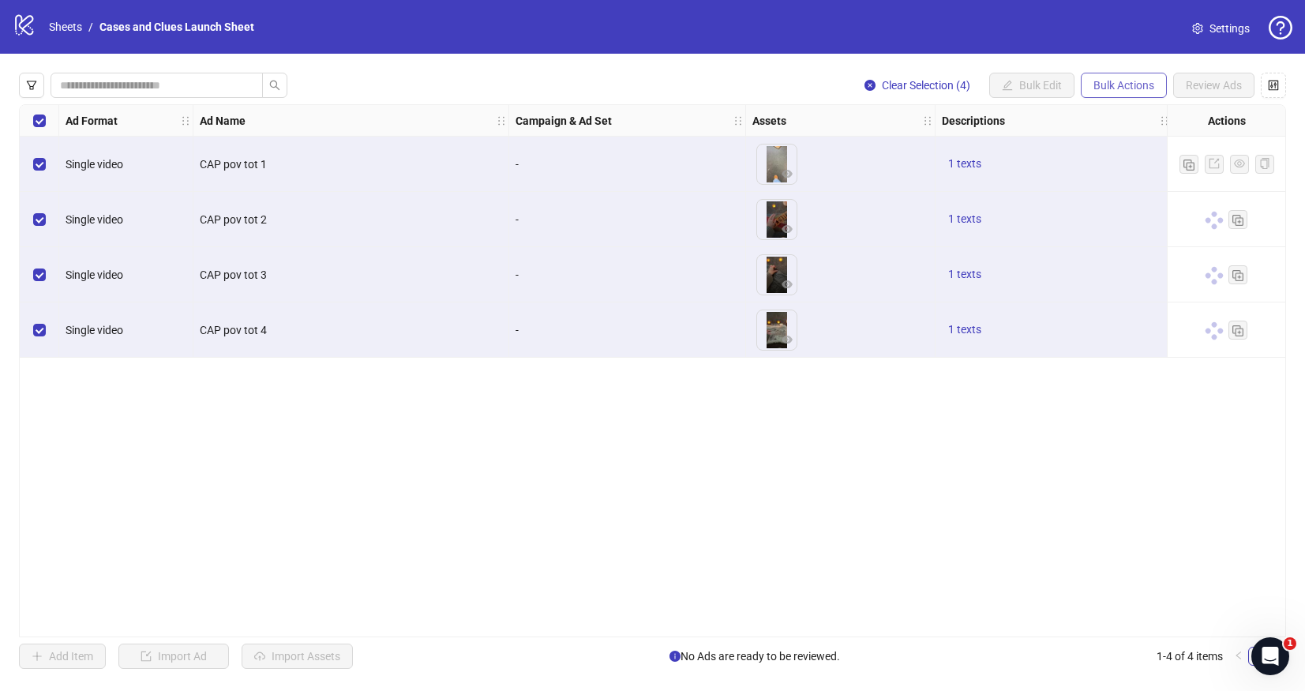
click at [1117, 85] on span "Bulk Actions" at bounding box center [1124, 85] width 61 height 13
click at [794, 477] on div "Ad Format Ad Name Campaign & Ad Set Assets Descriptions Headlines Primary Texts…" at bounding box center [653, 370] width 1268 height 533
click at [1111, 85] on span "Bulk Actions" at bounding box center [1124, 85] width 61 height 13
click at [1123, 115] on span "Delete" at bounding box center [1146, 116] width 108 height 17
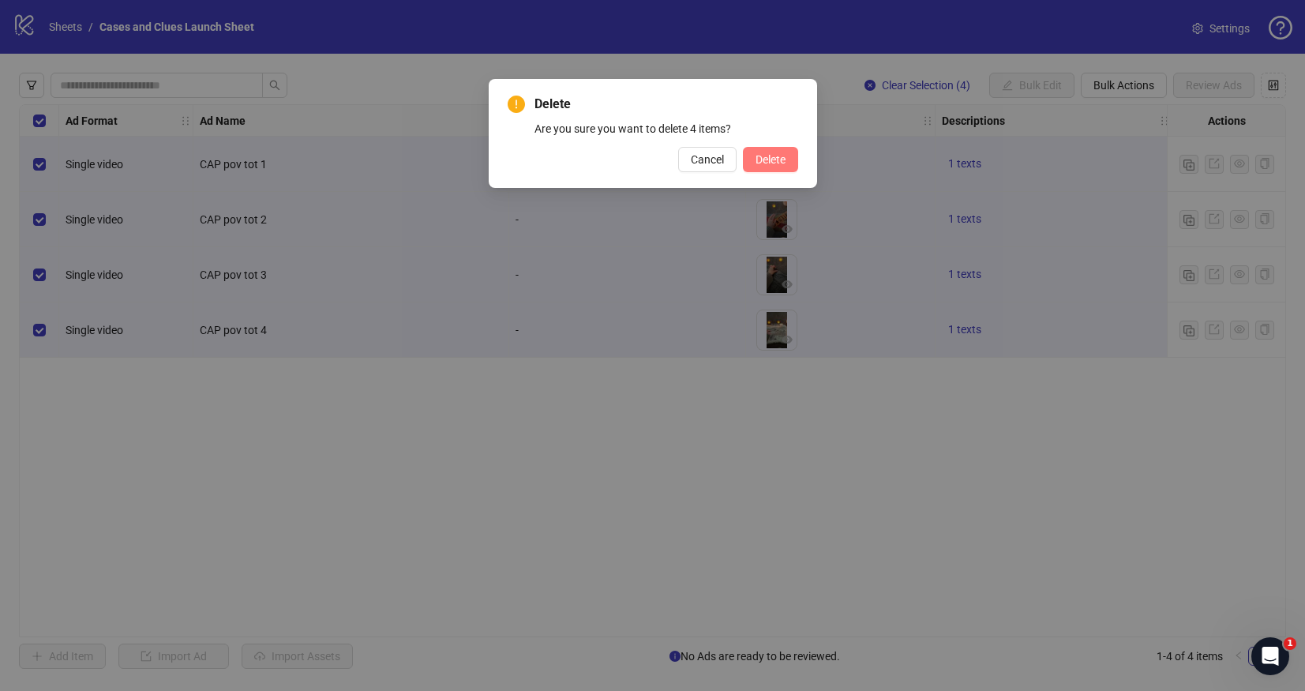
click at [770, 160] on span "Delete" at bounding box center [771, 159] width 30 height 13
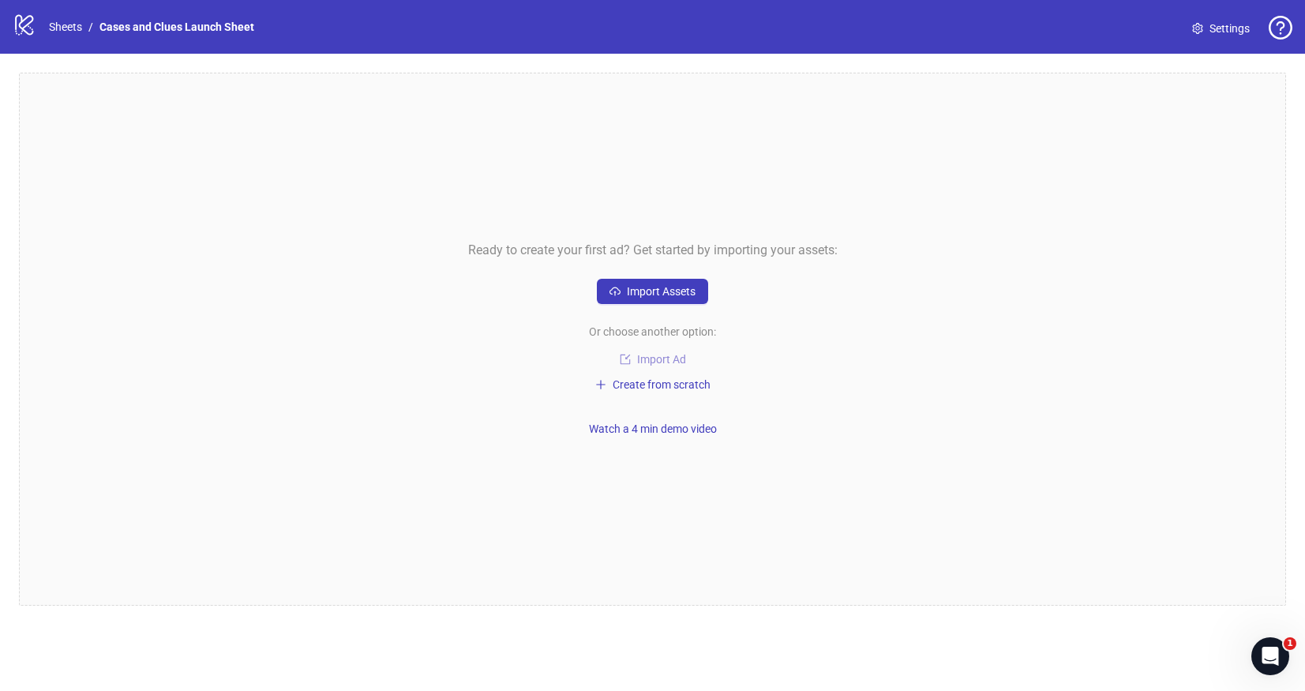
click at [665, 359] on span "Import Ad" at bounding box center [661, 359] width 49 height 13
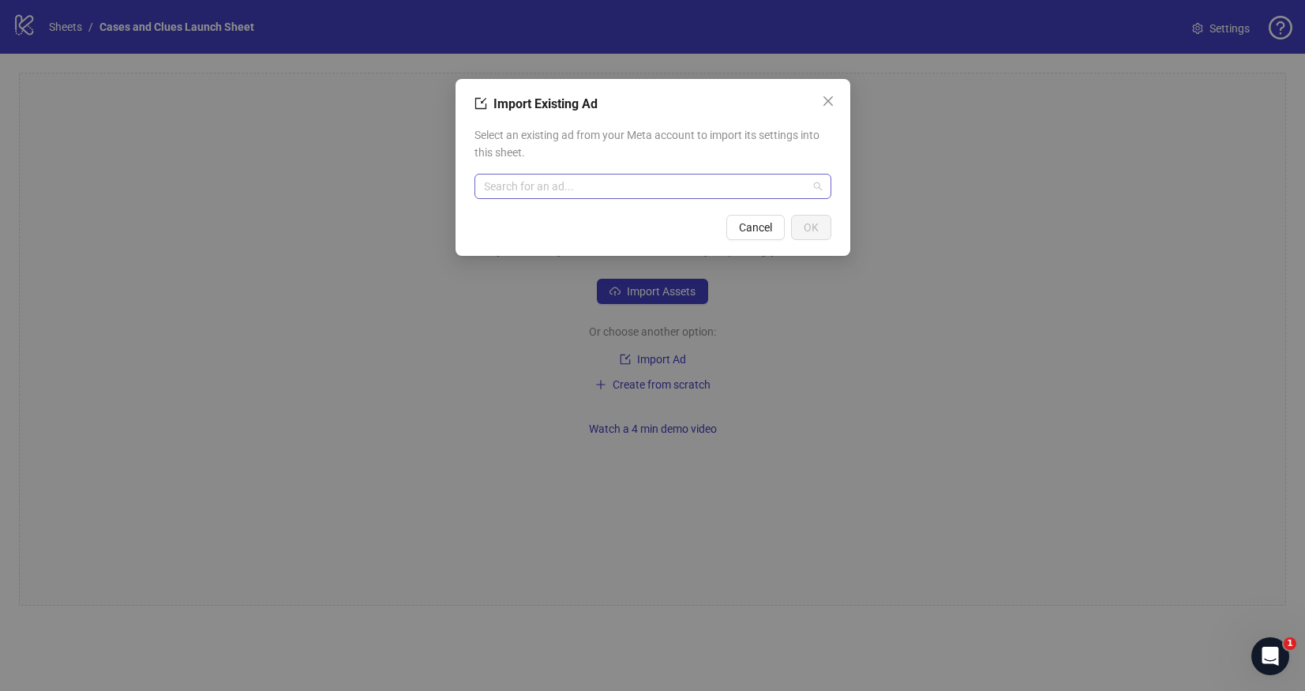
click at [530, 188] on input "search" at bounding box center [646, 187] width 324 height 24
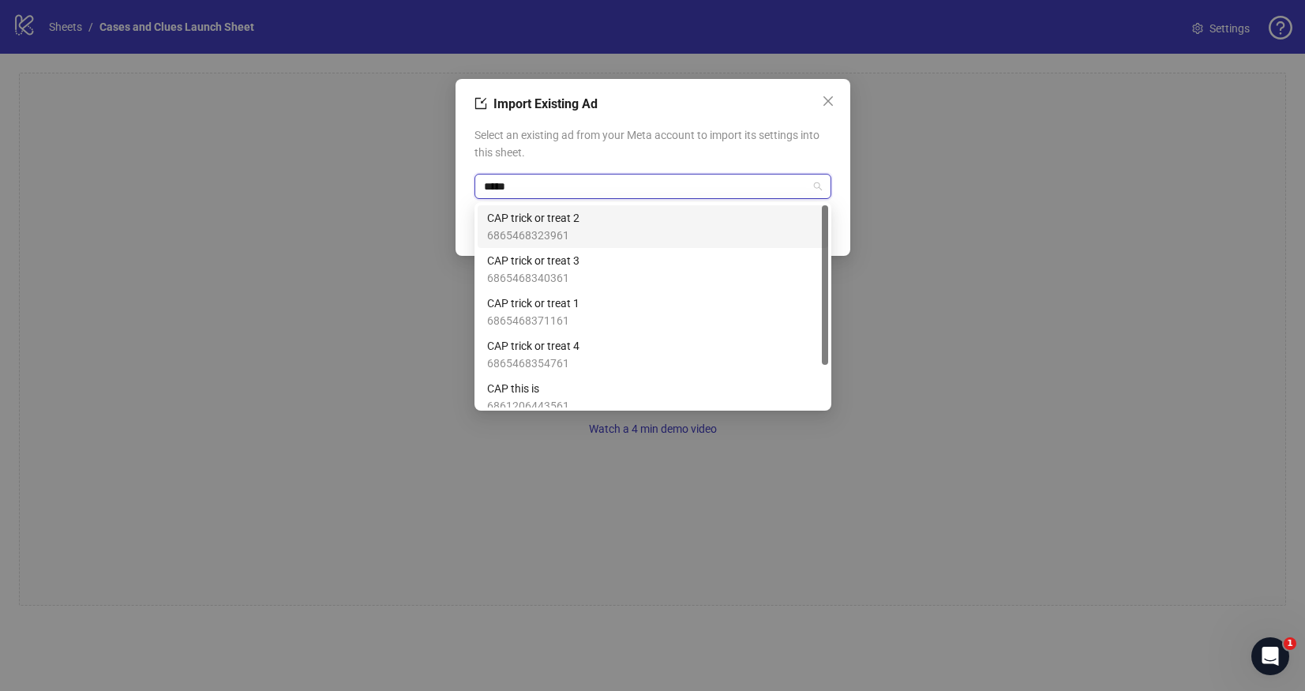
type input "******"
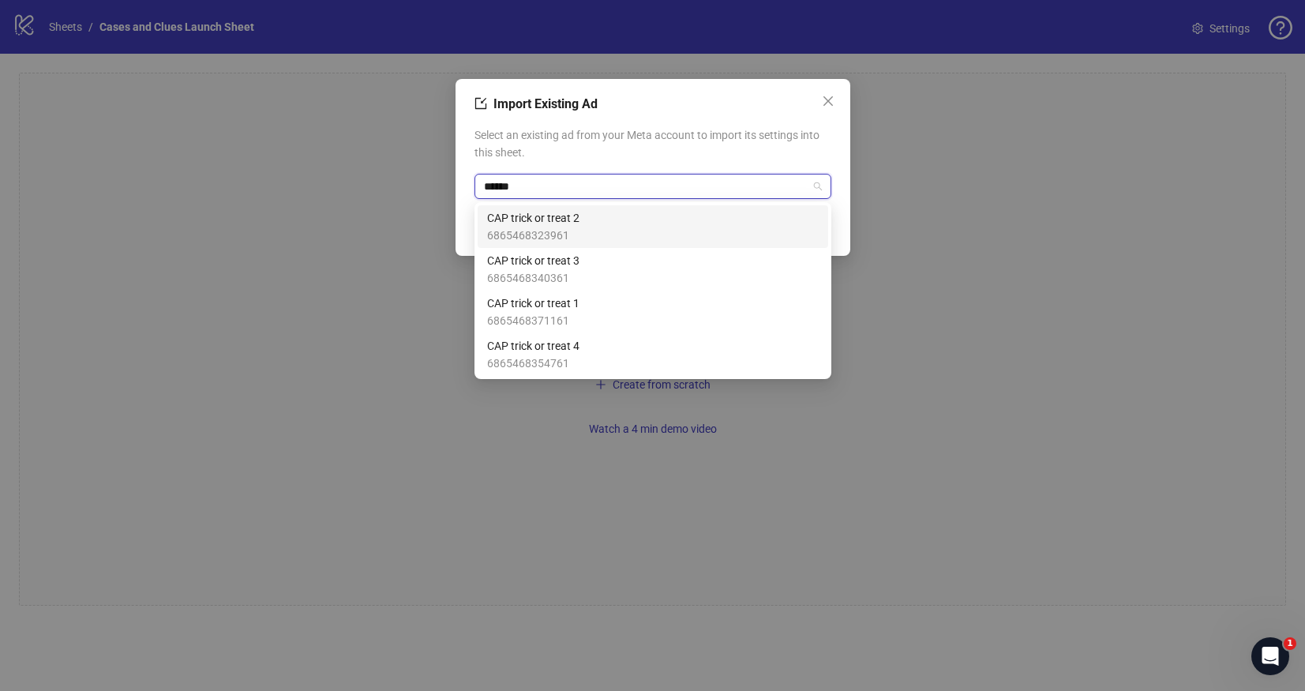
drag, startPoint x: 561, startPoint y: 223, endPoint x: 570, endPoint y: 222, distance: 9.6
click at [561, 223] on span "CAP trick or treat 2" at bounding box center [533, 217] width 92 height 17
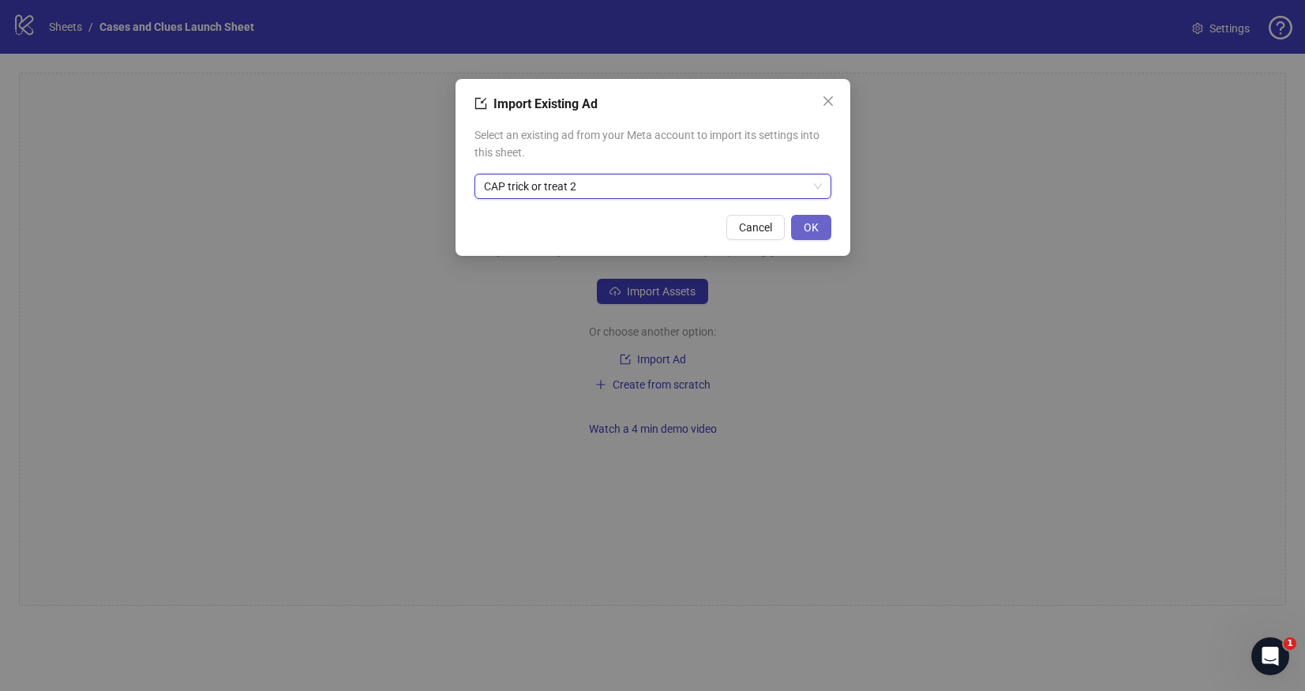
click at [813, 223] on span "OK" at bounding box center [811, 227] width 15 height 13
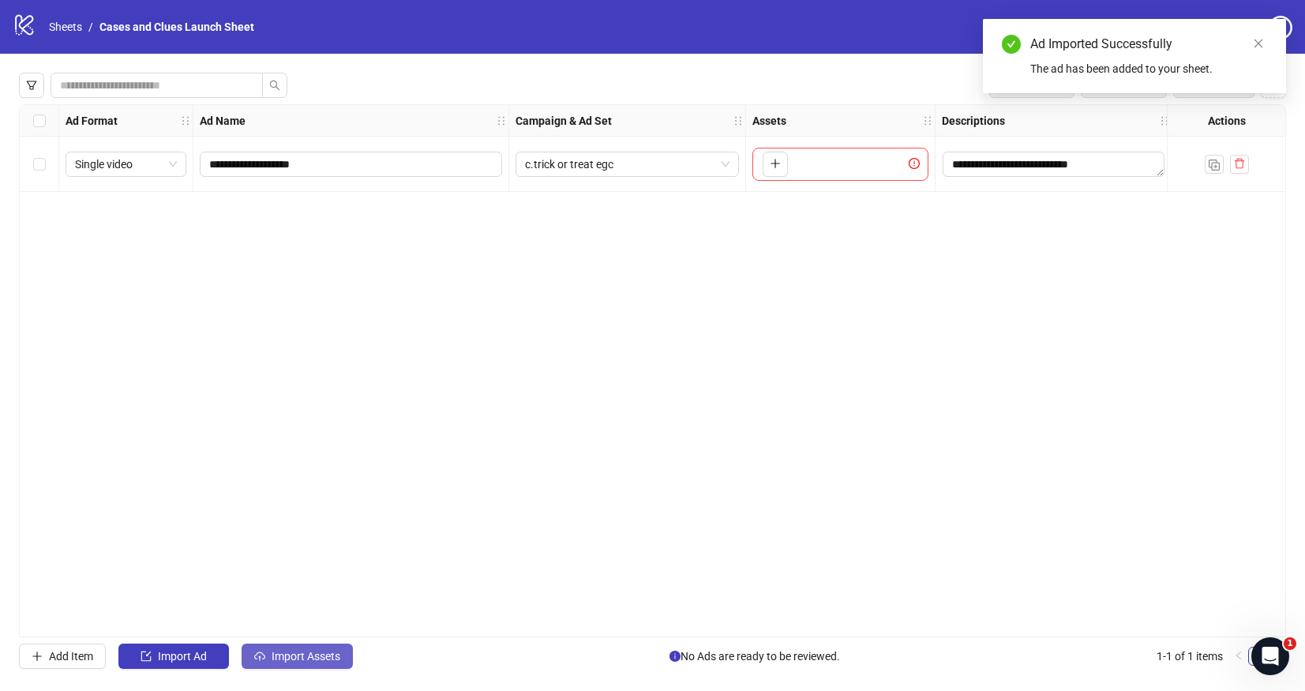
click at [284, 650] on span "Import Assets" at bounding box center [306, 656] width 69 height 13
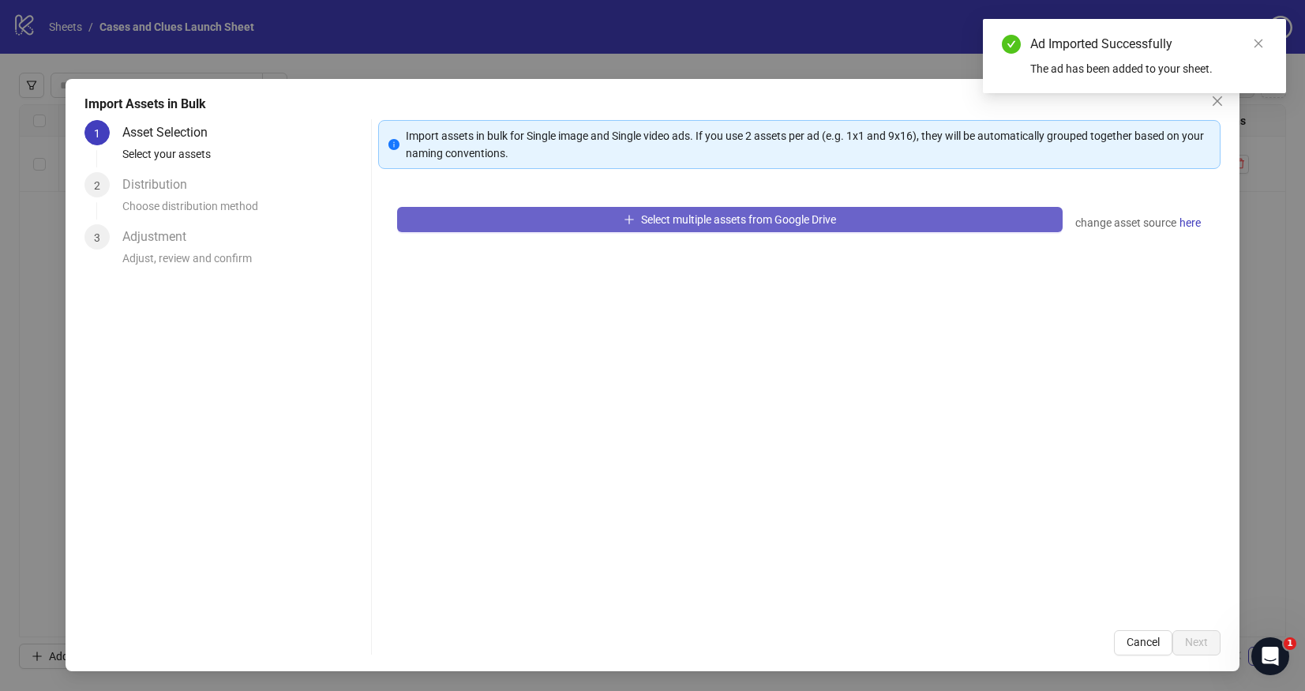
click at [624, 220] on icon "plus" at bounding box center [629, 219] width 11 height 11
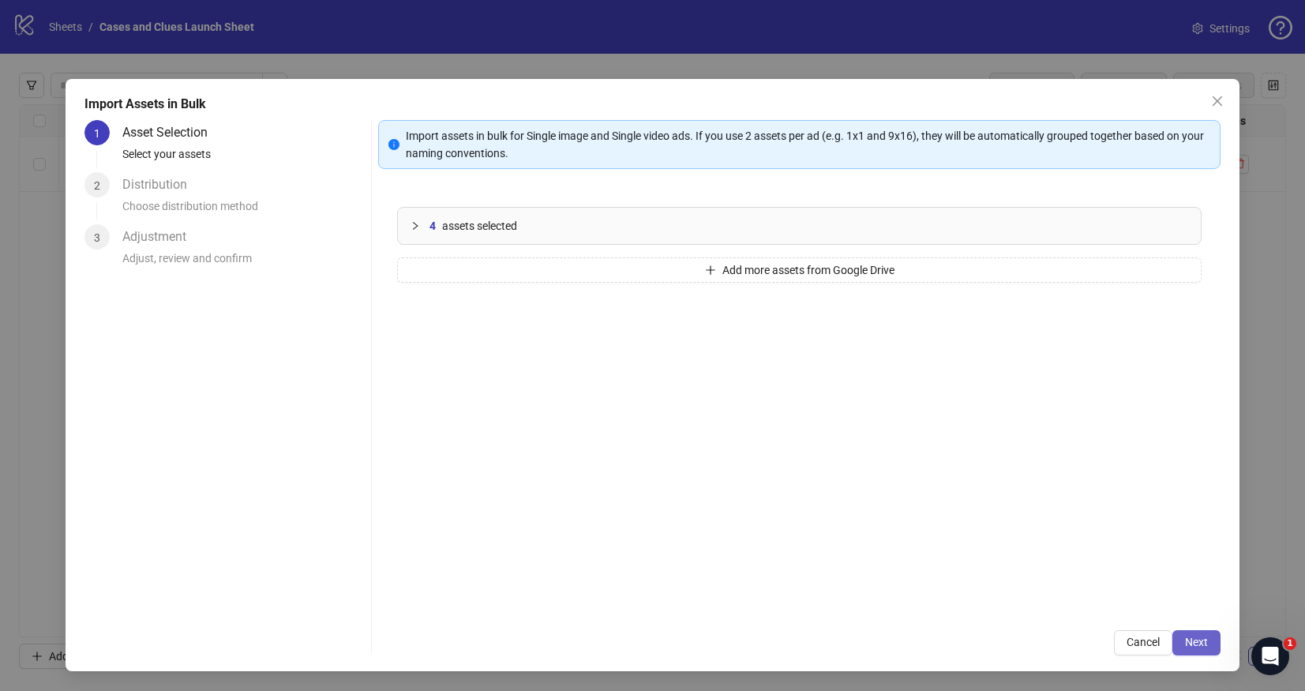
click at [1199, 639] on span "Next" at bounding box center [1196, 642] width 23 height 13
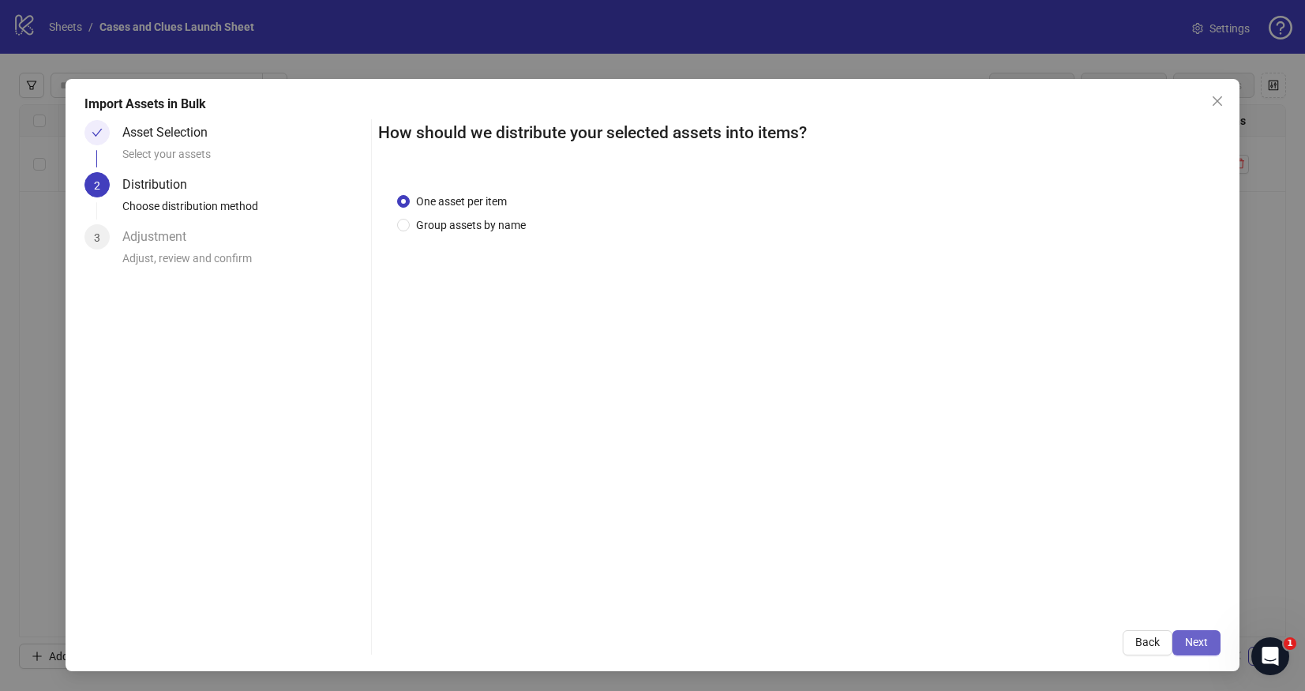
click at [1206, 643] on span "Next" at bounding box center [1196, 642] width 23 height 13
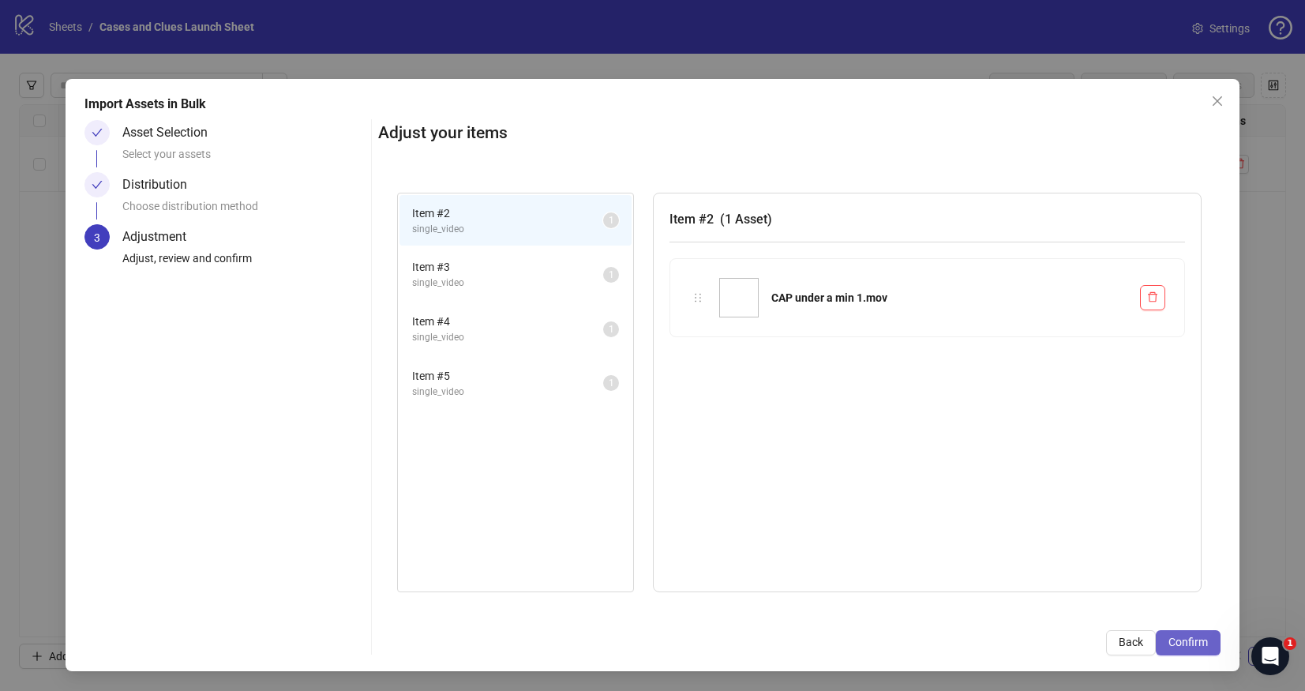
click at [1190, 643] on span "Confirm" at bounding box center [1188, 642] width 39 height 13
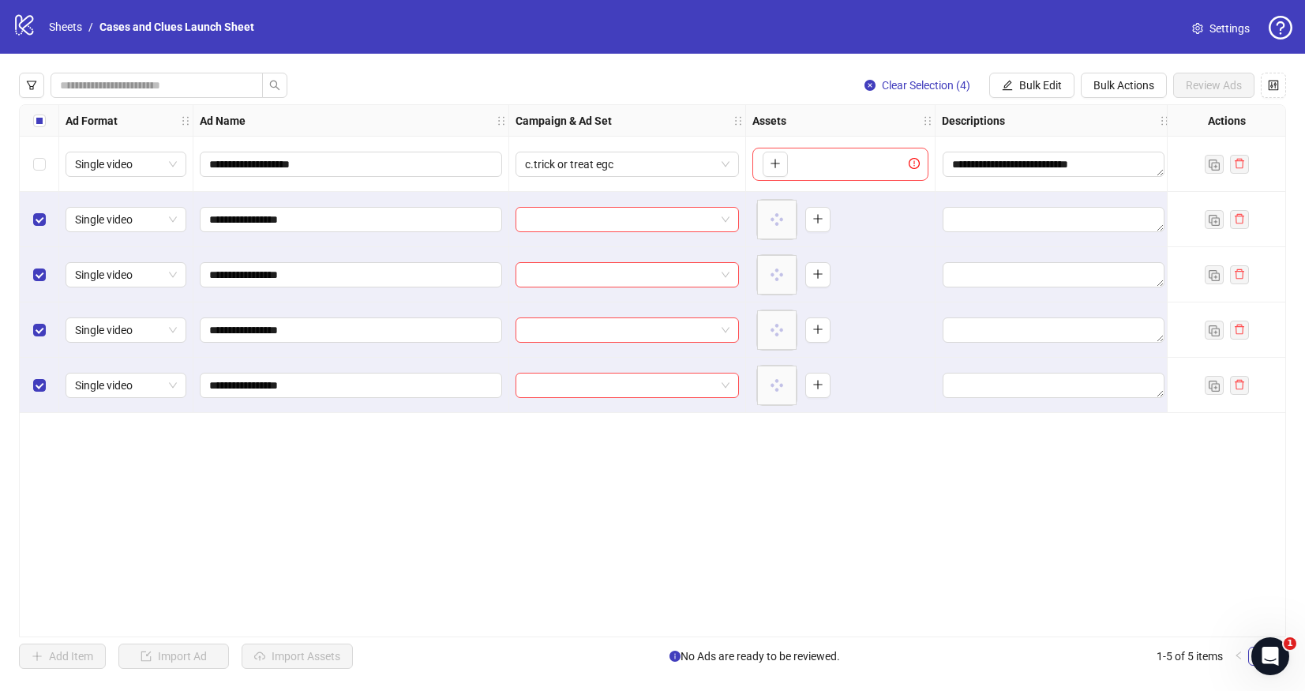
click at [30, 165] on div "Select row 1" at bounding box center [39, 164] width 39 height 55
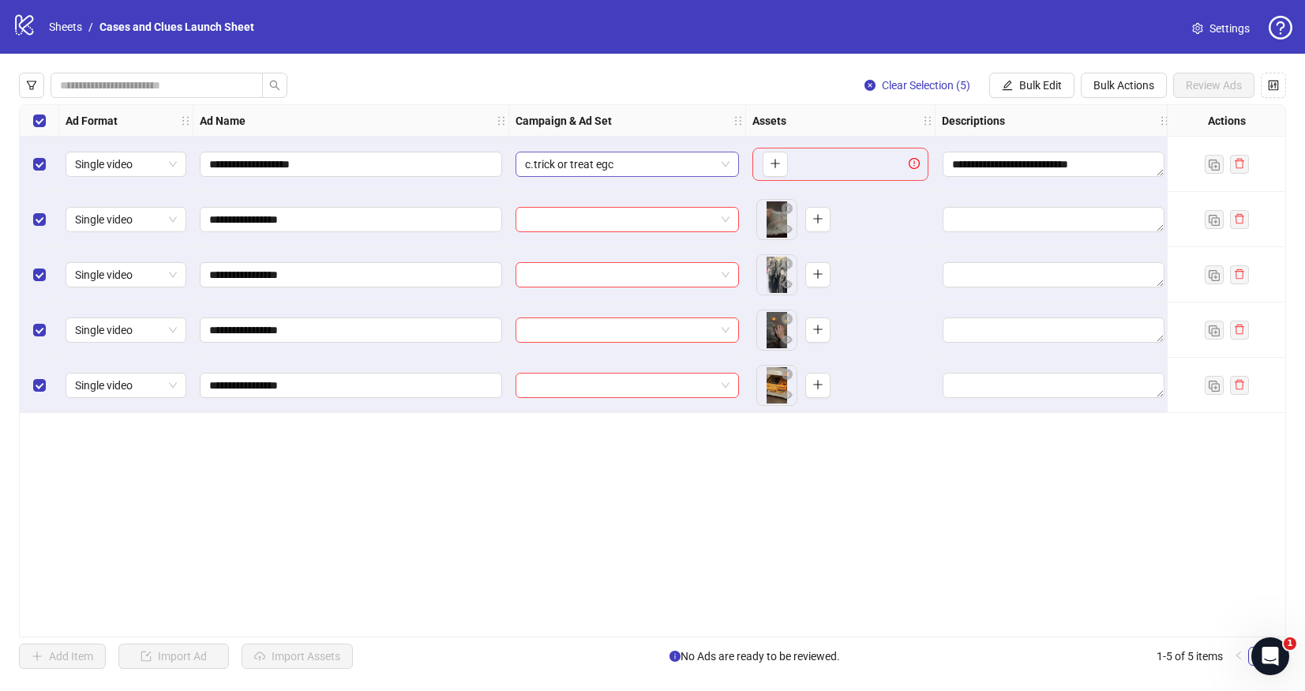
click at [723, 163] on span "c.trick or treat egc" at bounding box center [627, 164] width 205 height 24
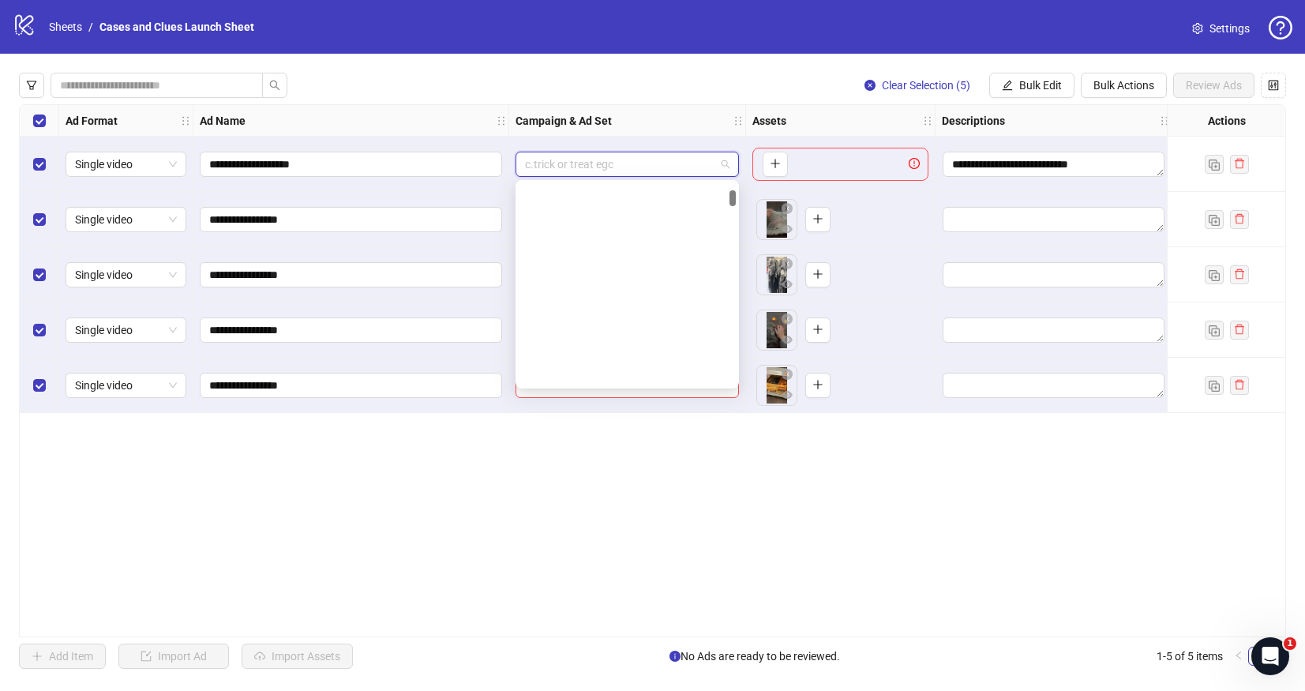
scroll to position [442, 0]
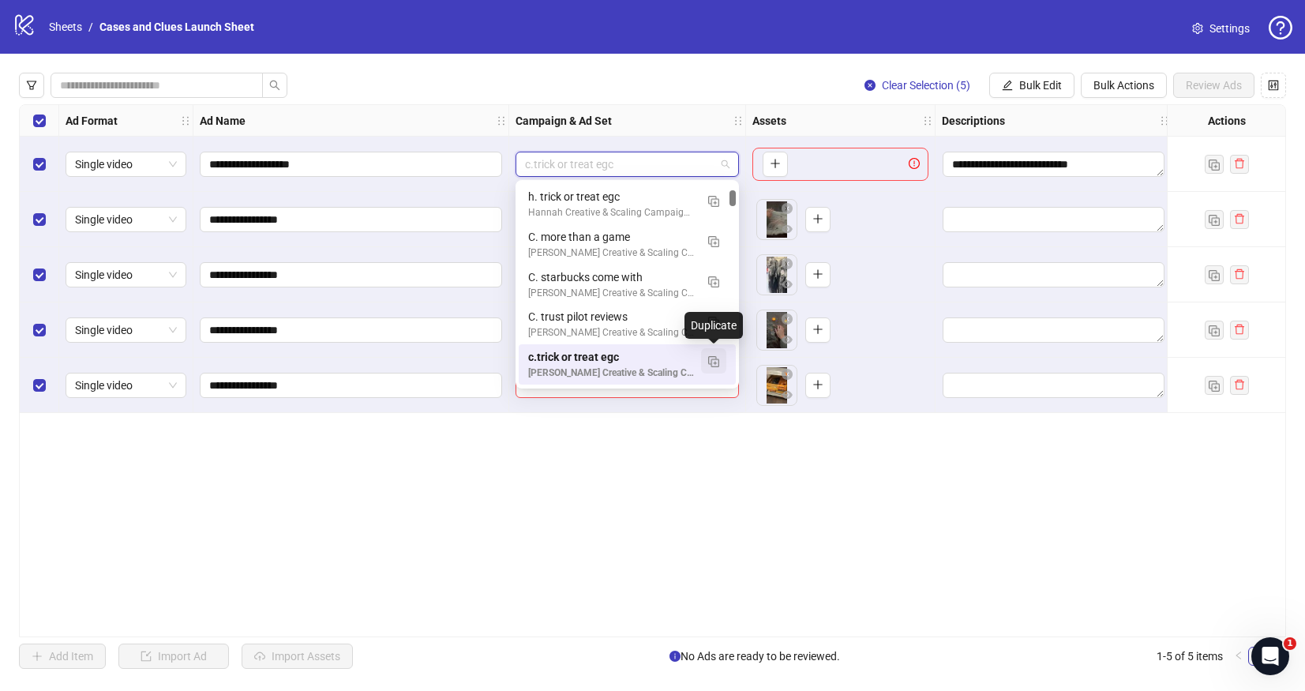
click at [716, 363] on img "button" at bounding box center [713, 361] width 11 height 11
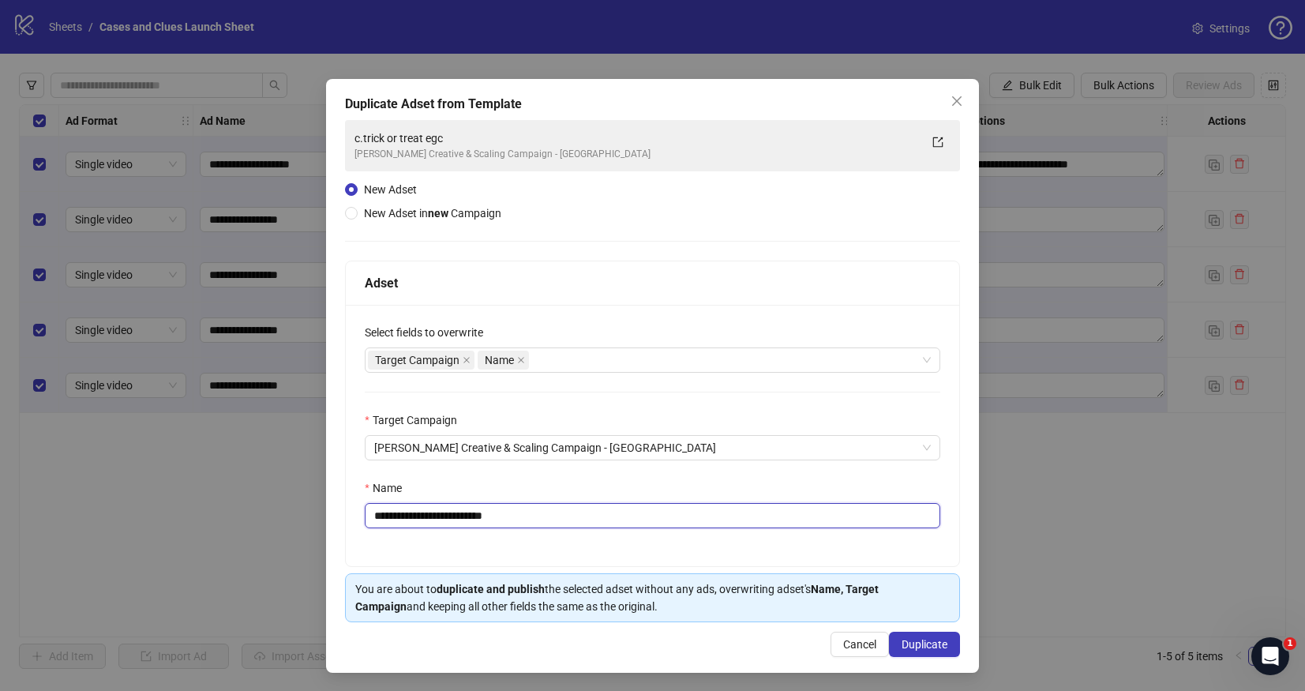
drag, startPoint x: 475, startPoint y: 506, endPoint x: 417, endPoint y: 501, distance: 57.8
click at [417, 501] on div "**********" at bounding box center [653, 503] width 576 height 49
drag, startPoint x: 514, startPoint y: 516, endPoint x: 505, endPoint y: 516, distance: 8.7
click at [513, 516] on input "**********" at bounding box center [653, 515] width 576 height 25
drag, startPoint x: 443, startPoint y: 516, endPoint x: 381, endPoint y: 516, distance: 61.6
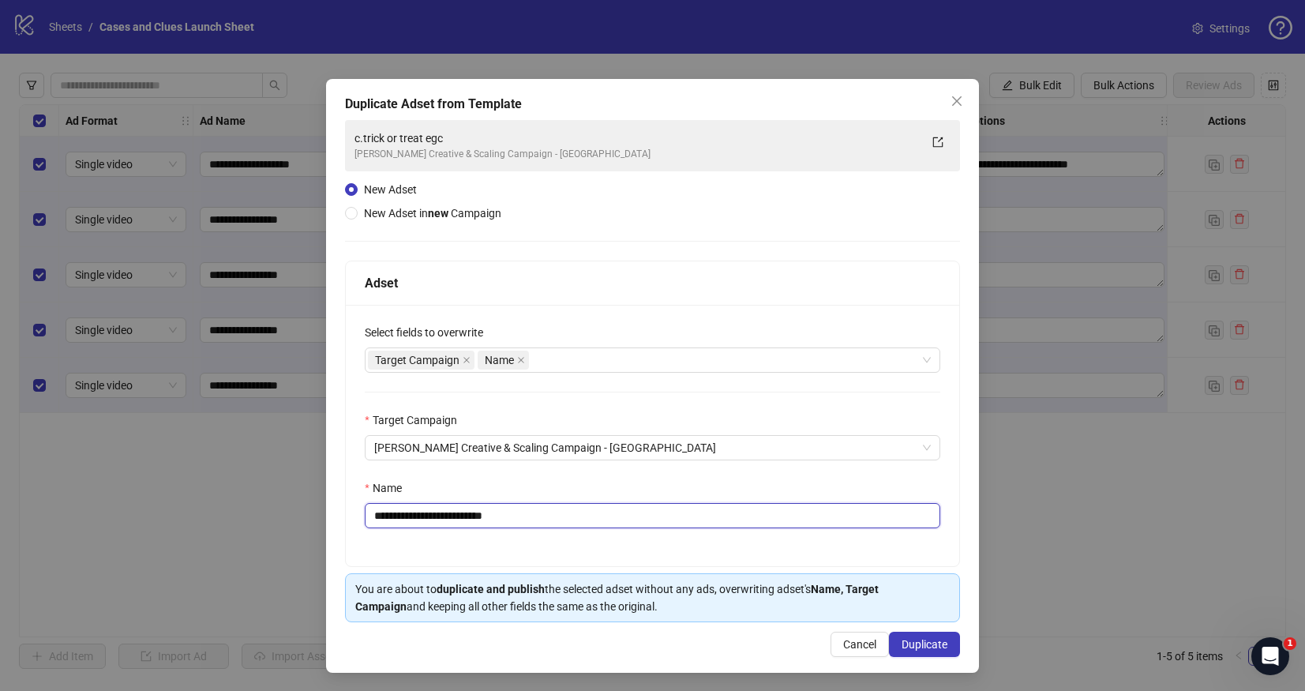
click at [381, 516] on input "**********" at bounding box center [653, 515] width 576 height 25
type input "**********"
click at [911, 637] on button "Duplicate" at bounding box center [924, 644] width 71 height 25
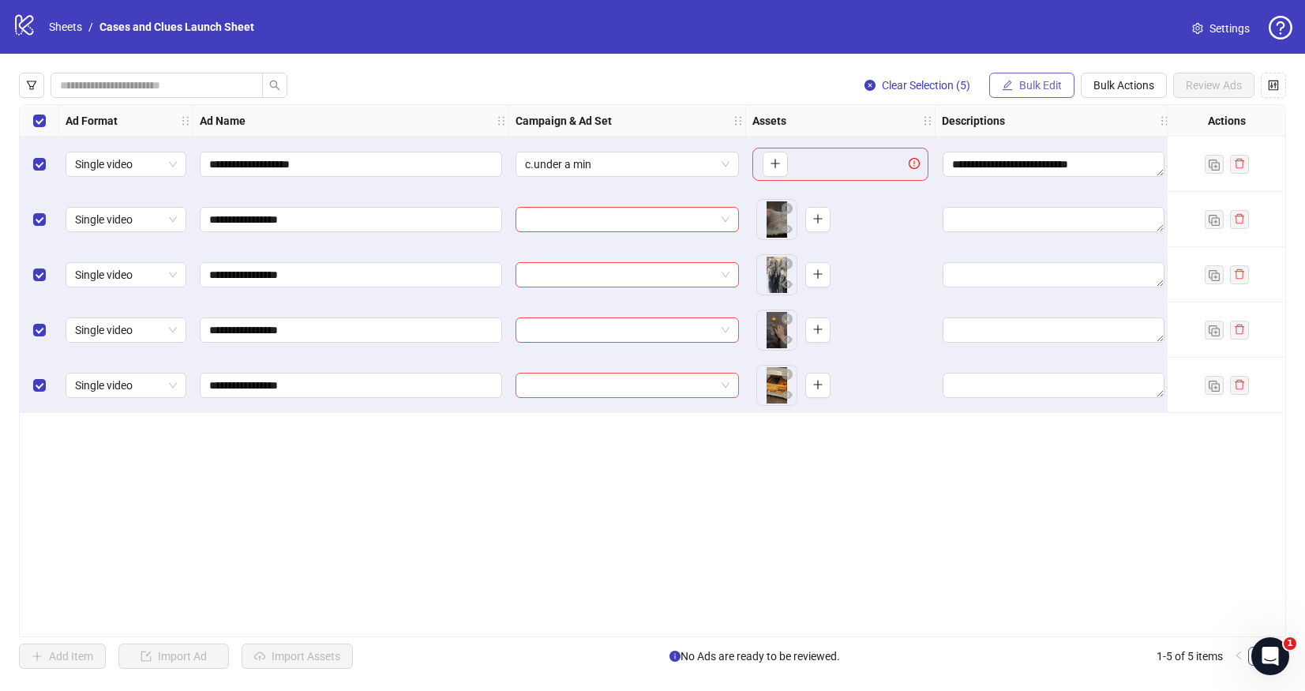
click at [1039, 92] on button "Bulk Edit" at bounding box center [1032, 85] width 85 height 25
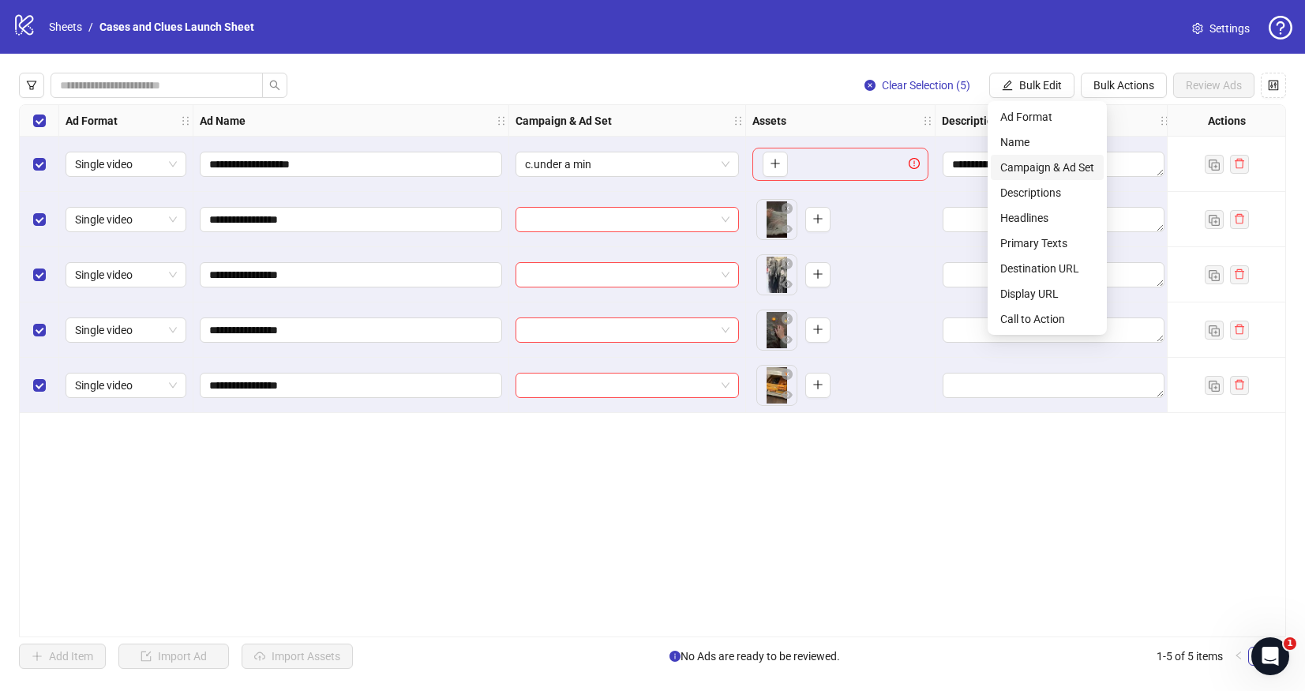
click at [1028, 163] on span "Campaign & Ad Set" at bounding box center [1048, 167] width 94 height 17
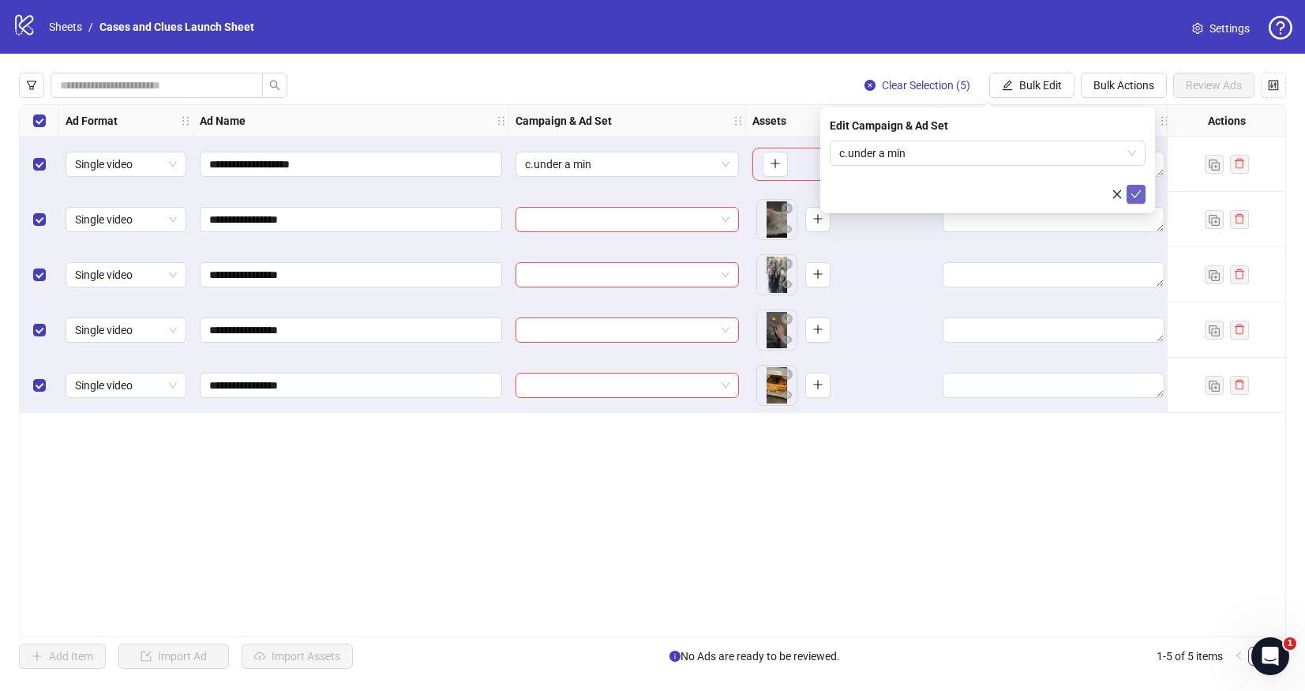
click at [1135, 192] on icon "check" at bounding box center [1136, 194] width 11 height 11
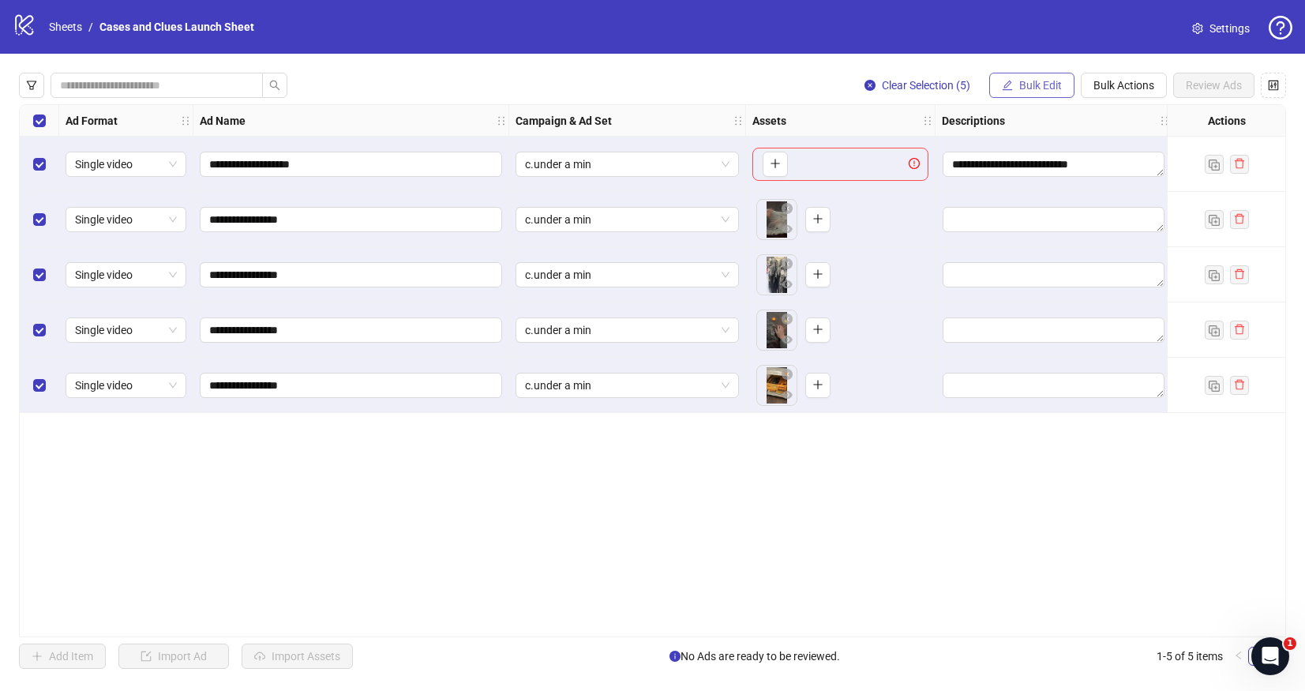
click at [1020, 85] on span "Bulk Edit" at bounding box center [1041, 85] width 43 height 13
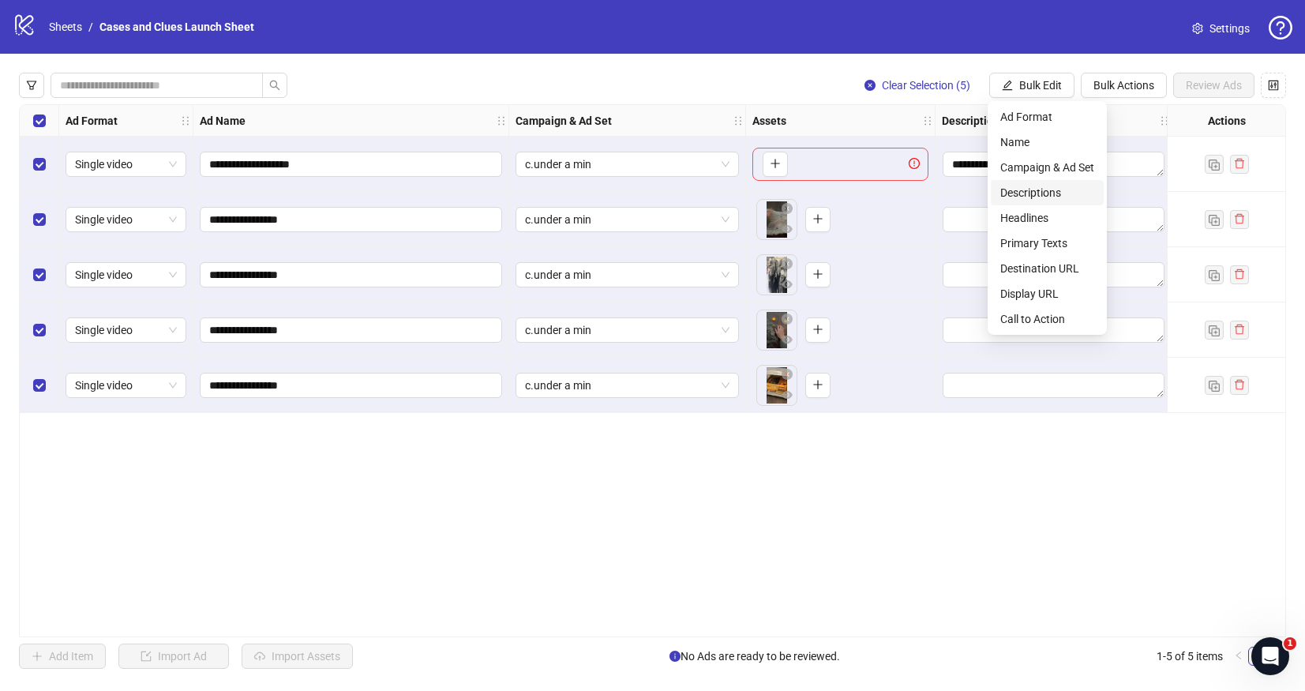
click at [1016, 184] on span "Descriptions" at bounding box center [1048, 192] width 94 height 17
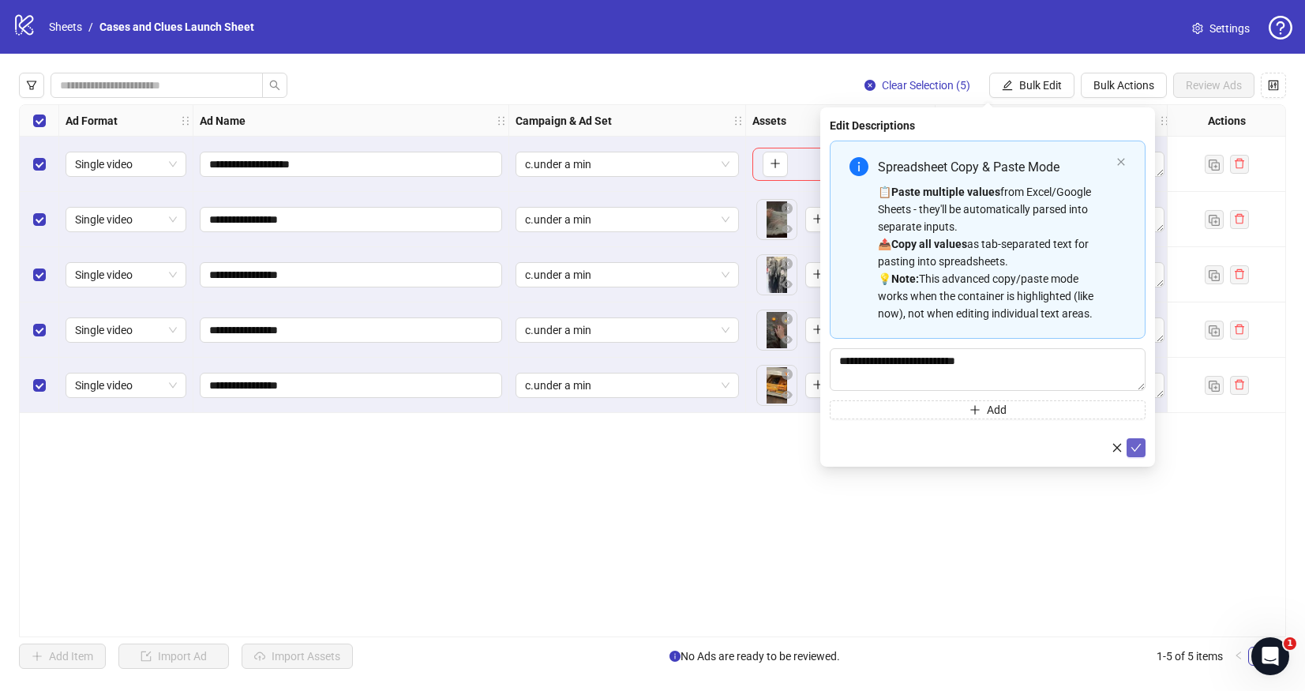
click at [1136, 447] on icon "check" at bounding box center [1136, 447] width 11 height 11
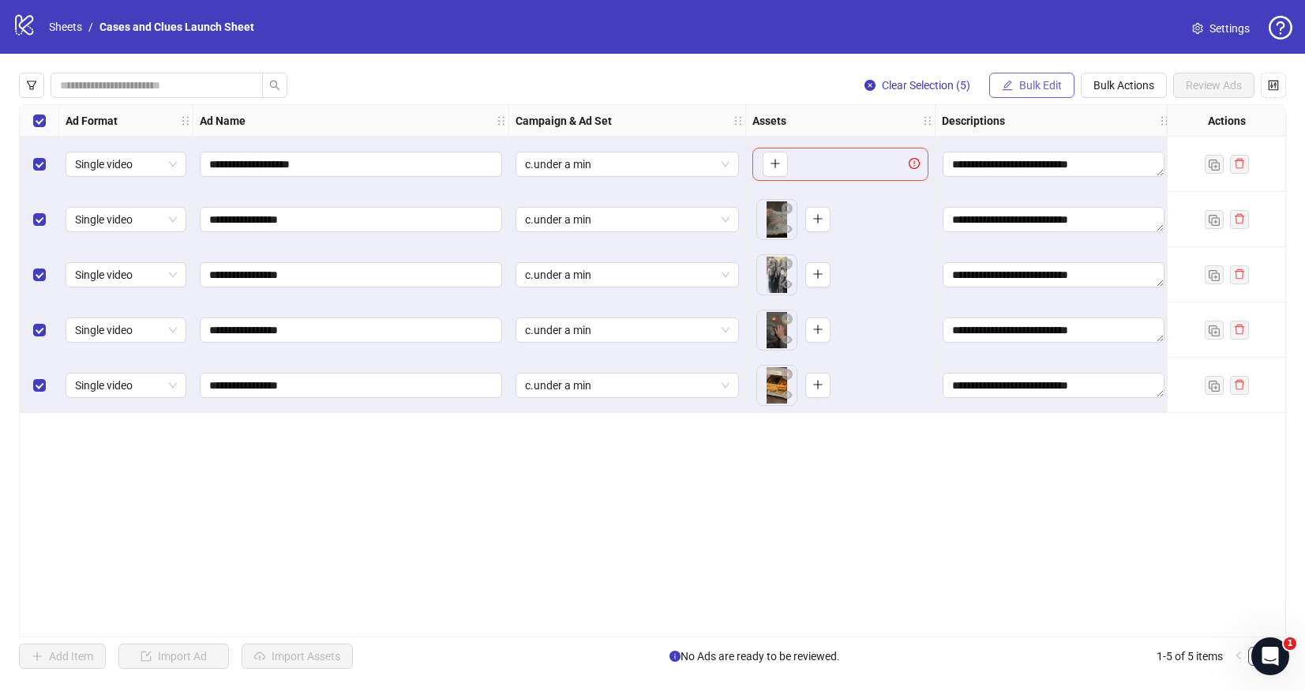
click at [1024, 80] on span "Bulk Edit" at bounding box center [1041, 85] width 43 height 13
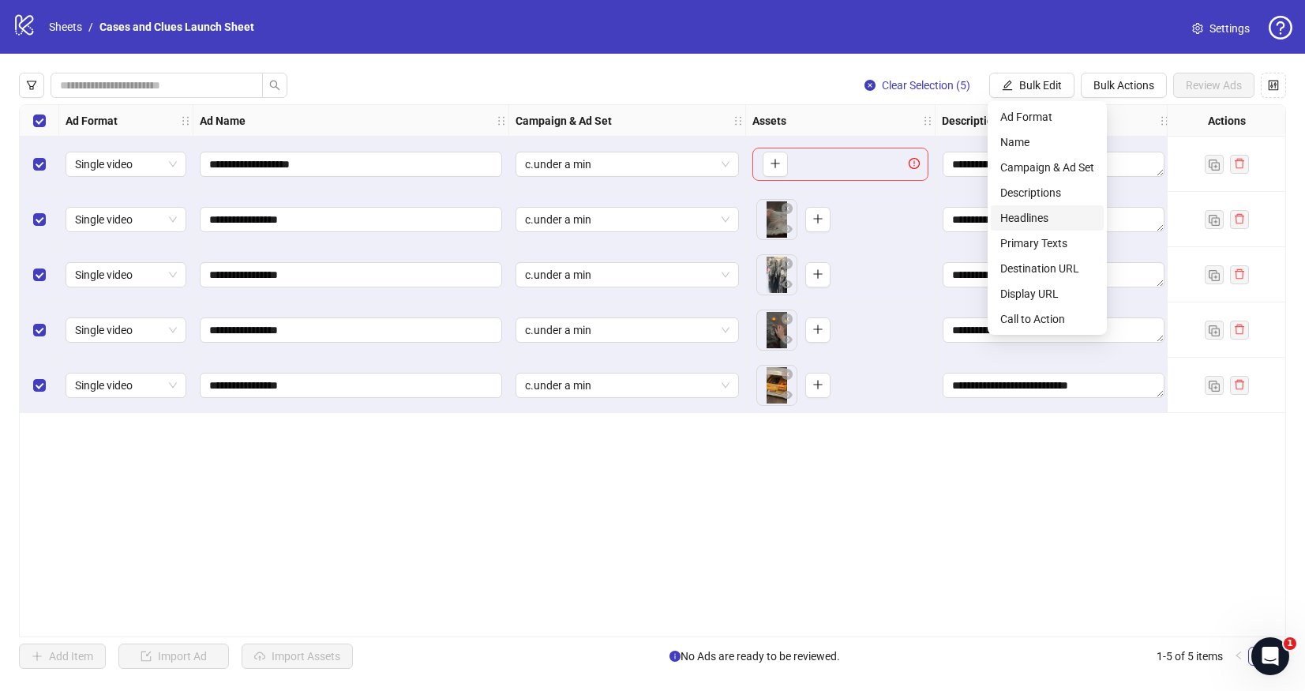
click at [1031, 218] on span "Headlines" at bounding box center [1048, 217] width 94 height 17
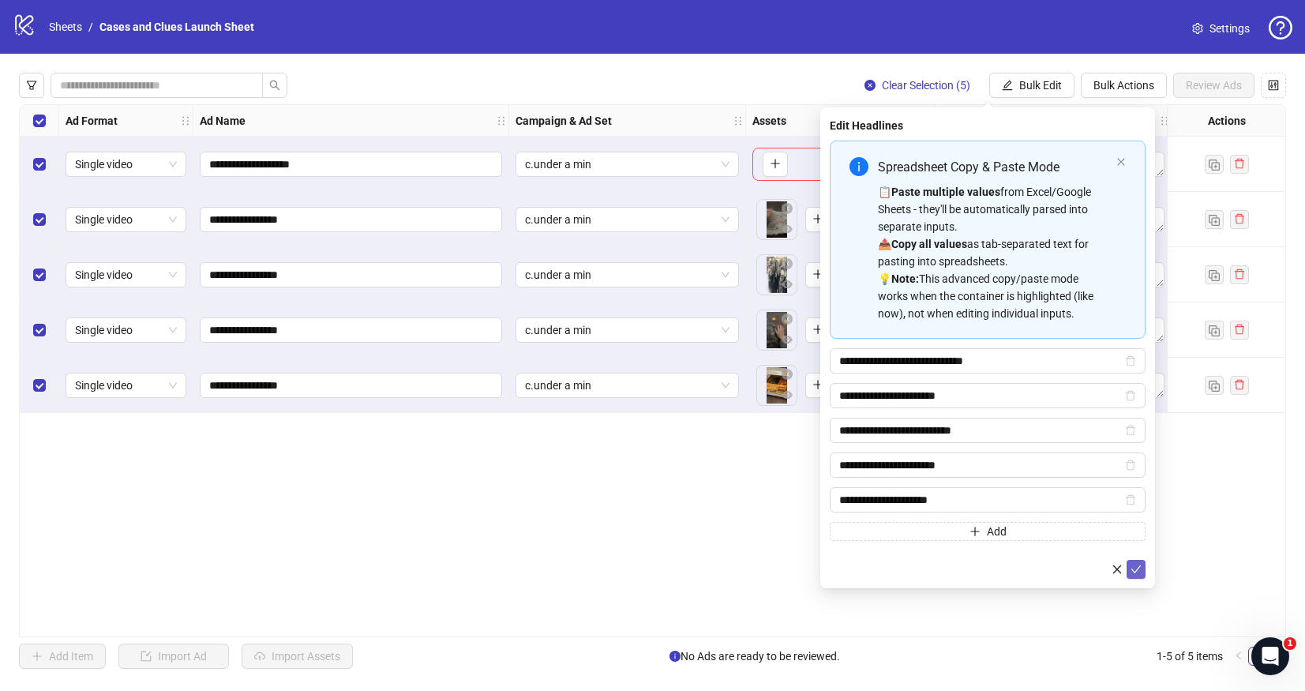
click at [1136, 565] on icon "check" at bounding box center [1136, 569] width 11 height 11
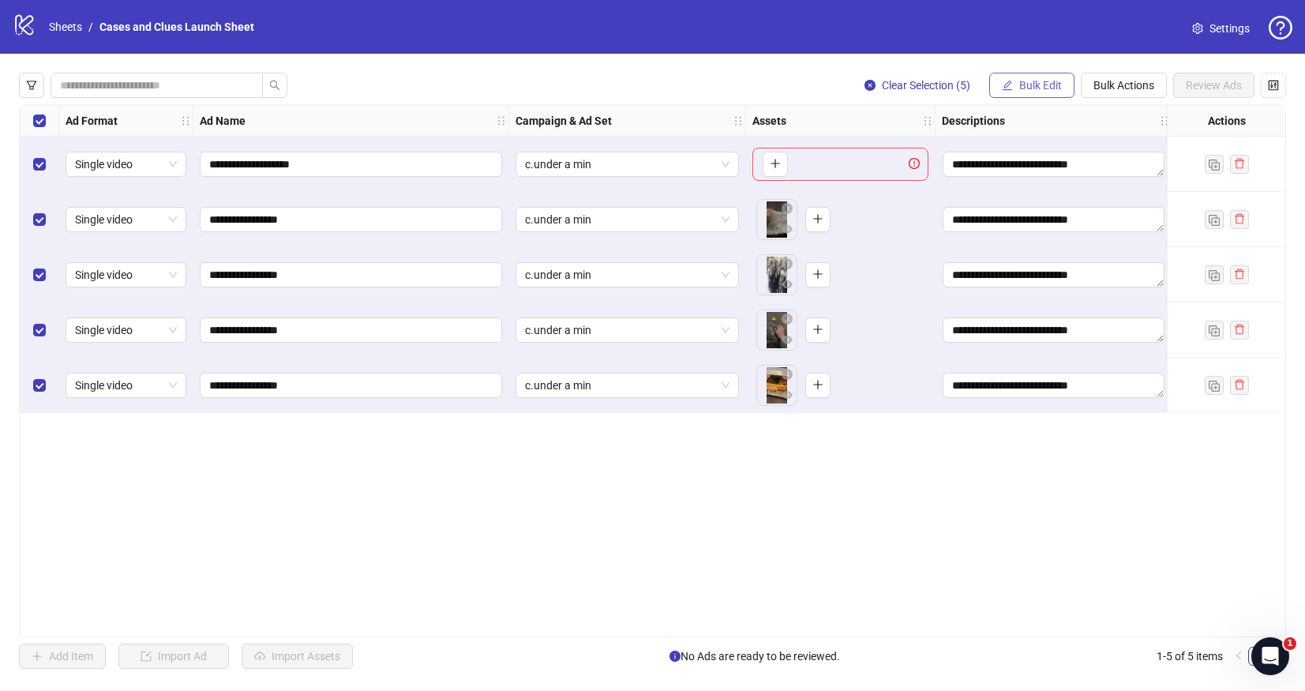
click at [1034, 88] on span "Bulk Edit" at bounding box center [1041, 85] width 43 height 13
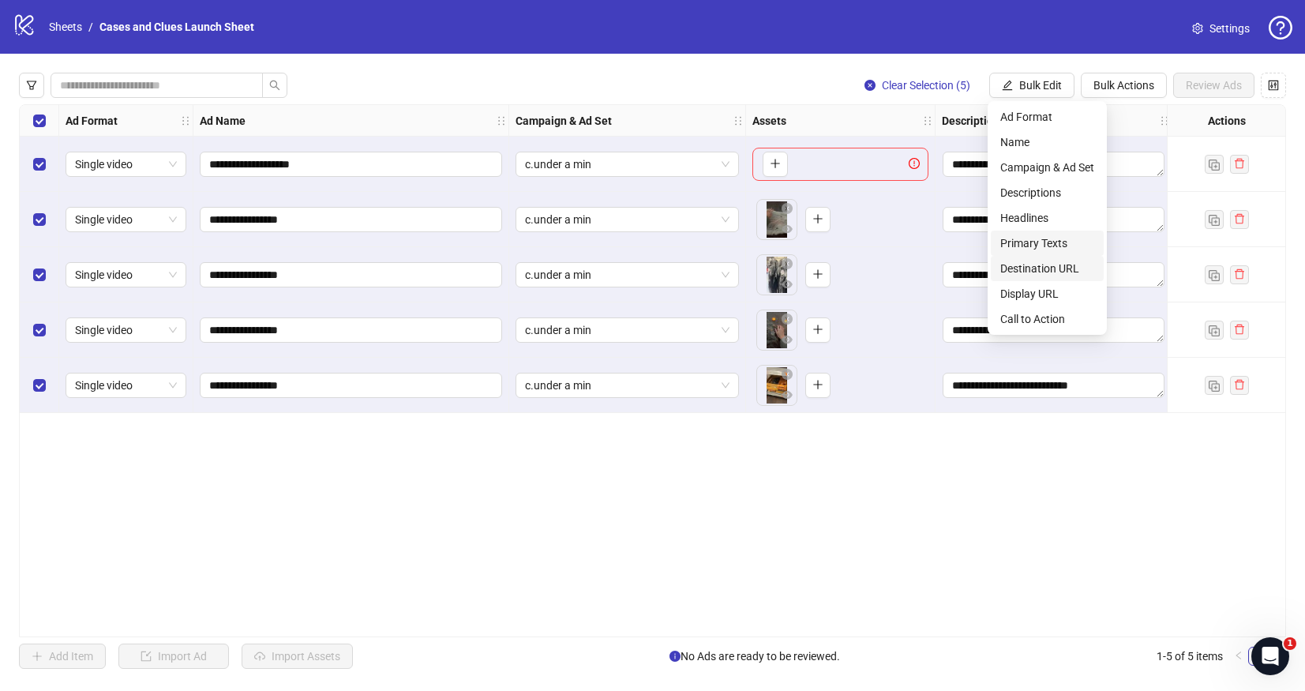
click at [1045, 238] on span "Primary Texts" at bounding box center [1048, 243] width 94 height 17
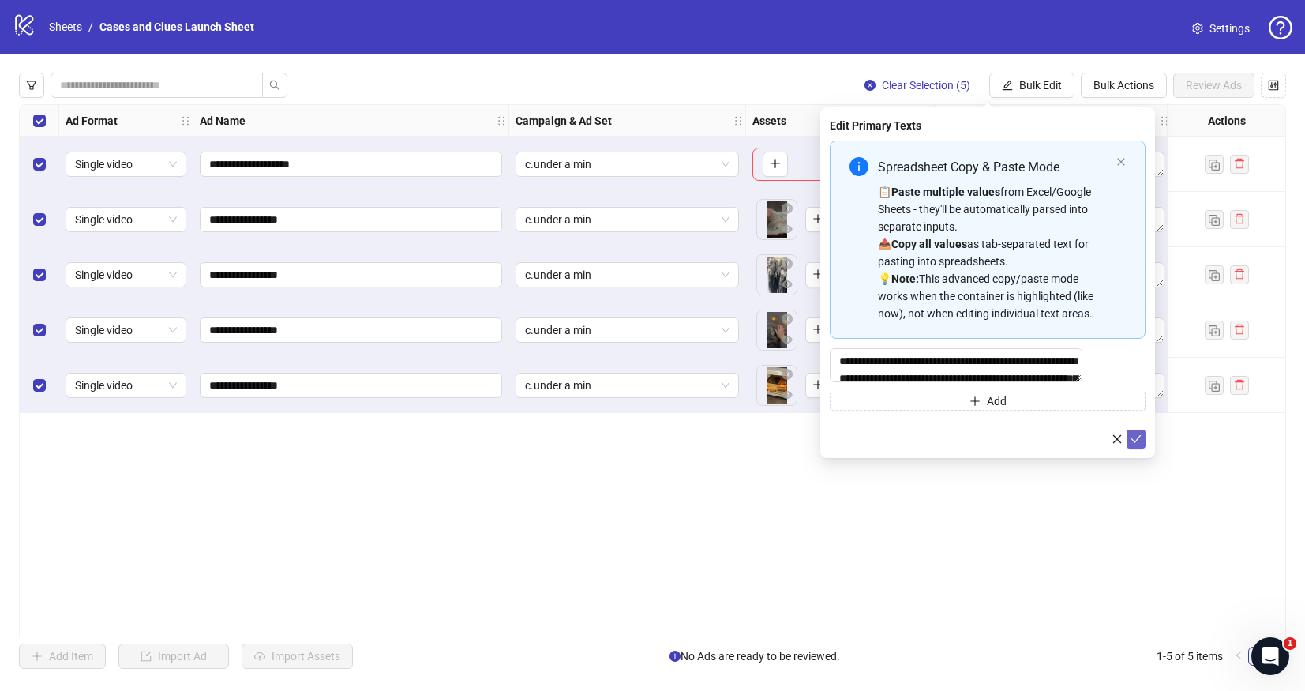
click at [1141, 443] on icon "check" at bounding box center [1136, 439] width 11 height 11
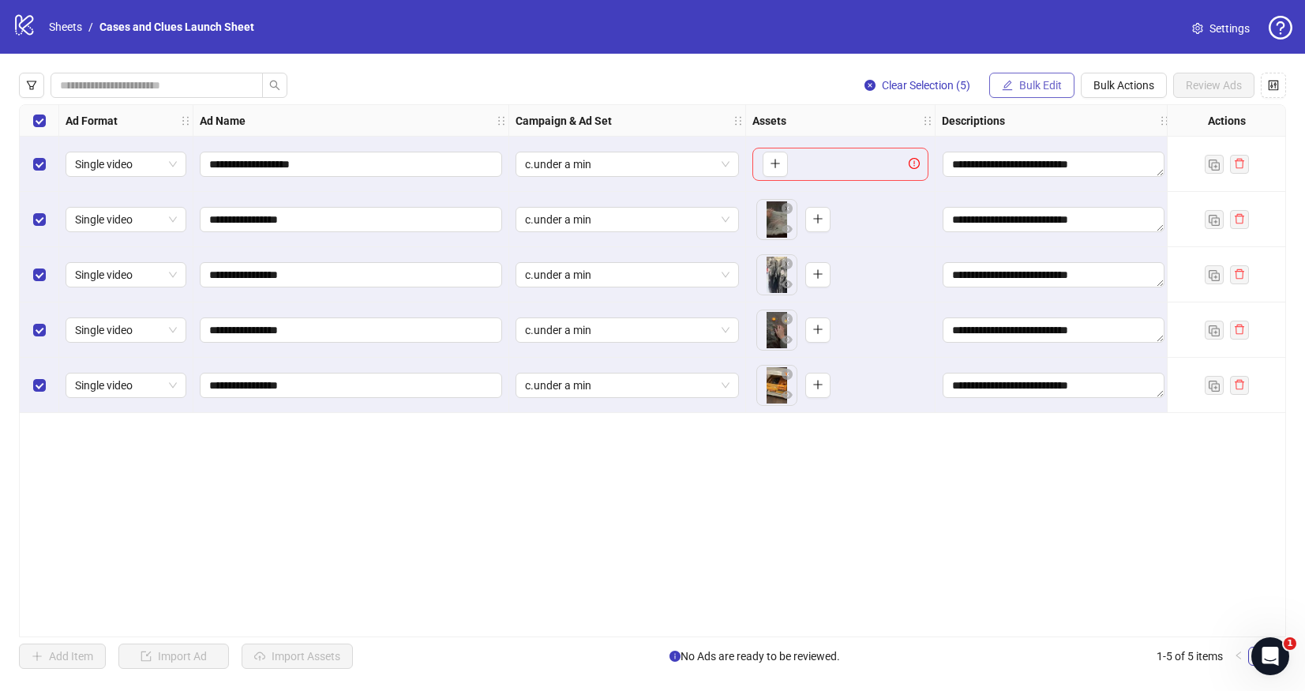
click at [1012, 80] on button "Bulk Edit" at bounding box center [1032, 85] width 85 height 25
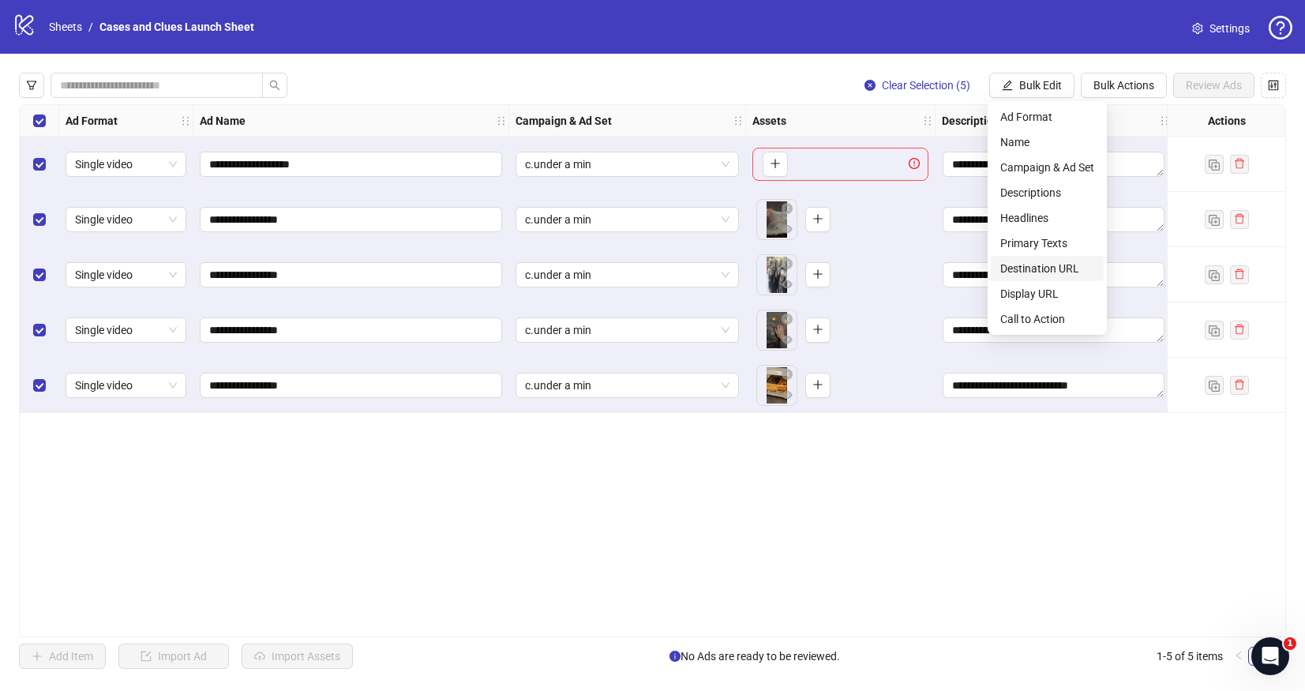
click at [1038, 264] on span "Destination URL" at bounding box center [1048, 268] width 94 height 17
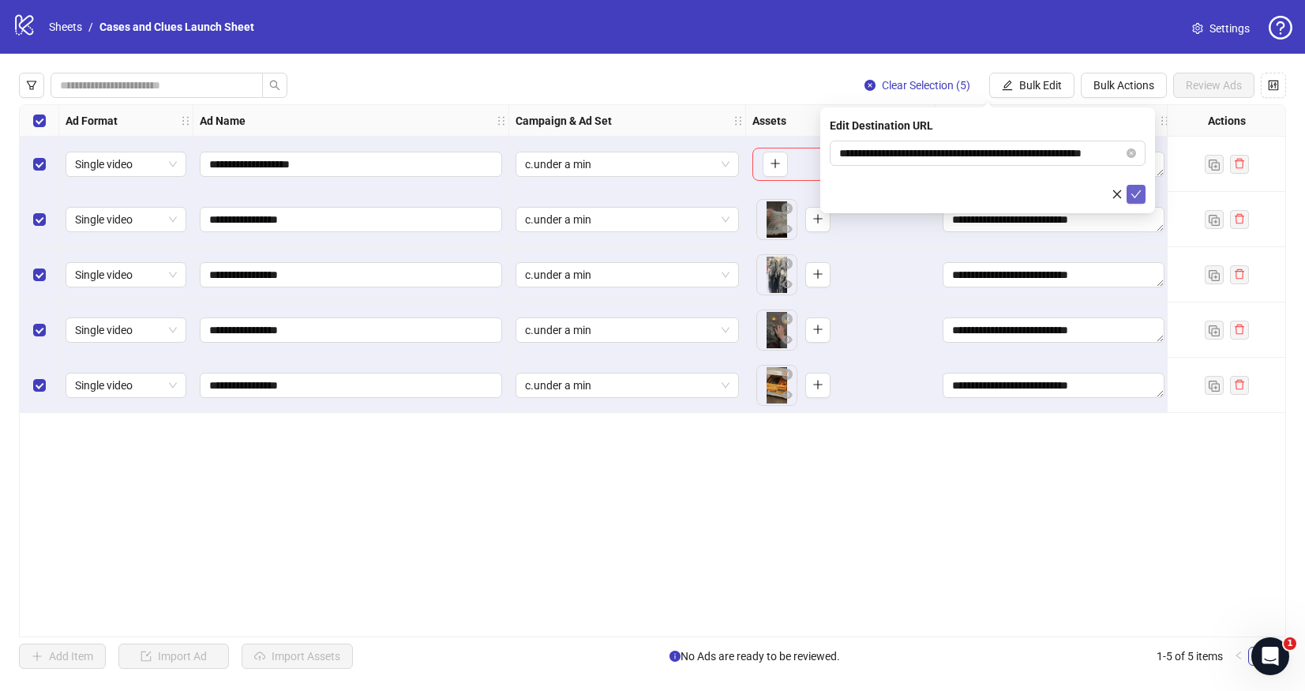
click at [1135, 189] on icon "check" at bounding box center [1136, 194] width 11 height 11
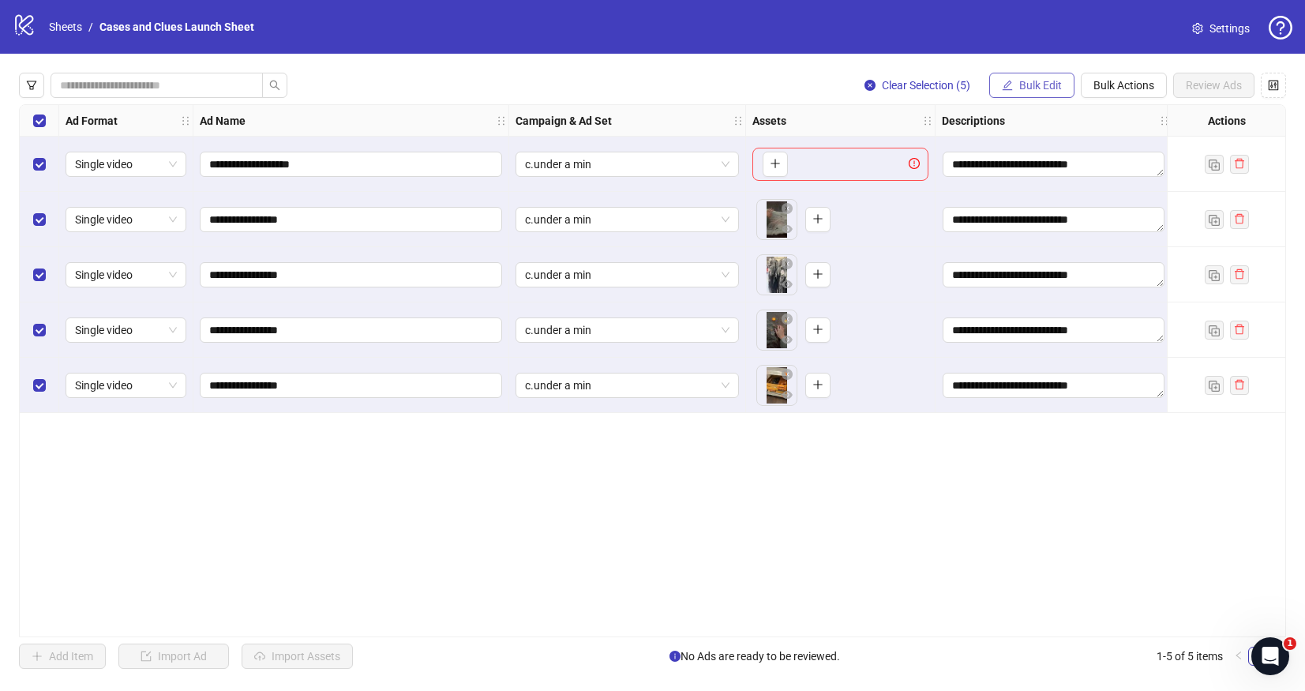
click at [1049, 82] on span "Bulk Edit" at bounding box center [1041, 85] width 43 height 13
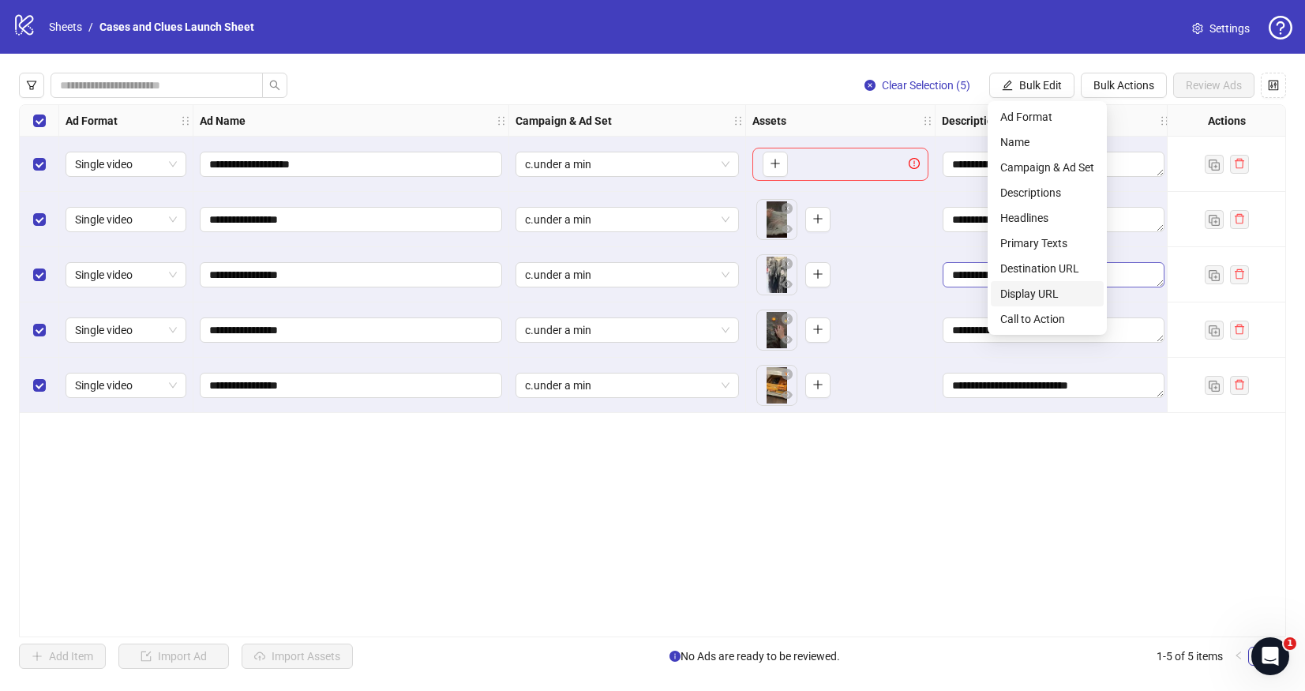
click at [1069, 283] on li "Display URL" at bounding box center [1047, 293] width 113 height 25
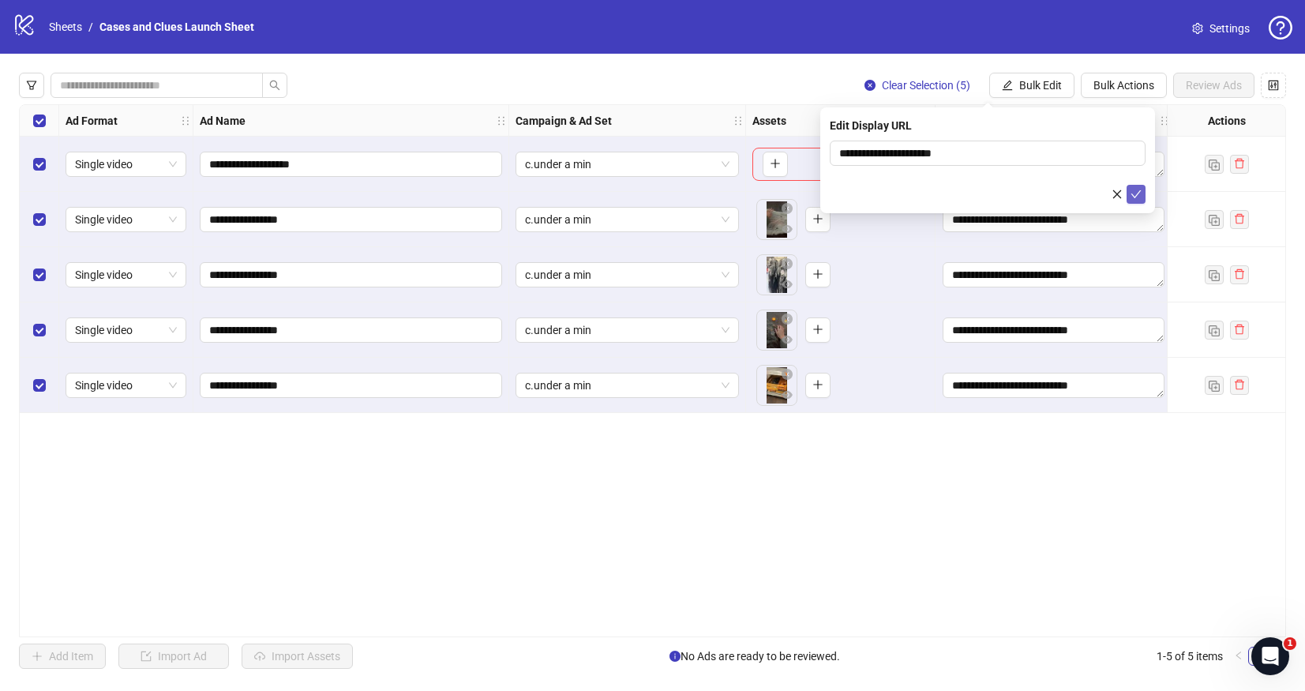
click at [1136, 192] on icon "check" at bounding box center [1136, 194] width 11 height 11
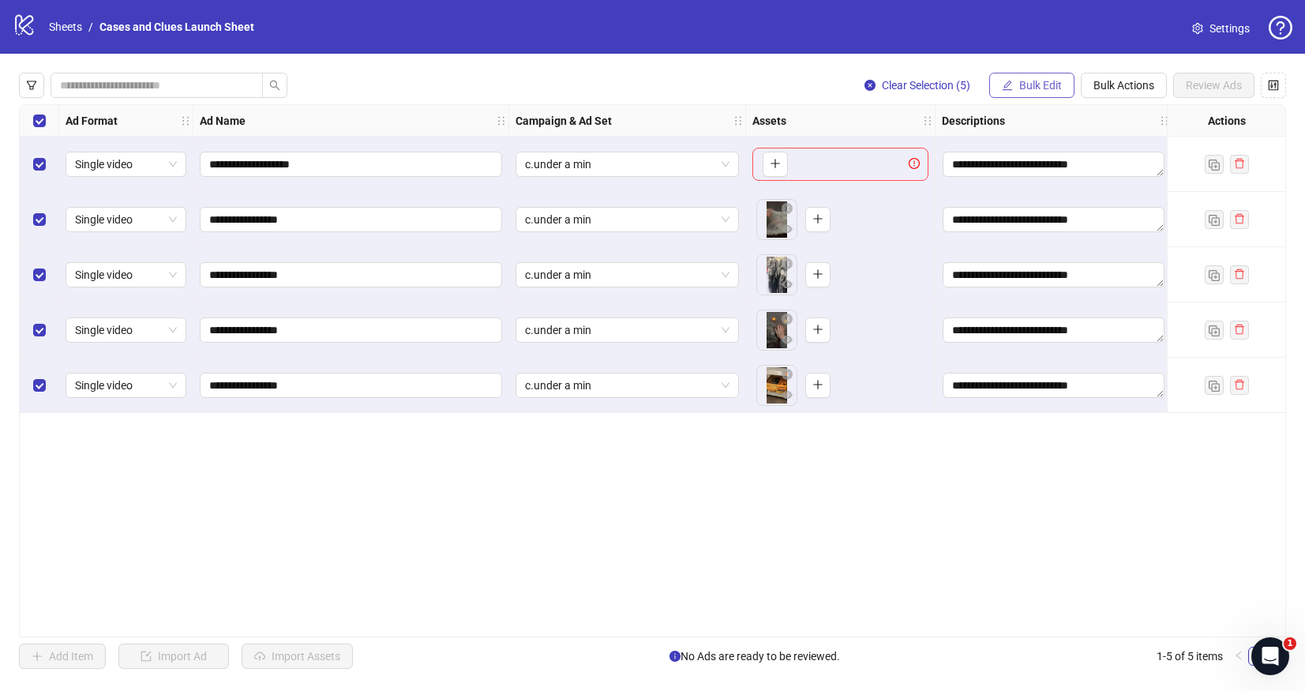
click at [1033, 83] on span "Bulk Edit" at bounding box center [1041, 85] width 43 height 13
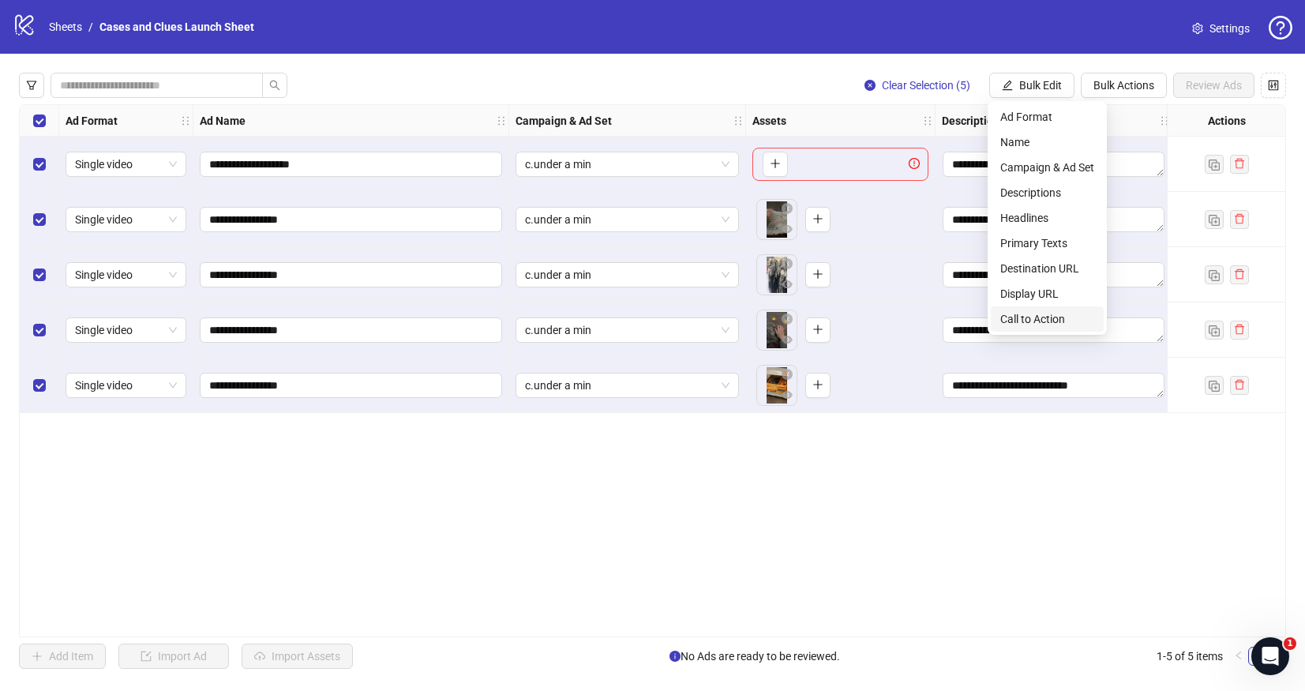
click at [1050, 322] on span "Call to Action" at bounding box center [1048, 318] width 94 height 17
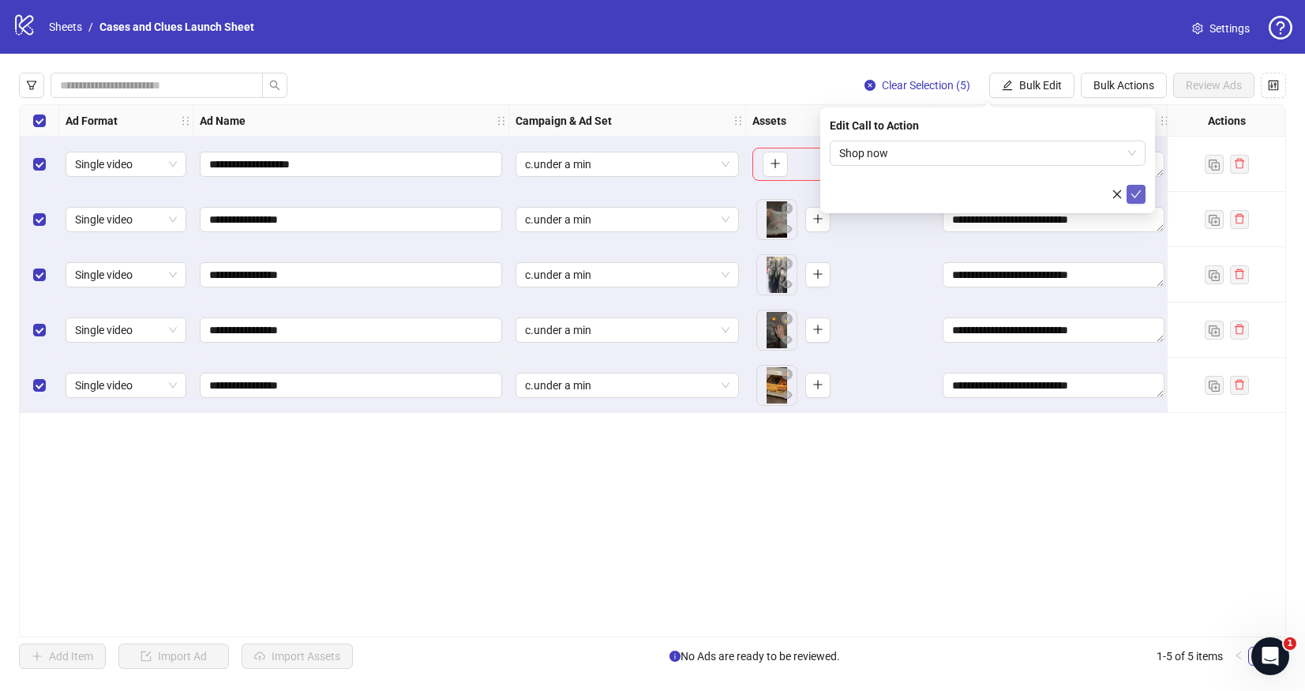
click at [1136, 193] on icon "check" at bounding box center [1136, 194] width 11 height 11
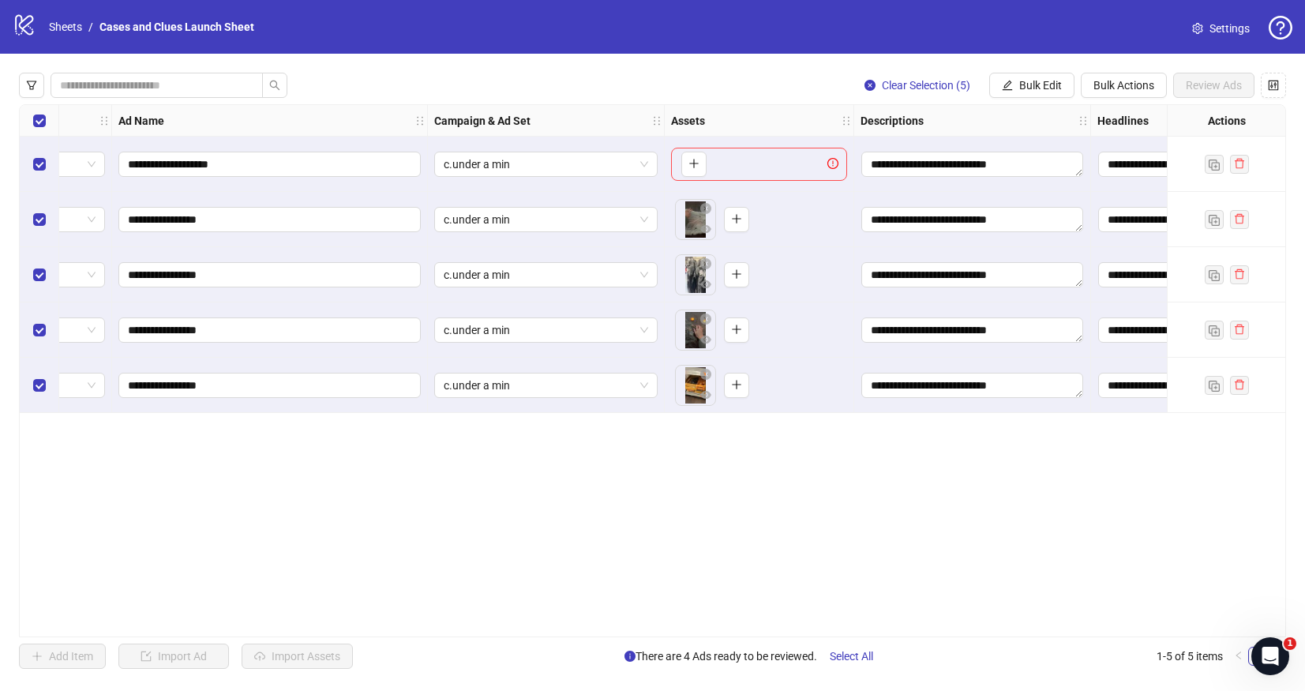
scroll to position [0, 0]
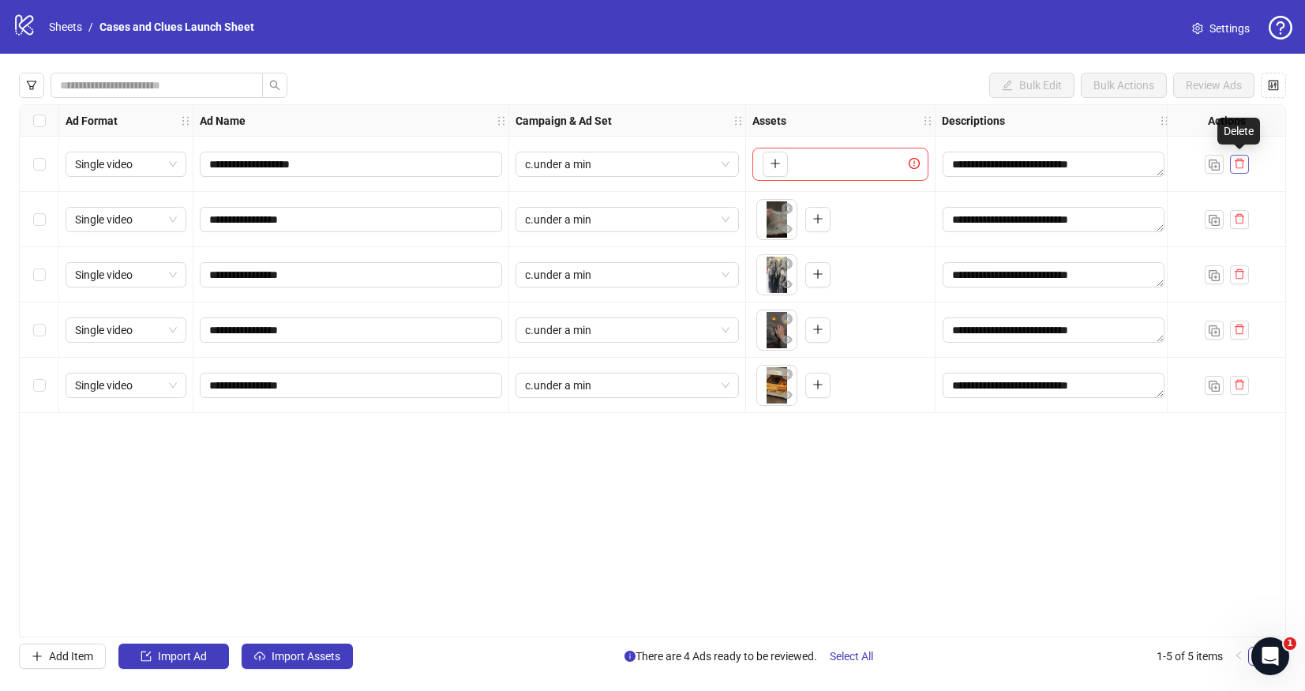
click at [1243, 161] on icon "delete" at bounding box center [1239, 164] width 9 height 10
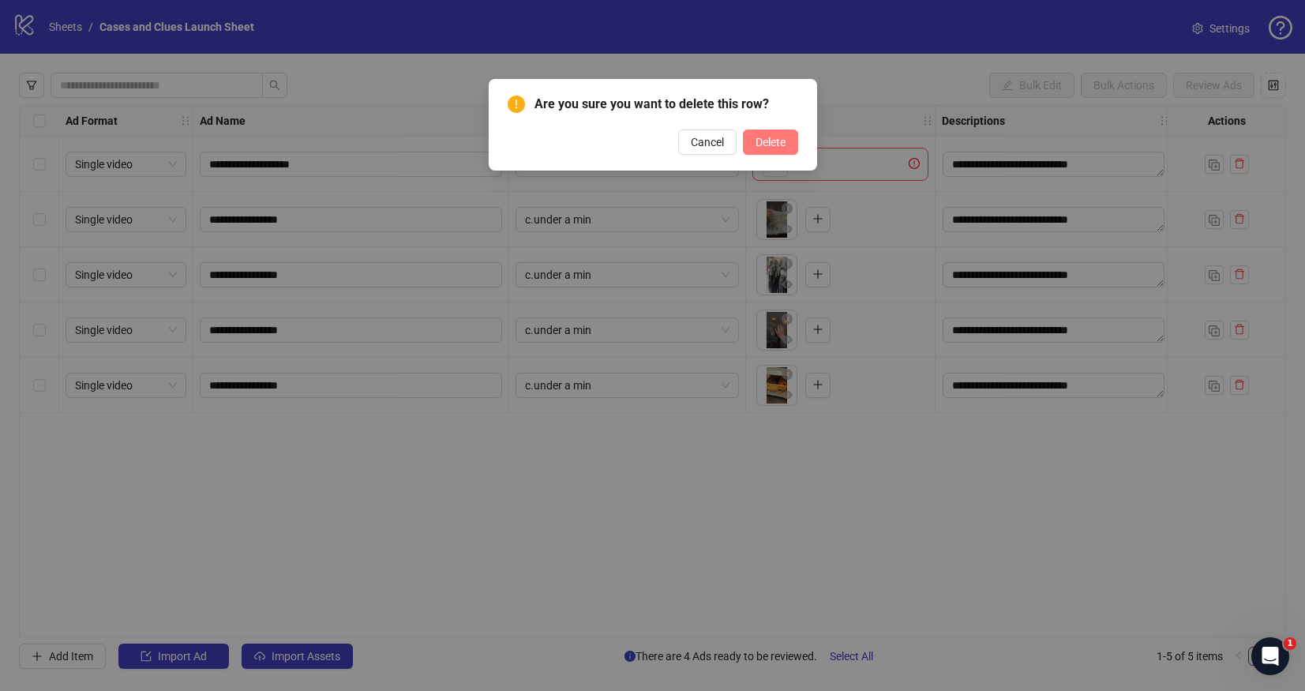
click at [772, 143] on span "Delete" at bounding box center [771, 142] width 30 height 13
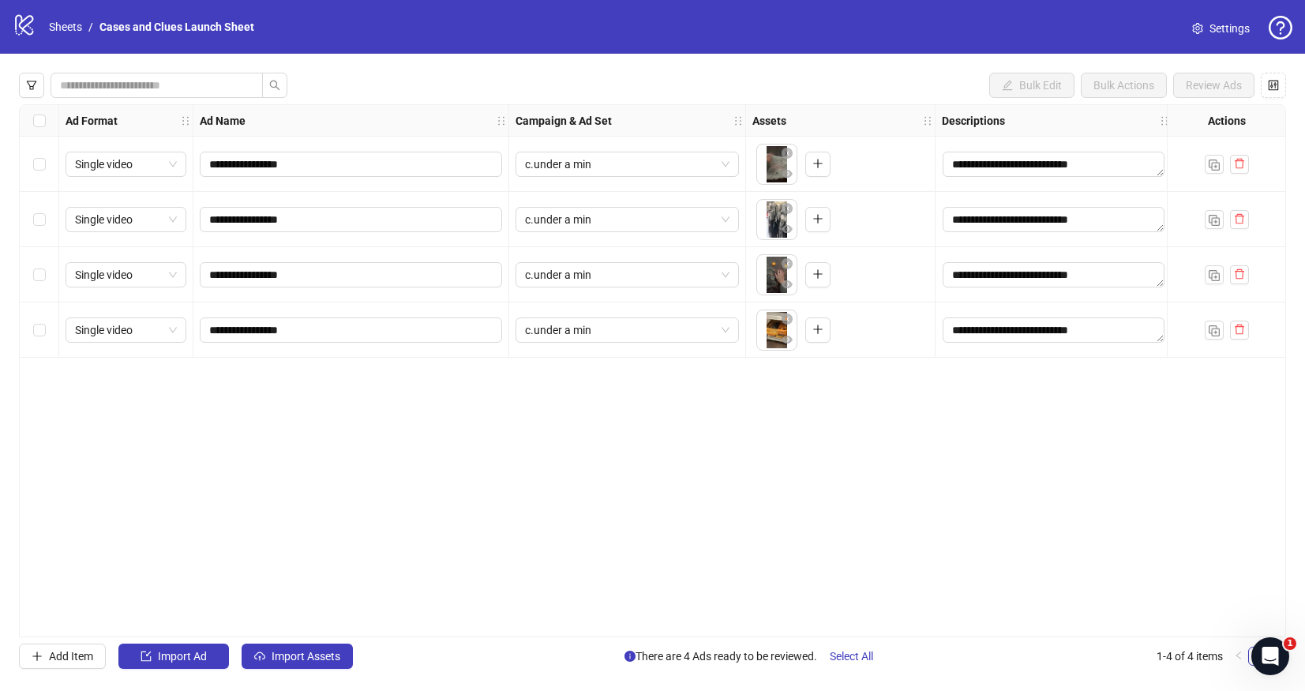
click at [31, 115] on div "Select all rows" at bounding box center [39, 121] width 39 height 32
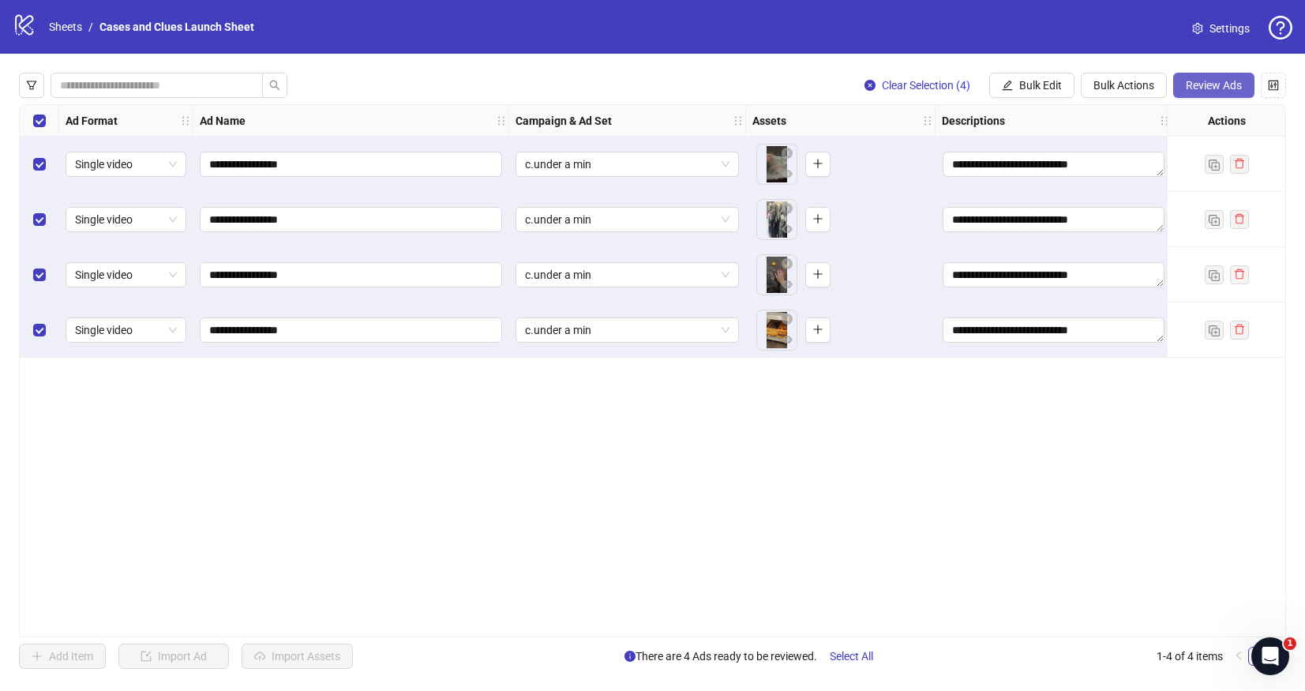
click at [1212, 76] on button "Review Ads" at bounding box center [1214, 85] width 81 height 25
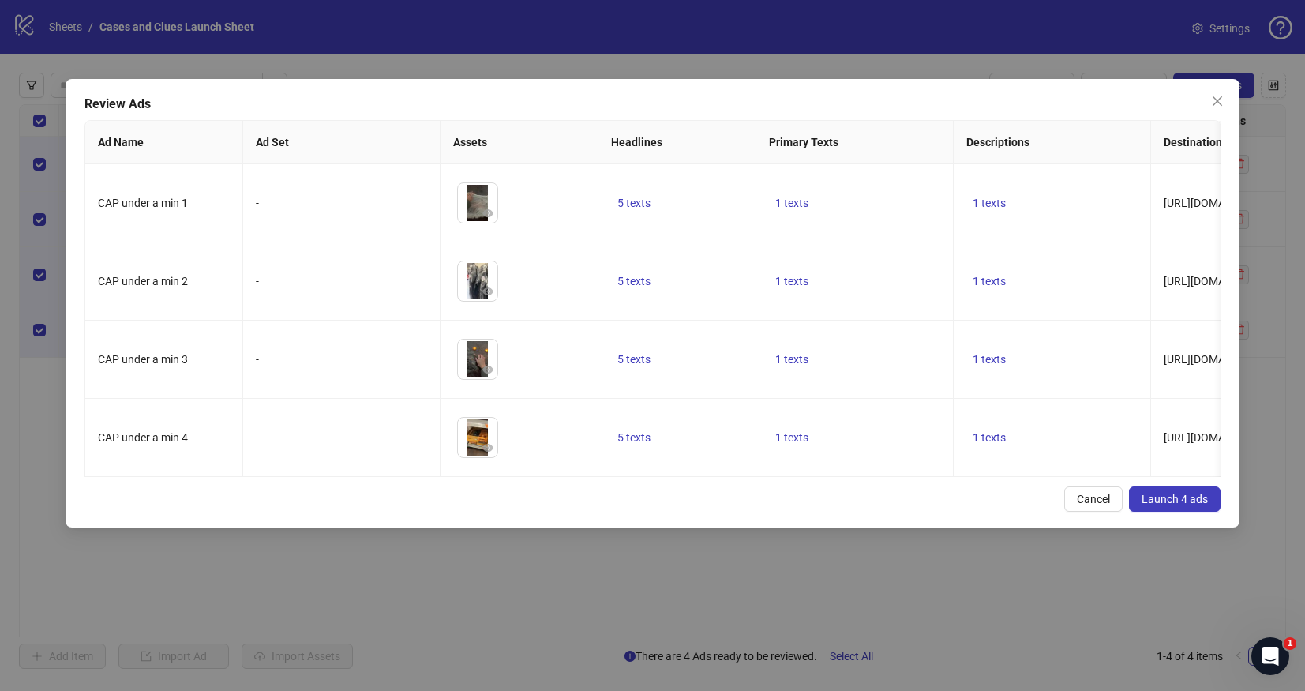
click at [1171, 499] on span "Launch 4 ads" at bounding box center [1175, 499] width 66 height 13
